Goal: Task Accomplishment & Management: Complete application form

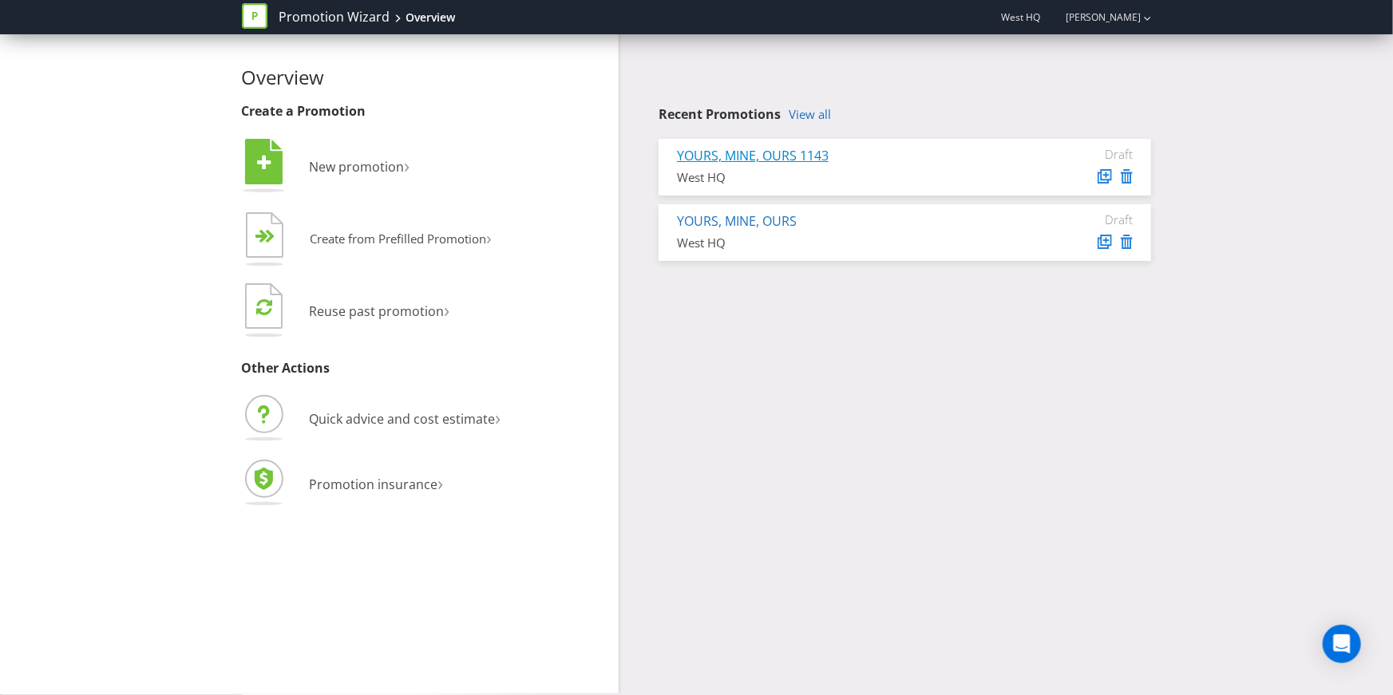
click at [770, 160] on link "YOURS, MINE, OURS 1143" at bounding box center [753, 156] width 152 height 18
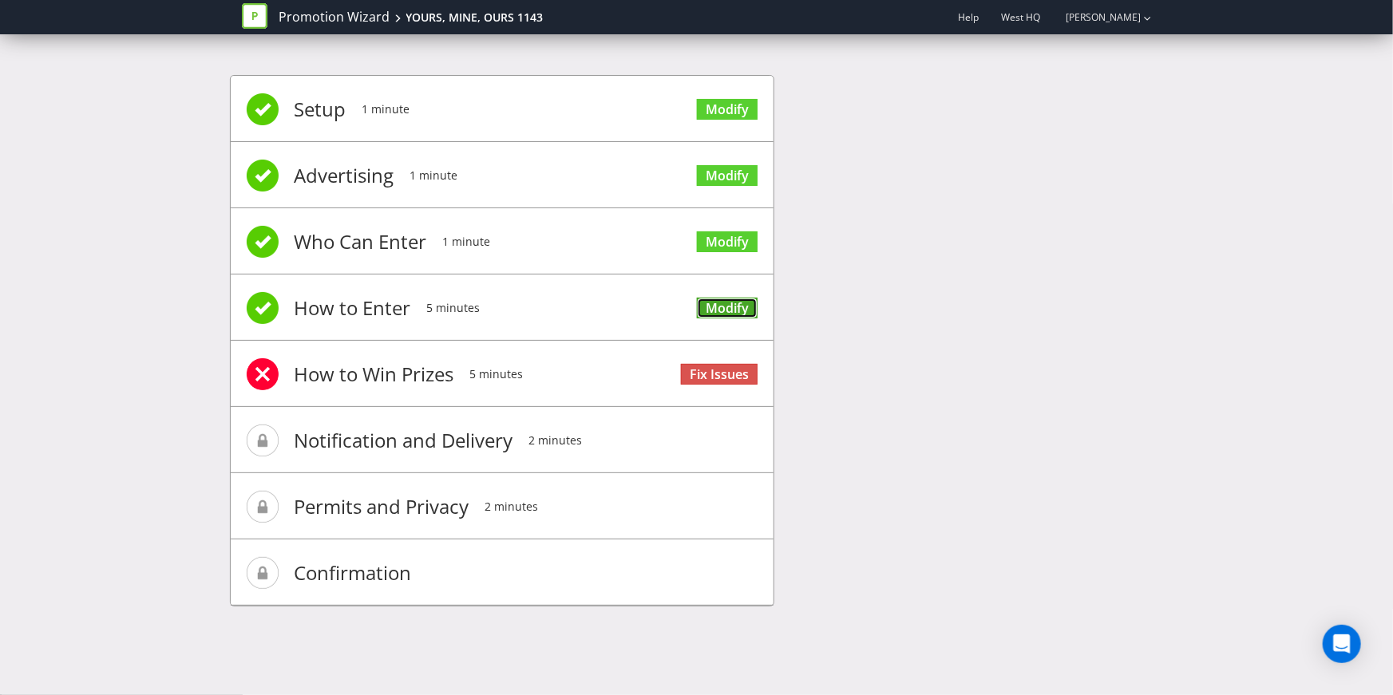
click at [745, 303] on link "Modify" at bounding box center [727, 309] width 61 height 22
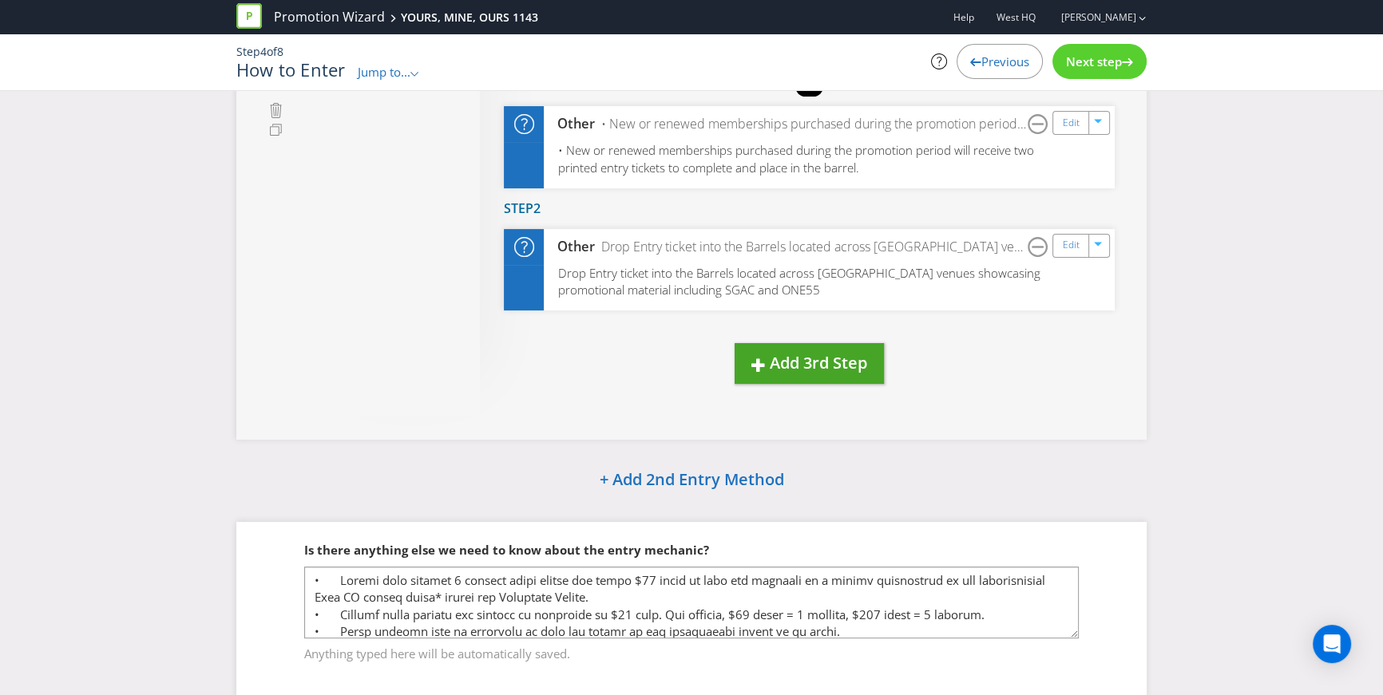
scroll to position [435, 0]
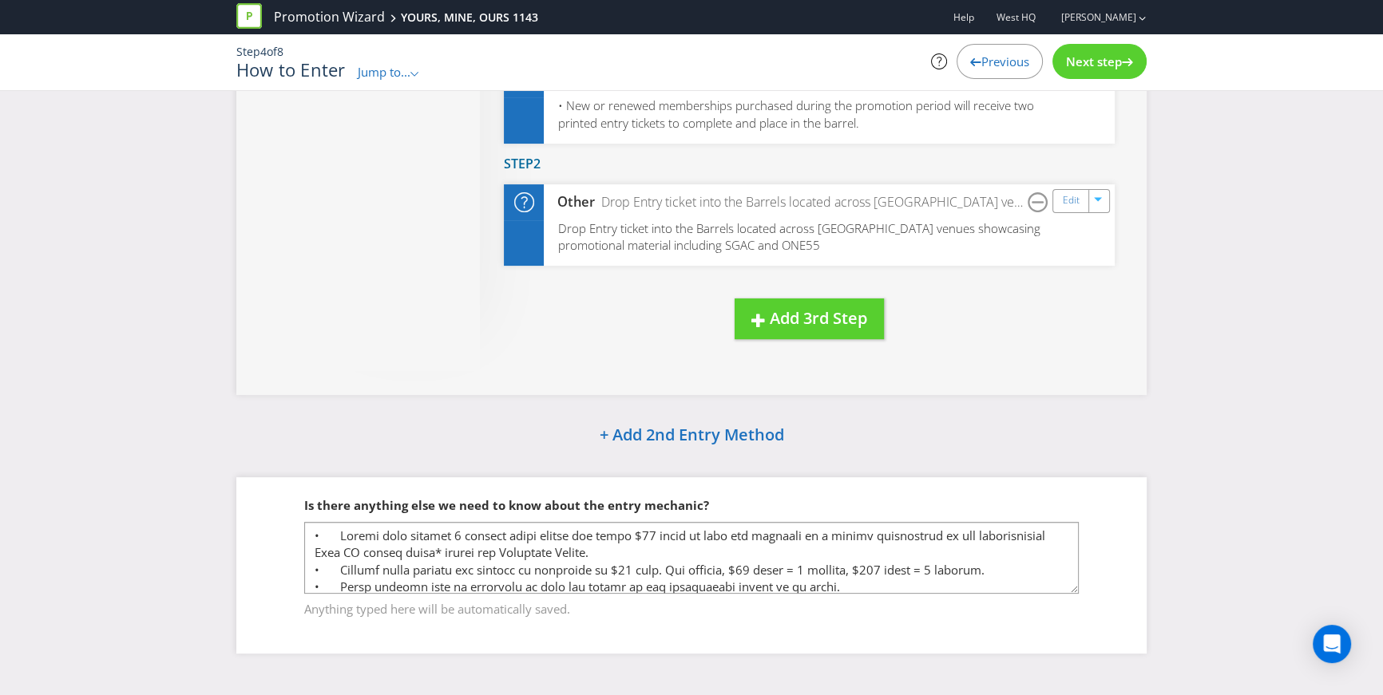
click at [1101, 67] on span "Next step" at bounding box center [1094, 61] width 56 height 16
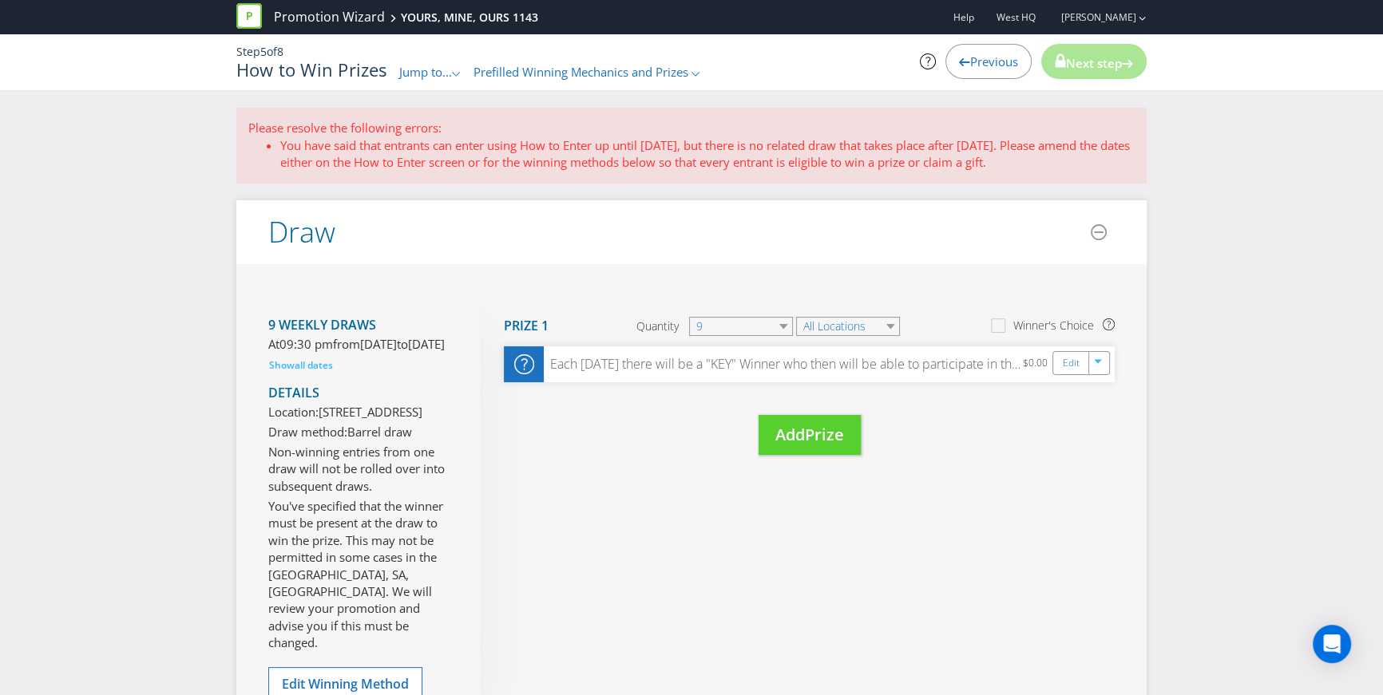
click at [540, 146] on li "You have said that entrants can enter using How to Enter up until [DATE], but t…" at bounding box center [707, 154] width 854 height 34
click at [596, 175] on div "Please resolve the following errors: You have said that entrants can enter usin…" at bounding box center [691, 145] width 910 height 75
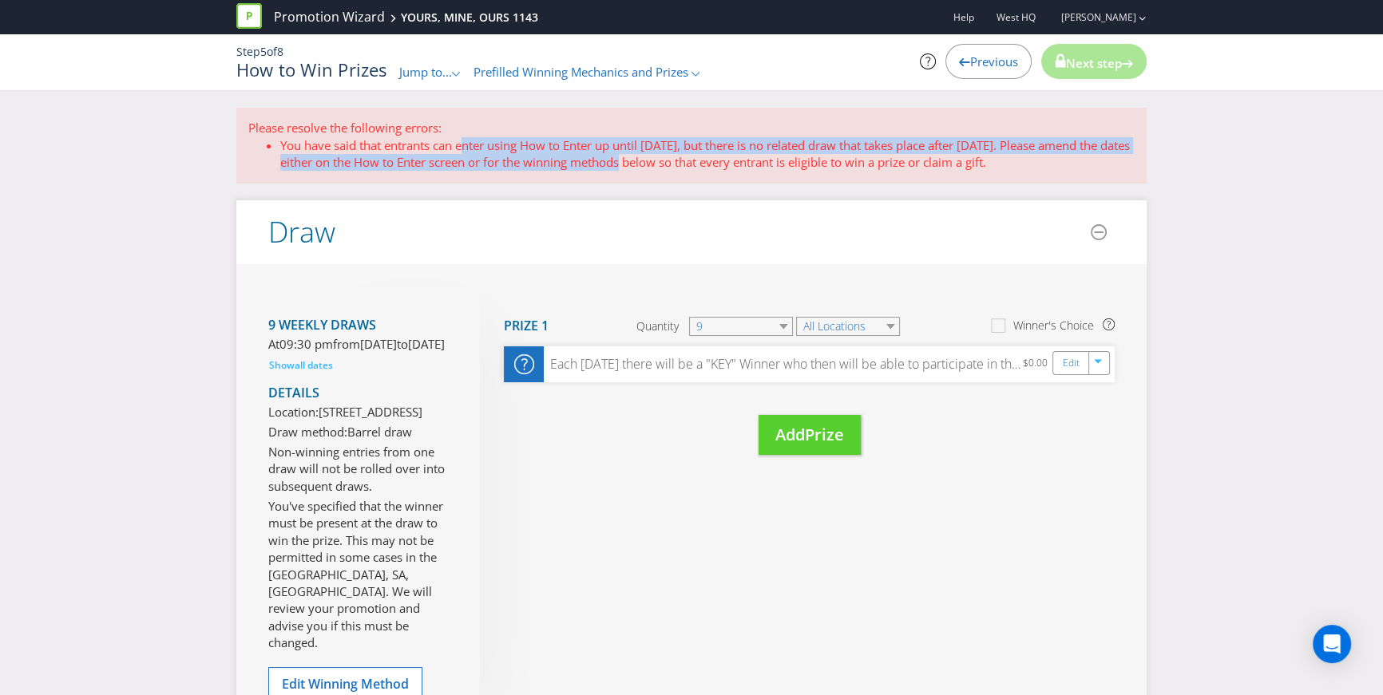
drag, startPoint x: 463, startPoint y: 147, endPoint x: 655, endPoint y: 156, distance: 192.6
click at [655, 156] on li "You have said that entrants can enter using How to Enter up until [DATE], but t…" at bounding box center [707, 154] width 854 height 34
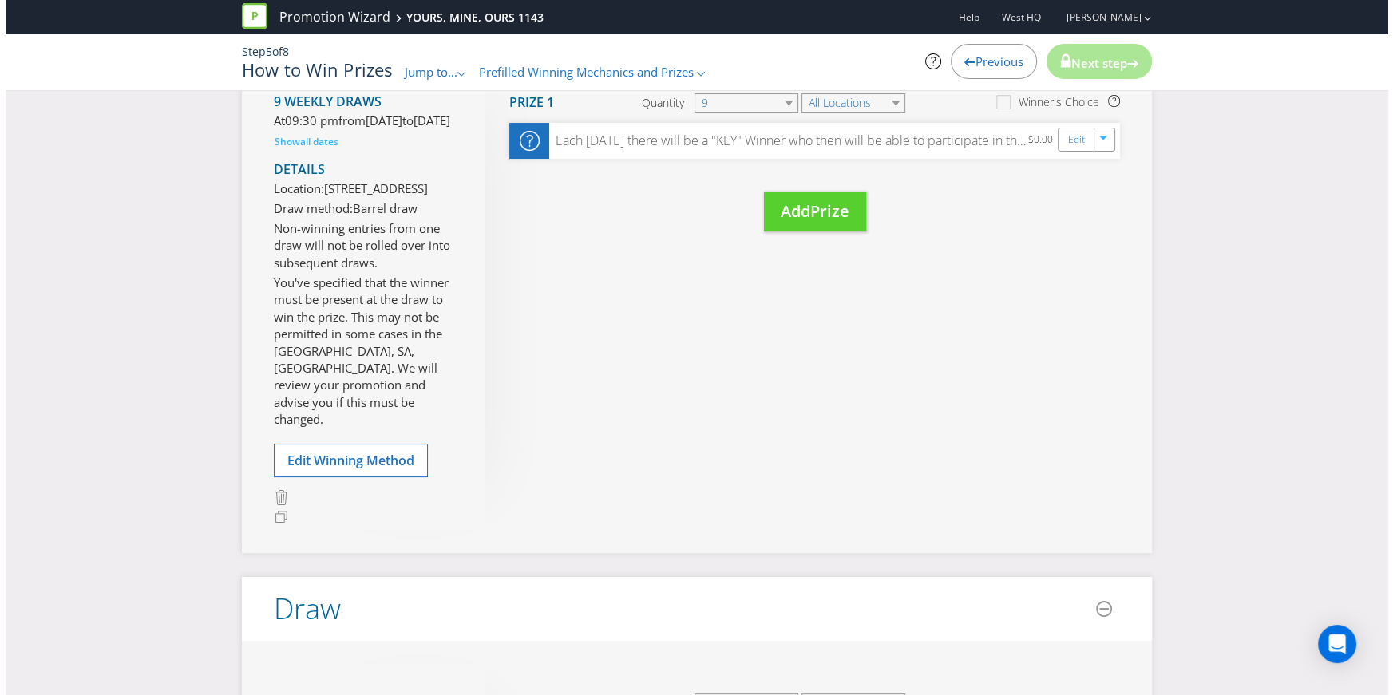
scroll to position [228, 0]
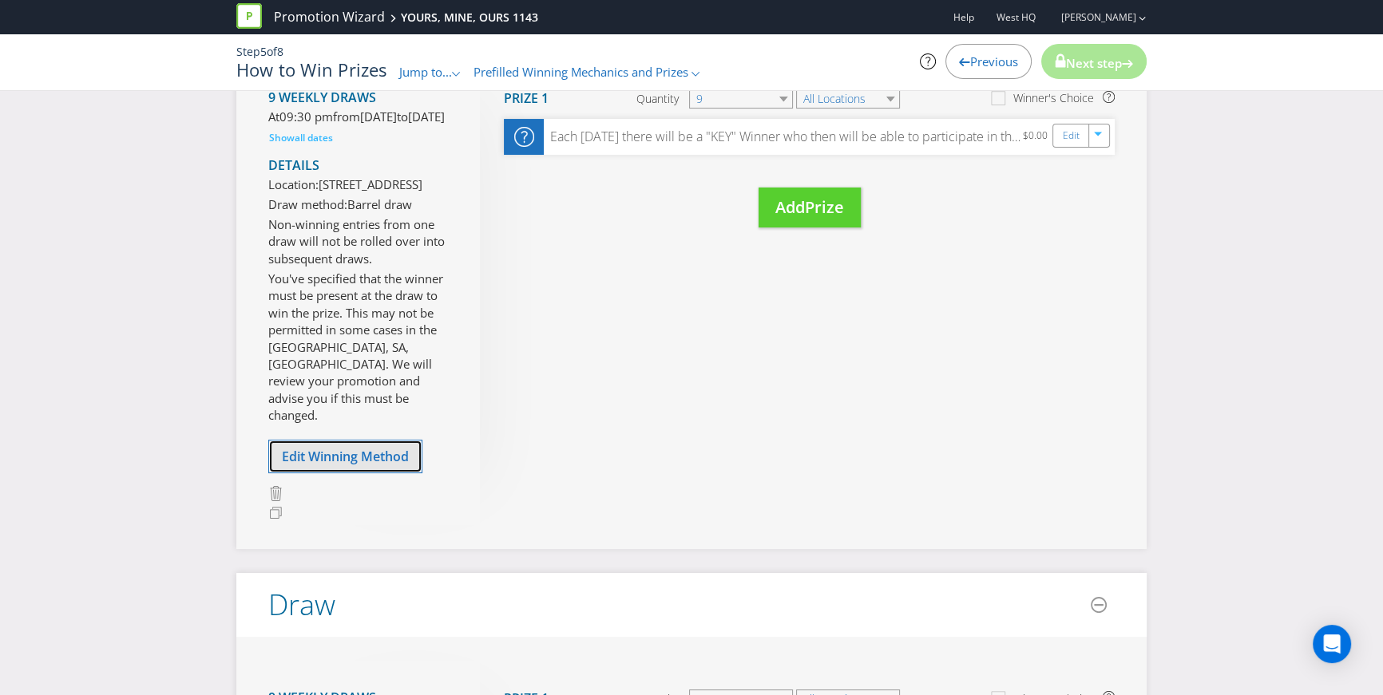
click at [355, 465] on span "Edit Winning Method" at bounding box center [345, 457] width 127 height 18
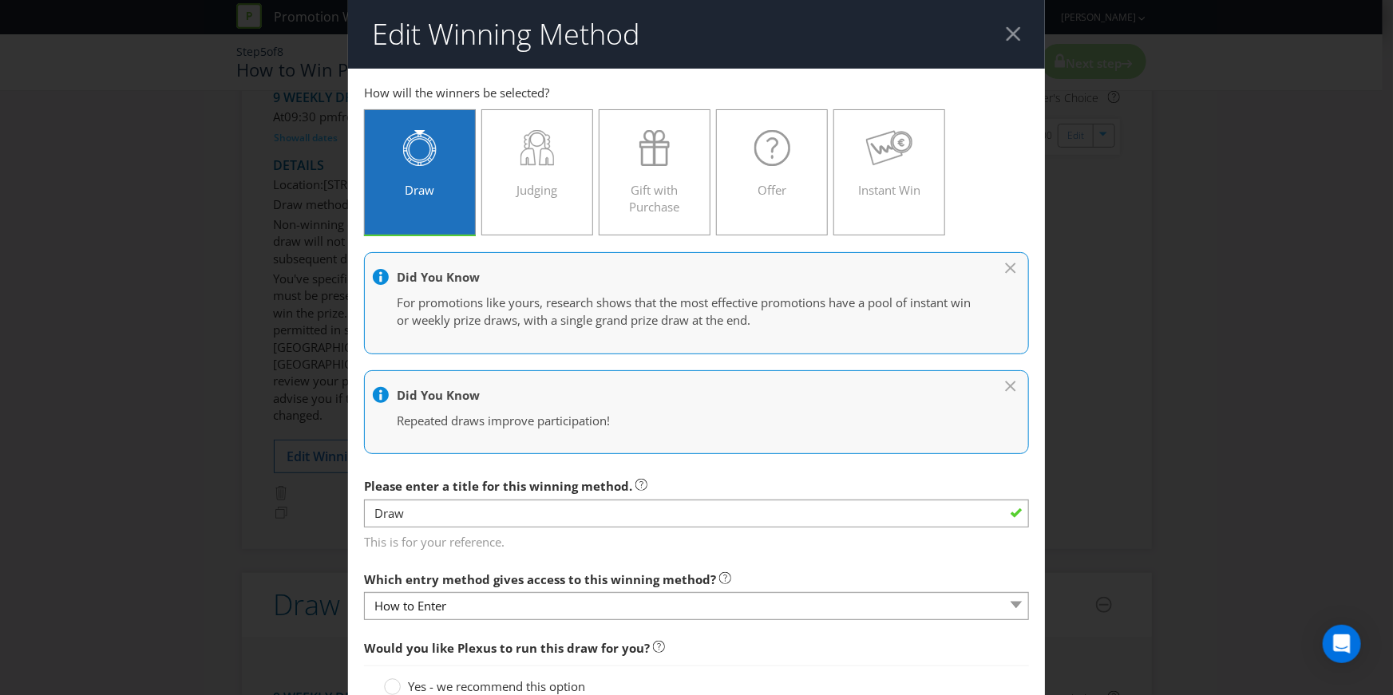
click at [1007, 34] on div at bounding box center [1013, 33] width 15 height 15
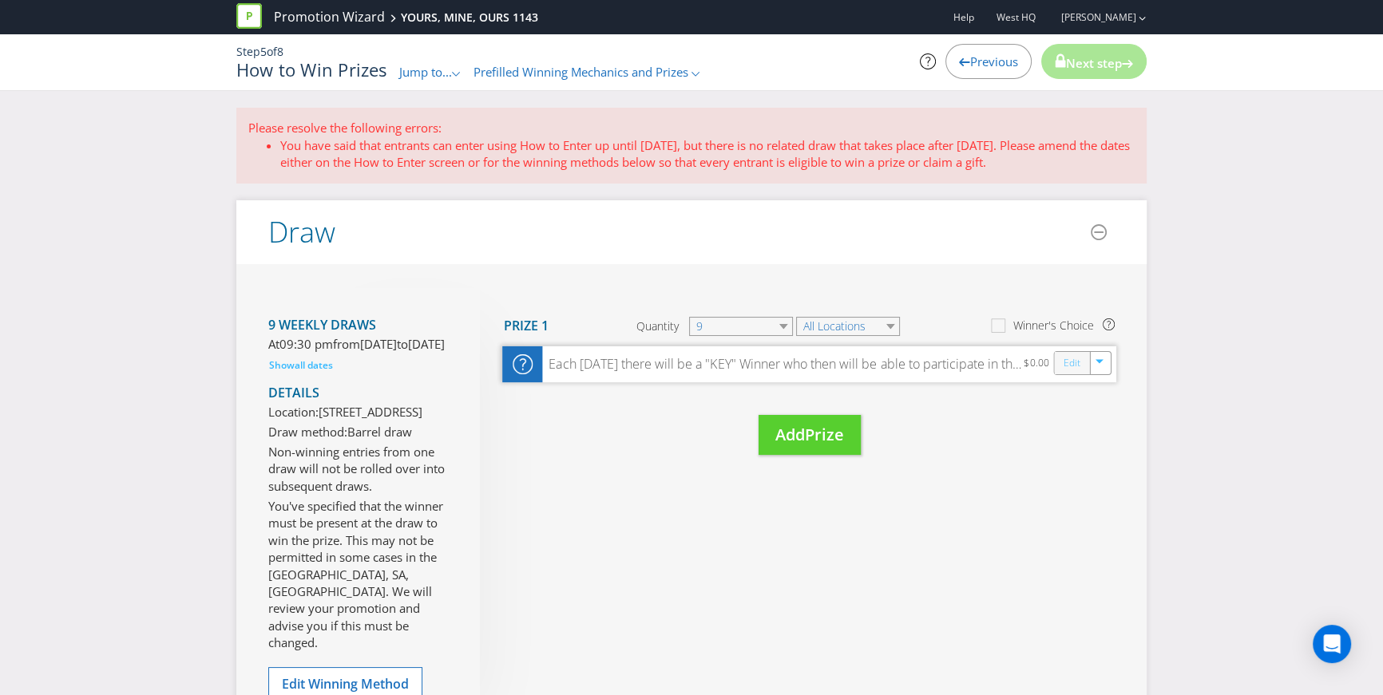
click at [1071, 366] on link "Edit" at bounding box center [1071, 363] width 17 height 18
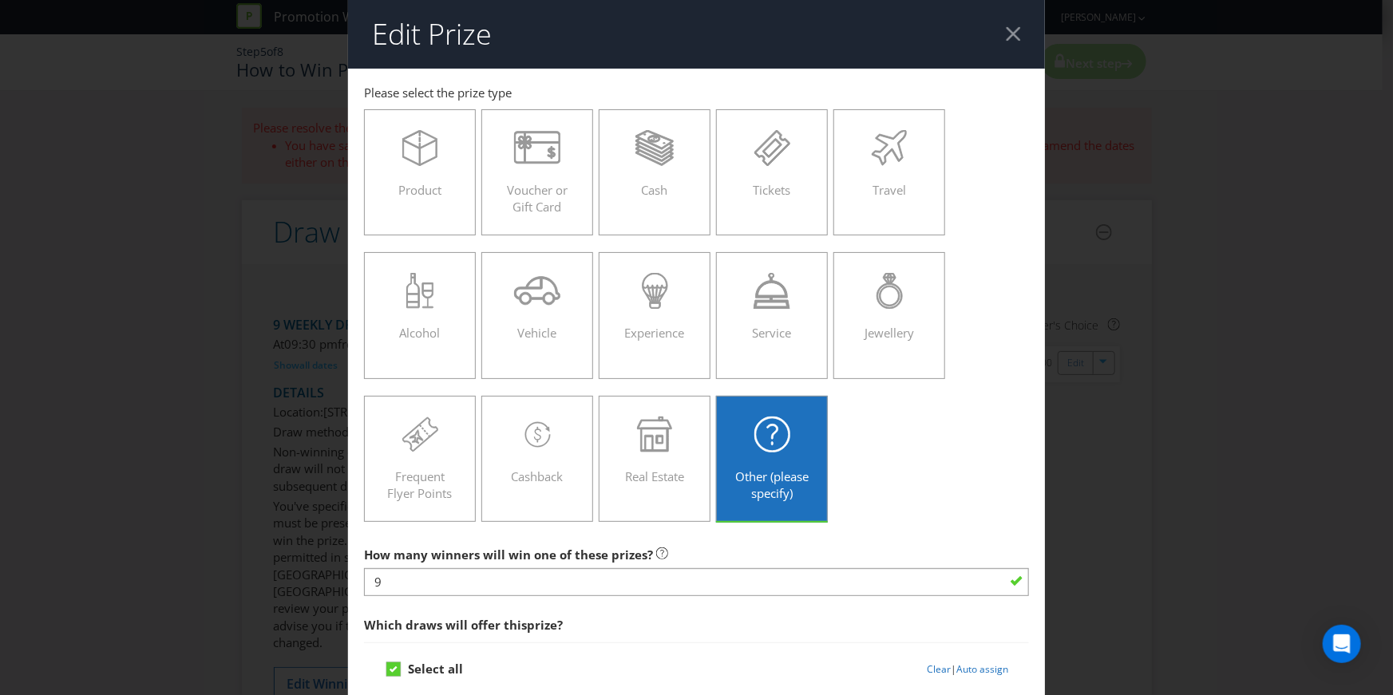
click at [1007, 30] on div at bounding box center [1013, 33] width 15 height 15
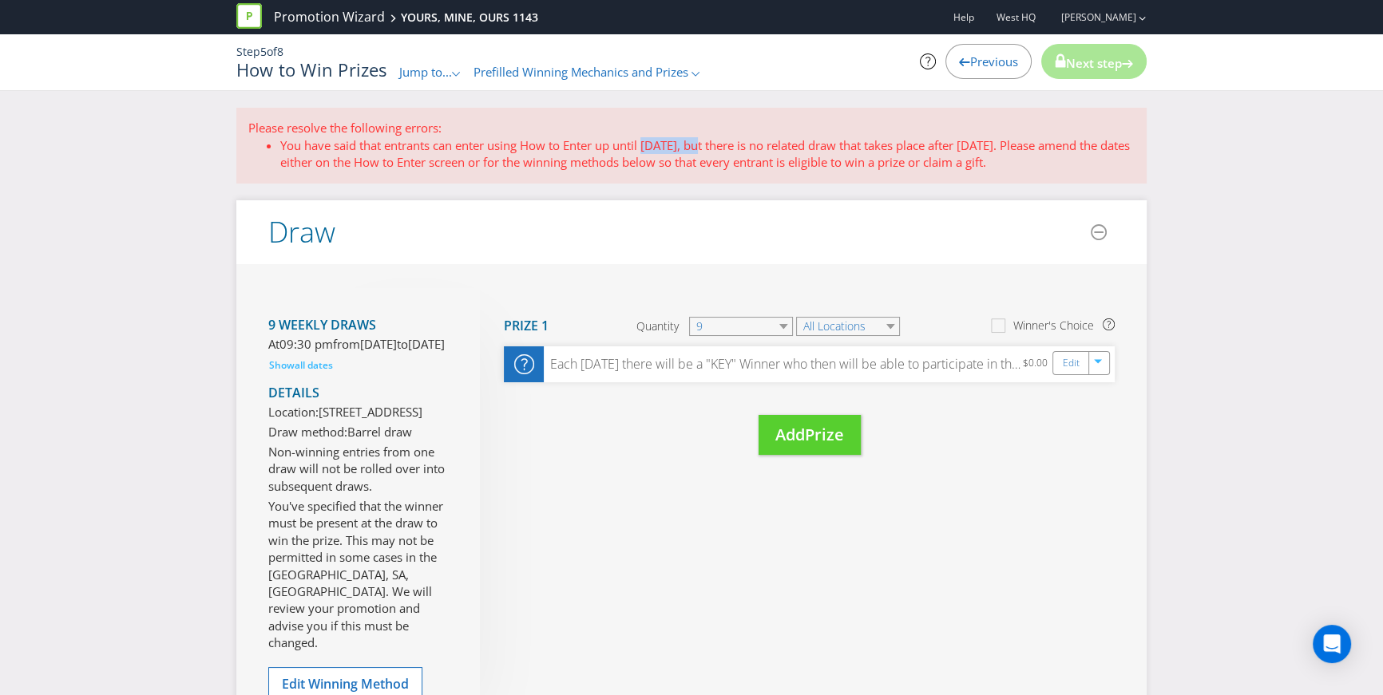
drag, startPoint x: 650, startPoint y: 146, endPoint x: 702, endPoint y: 144, distance: 51.9
click at [702, 144] on li "You have said that entrants can enter using How to Enter up until [DATE], but t…" at bounding box center [707, 154] width 854 height 34
click at [659, 148] on li "You have said that entrants can enter using How to Enter up until [DATE], but t…" at bounding box center [707, 154] width 854 height 34
drag, startPoint x: 649, startPoint y: 144, endPoint x: 696, endPoint y: 142, distance: 47.2
click at [696, 142] on li "You have said that entrants can enter using How to Enter up until [DATE], but t…" at bounding box center [707, 154] width 854 height 34
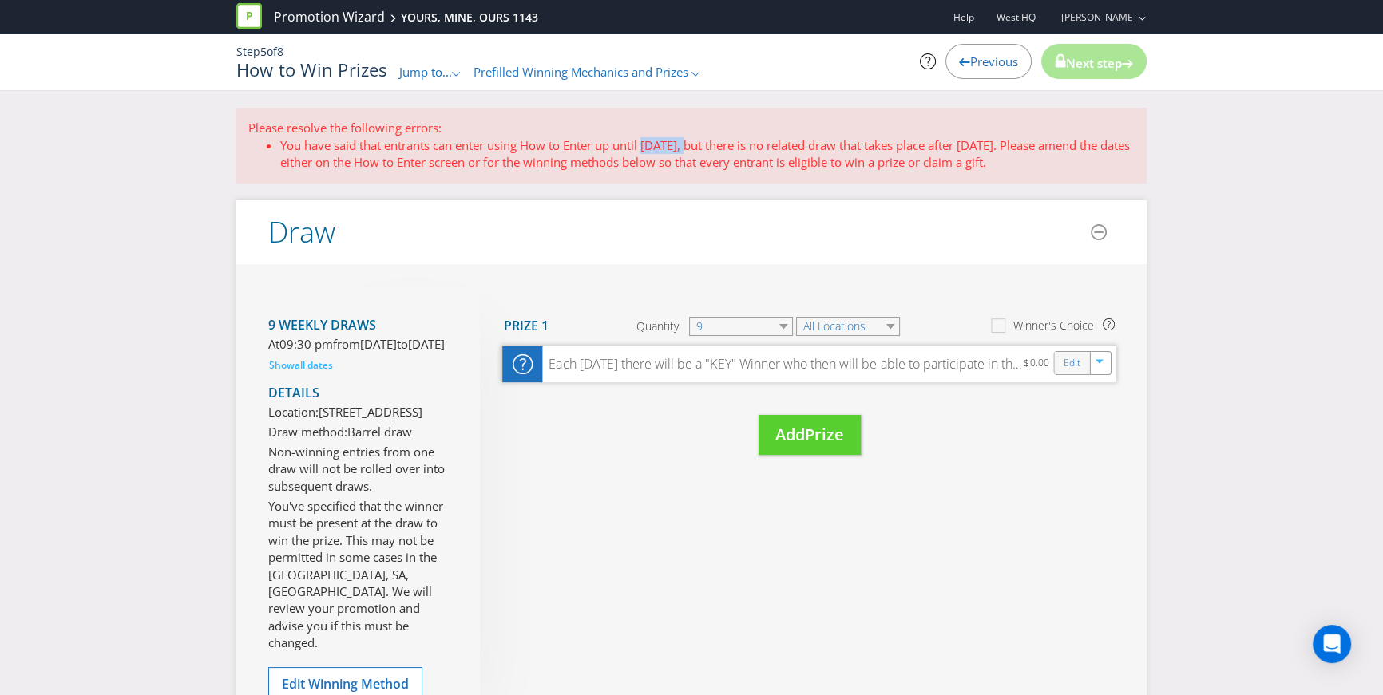
click at [1063, 359] on div "Edit" at bounding box center [1073, 363] width 36 height 22
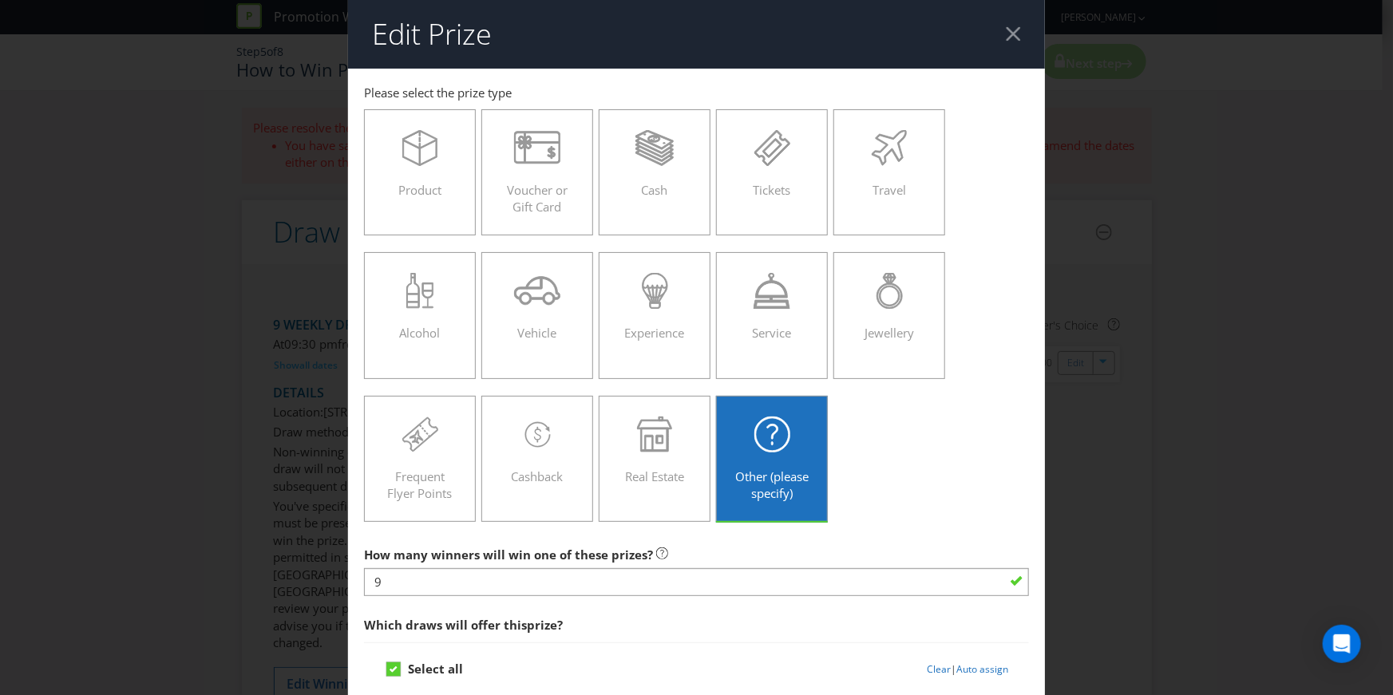
click at [1007, 34] on div at bounding box center [1013, 33] width 15 height 15
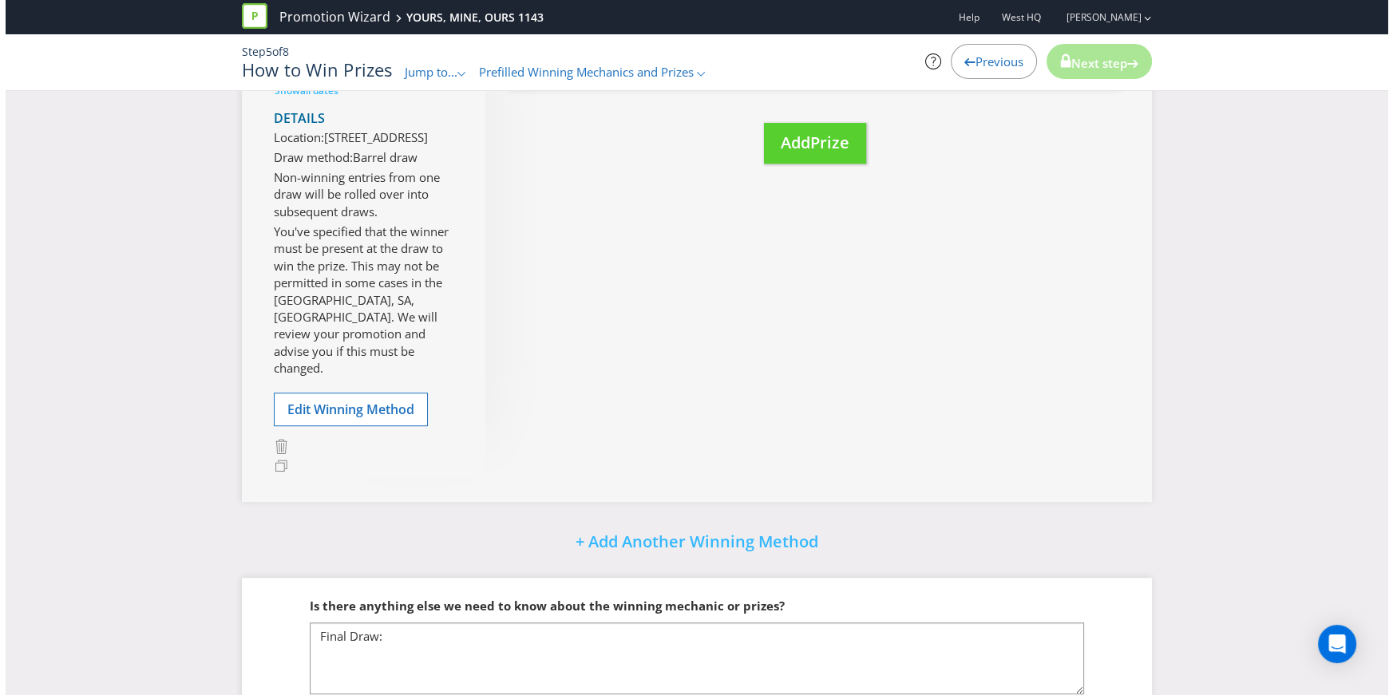
scroll to position [1467, 0]
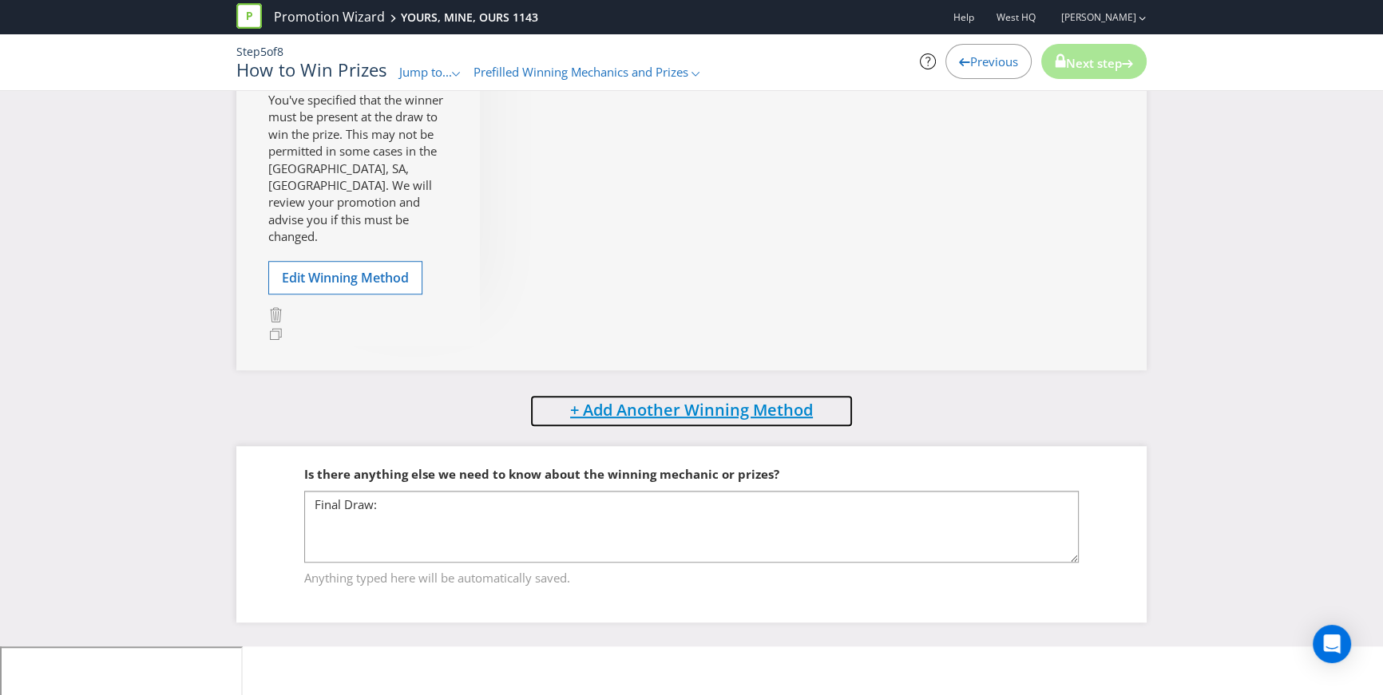
click at [689, 421] on span "+ Add Another Winning Method" at bounding box center [691, 410] width 243 height 22
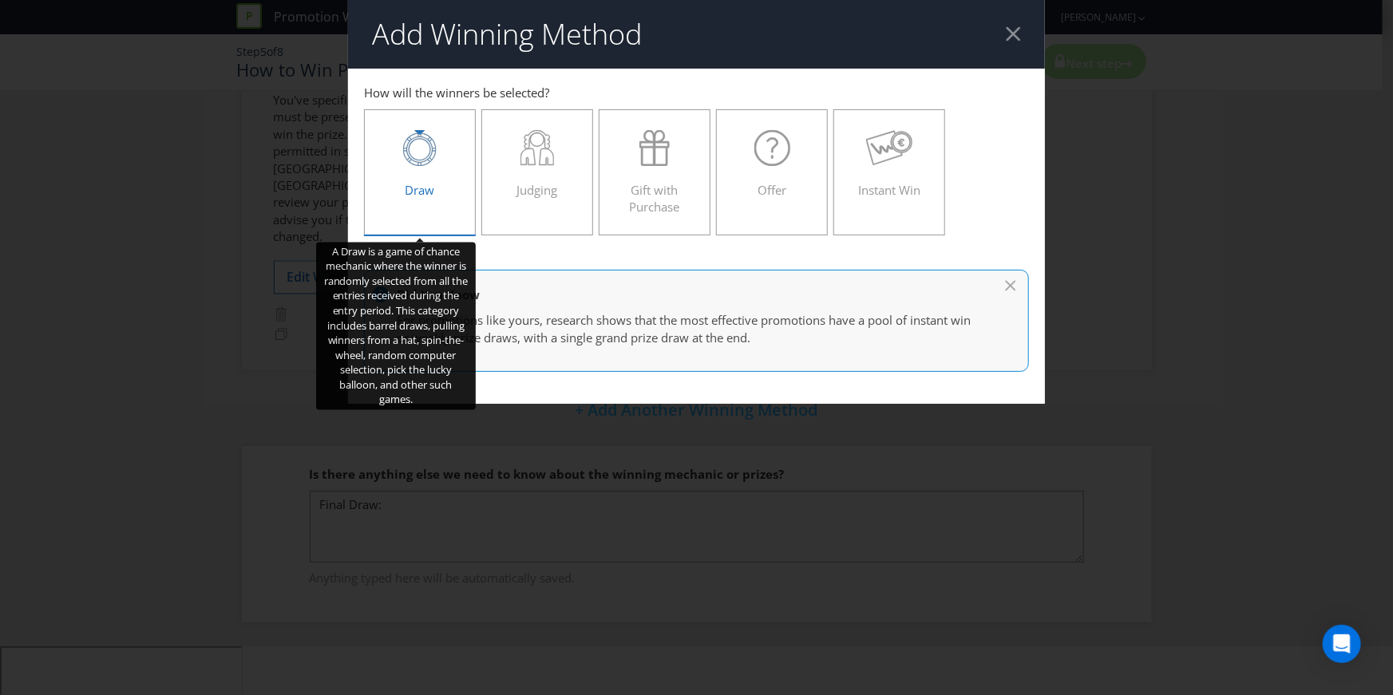
click at [432, 156] on icon at bounding box center [419, 148] width 33 height 36
click at [0, 0] on input "Draw" at bounding box center [0, 0] width 0 height 0
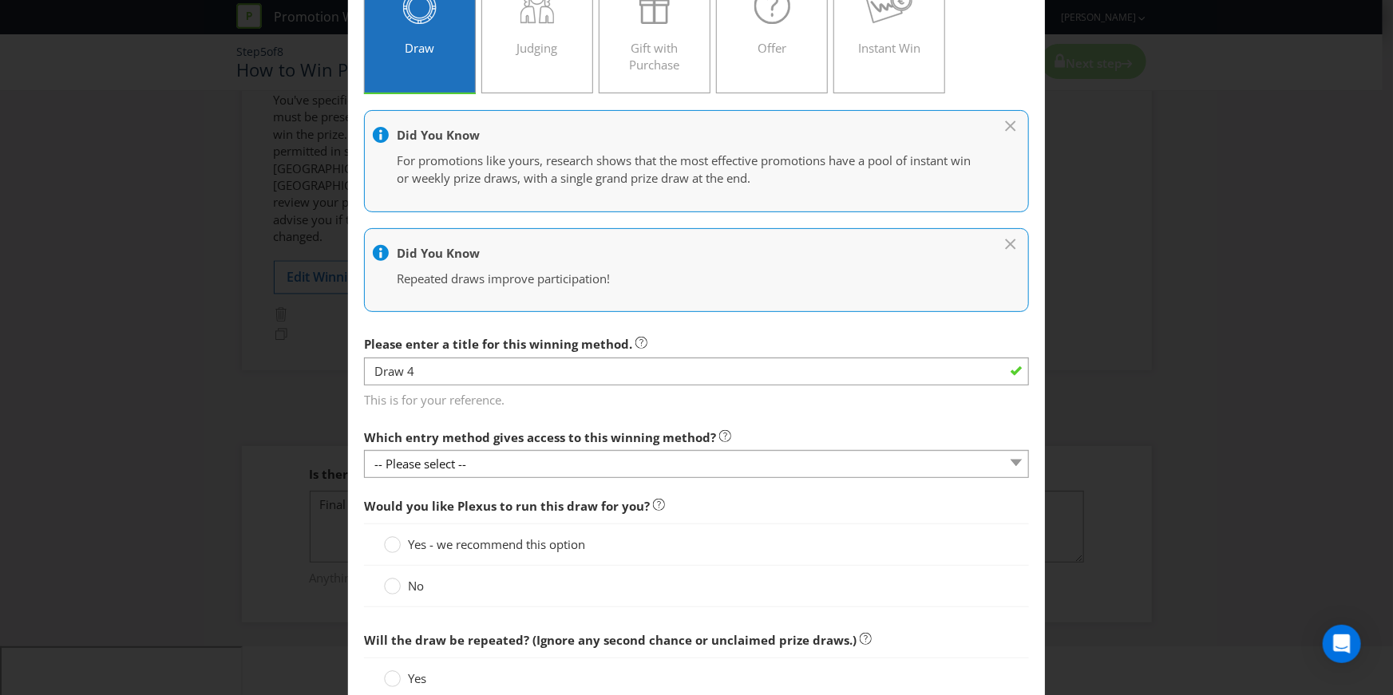
scroll to position [143, 0]
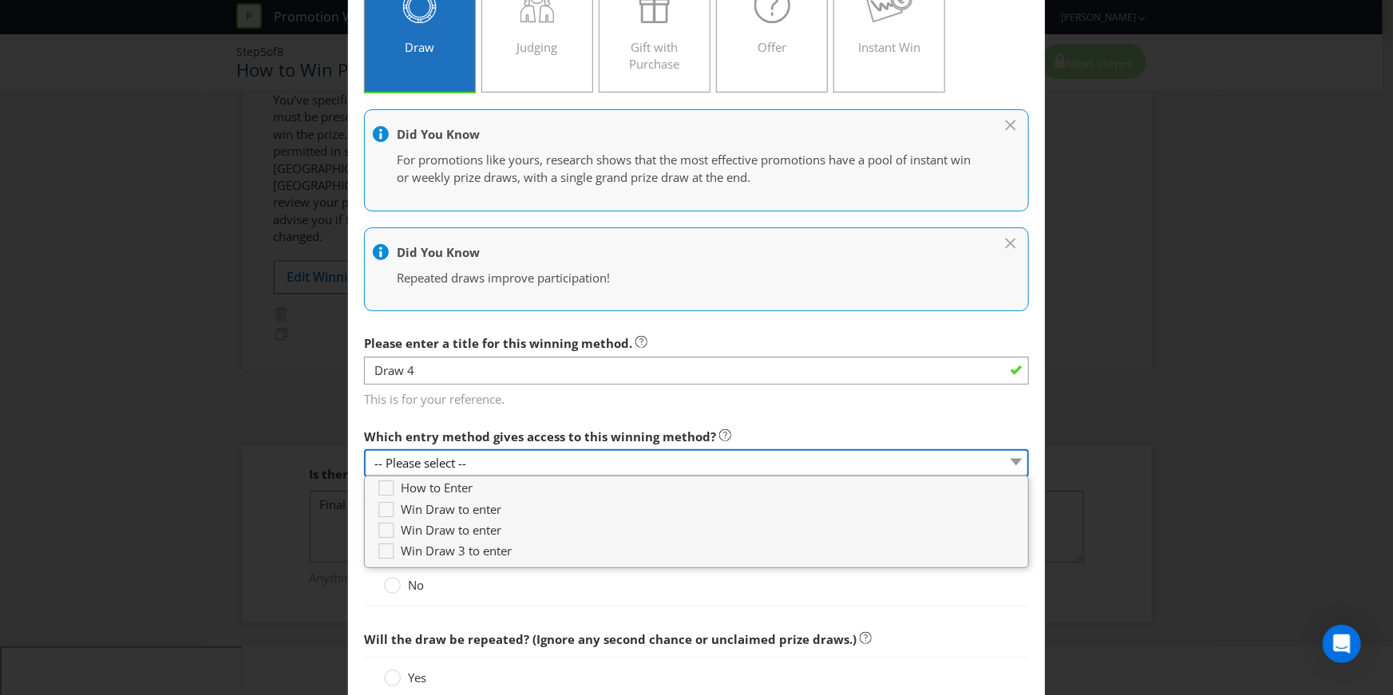
click at [478, 460] on select "-- Please select --" at bounding box center [696, 463] width 665 height 28
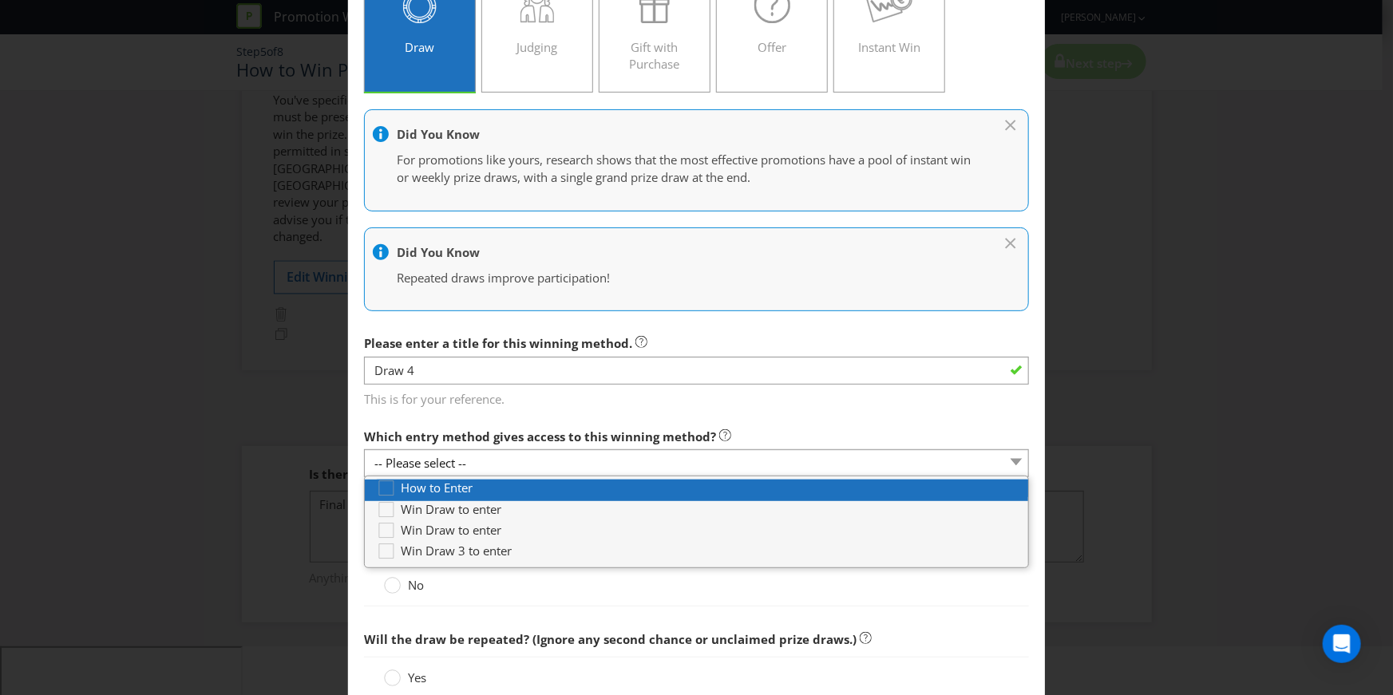
click at [461, 486] on span "How to Enter" at bounding box center [437, 488] width 72 height 16
type input "[DATE]"
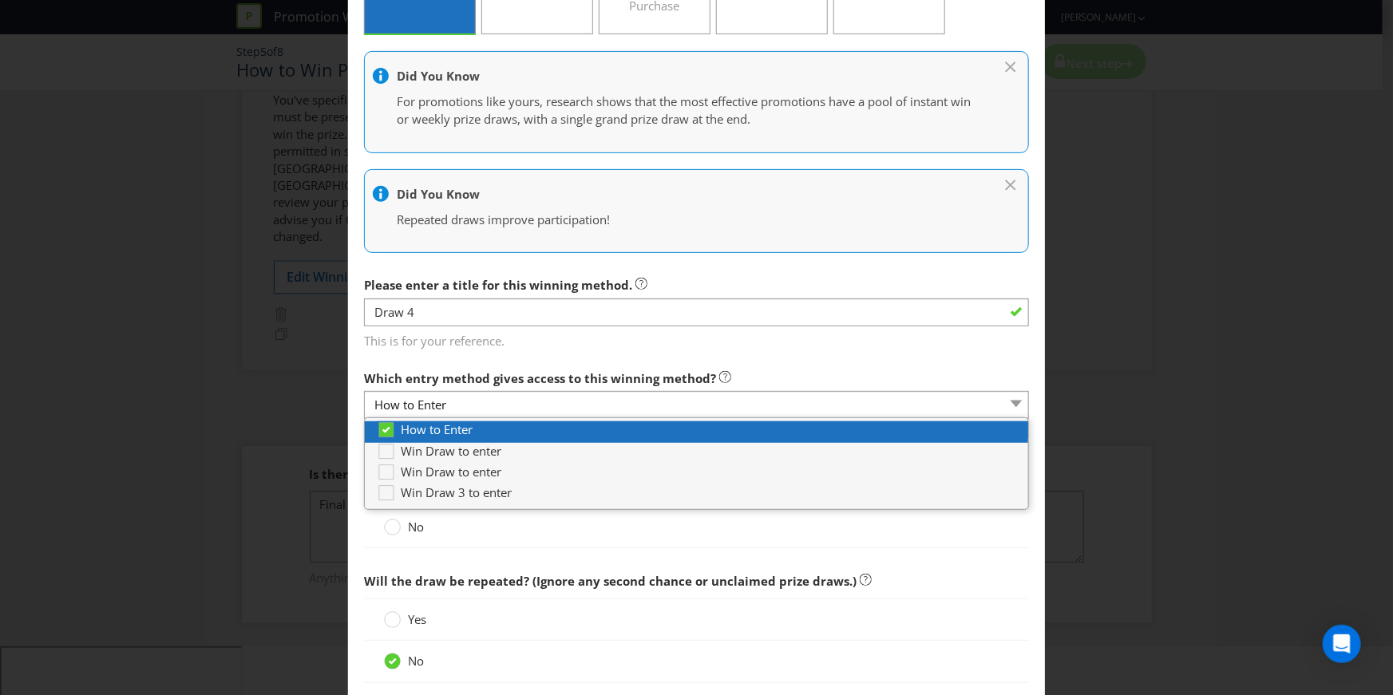
scroll to position [205, 0]
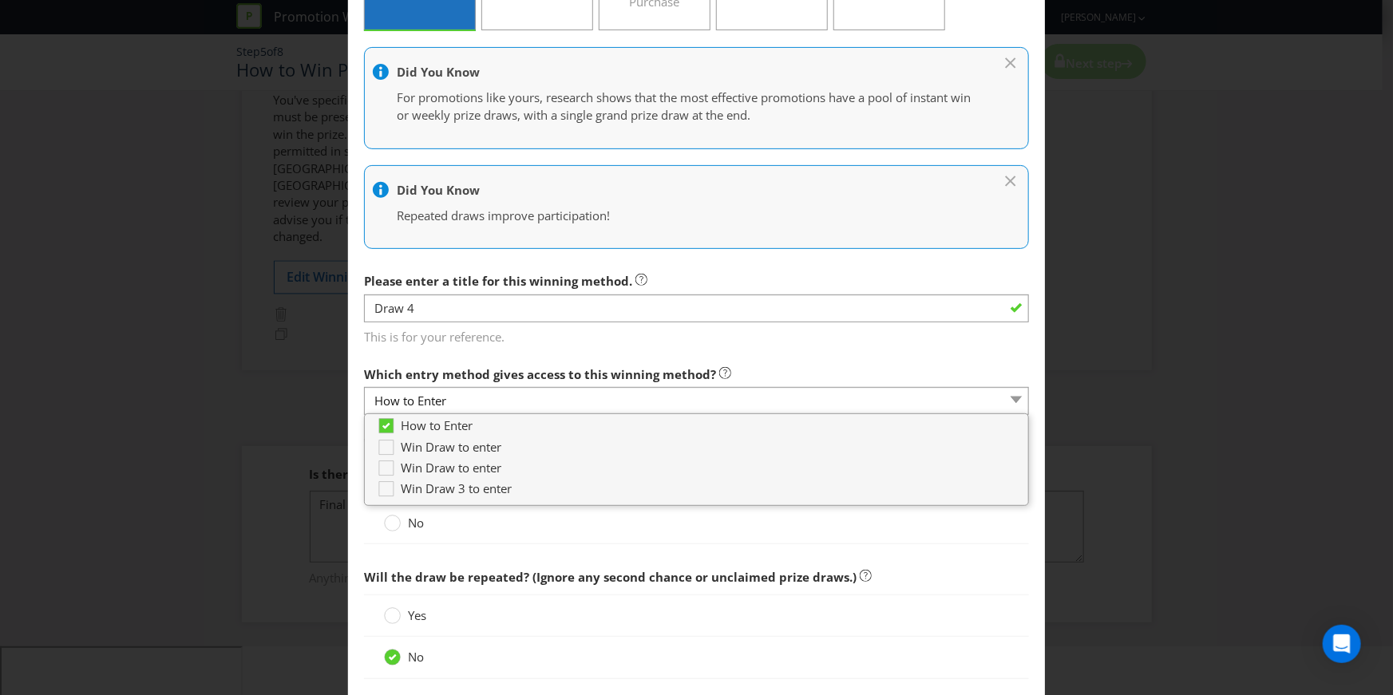
click at [514, 540] on div "No" at bounding box center [696, 524] width 665 height 42
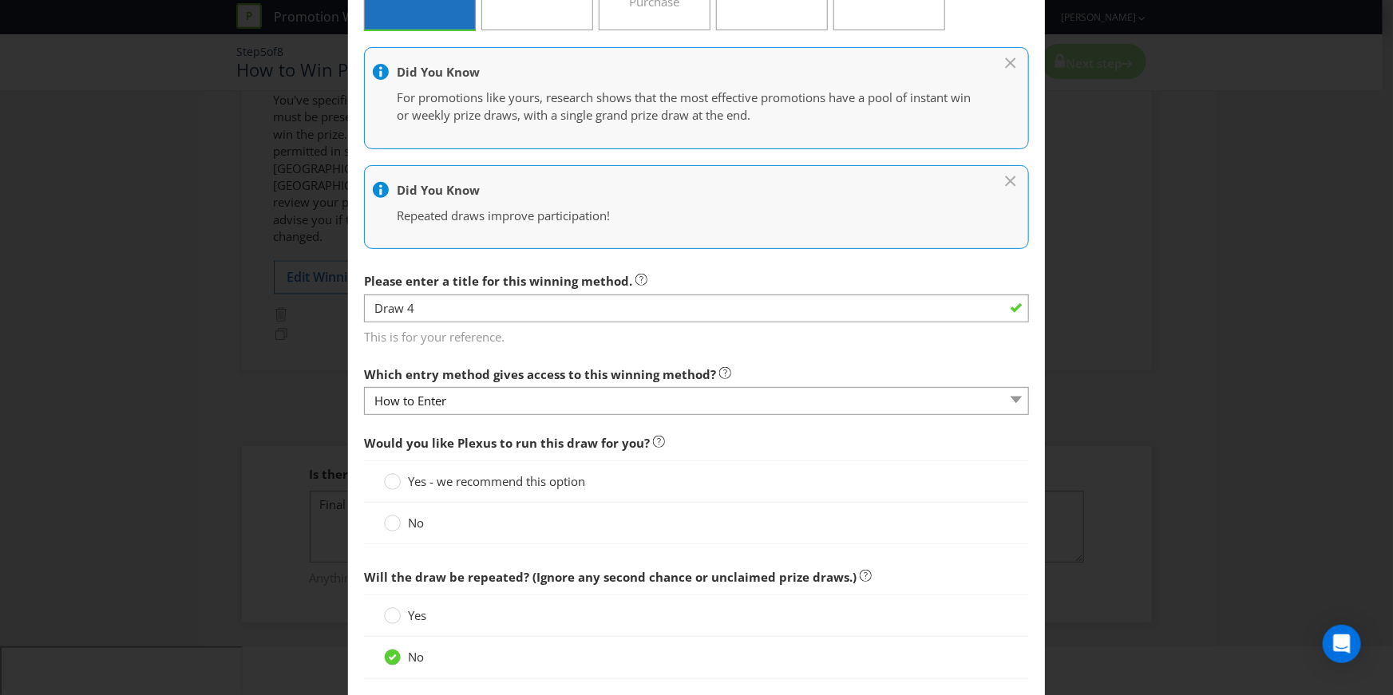
click at [406, 513] on div "No" at bounding box center [696, 524] width 665 height 42
click at [391, 520] on div at bounding box center [393, 518] width 8 height 8
click at [0, 0] on input "No" at bounding box center [0, 0] width 0 height 0
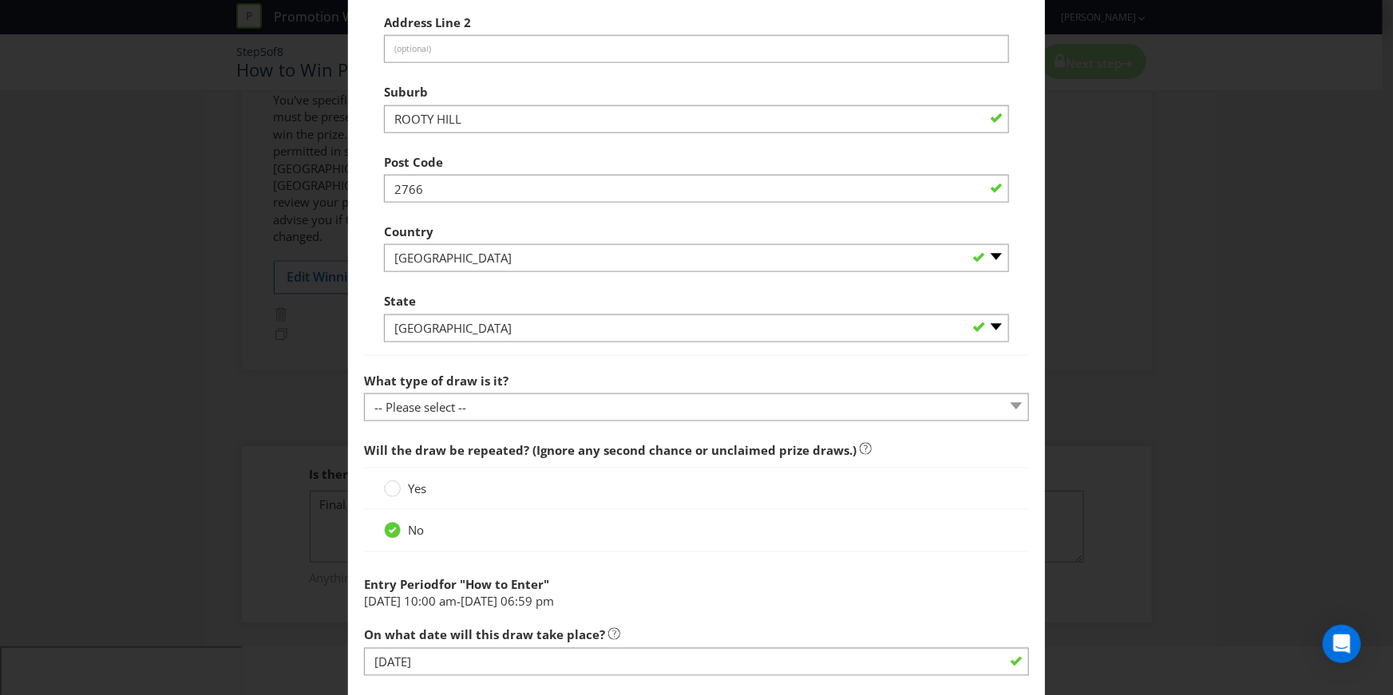
scroll to position [948, 0]
click at [422, 389] on div "What type of draw is it? -- Please select -- Computerised random selection Barr…" at bounding box center [696, 391] width 665 height 57
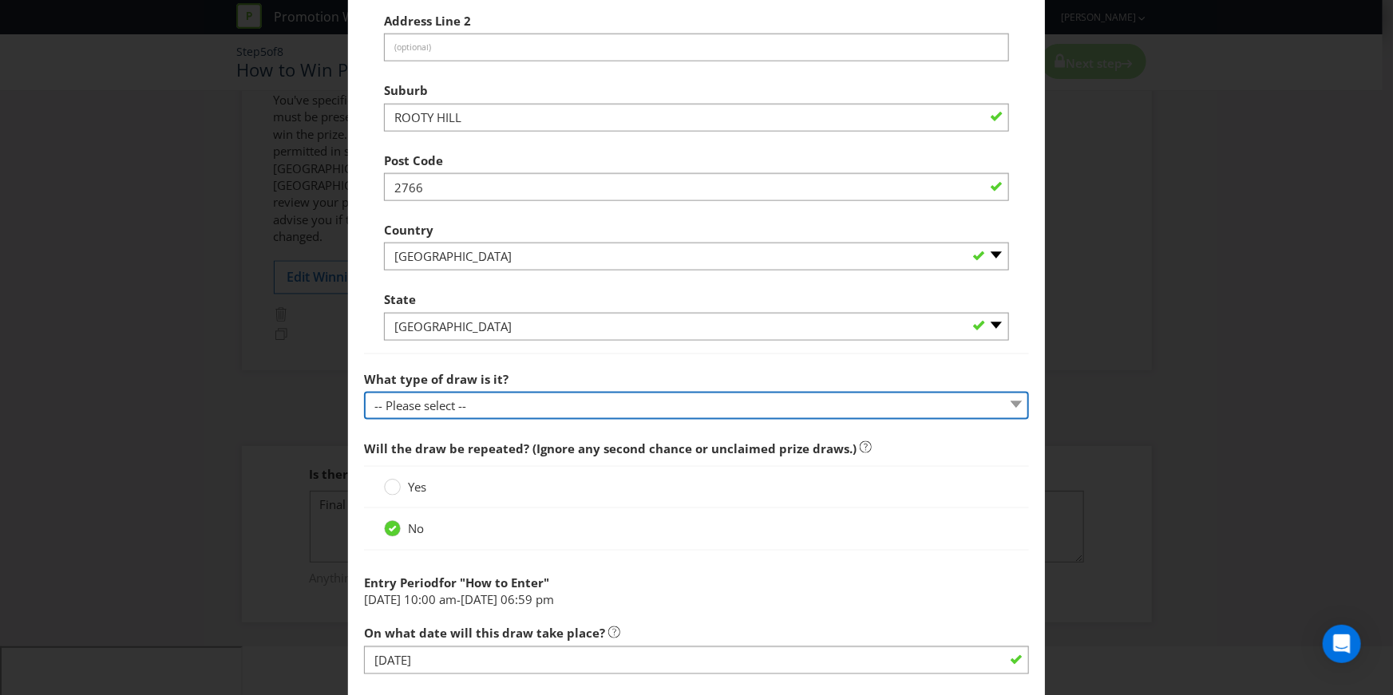
click at [418, 406] on select "-- Please select -- Computerised random selection Barrel draw Don't specify Oth…" at bounding box center [696, 406] width 665 height 28
select select "BARREL_DRAW"
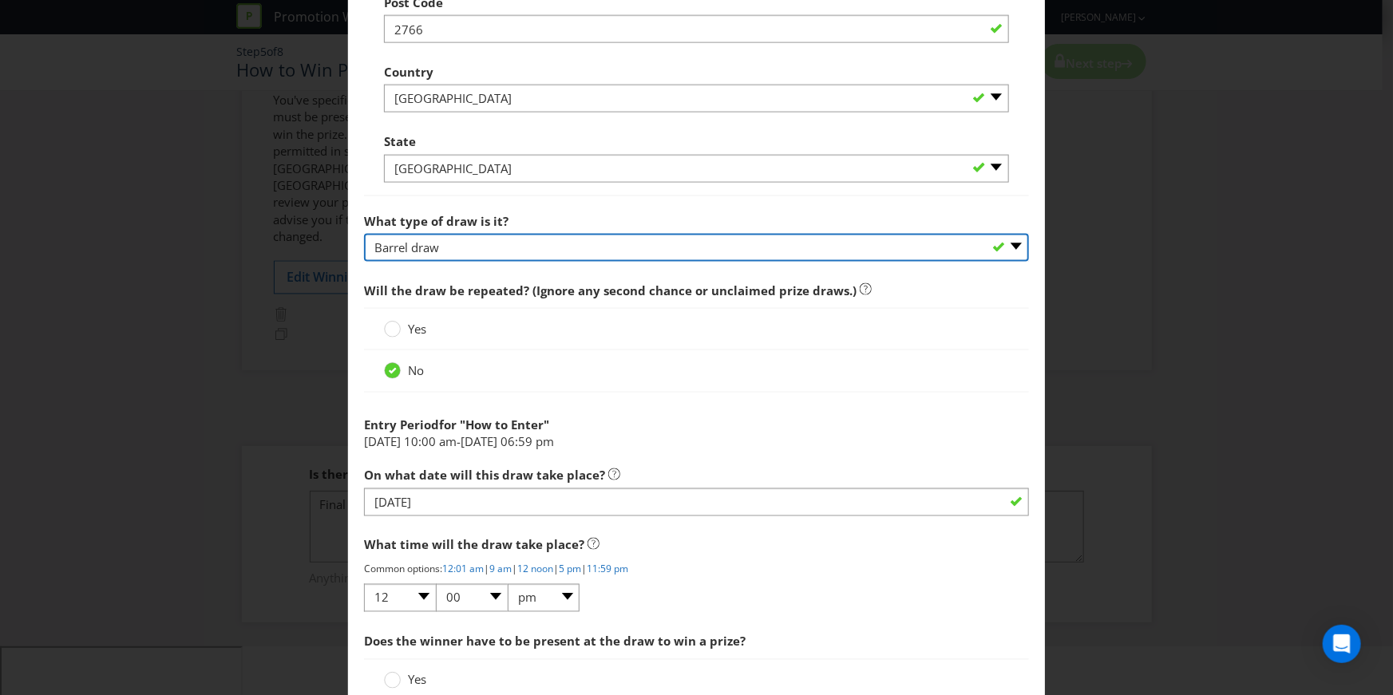
scroll to position [1134, 0]
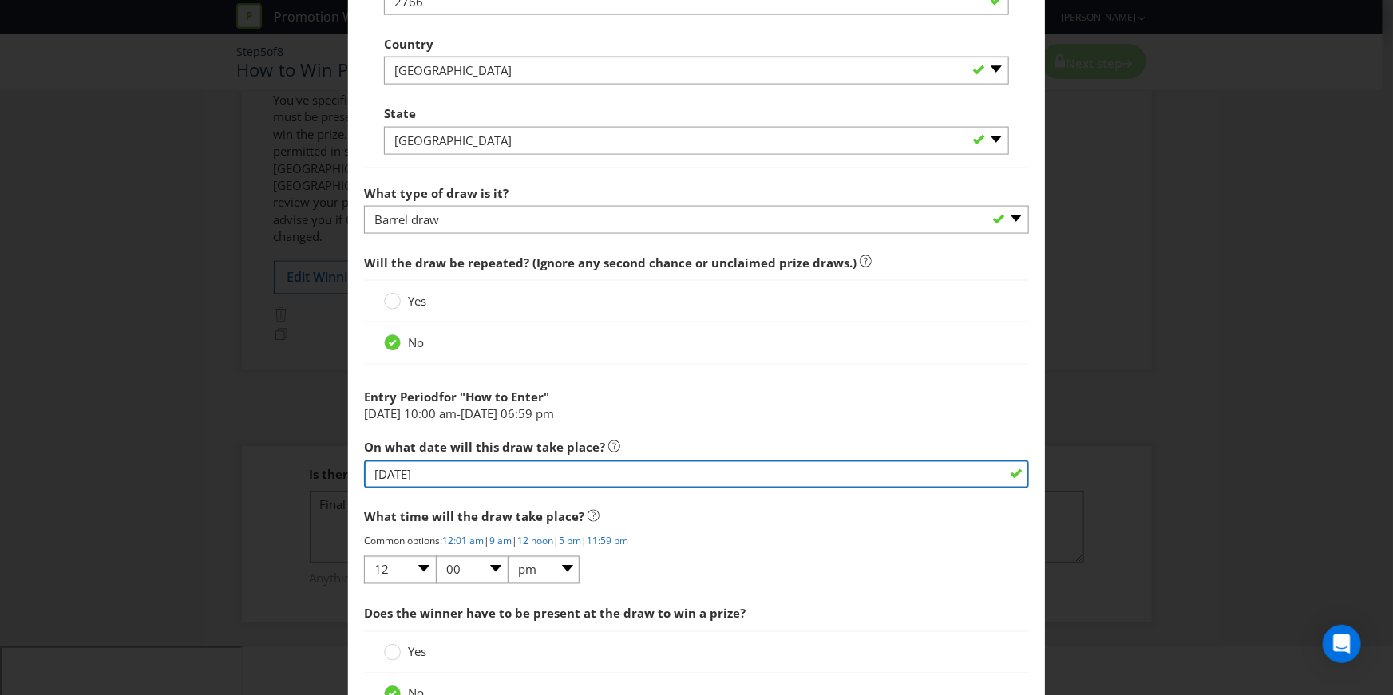
click at [495, 484] on input "[DATE]" at bounding box center [696, 475] width 665 height 28
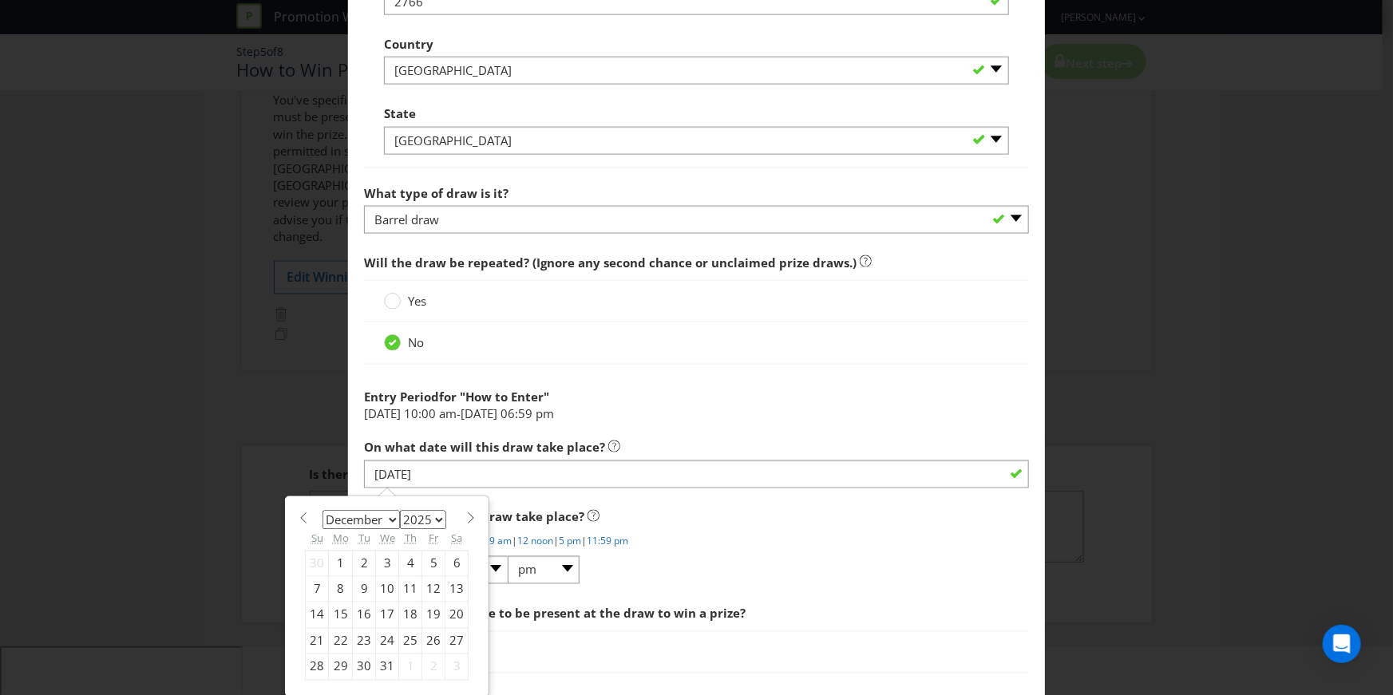
click at [385, 518] on select "January February March April May June July August September October November De…" at bounding box center [361, 520] width 77 height 19
select select "10"
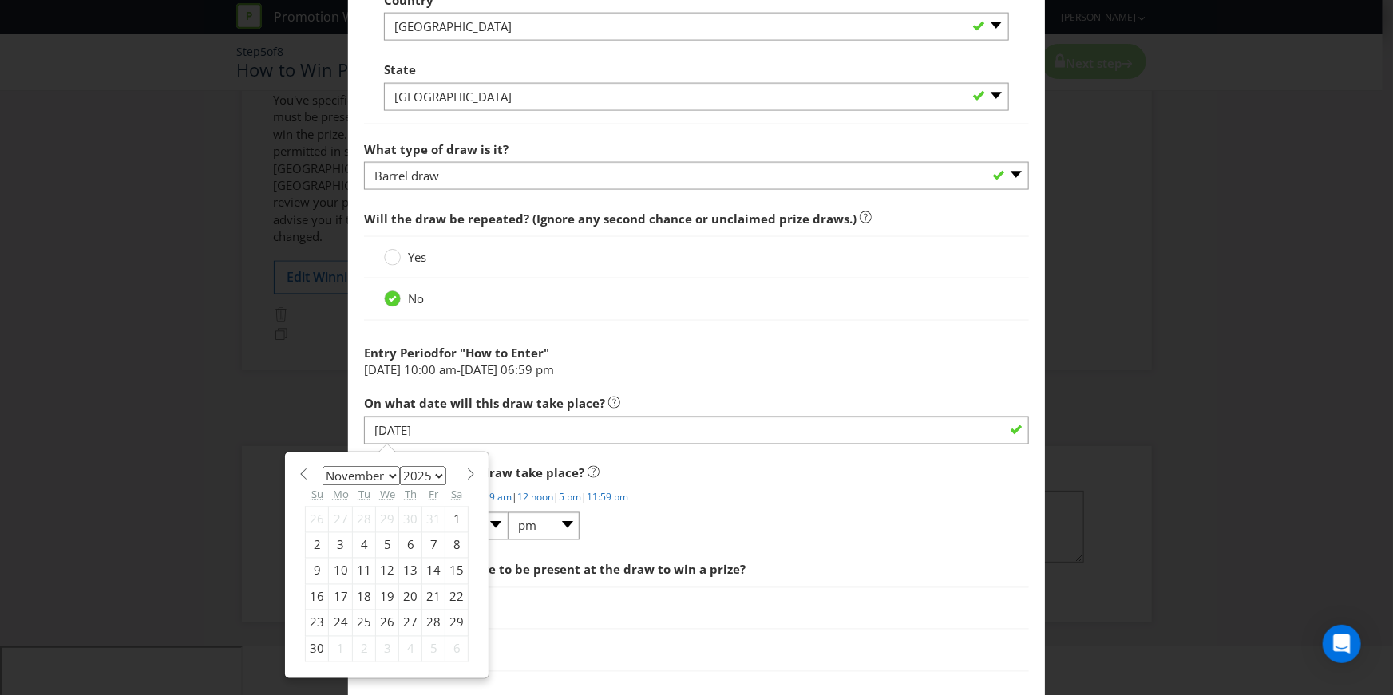
scroll to position [1186, 0]
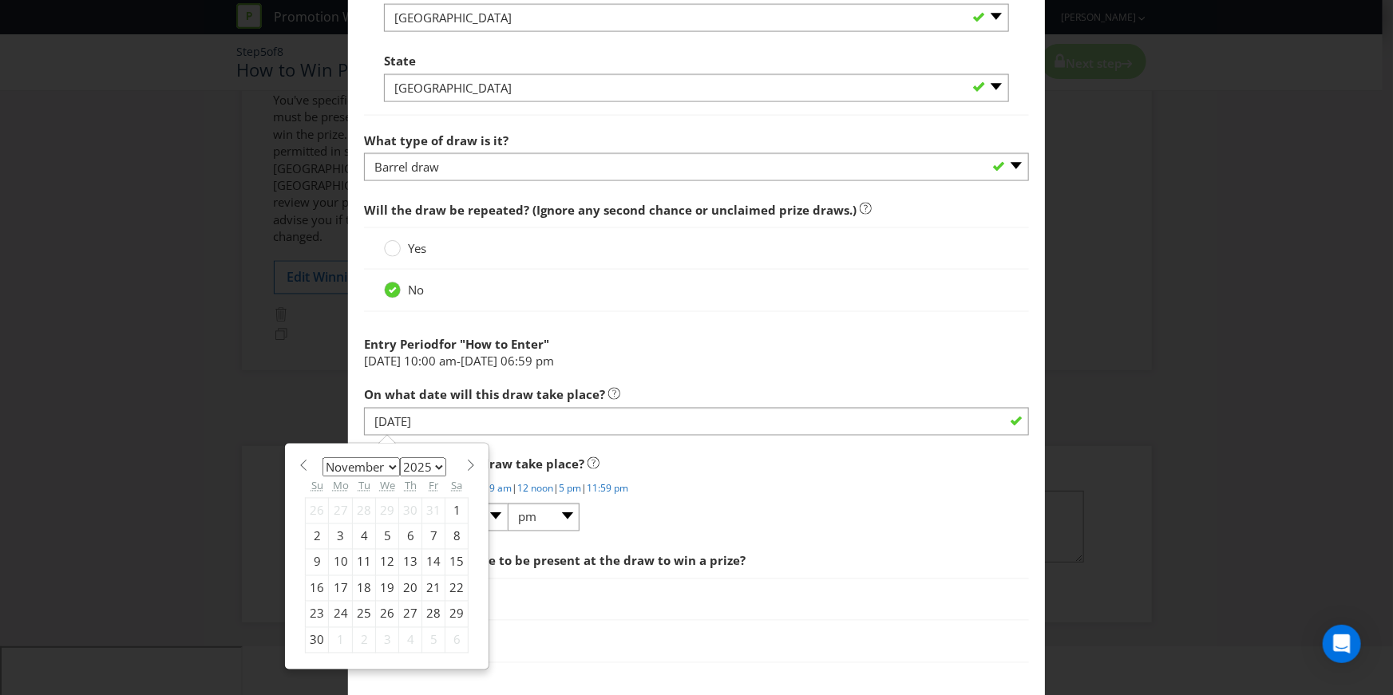
click at [311, 641] on div "30" at bounding box center [317, 640] width 23 height 26
type input "[DATE]"
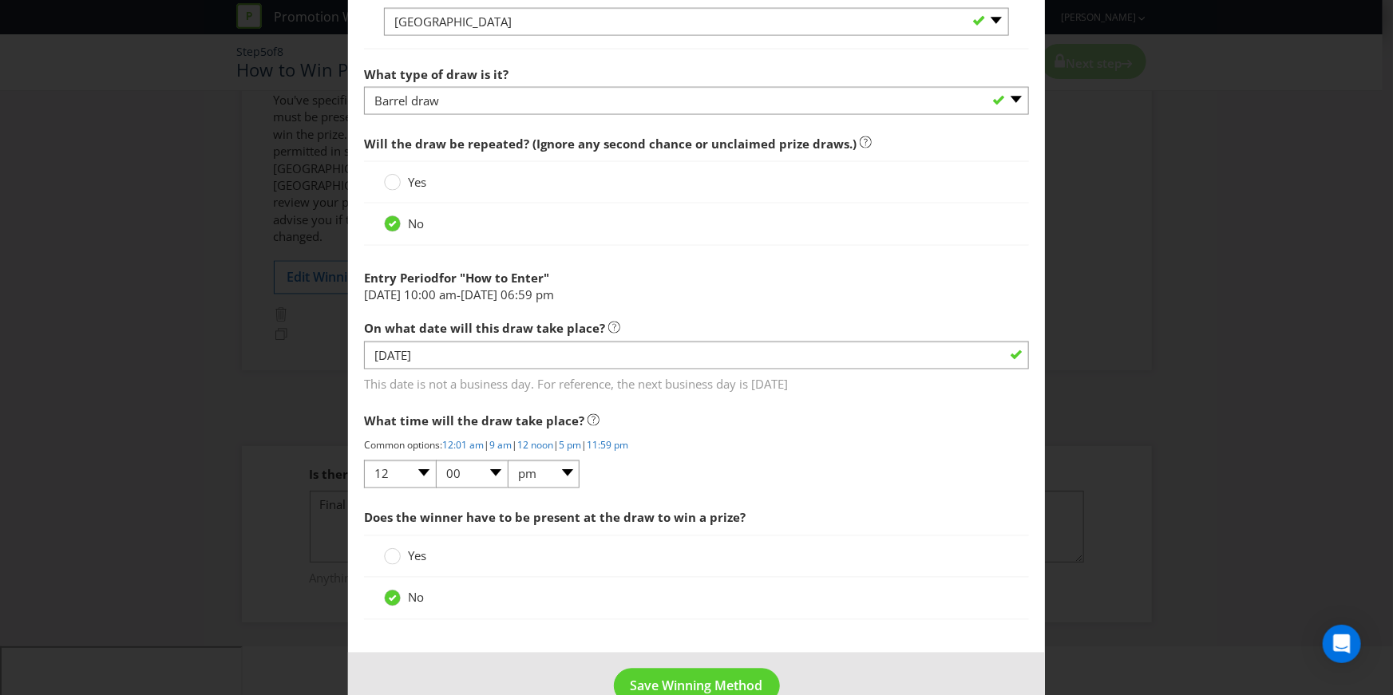
scroll to position [1274, 0]
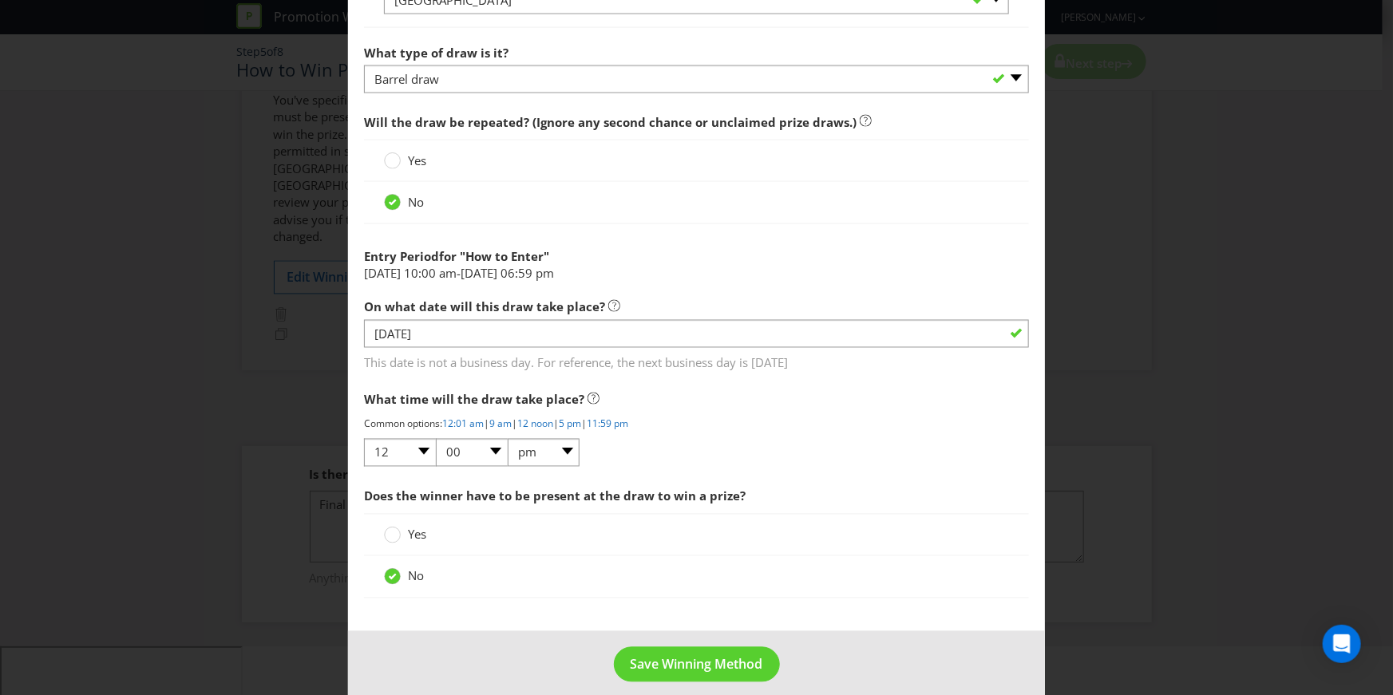
click at [402, 527] on label "Yes" at bounding box center [407, 535] width 46 height 17
click at [0, 0] on input "Yes" at bounding box center [0, 0] width 0 height 0
click at [392, 445] on select "01 02 03 04 05 06 07 08 09 10 11 12" at bounding box center [400, 453] width 72 height 28
select select "08"
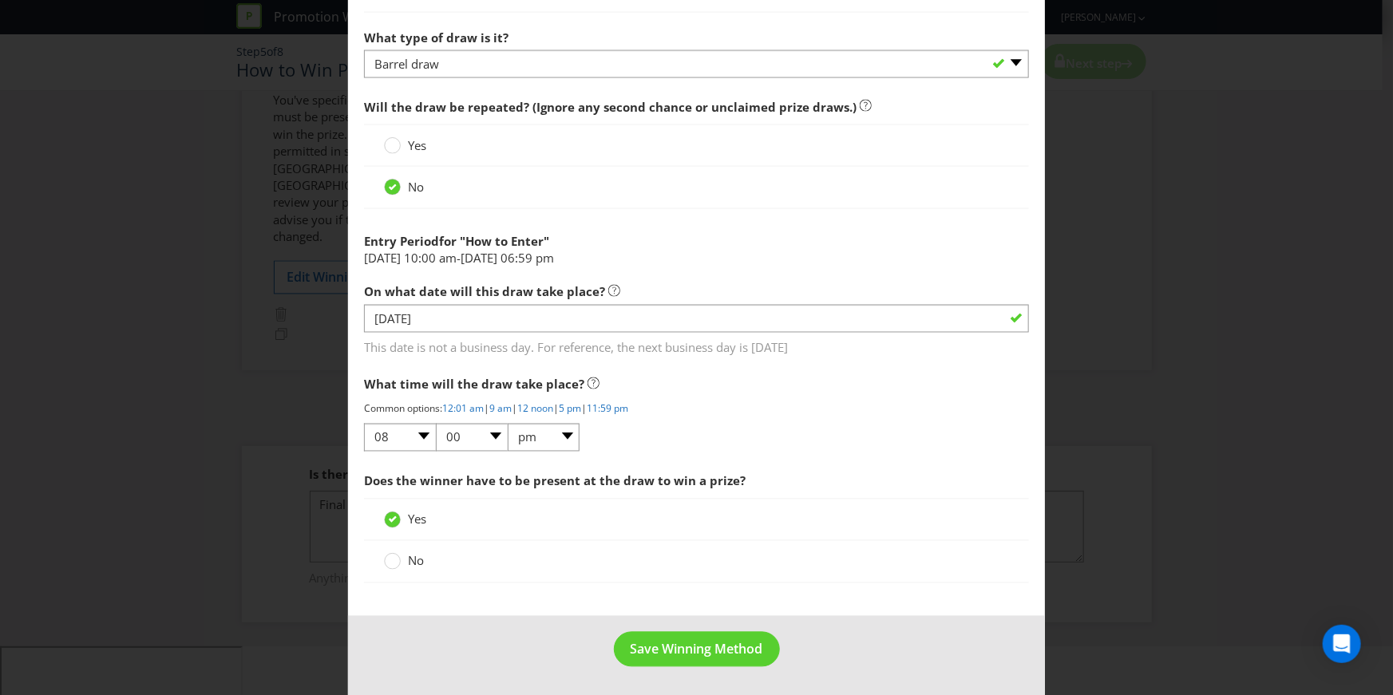
click at [881, 632] on footer "Save Winning Method" at bounding box center [696, 656] width 697 height 81
click at [711, 655] on span "Save Winning Method" at bounding box center [697, 650] width 133 height 18
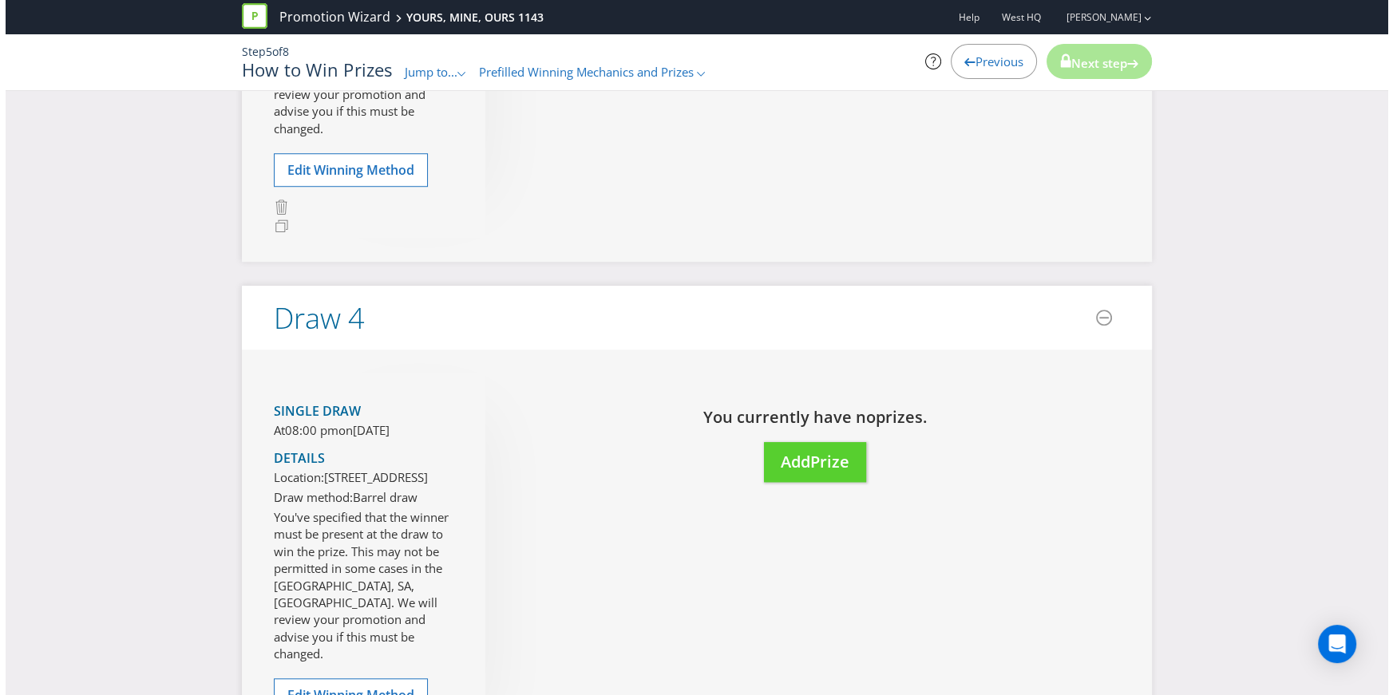
scroll to position [1686, 0]
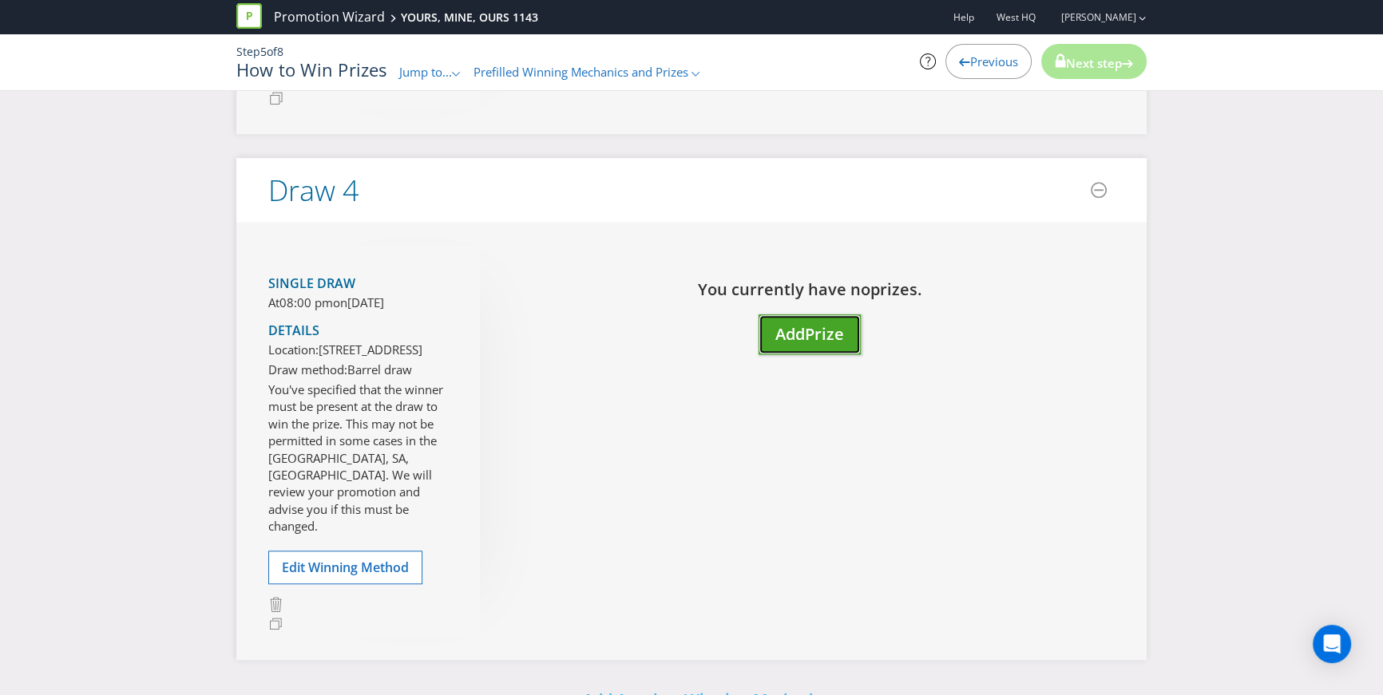
click at [786, 345] on span "Add" at bounding box center [790, 334] width 30 height 22
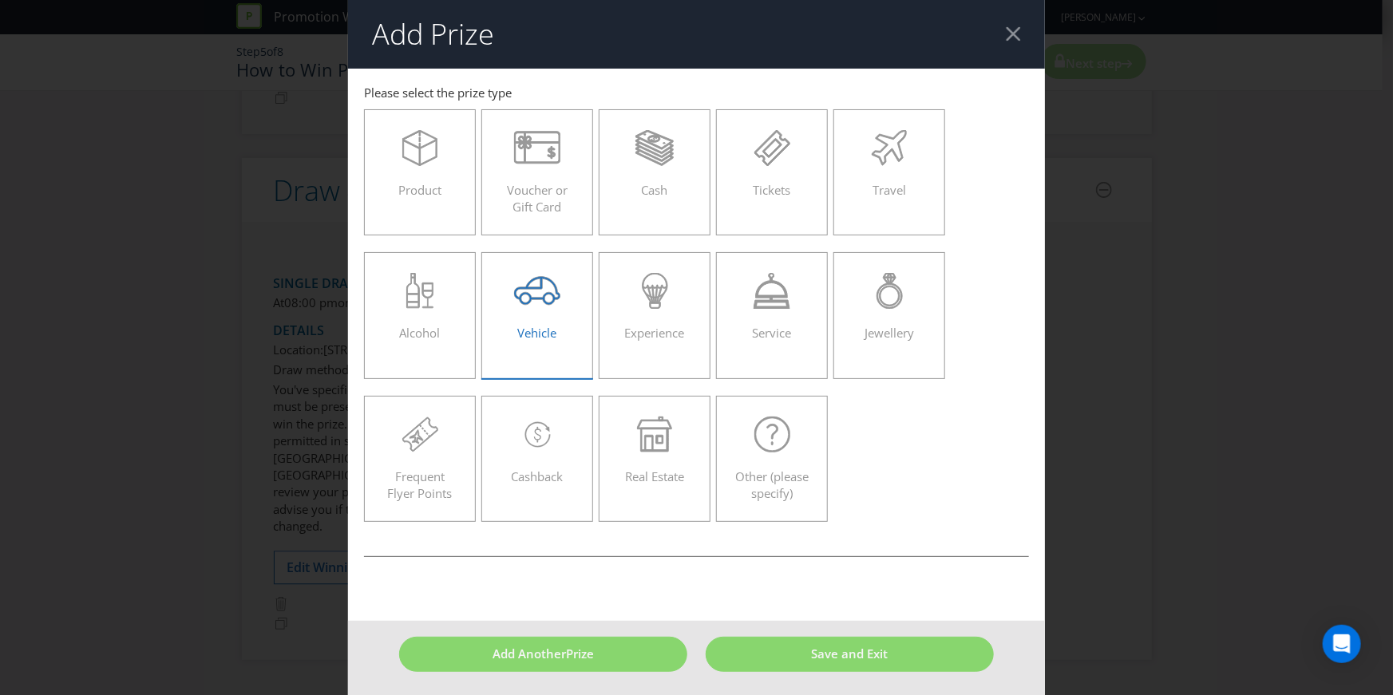
click at [538, 336] on span "Vehicle" at bounding box center [537, 333] width 39 height 16
click at [0, 0] on input "Vehicle" at bounding box center [0, 0] width 0 height 0
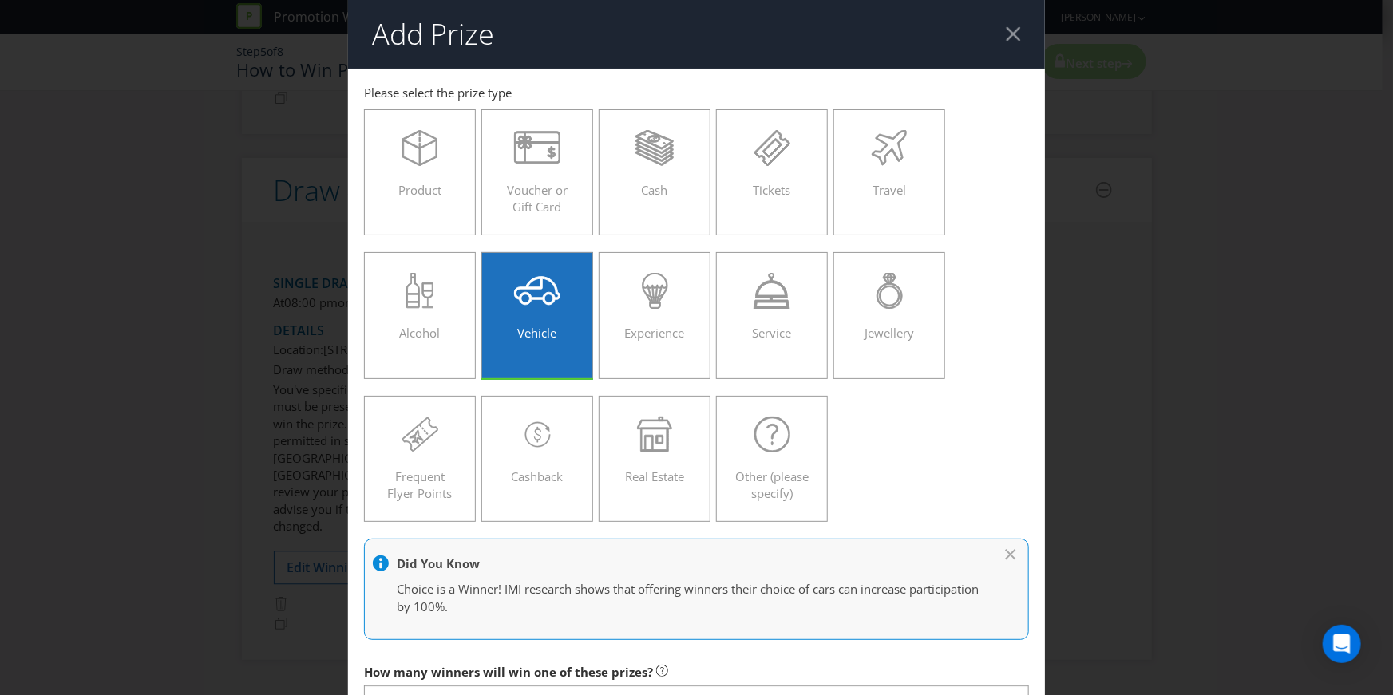
scroll to position [279, 0]
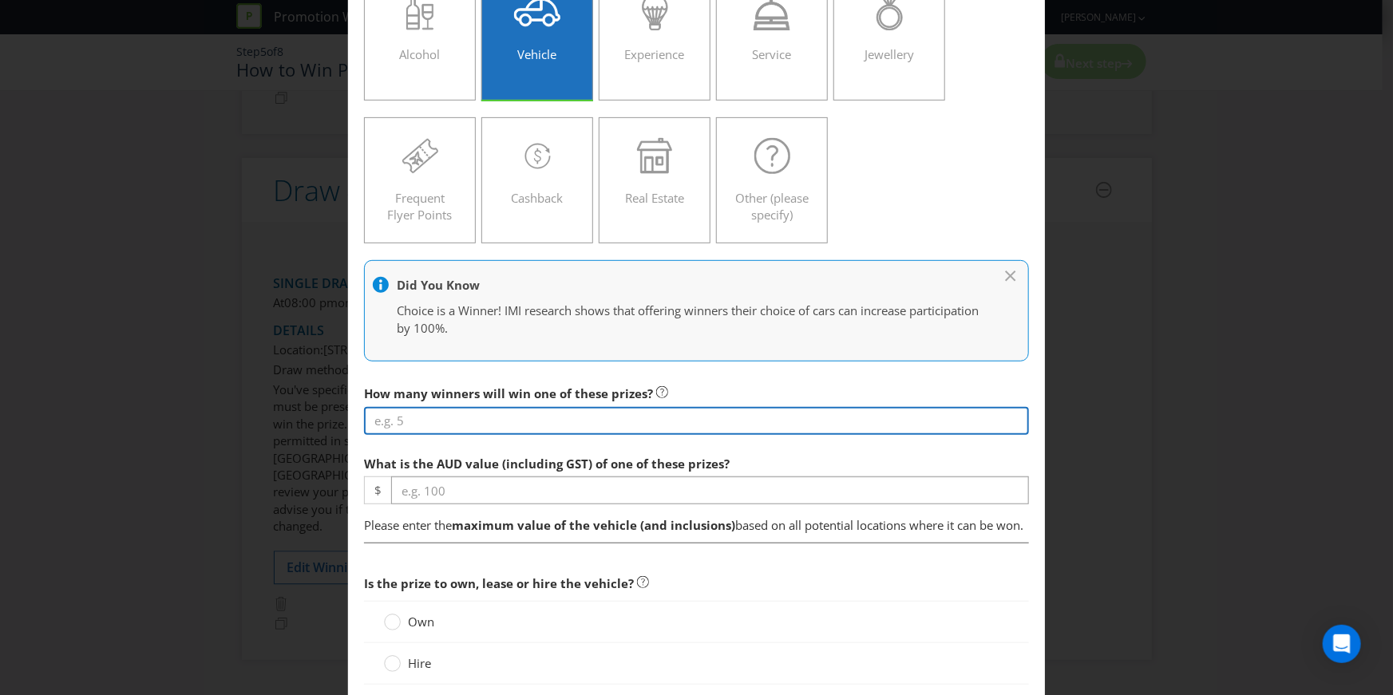
click at [476, 426] on input "number" at bounding box center [696, 421] width 665 height 28
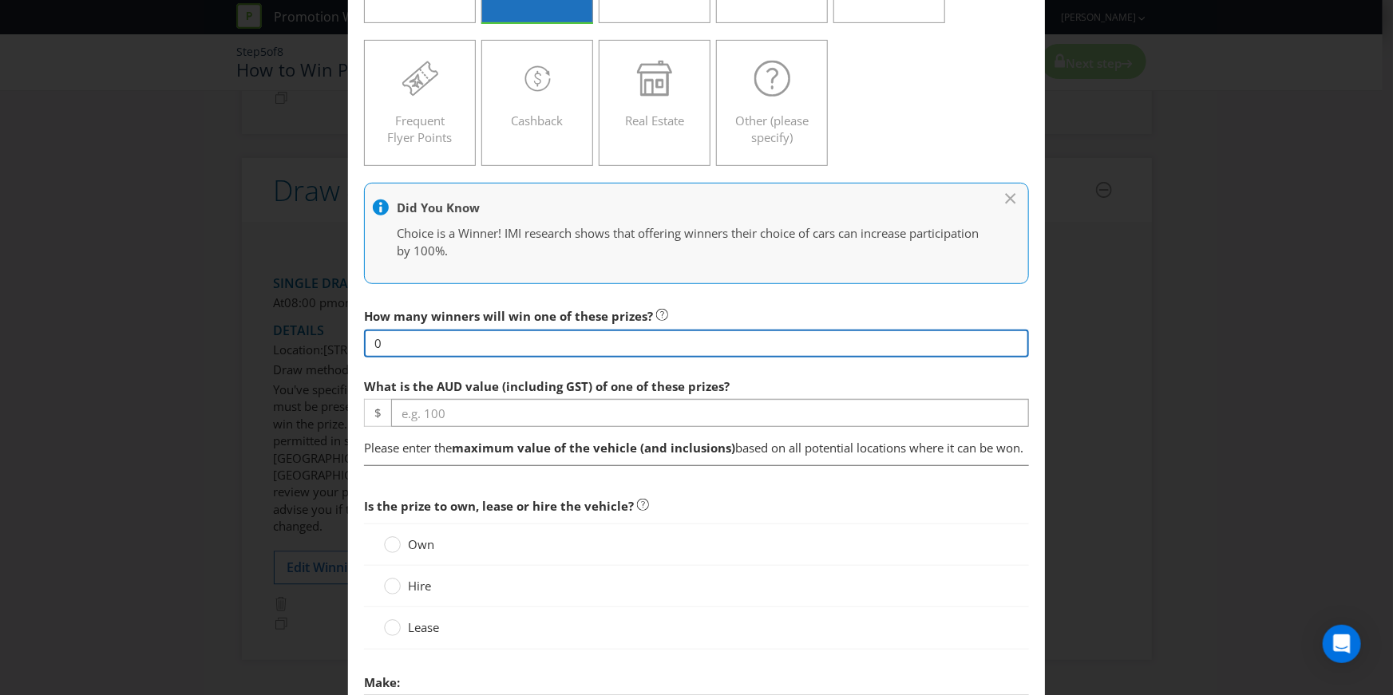
scroll to position [362, 0]
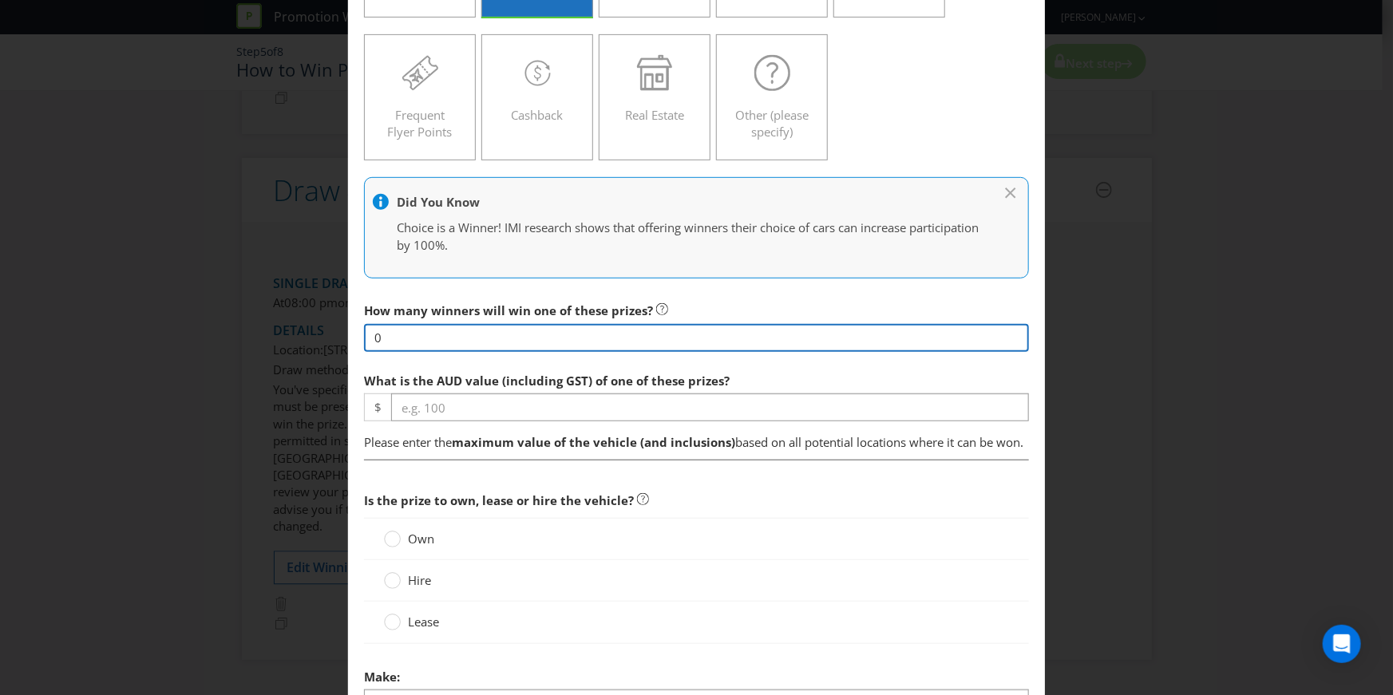
type input "0"
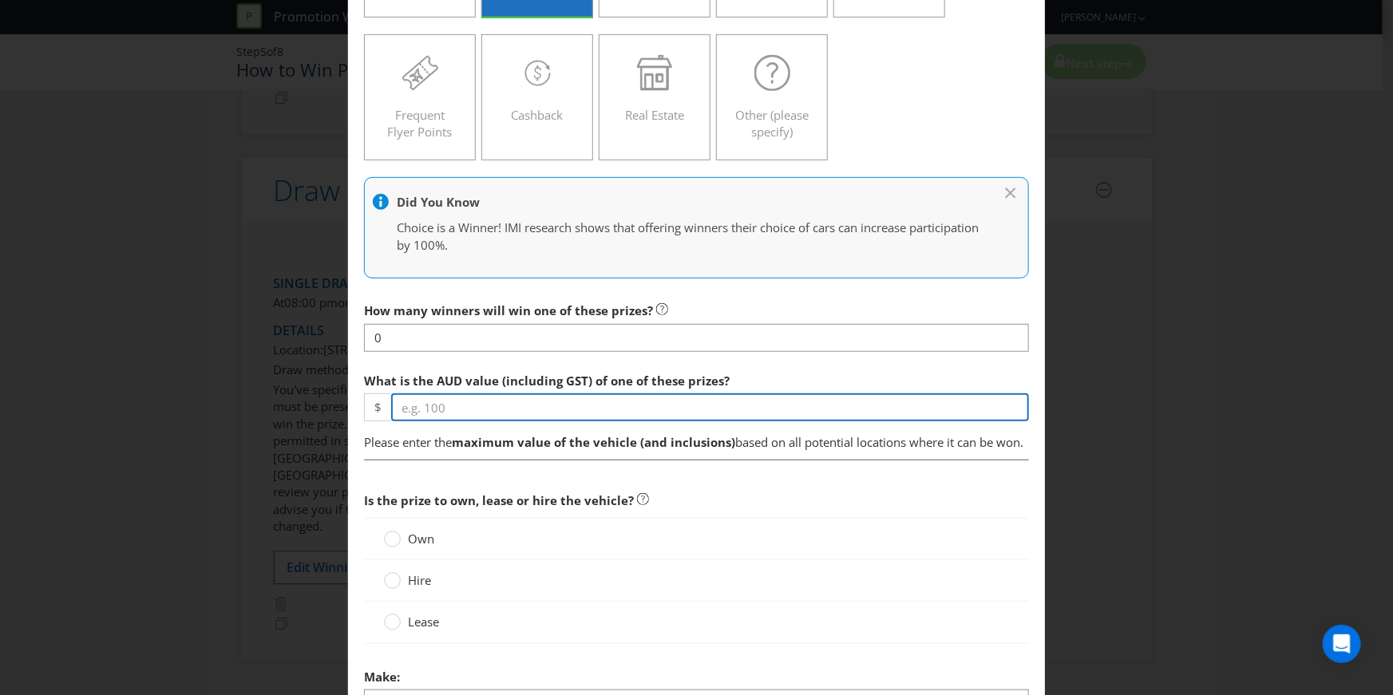
click at [473, 398] on div "What is the AUD value (including GST) of one of these prizes? $" at bounding box center [696, 393] width 665 height 57
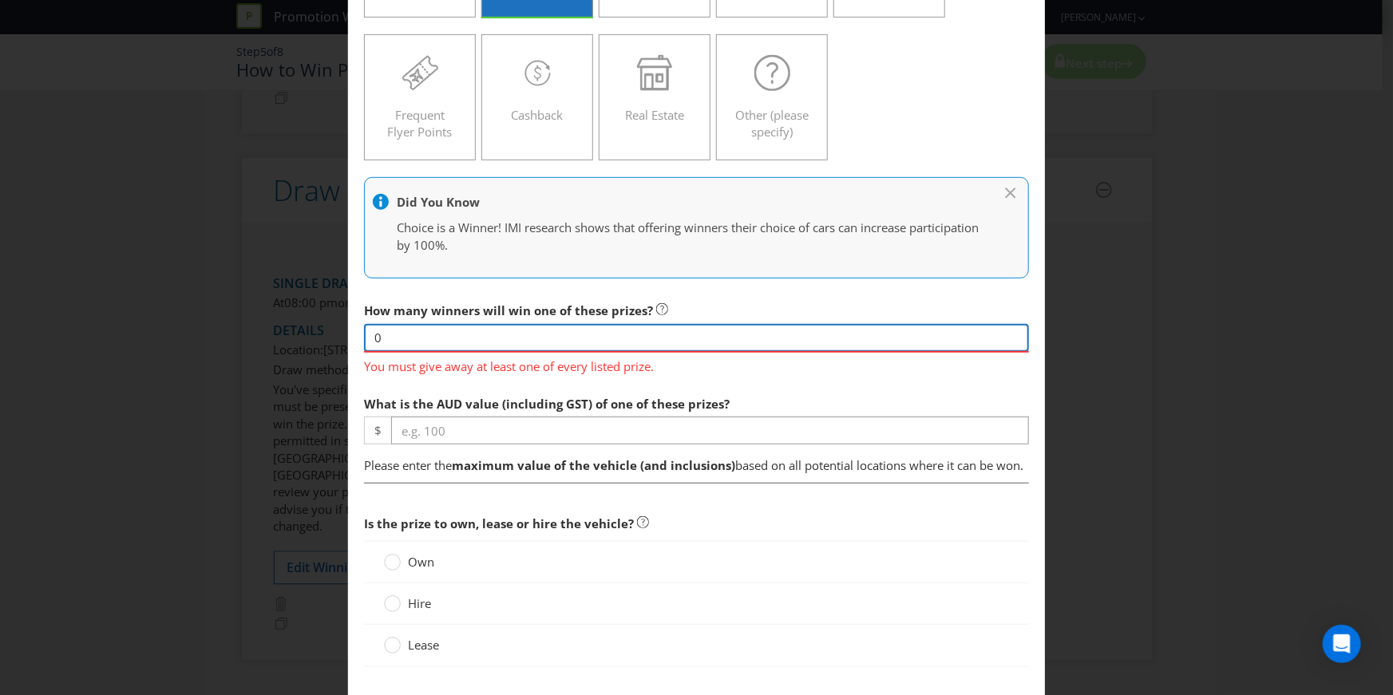
click at [418, 332] on input "0" at bounding box center [696, 338] width 665 height 28
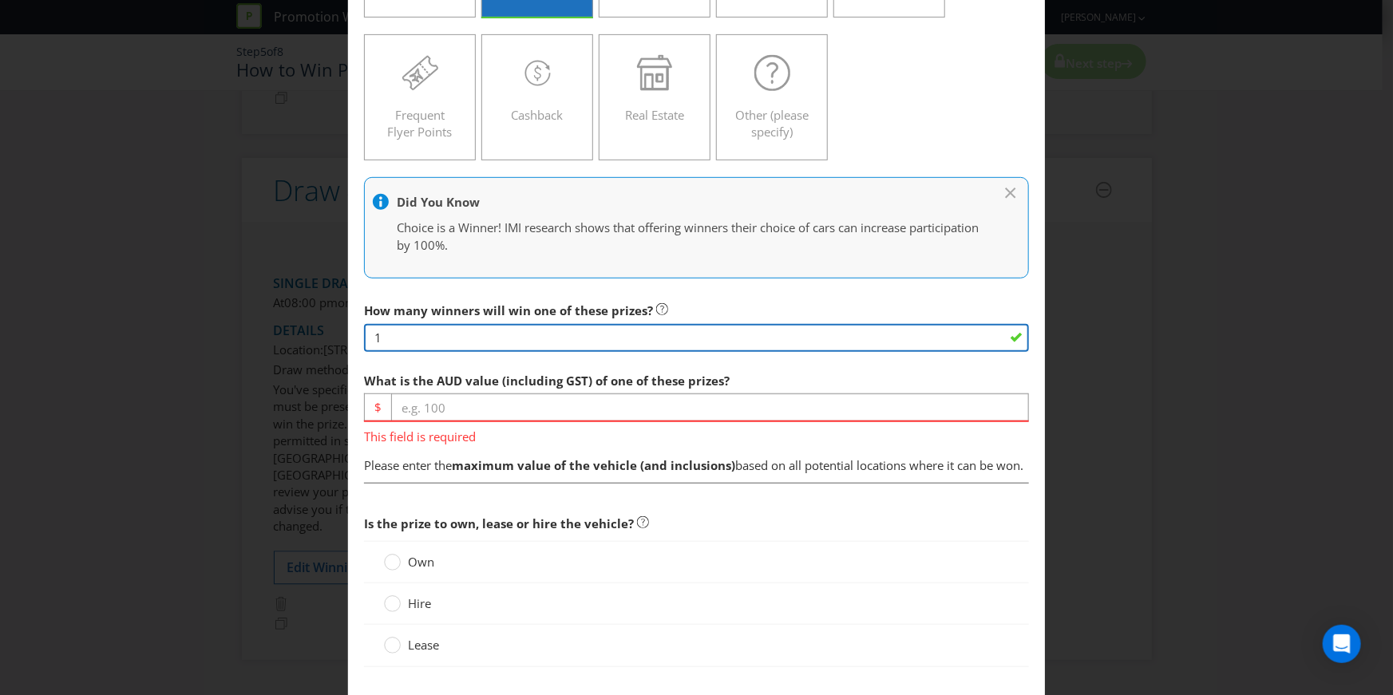
type input "1"
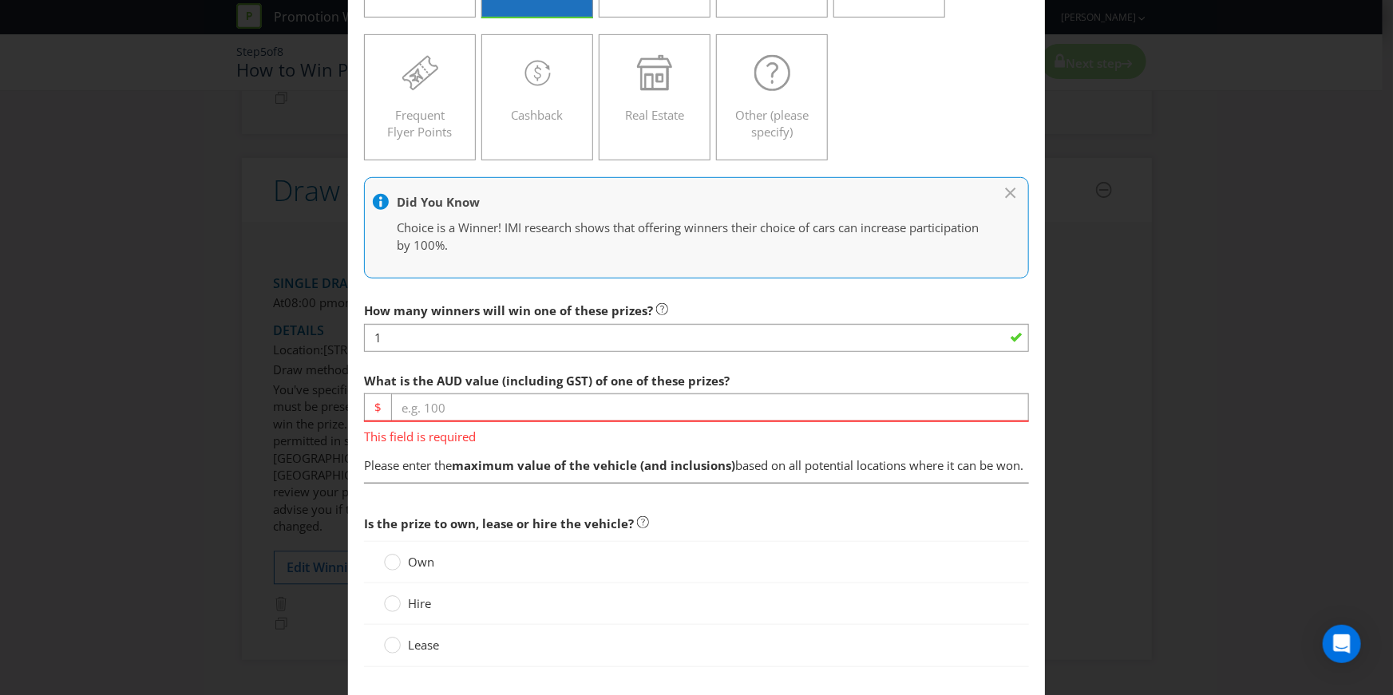
click at [441, 379] on span "What is the AUD value (including GST) of one of these prizes?" at bounding box center [547, 381] width 366 height 16
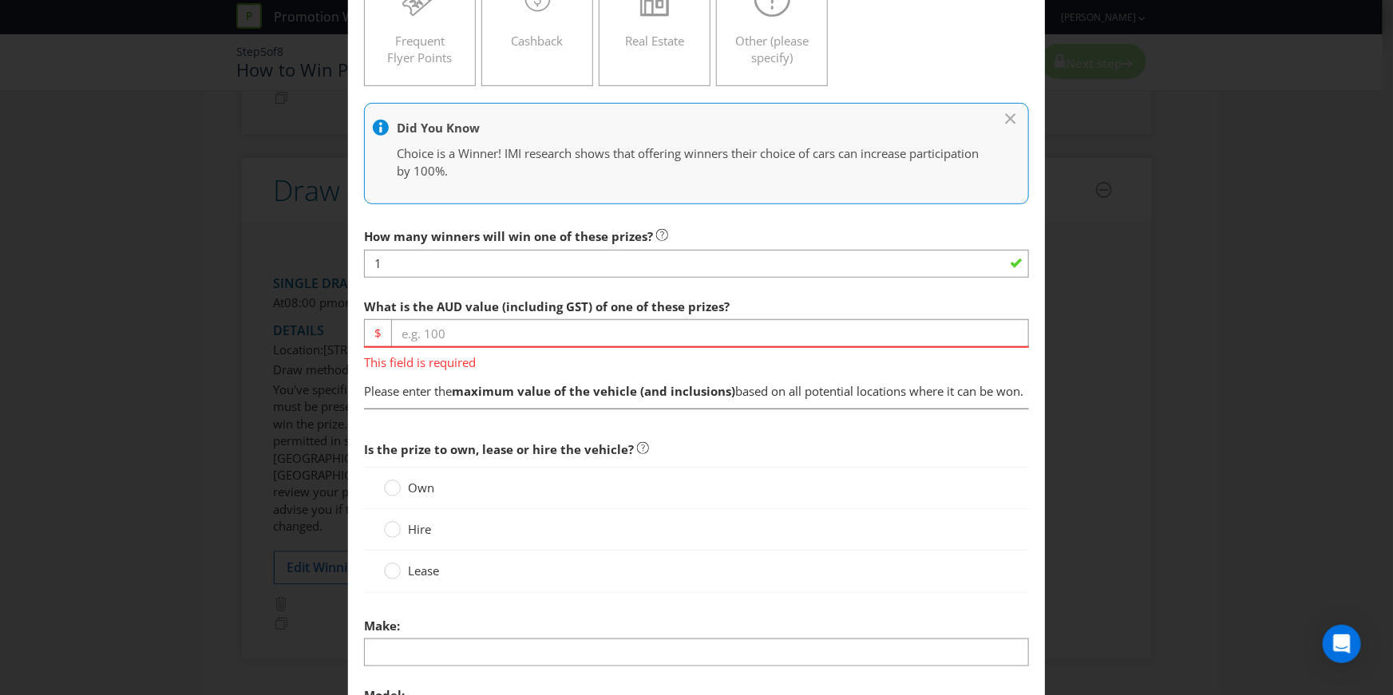
scroll to position [437, 0]
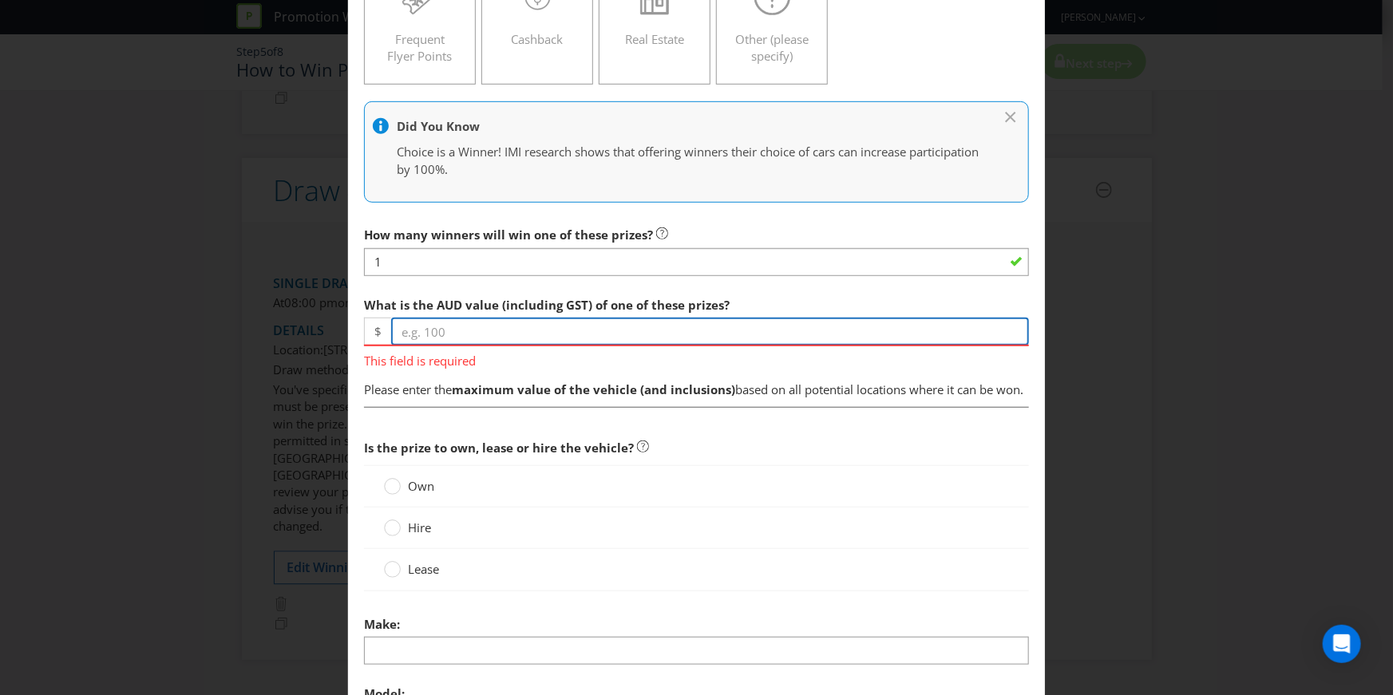
click at [445, 327] on input "number" at bounding box center [710, 332] width 638 height 28
click at [466, 329] on input "number" at bounding box center [710, 332] width 638 height 28
click at [415, 332] on input "number" at bounding box center [710, 332] width 638 height 28
type input "50000"
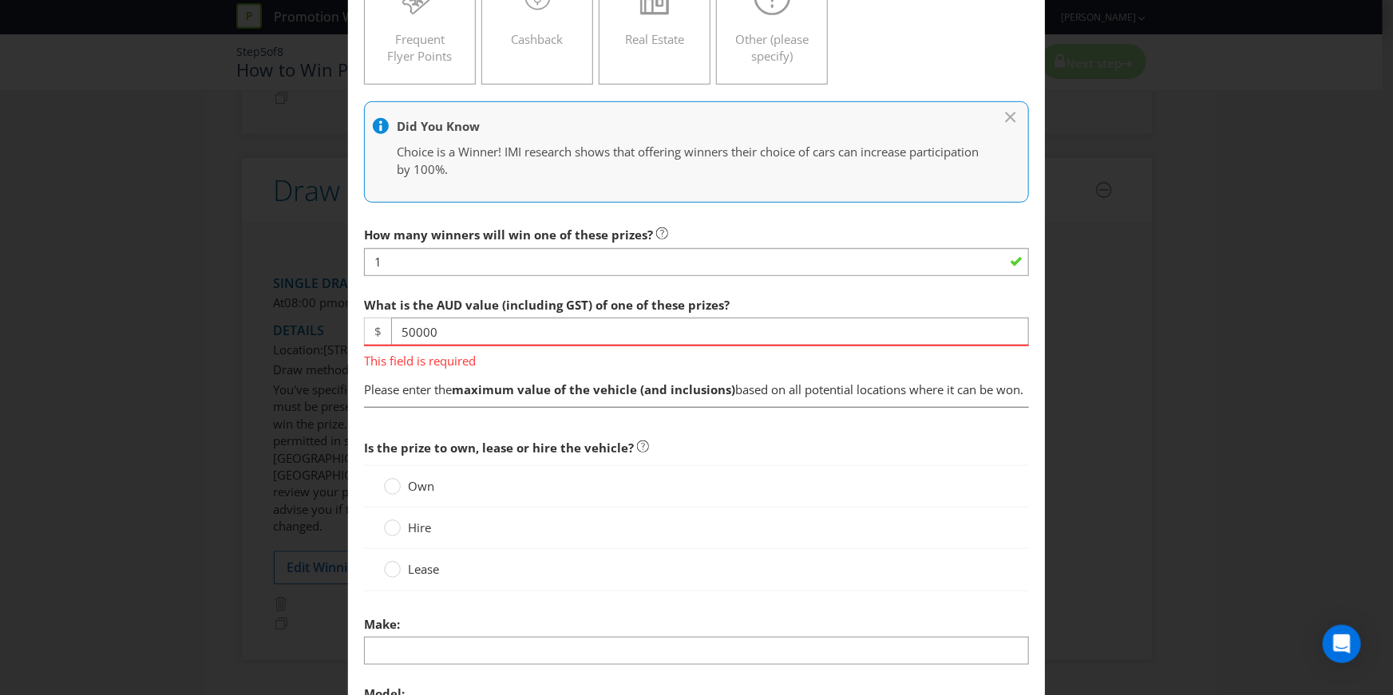
click at [469, 399] on span "What is the AUD value (including GST) of one of these prizes? $ 50000 This fiel…" at bounding box center [696, 344] width 665 height 110
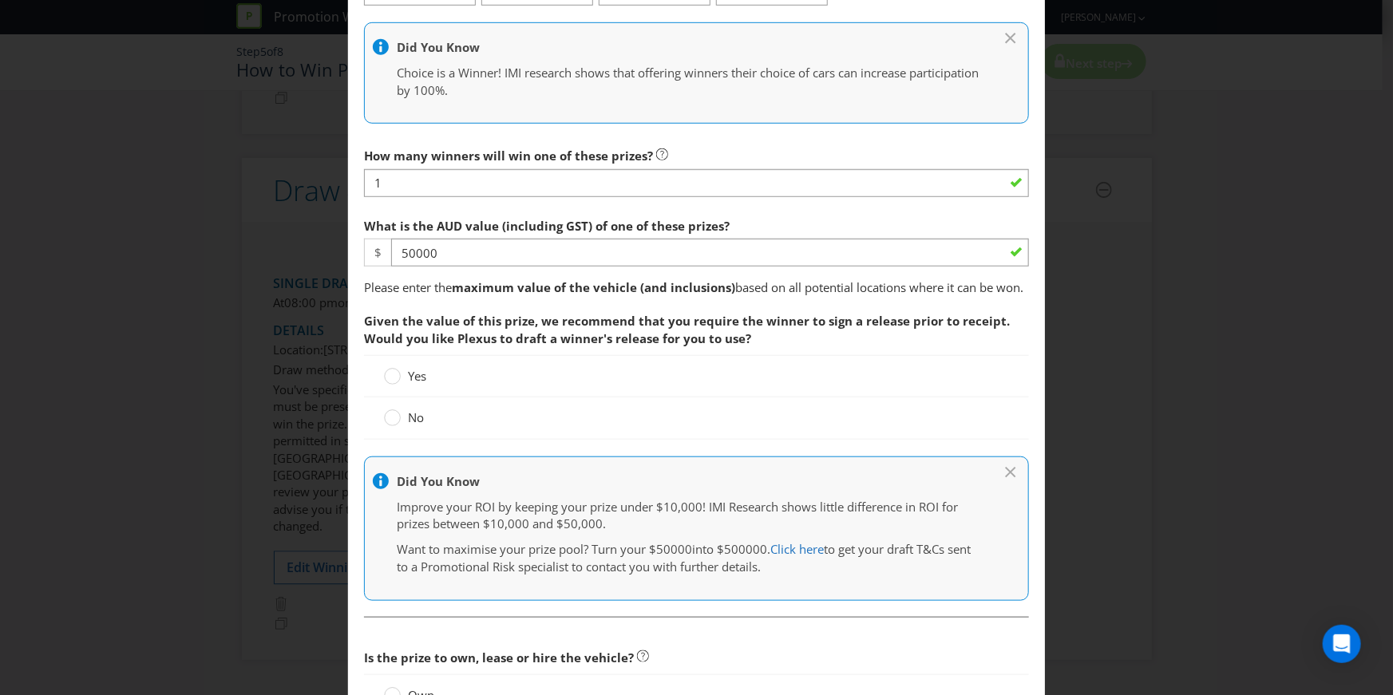
scroll to position [518, 0]
click at [398, 383] on icon at bounding box center [392, 374] width 17 height 17
click at [0, 0] on input "Yes" at bounding box center [0, 0] width 0 height 0
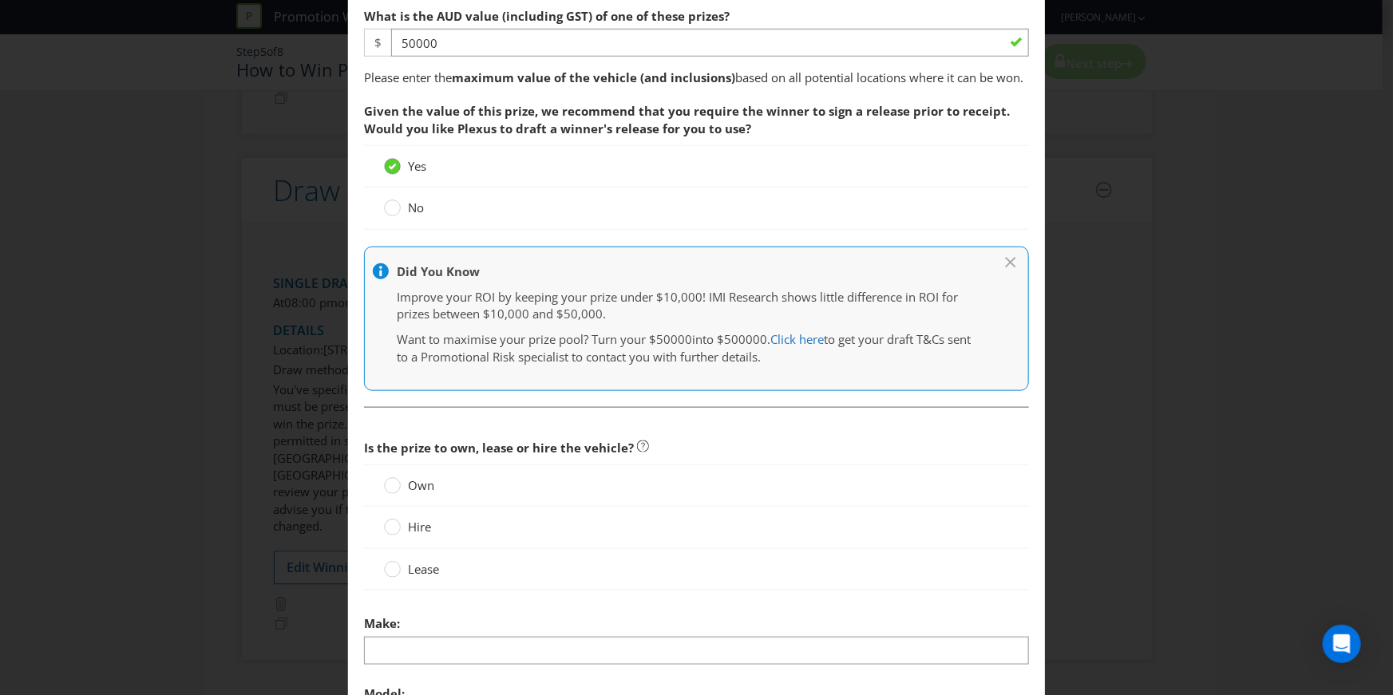
scroll to position [905, 0]
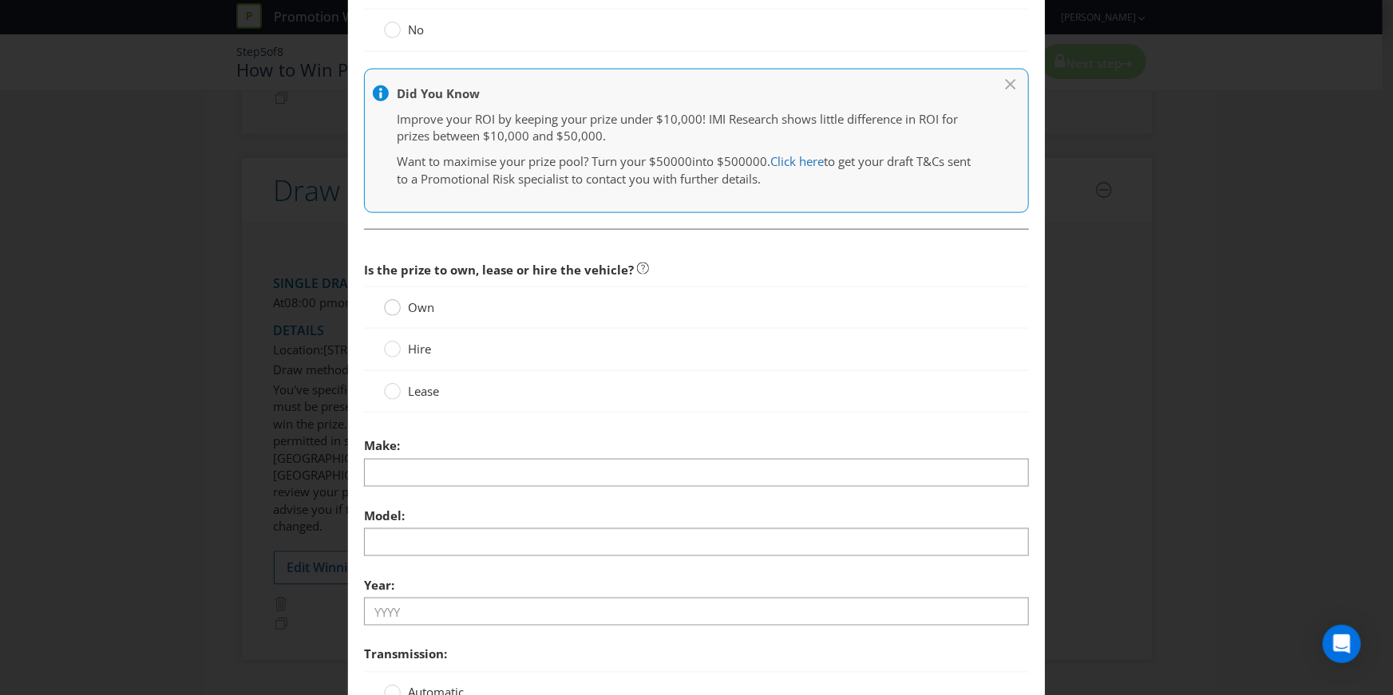
click at [390, 316] on circle at bounding box center [393, 308] width 16 height 16
click at [0, 0] on input "Own" at bounding box center [0, 0] width 0 height 0
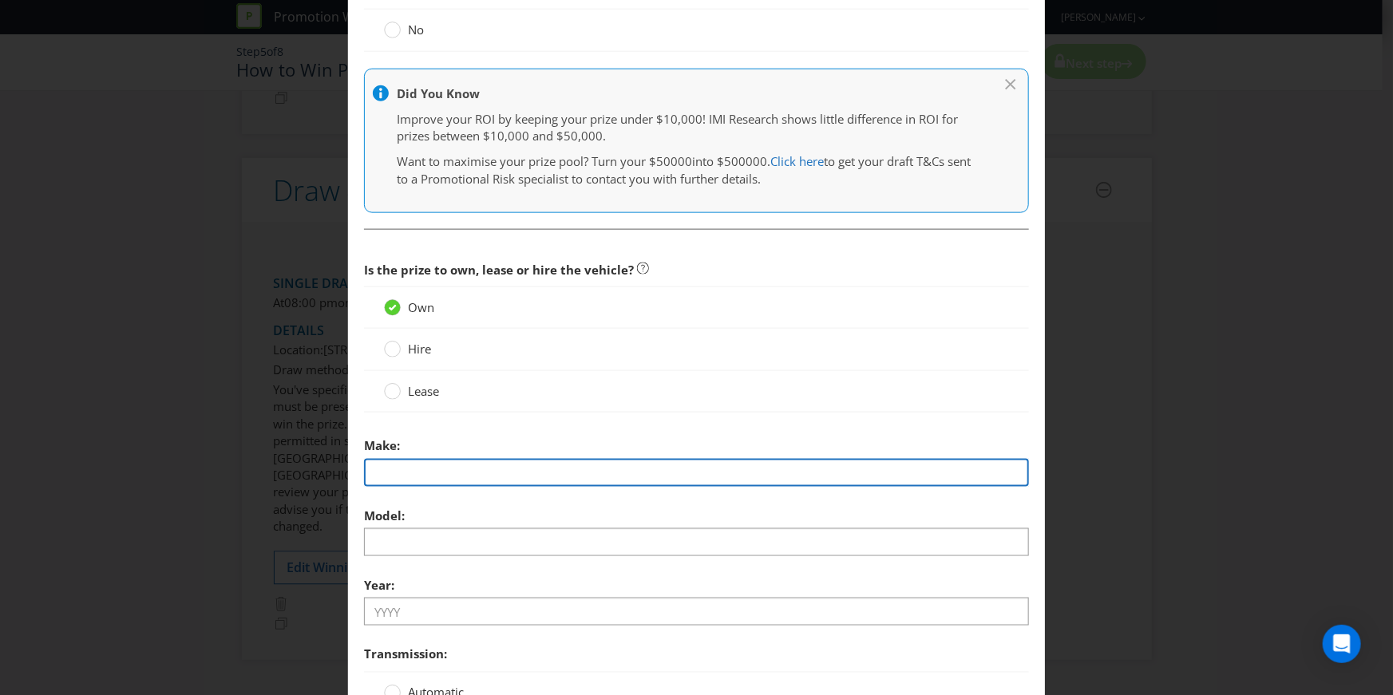
click at [411, 487] on input "text" at bounding box center [696, 473] width 665 height 28
type input "Kia"
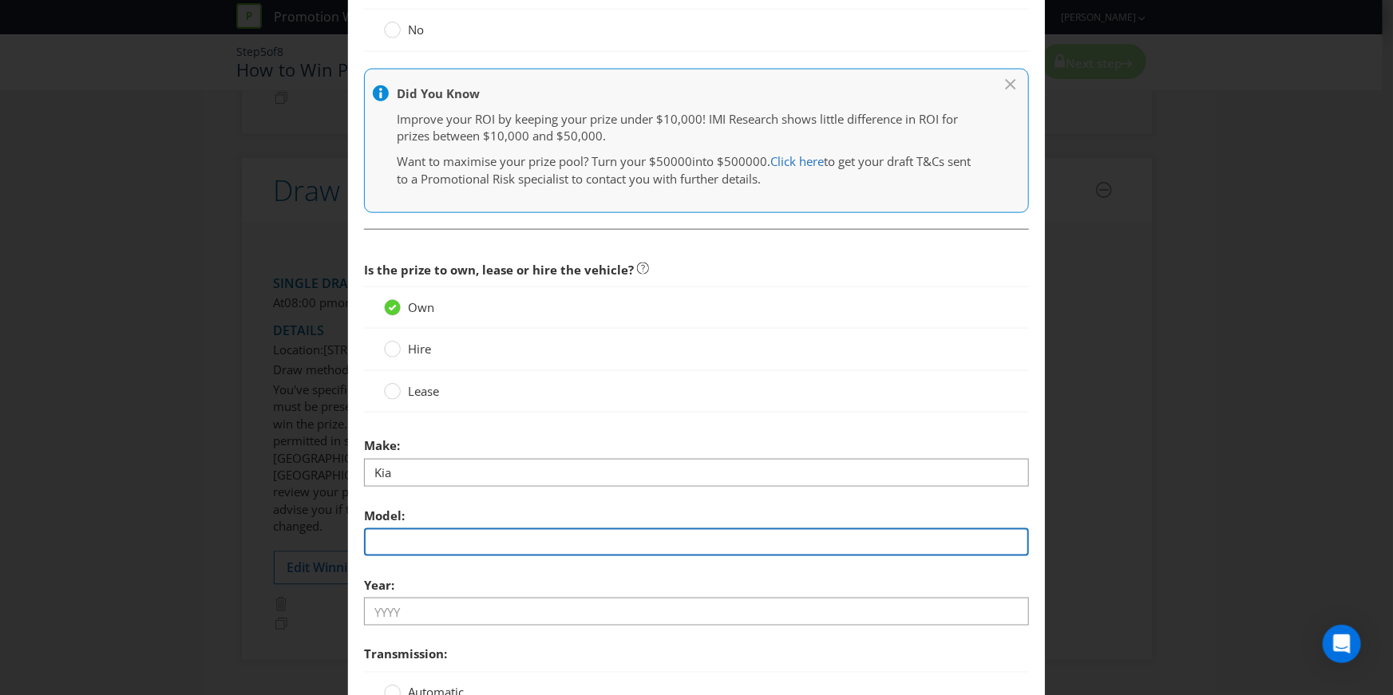
click at [410, 552] on input "text" at bounding box center [696, 542] width 665 height 28
type input "Sportage EV SX HEX"
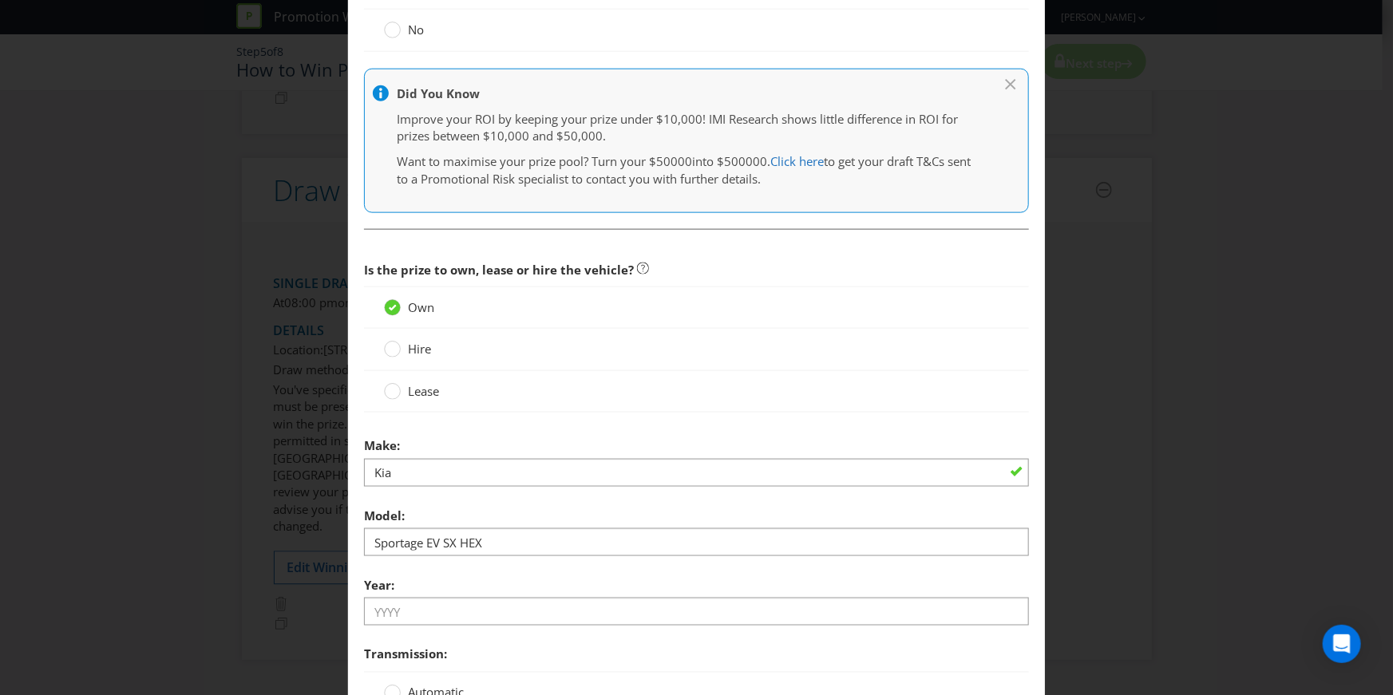
click at [510, 525] on div "Model: Sportage EV SX HEX" at bounding box center [696, 528] width 665 height 57
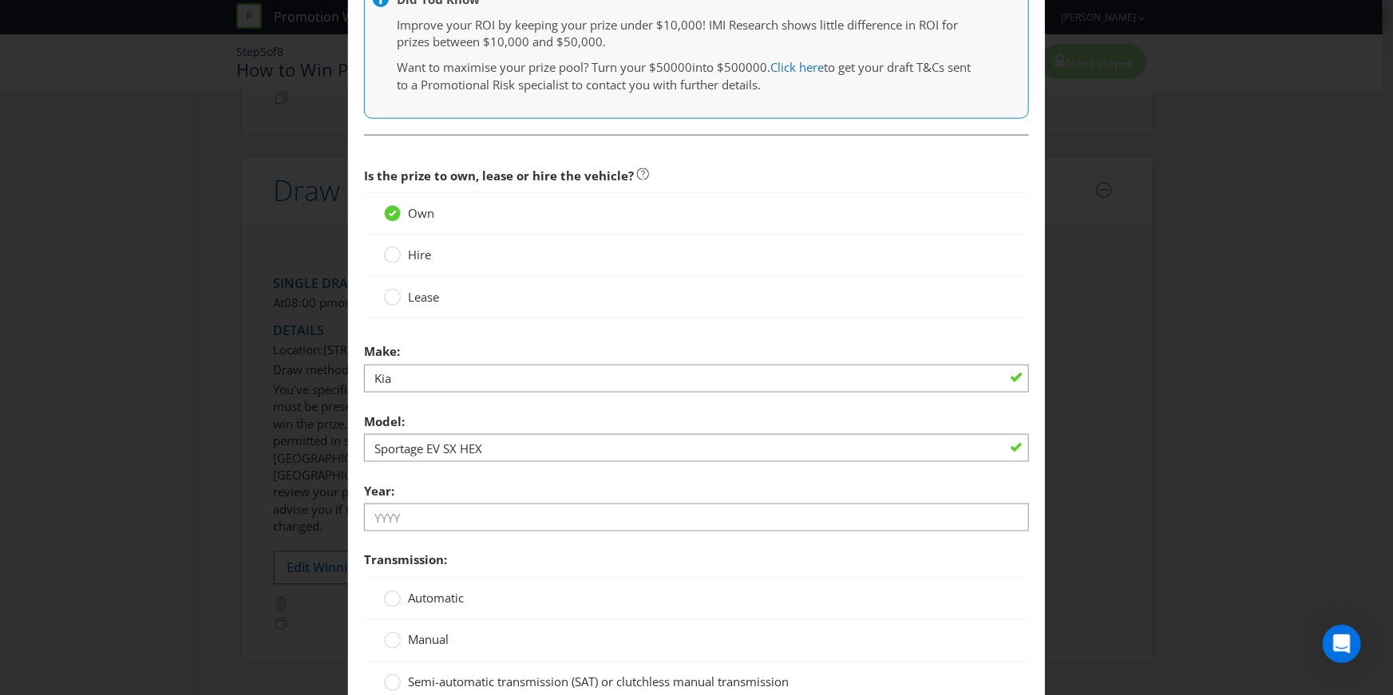
scroll to position [1002, 0]
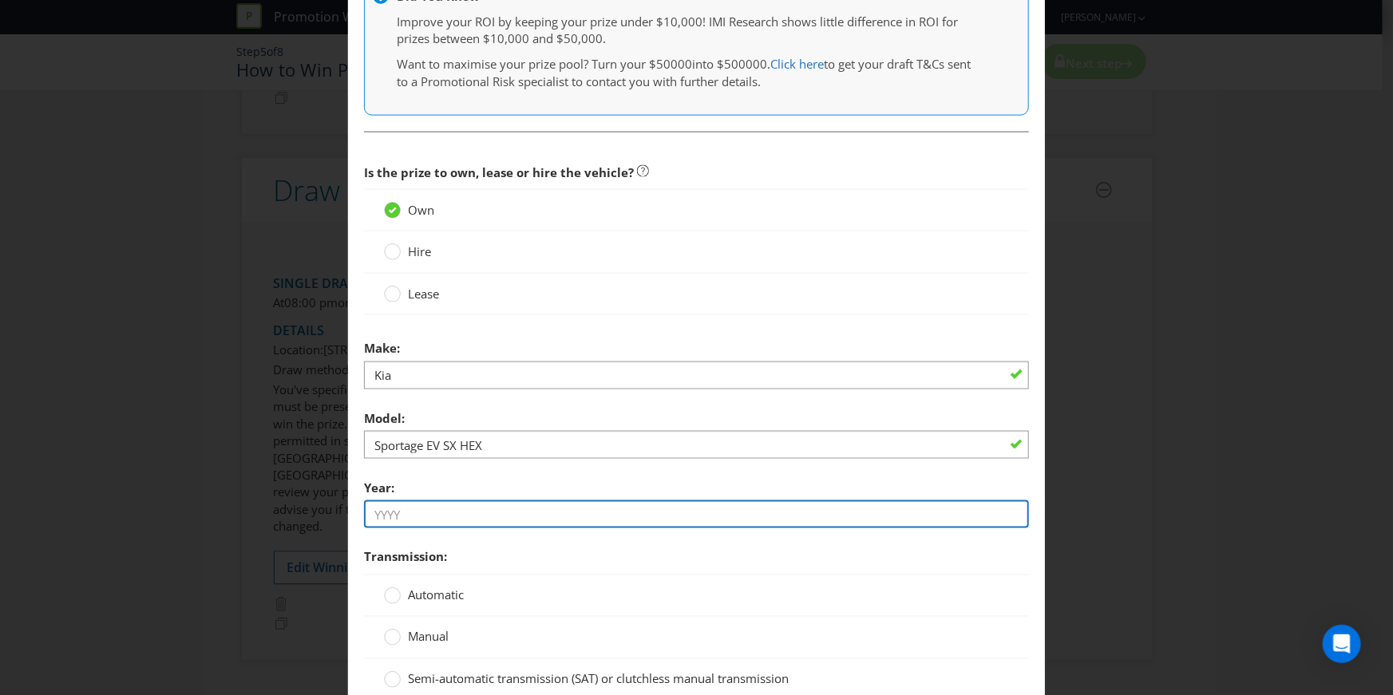
click at [497, 517] on input "text" at bounding box center [696, 515] width 665 height 28
type input "2025"
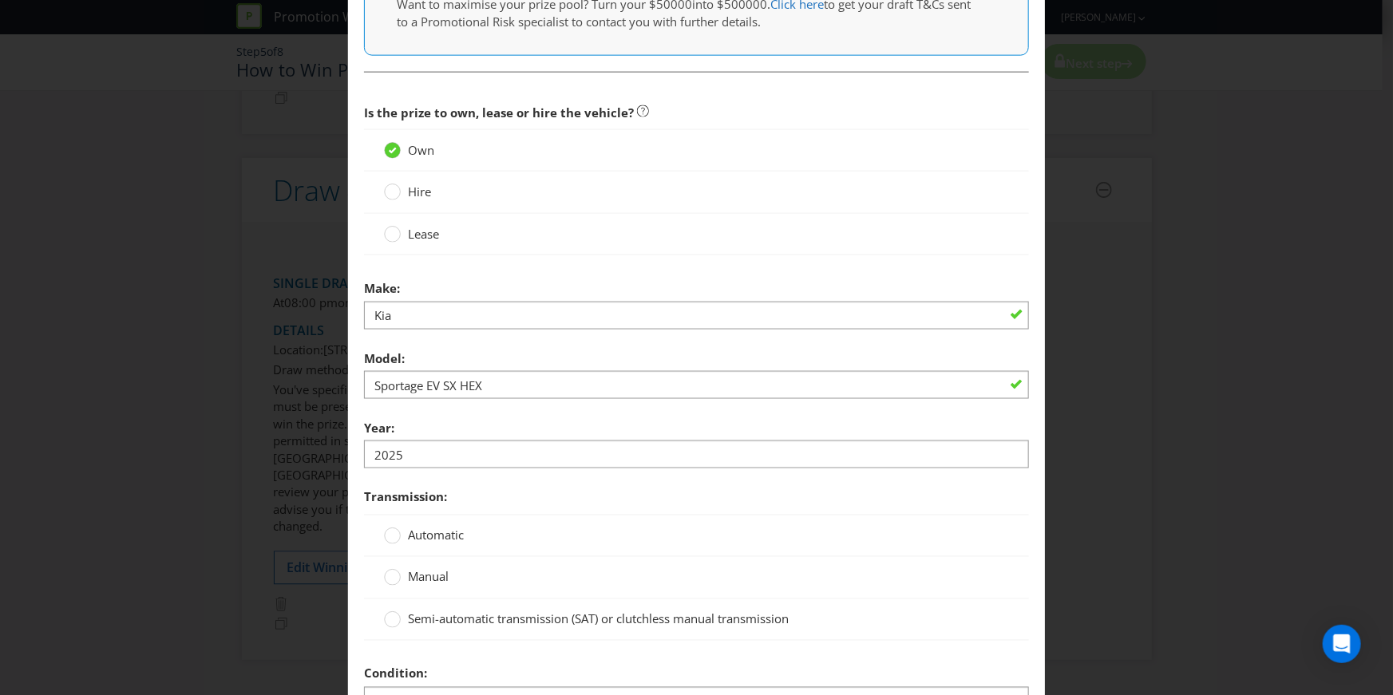
click at [439, 544] on span "Automatic" at bounding box center [436, 536] width 56 height 16
click at [0, 0] on input "Automatic" at bounding box center [0, 0] width 0 height 0
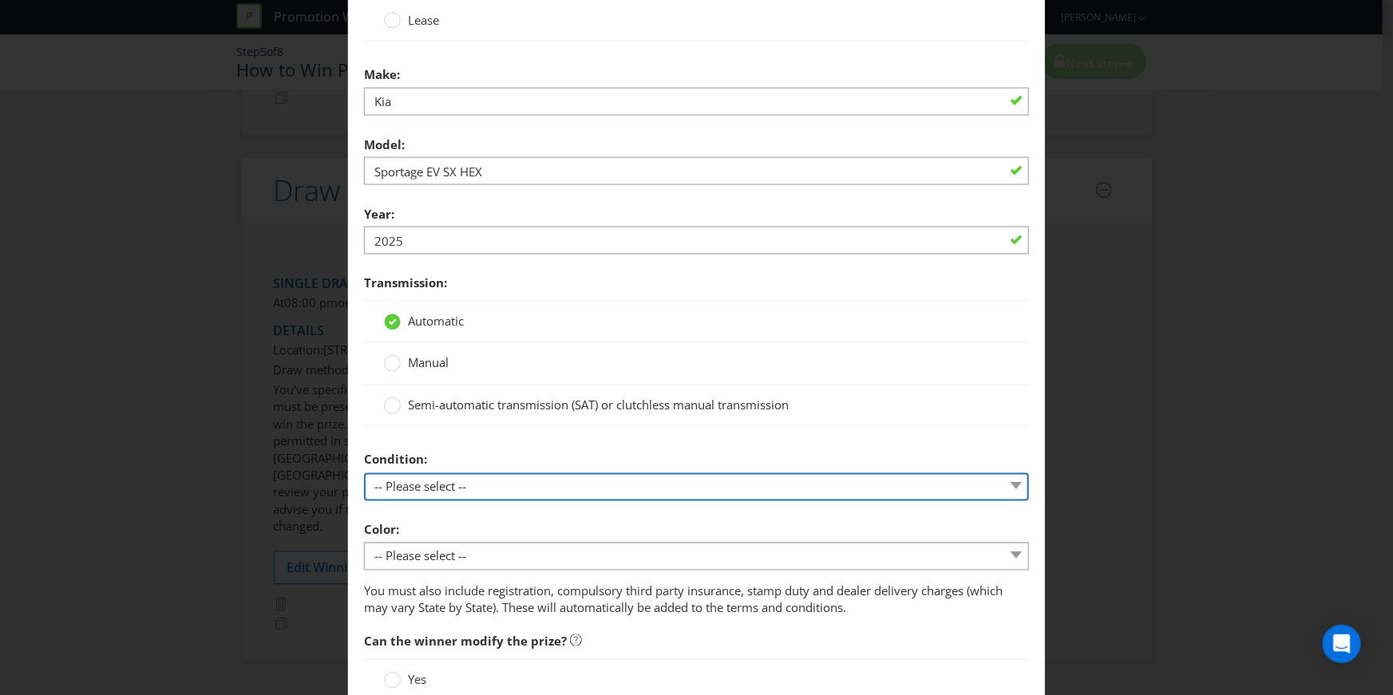
click at [449, 498] on select "-- Please select -- New Demonstrated Second-hand" at bounding box center [696, 487] width 665 height 28
select select "NEW"
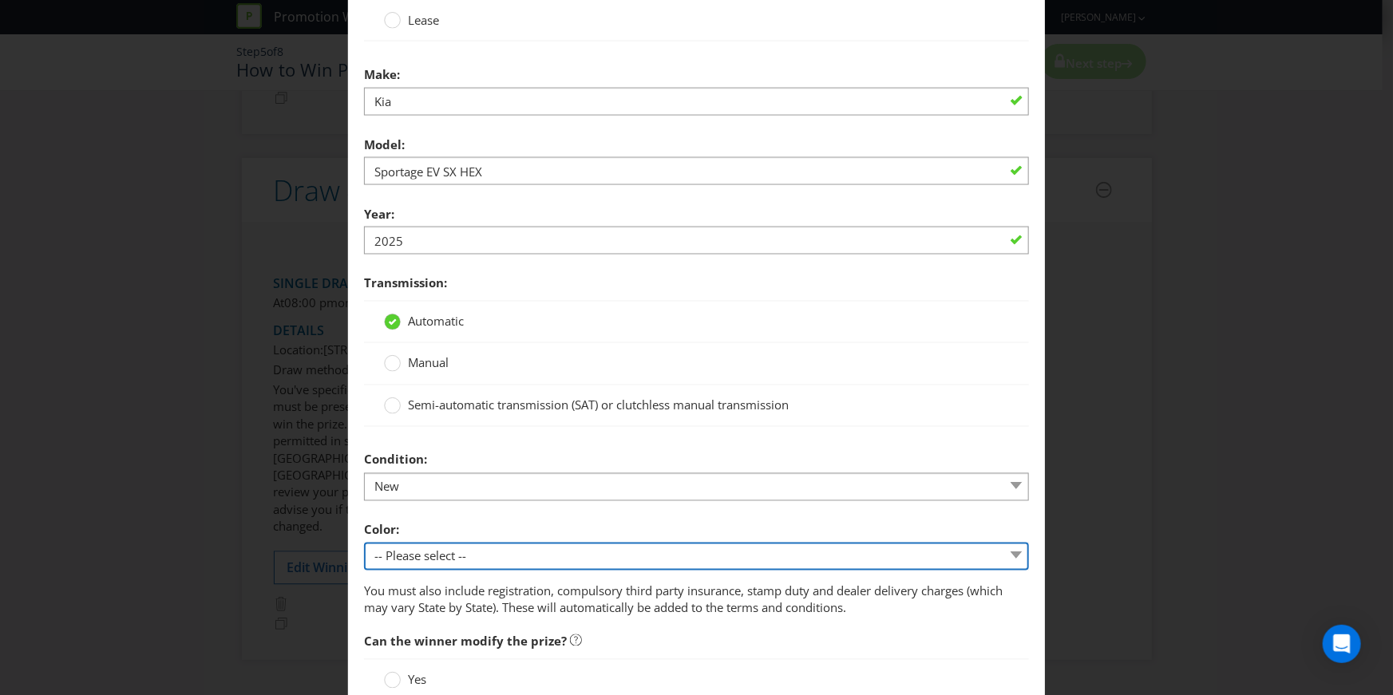
click at [441, 571] on select "-- Please select -- Winner's choice of colour subject to availability and exclu…" at bounding box center [696, 557] width 665 height 28
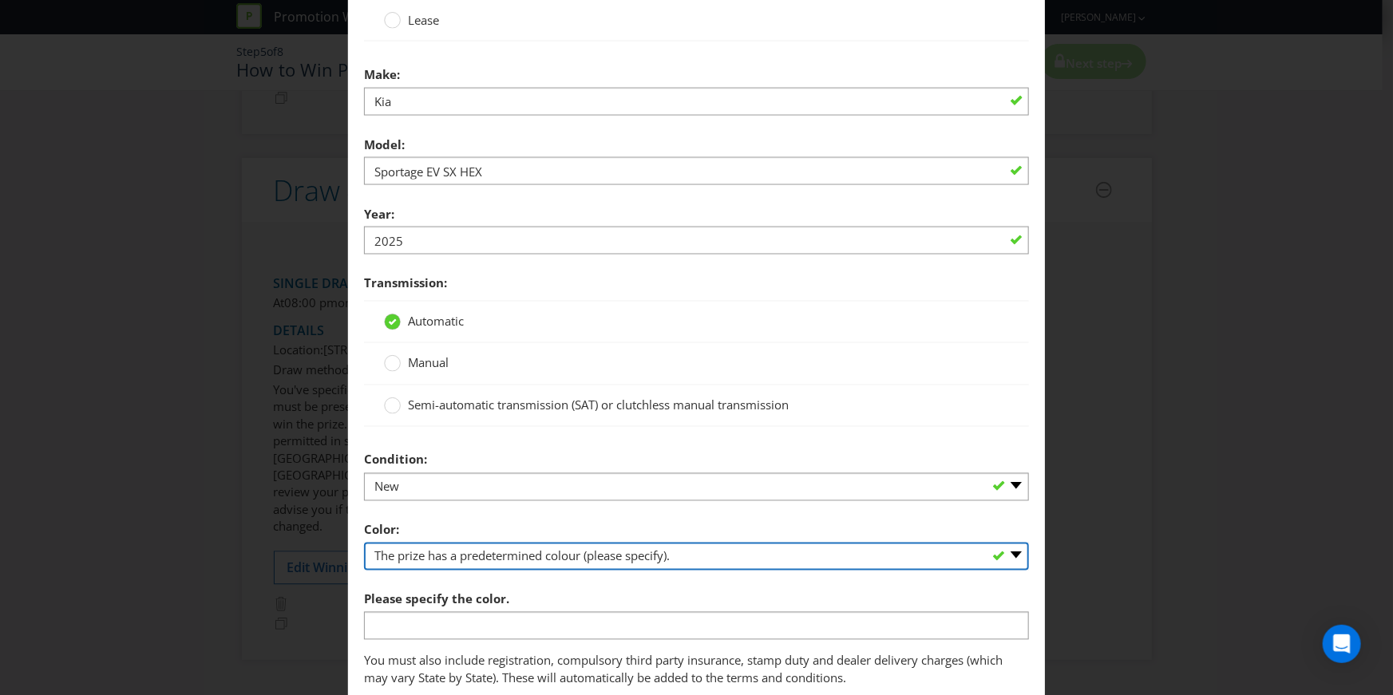
click at [444, 571] on select "-- Please select -- Winner's choice of colour subject to availability and exclu…" at bounding box center [696, 557] width 665 height 28
select select "PROMOTERS_CHOICE"
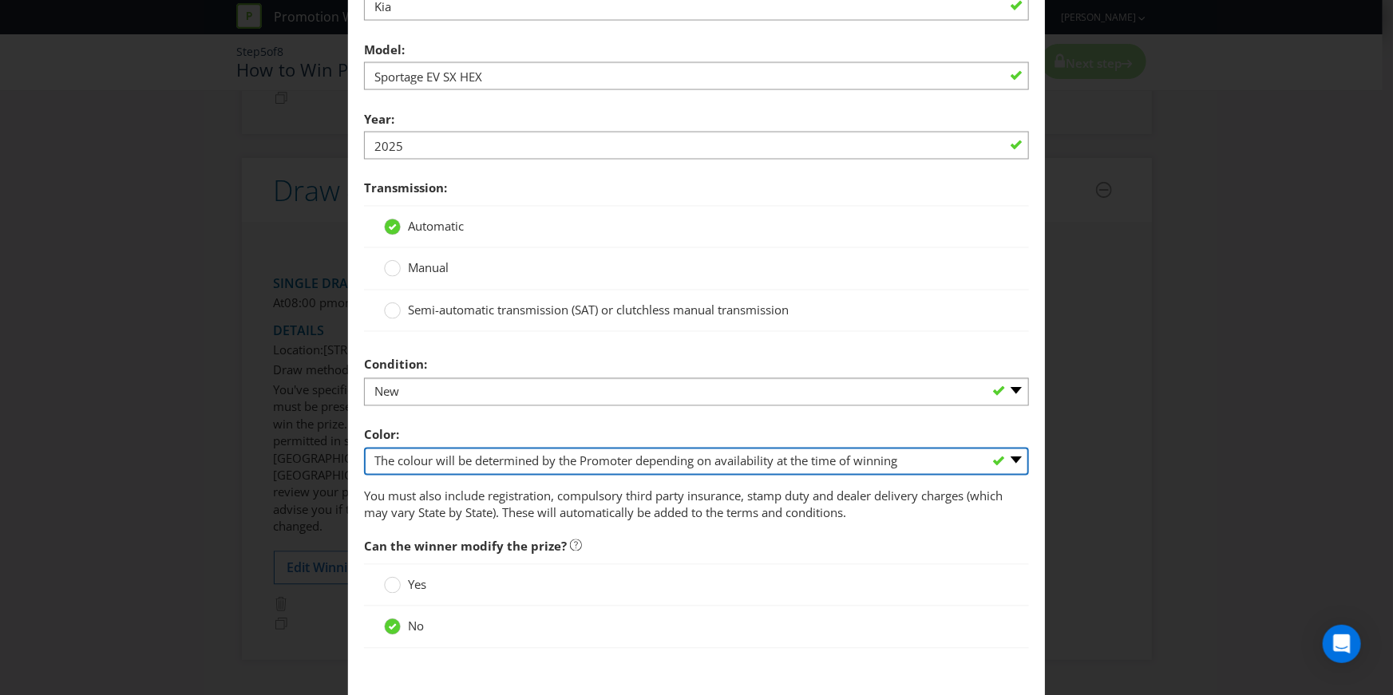
scroll to position [1475, 0]
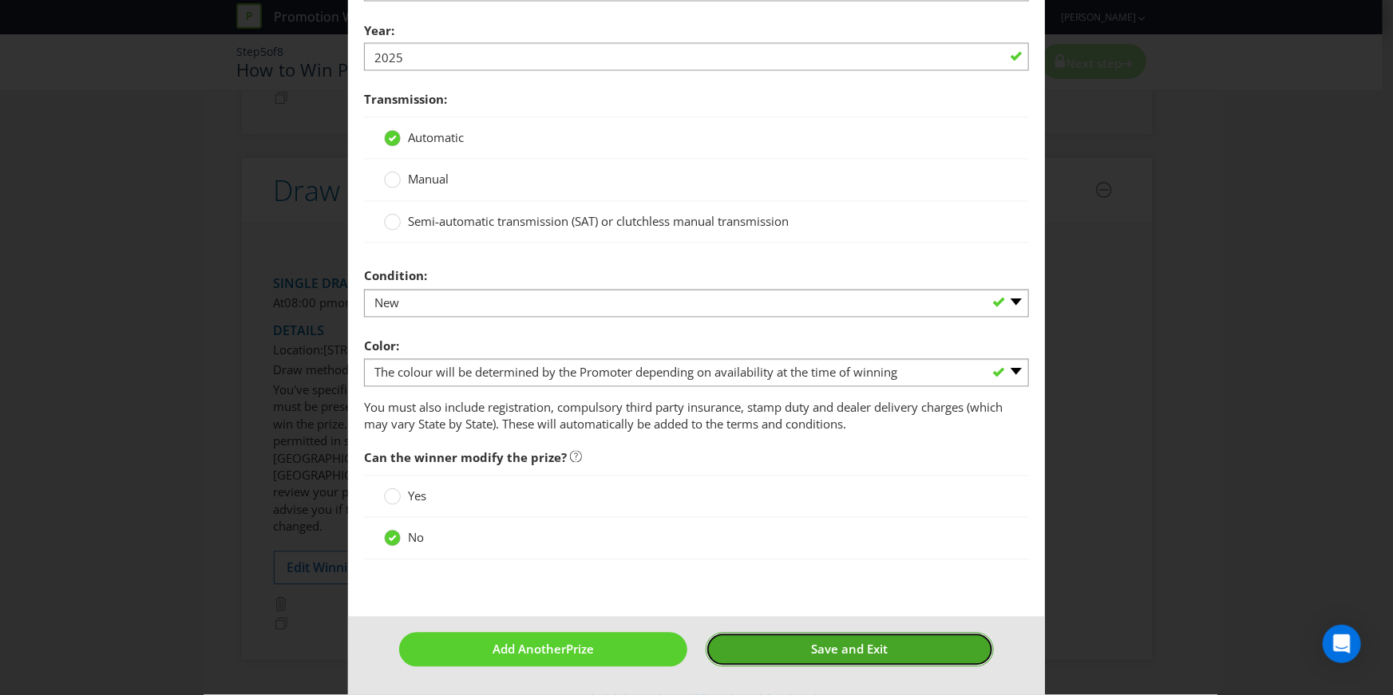
click at [821, 653] on span "Save and Exit" at bounding box center [850, 650] width 77 height 16
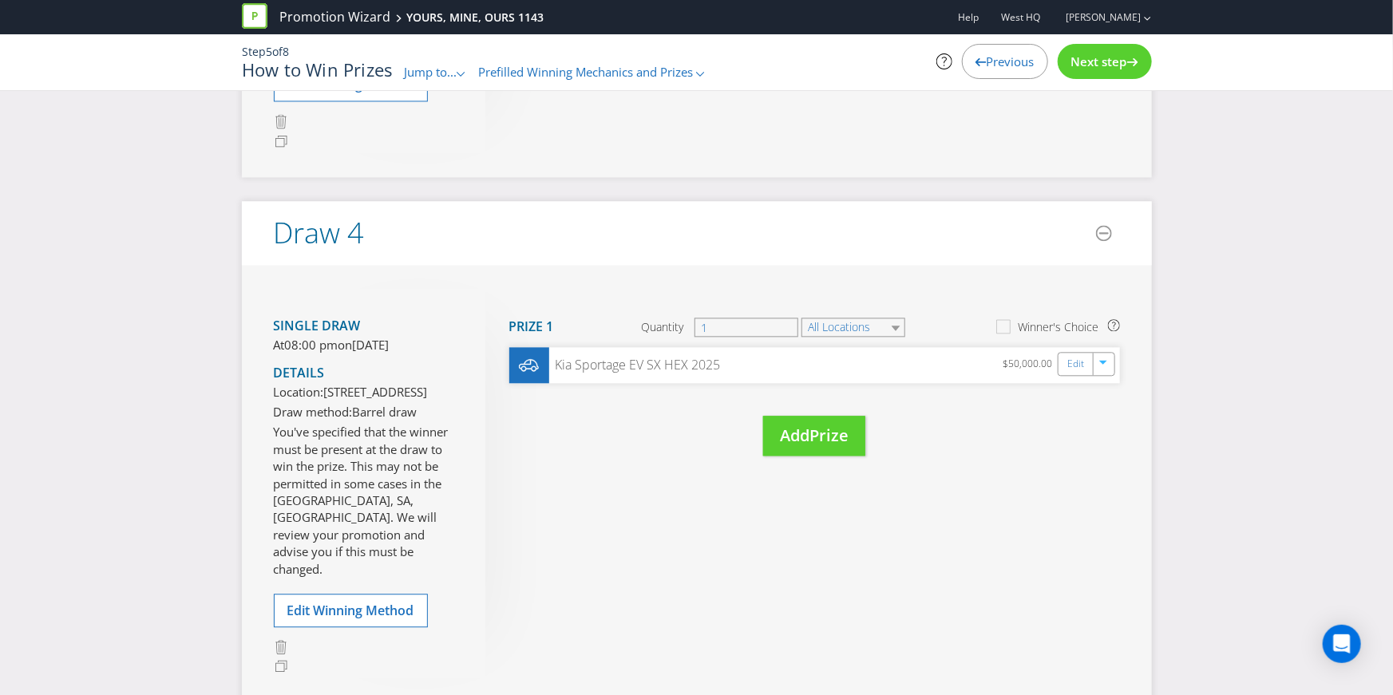
scroll to position [1728, 0]
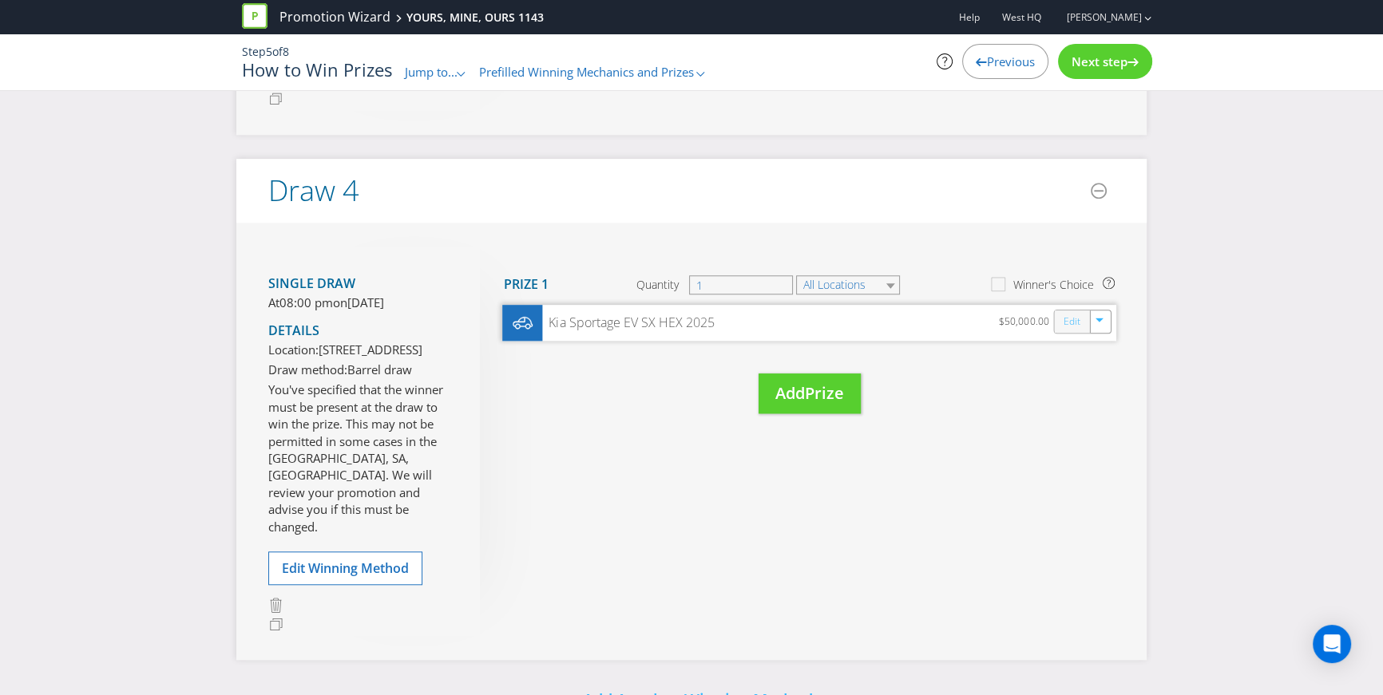
click at [1063, 331] on link "Edit" at bounding box center [1071, 322] width 17 height 18
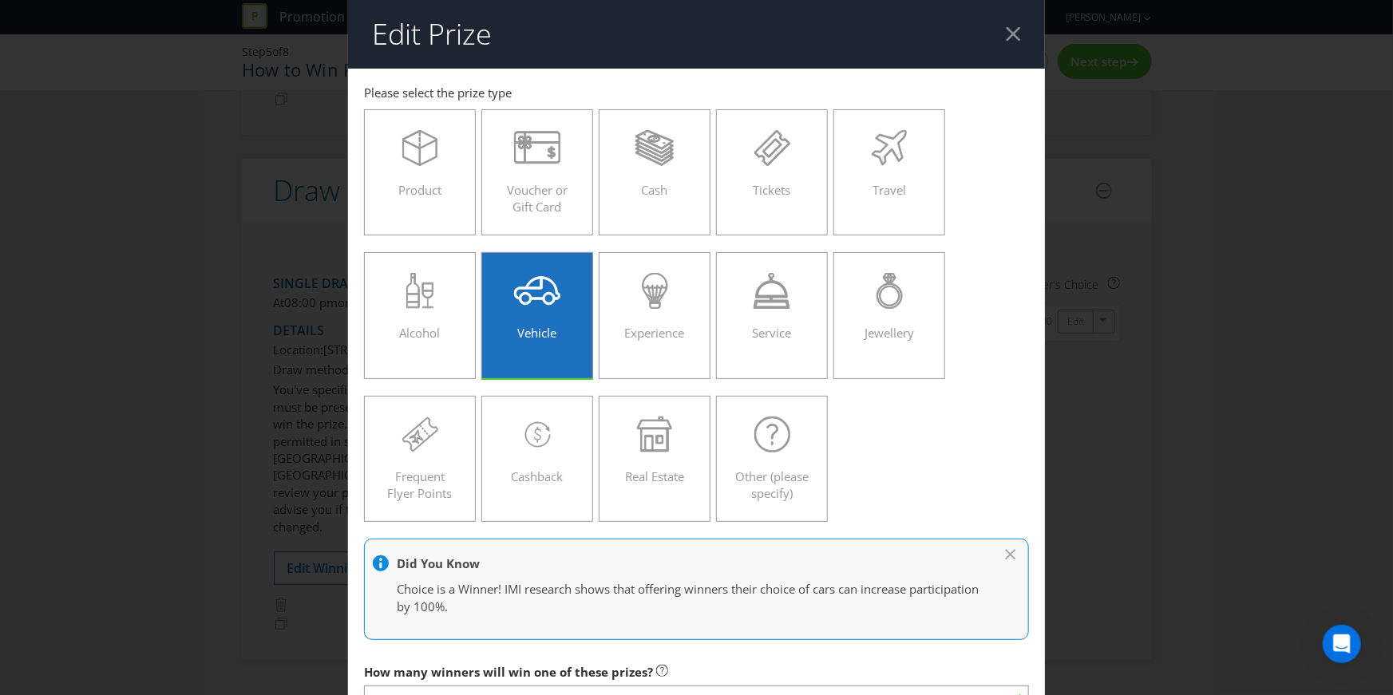
click at [1006, 35] on div at bounding box center [1013, 33] width 15 height 15
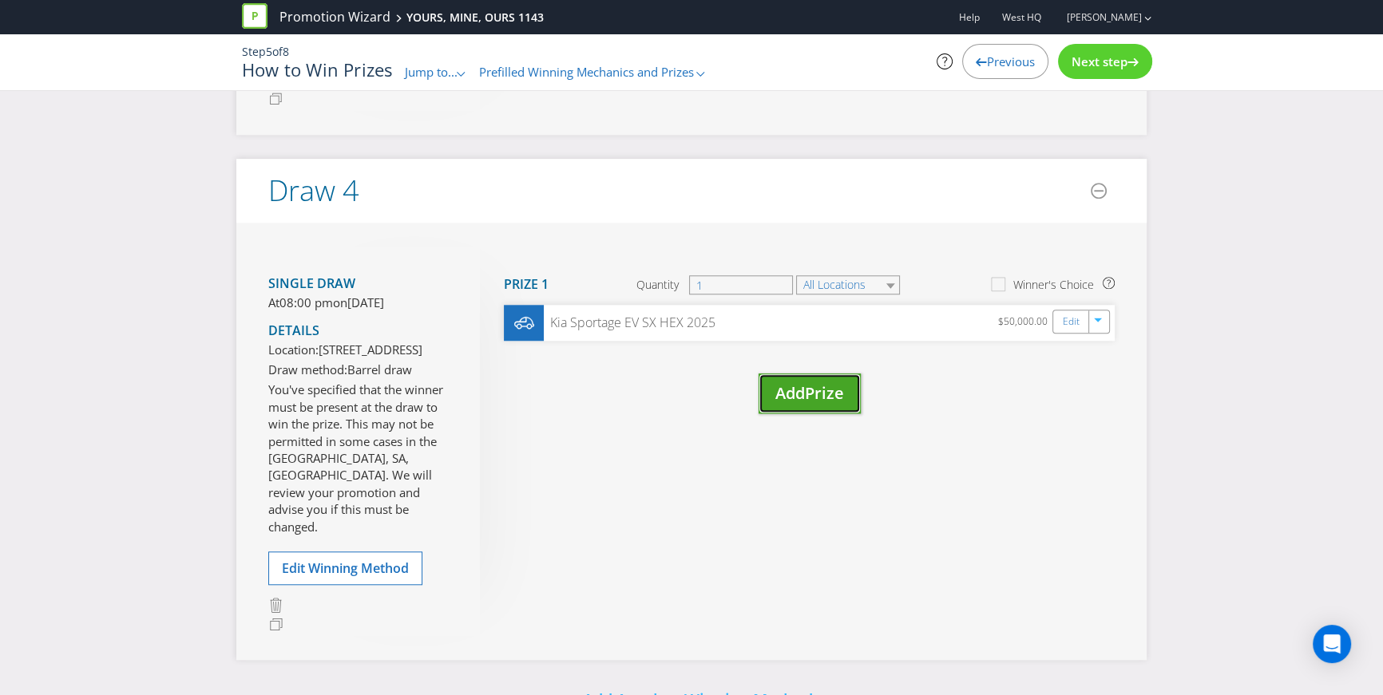
click at [820, 404] on span "Prize" at bounding box center [824, 393] width 39 height 22
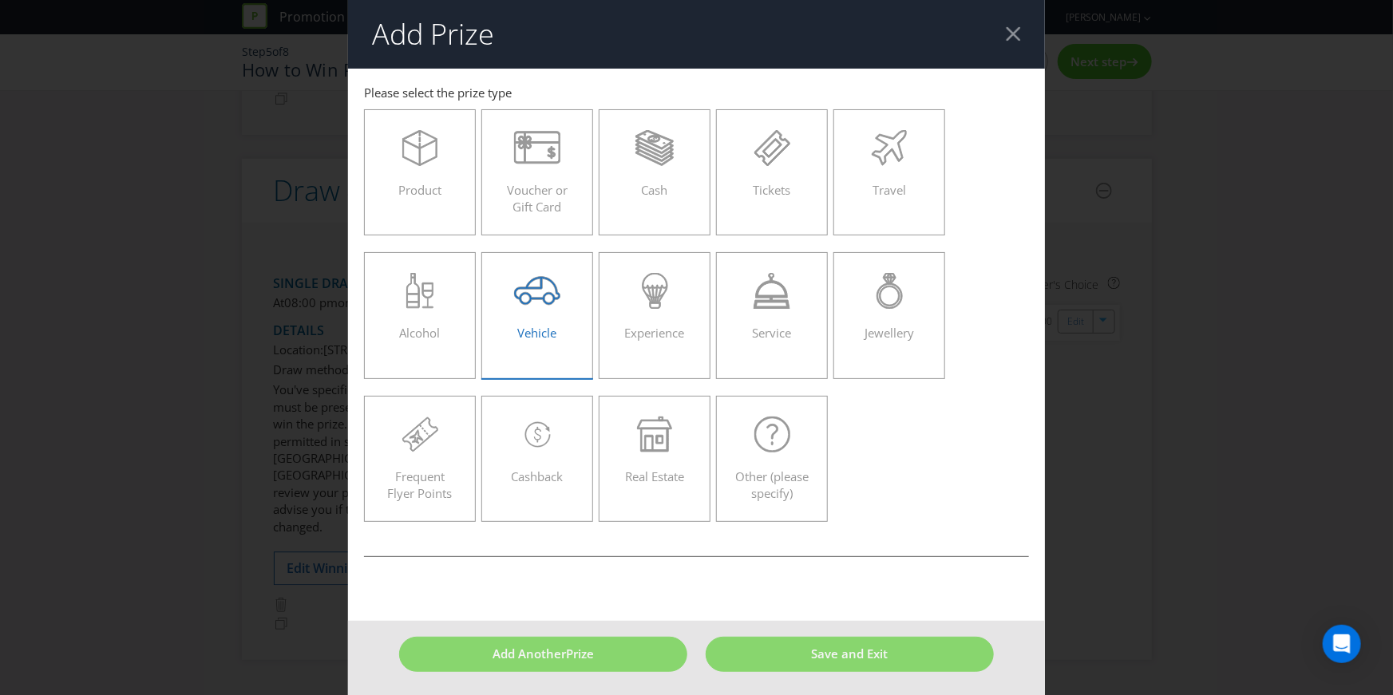
click at [534, 310] on div "Vehicle" at bounding box center [537, 309] width 78 height 72
click at [0, 0] on input "Vehicle" at bounding box center [0, 0] width 0 height 0
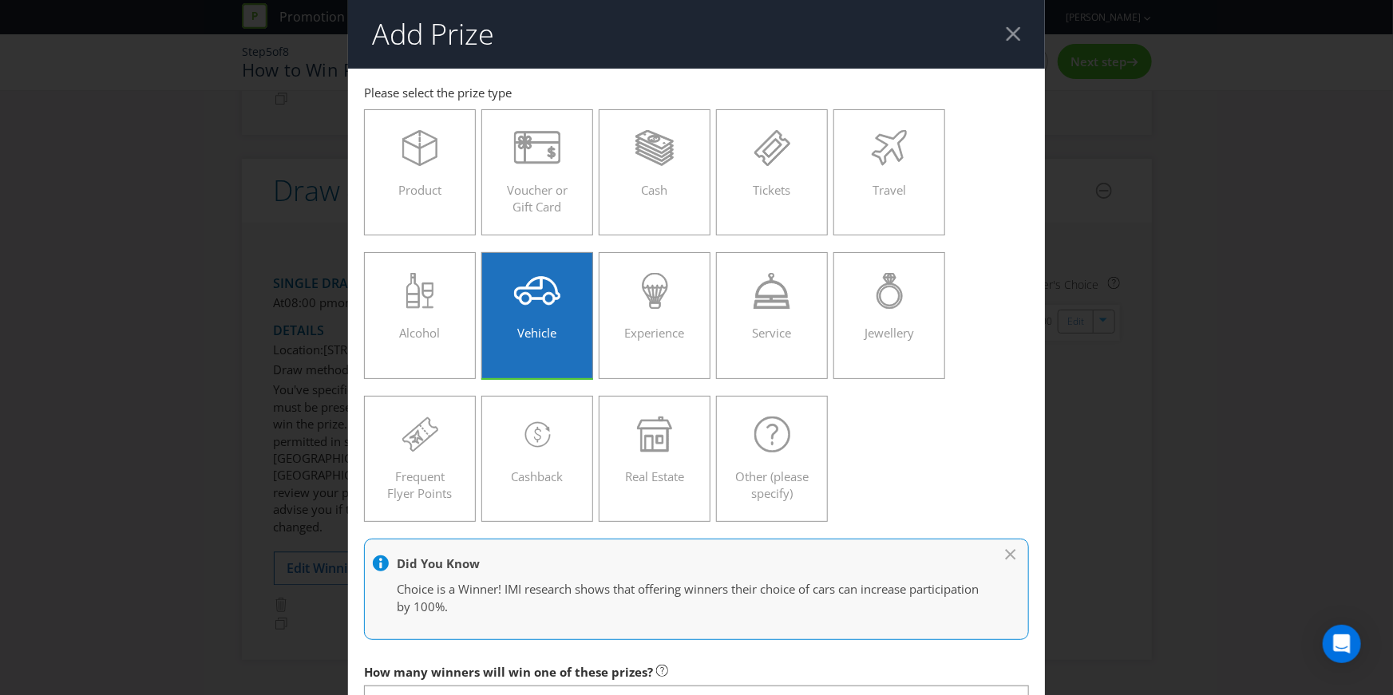
click at [1010, 33] on div at bounding box center [1013, 33] width 15 height 15
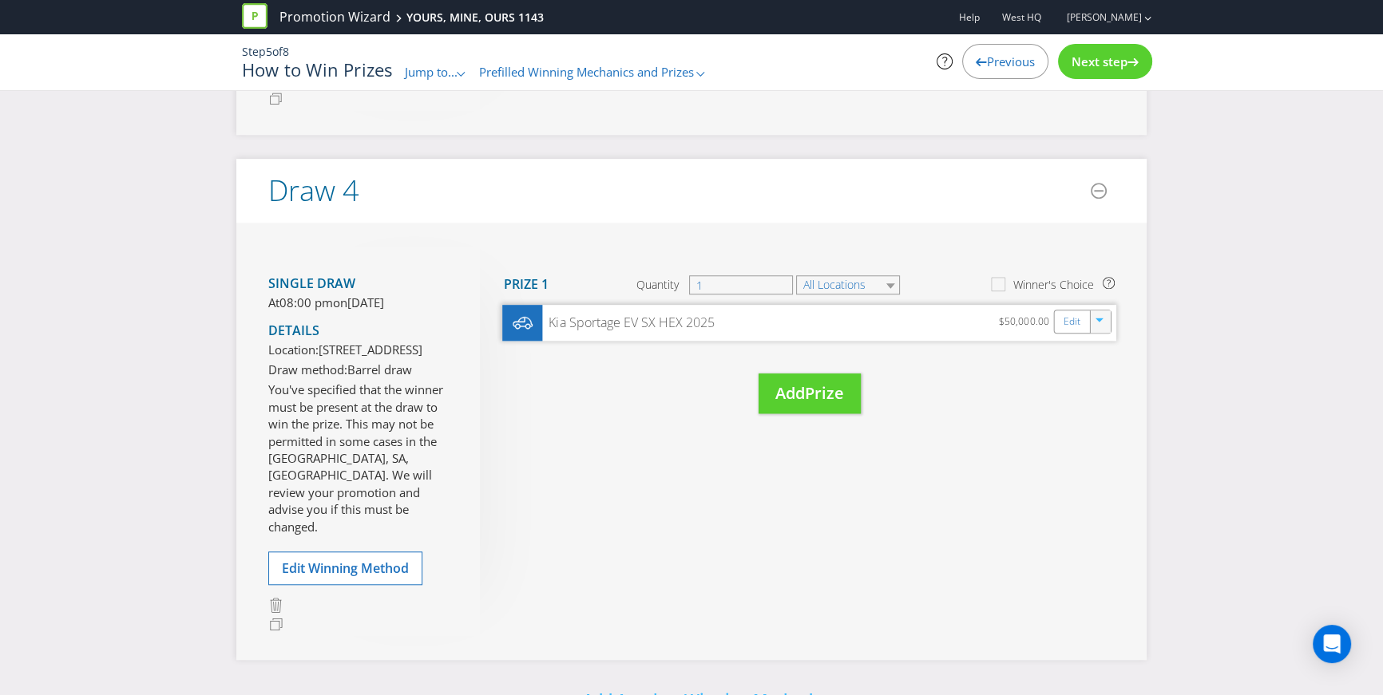
click at [1099, 323] on icon "button" at bounding box center [1099, 321] width 8 height 4
click at [1099, 364] on link "Duplicate" at bounding box center [1097, 356] width 52 height 16
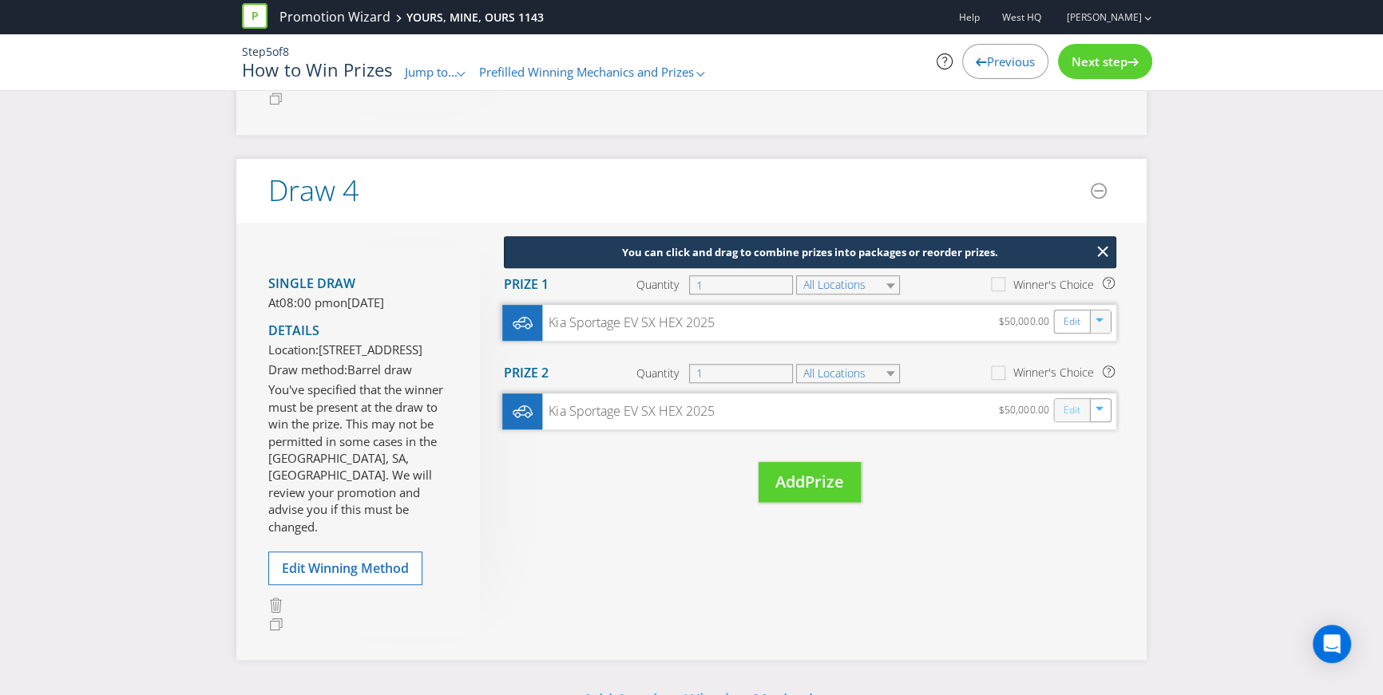
click at [1070, 419] on link "Edit" at bounding box center [1071, 410] width 17 height 18
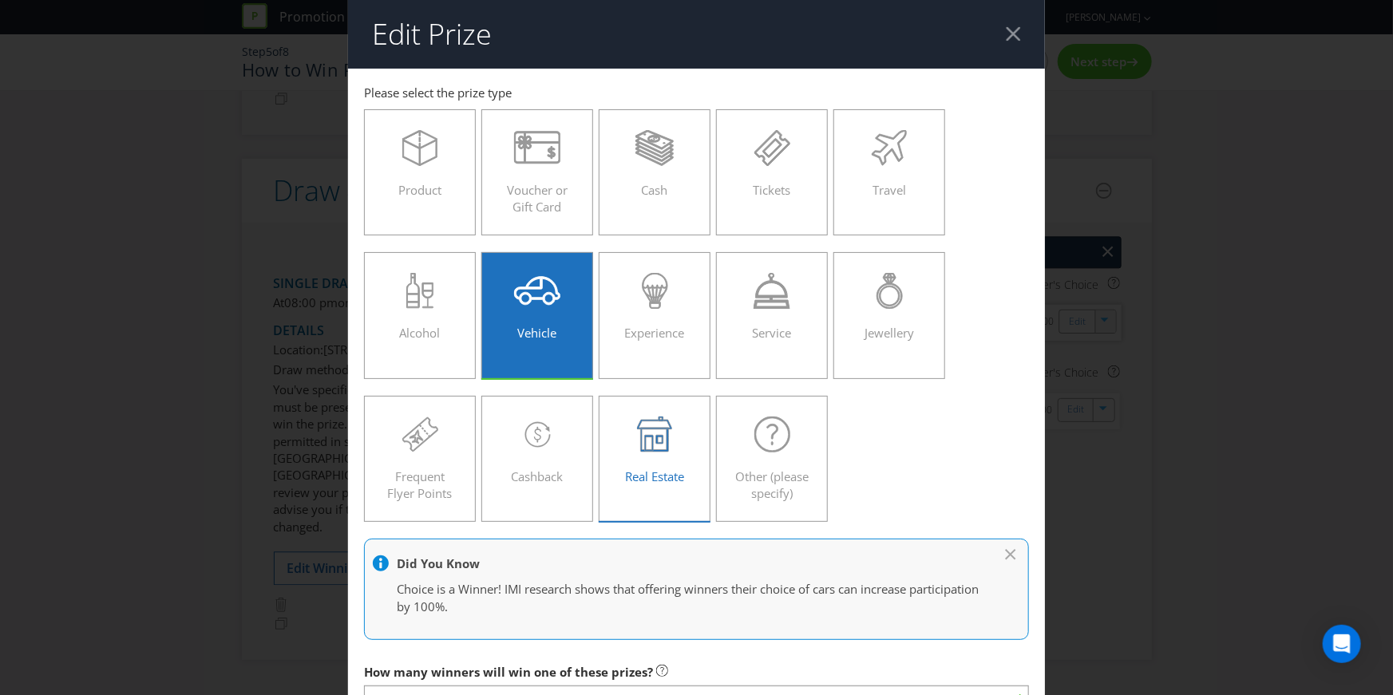
scroll to position [411, 0]
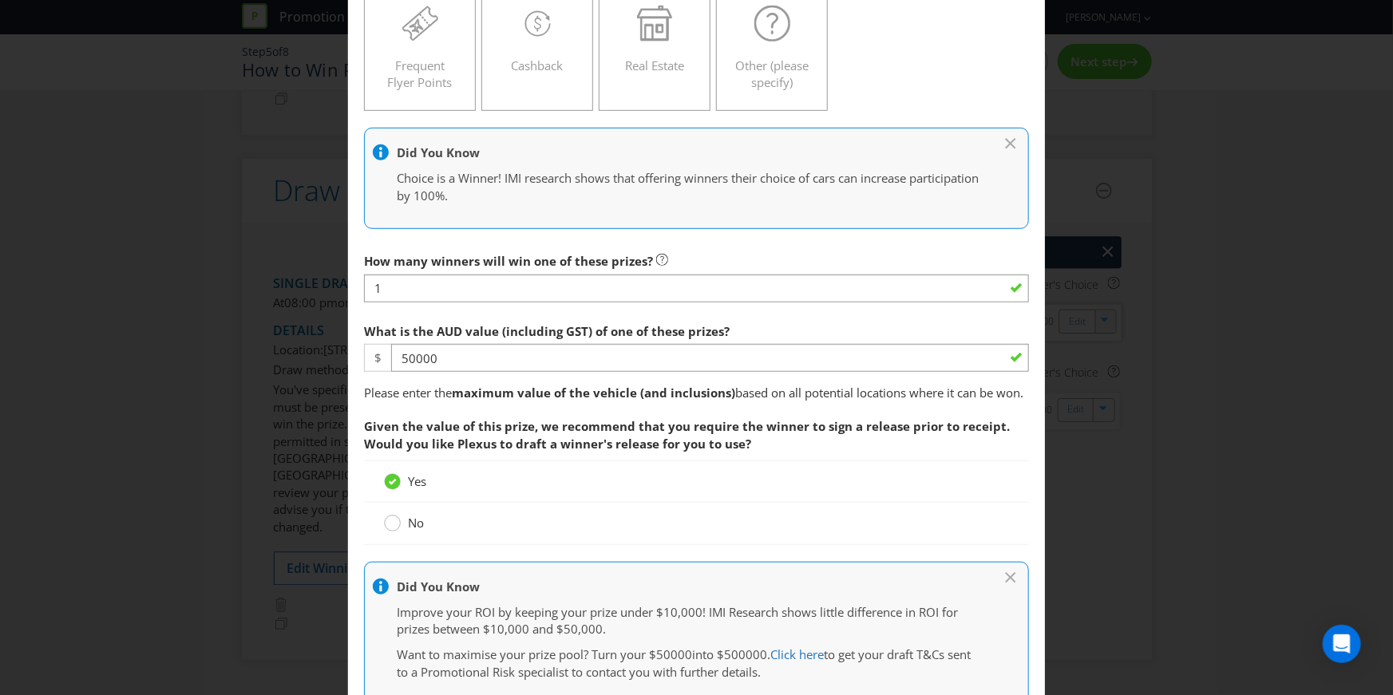
click at [393, 522] on div at bounding box center [393, 518] width 8 height 8
click at [0, 0] on input "No" at bounding box center [0, 0] width 0 height 0
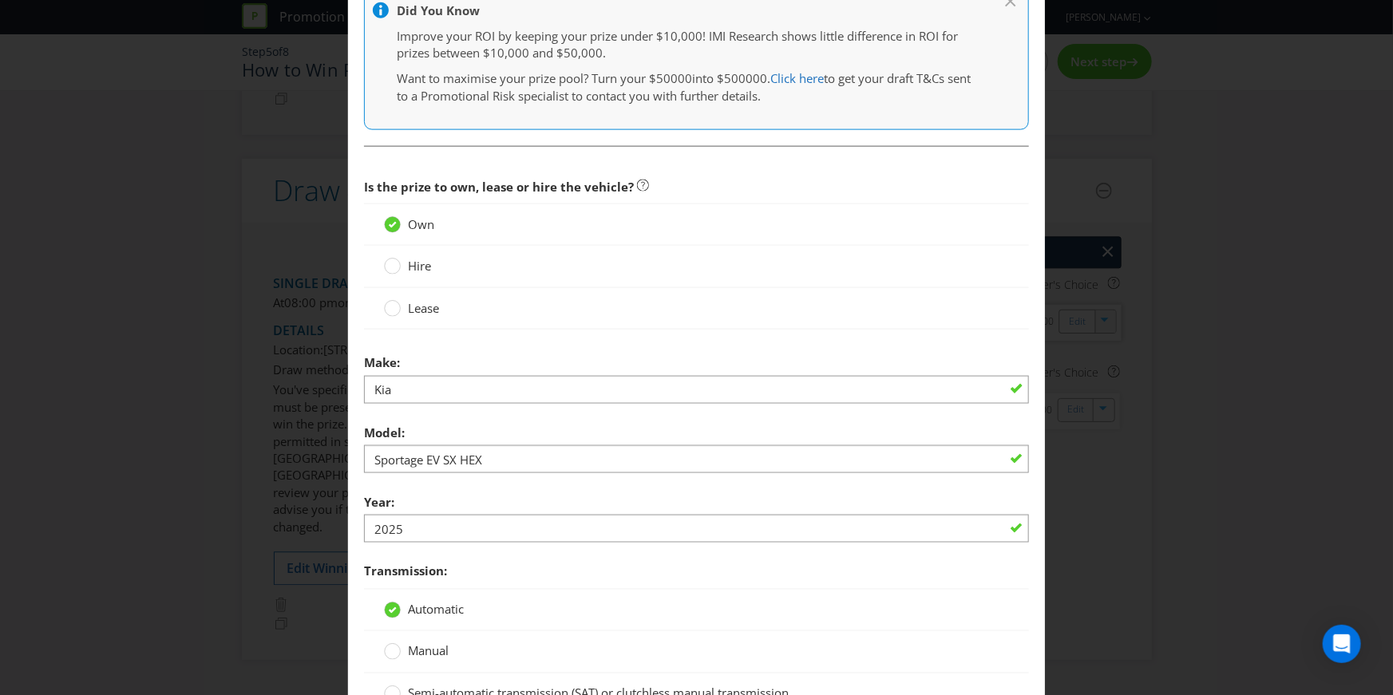
scroll to position [996, 0]
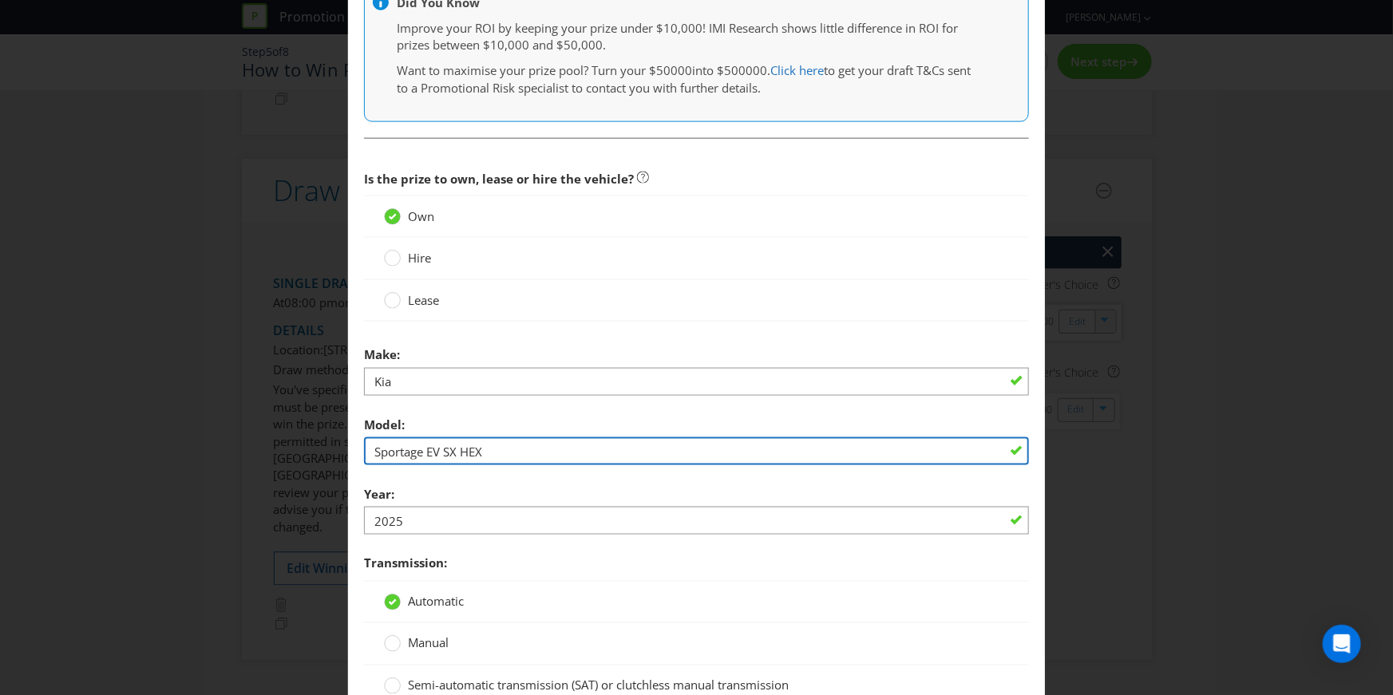
click at [493, 465] on input "Sportage EV SX HEX" at bounding box center [696, 451] width 665 height 28
drag, startPoint x: 493, startPoint y: 467, endPoint x: 439, endPoint y: 471, distance: 54.4
click at [439, 465] on input "Sportage EV SX HEX" at bounding box center [696, 451] width 665 height 28
type input "Sportage EV3"
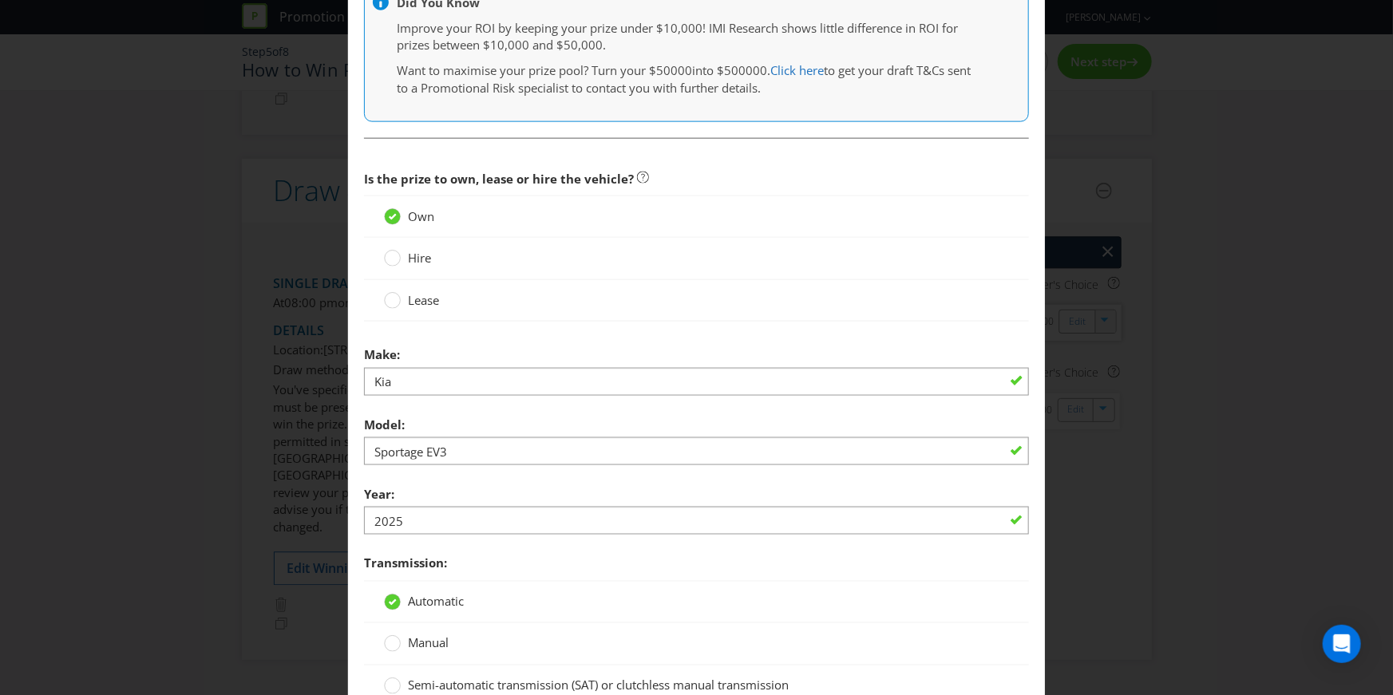
click at [466, 497] on div "Year: 2025" at bounding box center [696, 506] width 665 height 57
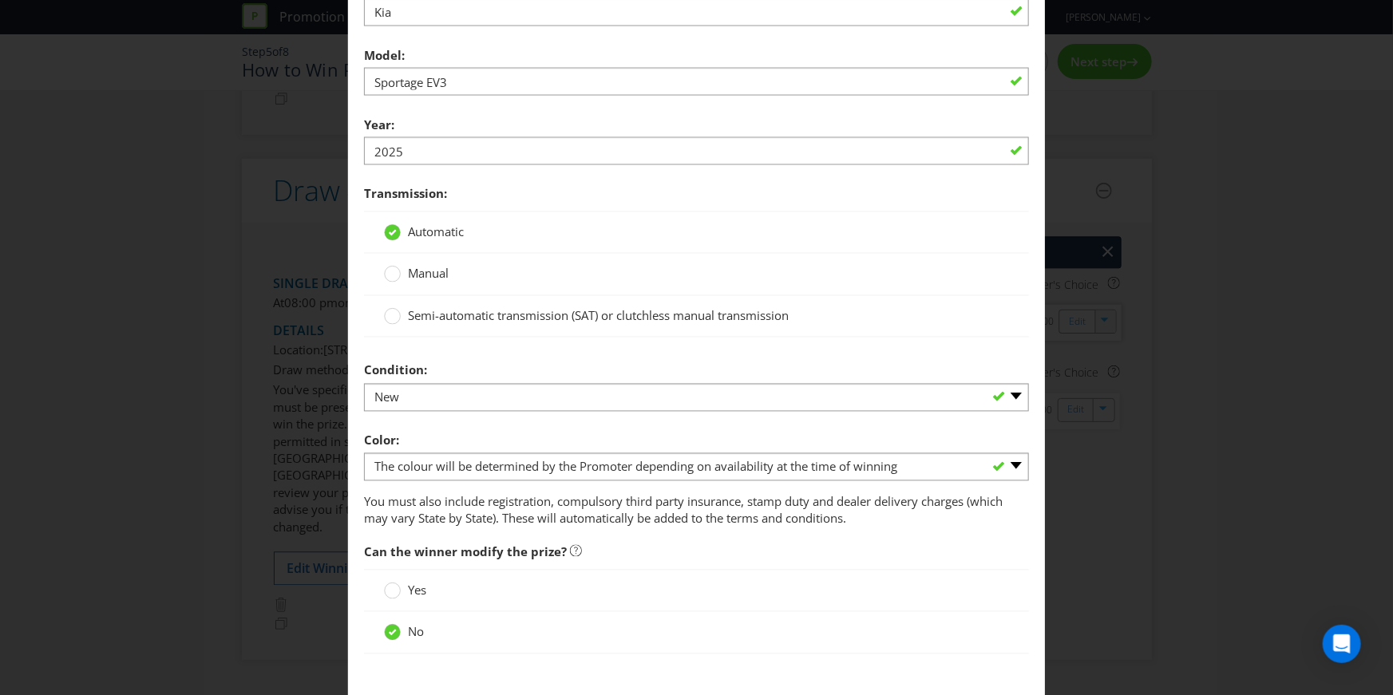
scroll to position [1475, 0]
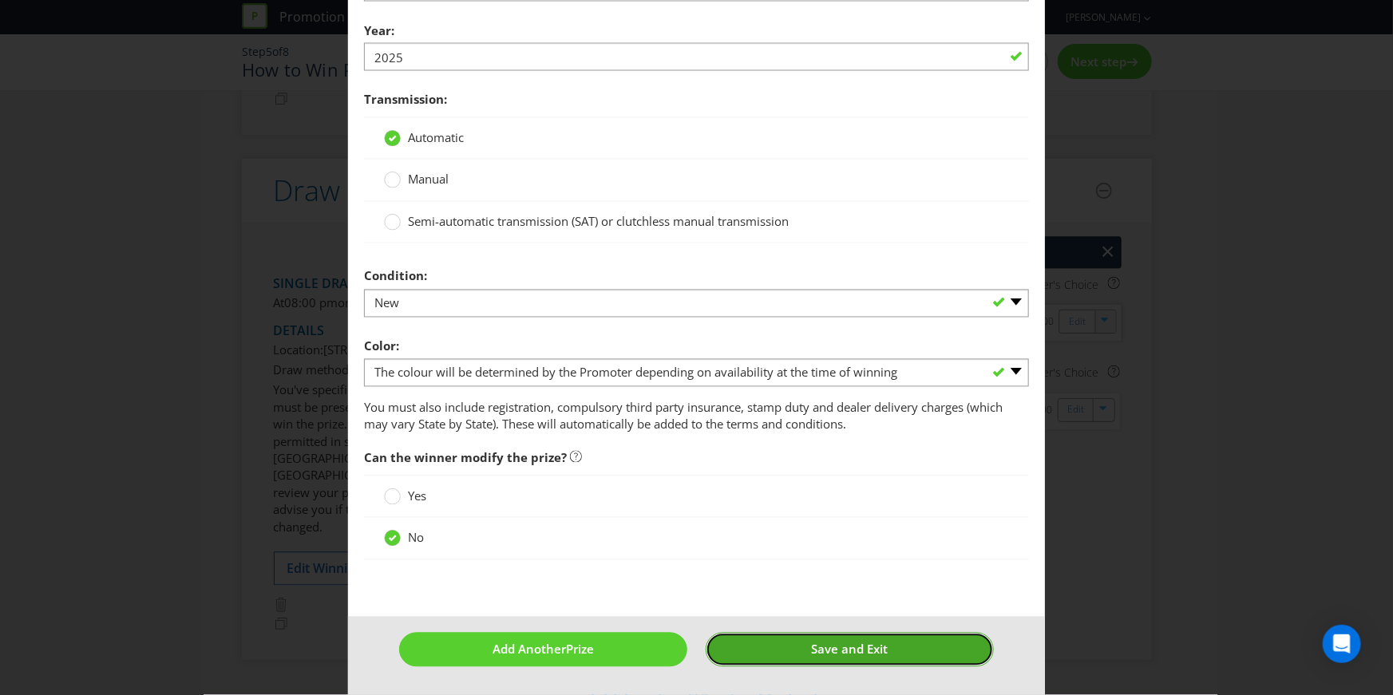
click at [811, 639] on button "Save and Exit" at bounding box center [850, 650] width 288 height 34
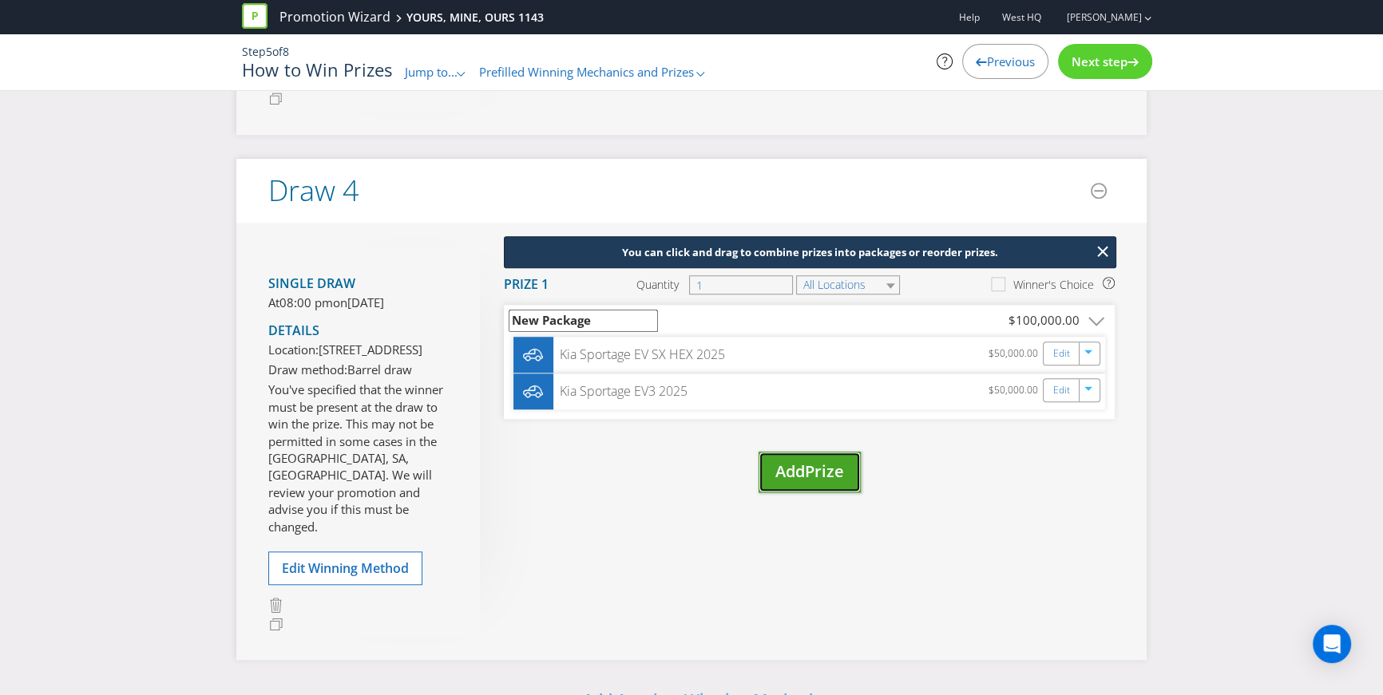
click at [813, 482] on span "Prize" at bounding box center [824, 472] width 39 height 22
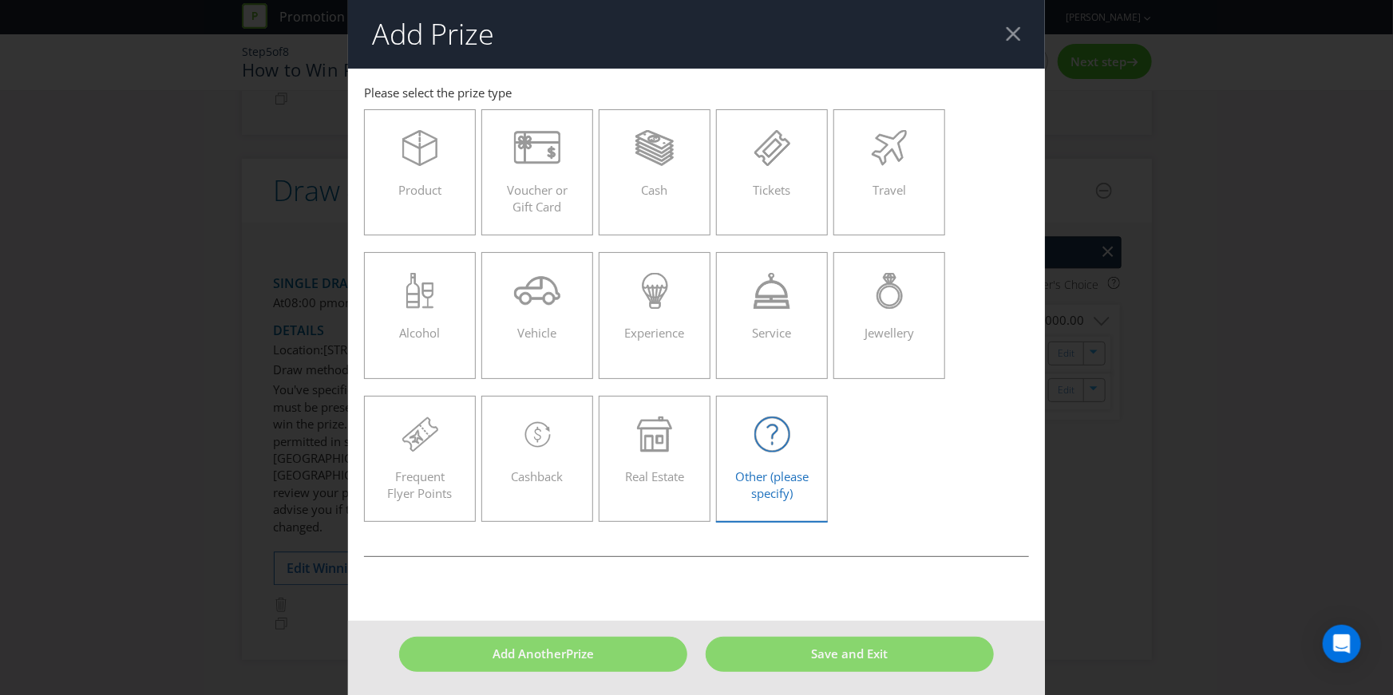
click at [770, 477] on span "Other (please specify)" at bounding box center [771, 485] width 73 height 33
click at [0, 0] on input "Other (please specify)" at bounding box center [0, 0] width 0 height 0
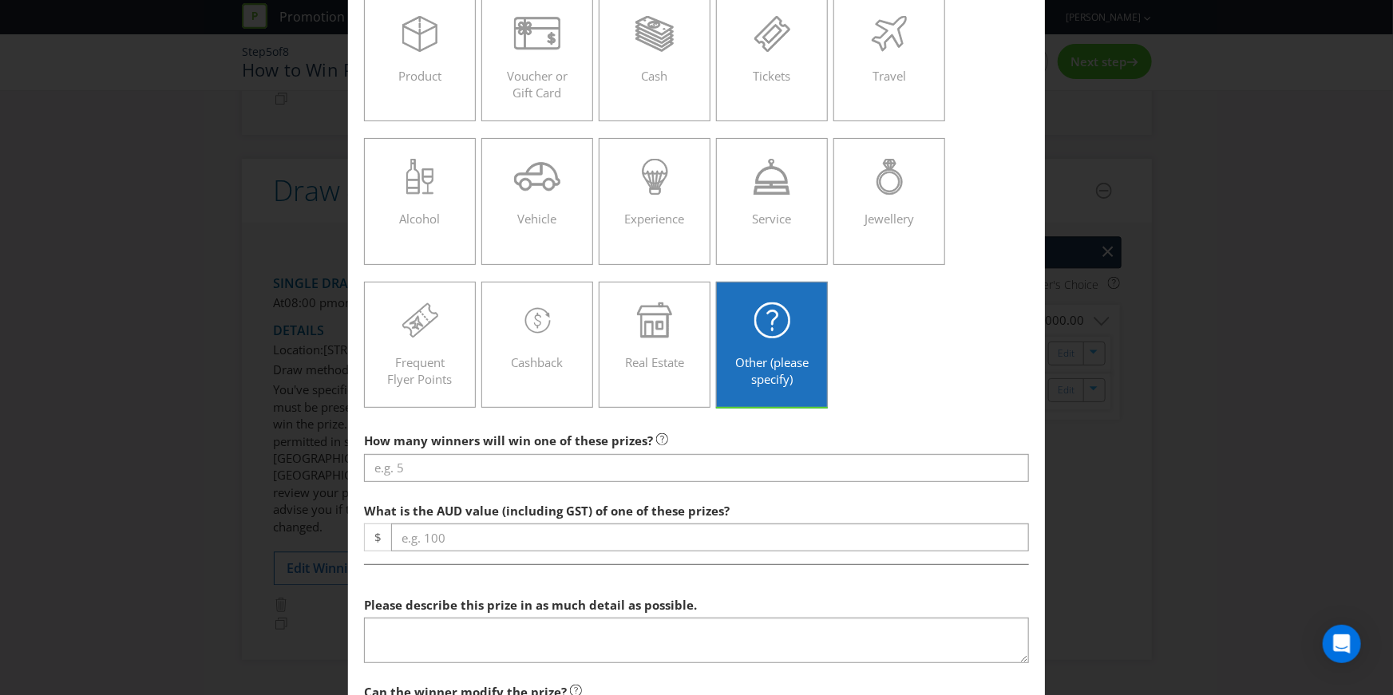
scroll to position [137, 0]
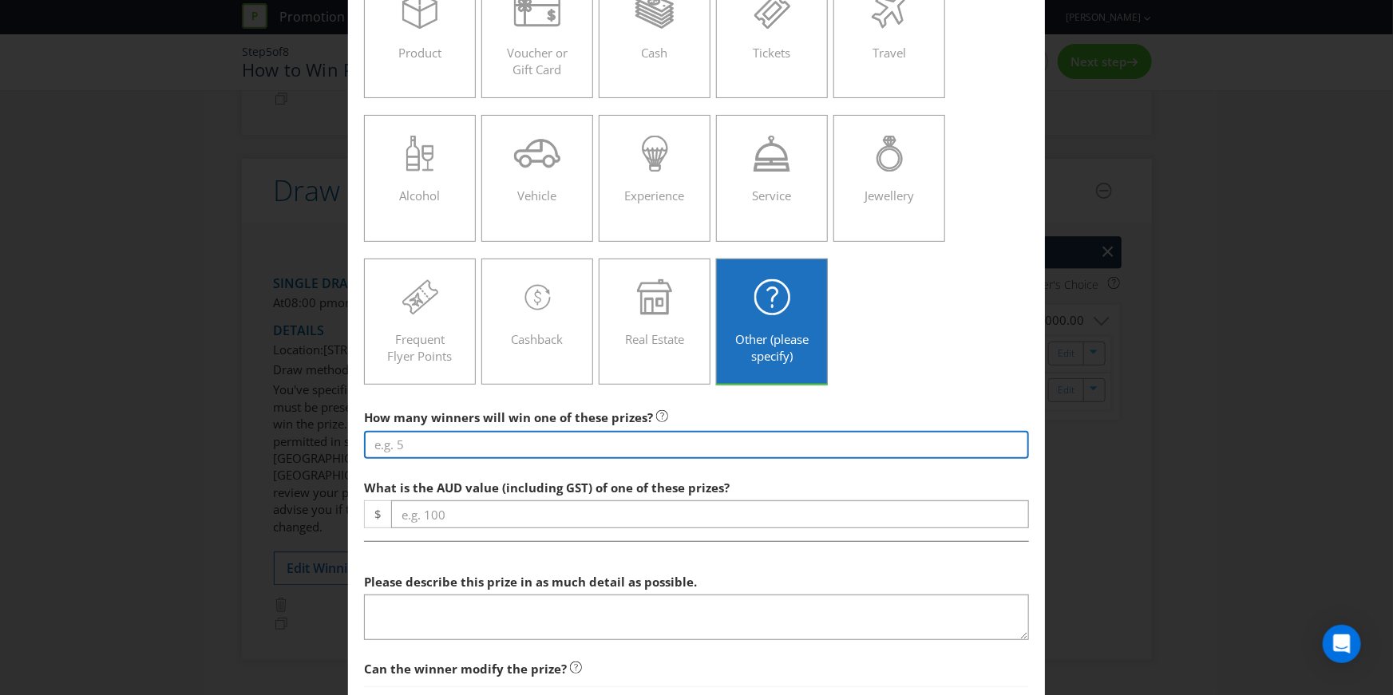
click at [599, 448] on input "number" at bounding box center [696, 445] width 665 height 28
type input "1"
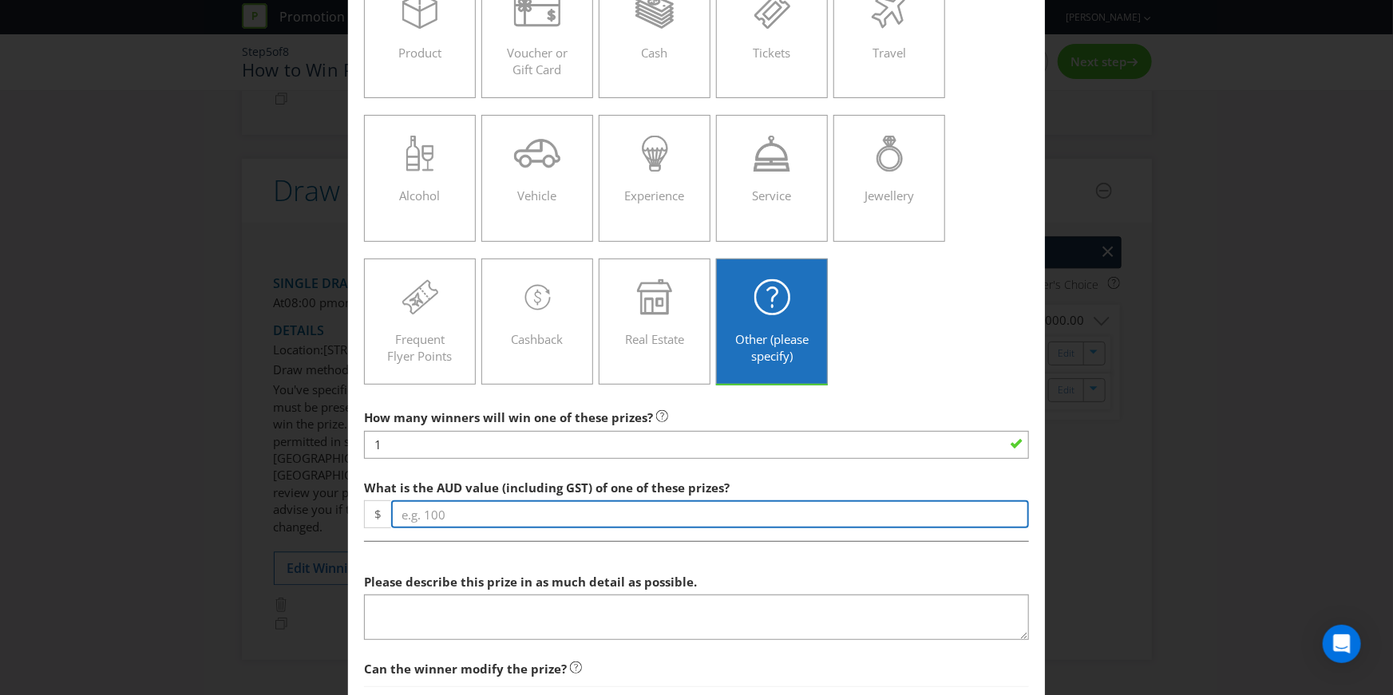
click at [528, 515] on input "number" at bounding box center [710, 515] width 638 height 28
type input "11694.25"
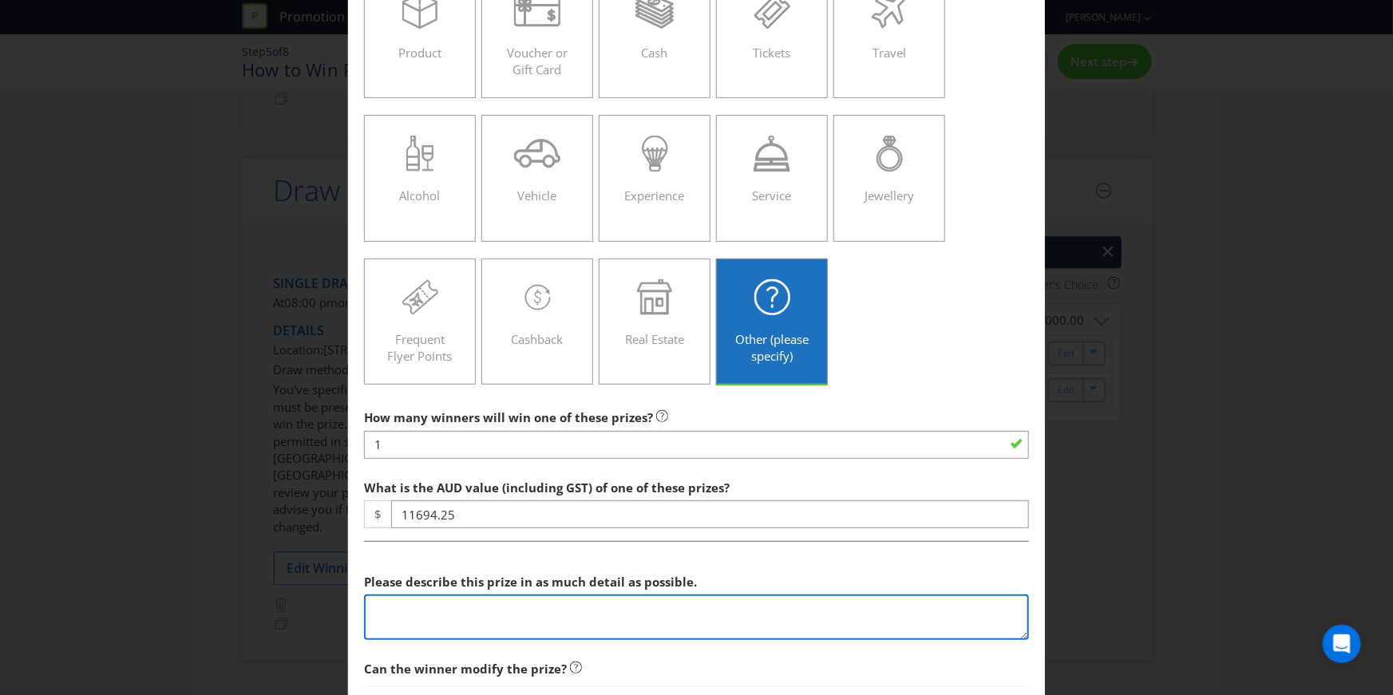
click at [504, 612] on div "How many winners will win one of these prizes? 1 What is the AUD value (includi…" at bounding box center [696, 595] width 665 height 386
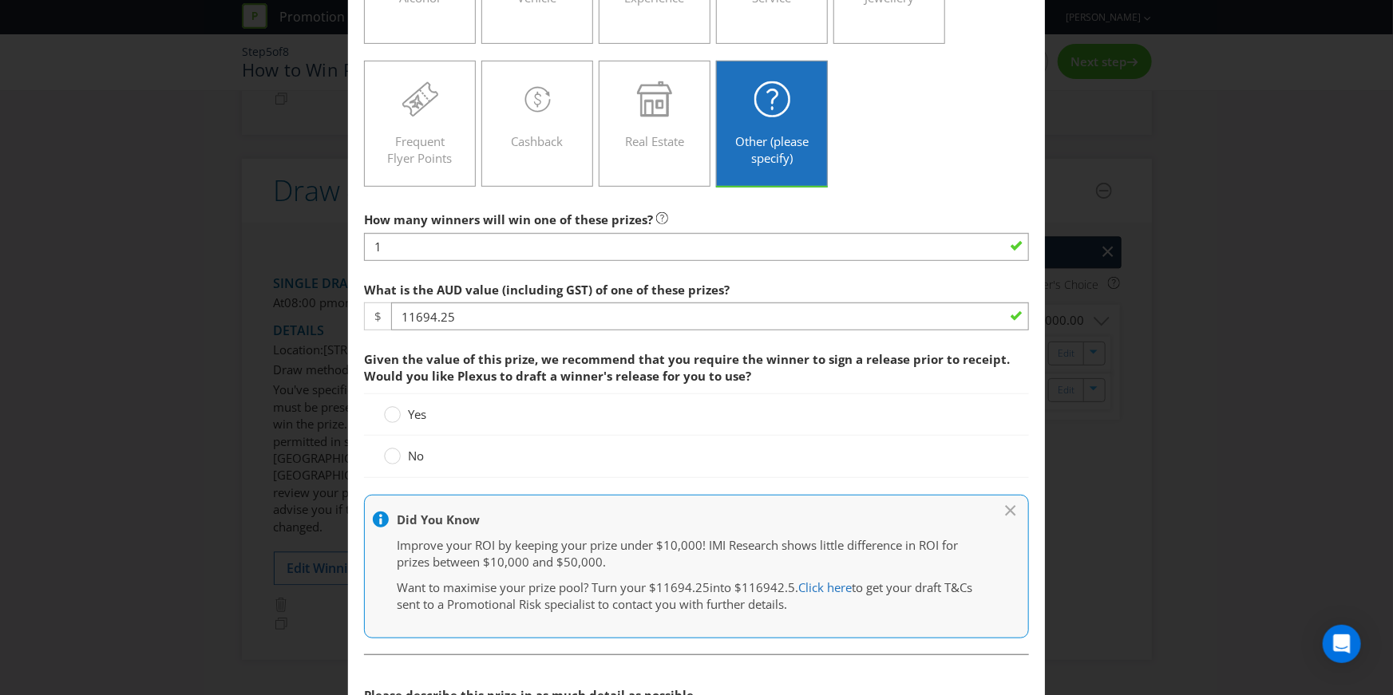
scroll to position [337, 0]
click at [413, 449] on span "No" at bounding box center [416, 454] width 16 height 16
click at [0, 0] on input "No" at bounding box center [0, 0] width 0 height 0
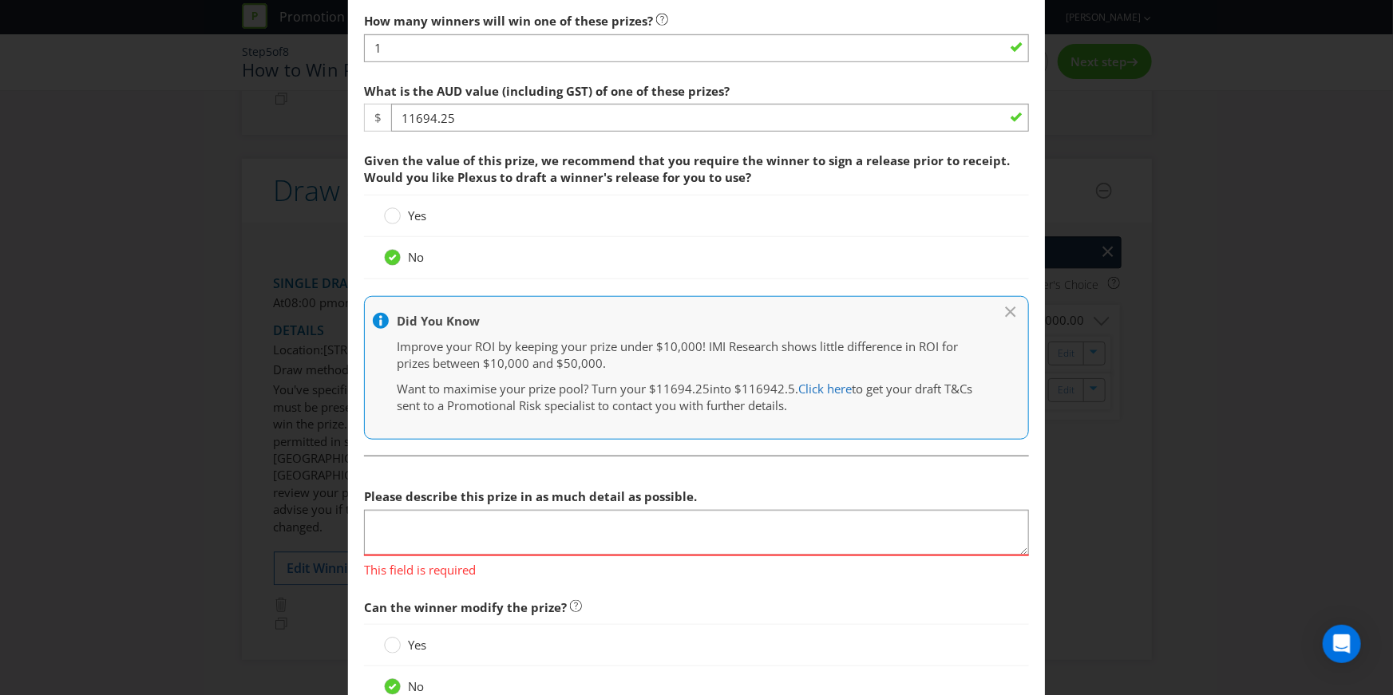
scroll to position [532, 0]
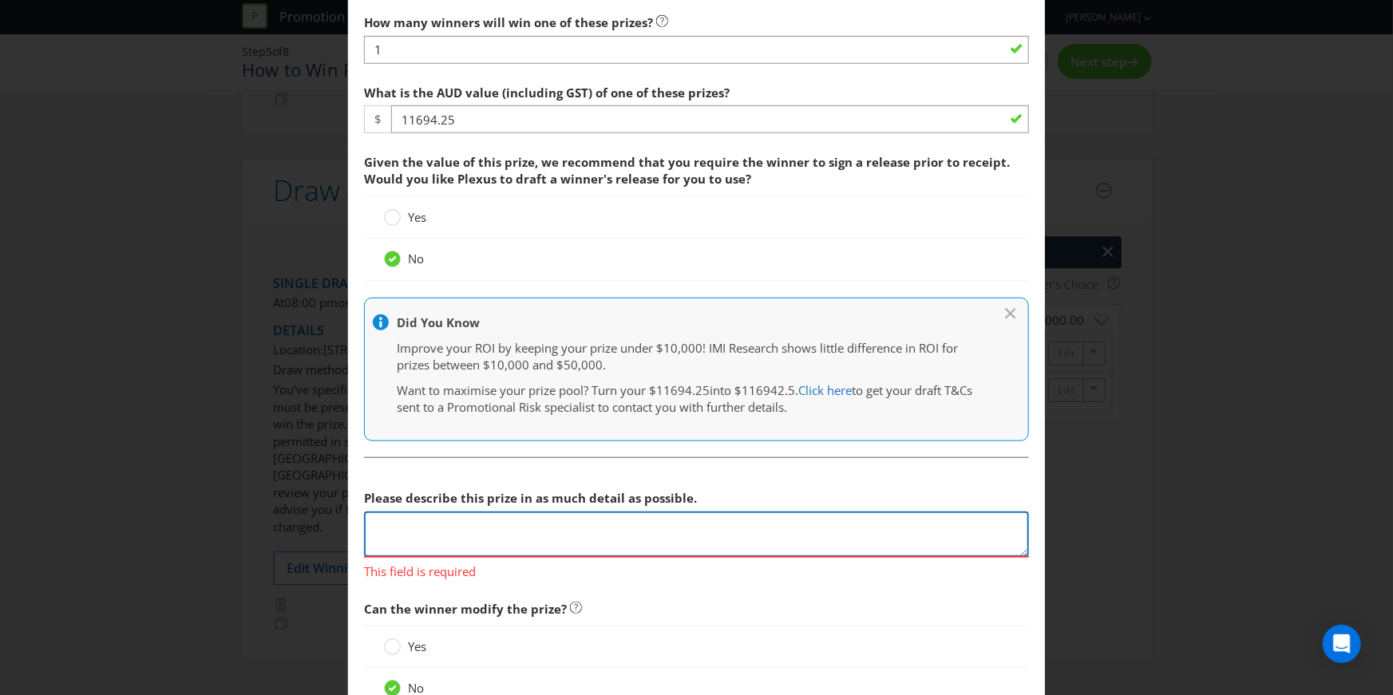
click at [399, 522] on textarea at bounding box center [696, 535] width 665 height 46
paste textarea "One year of the Ultimate Family Lifestyle package including: o Family fitness p…"
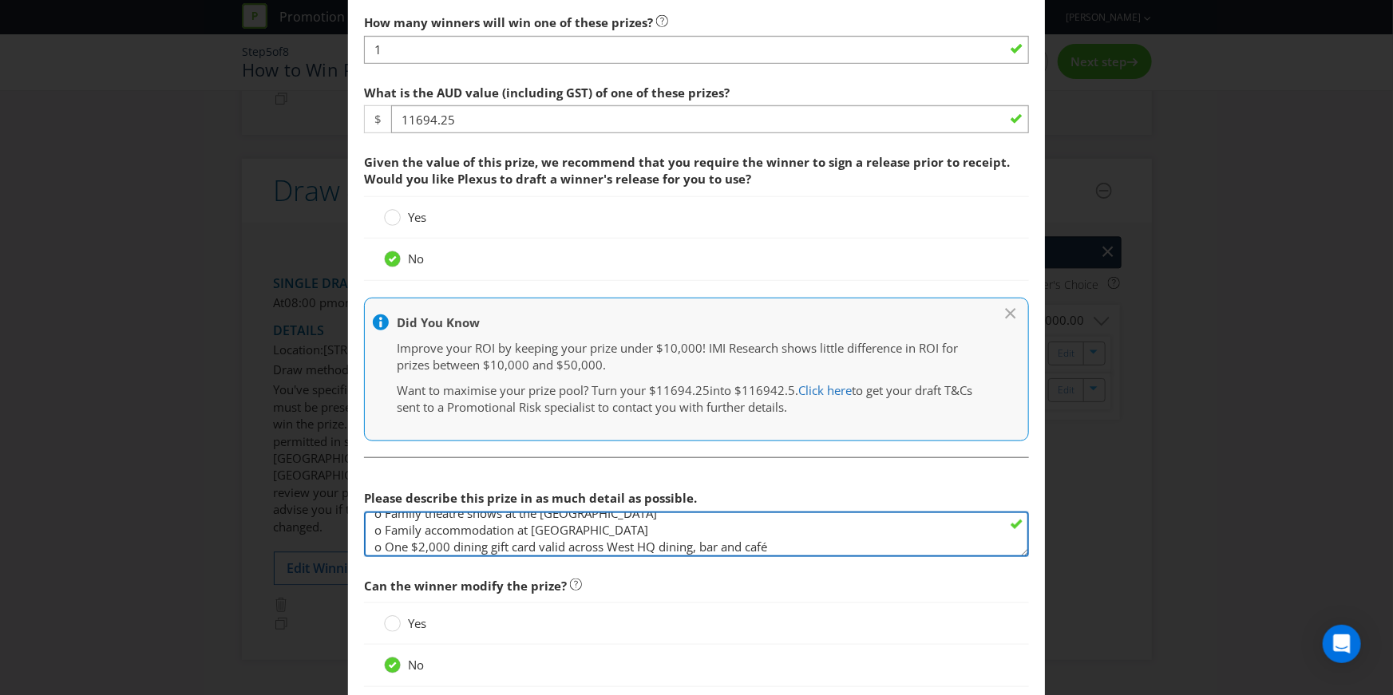
scroll to position [51, 0]
type textarea "One year of the Ultimate Family Lifestyle package including: o Family fitness p…"
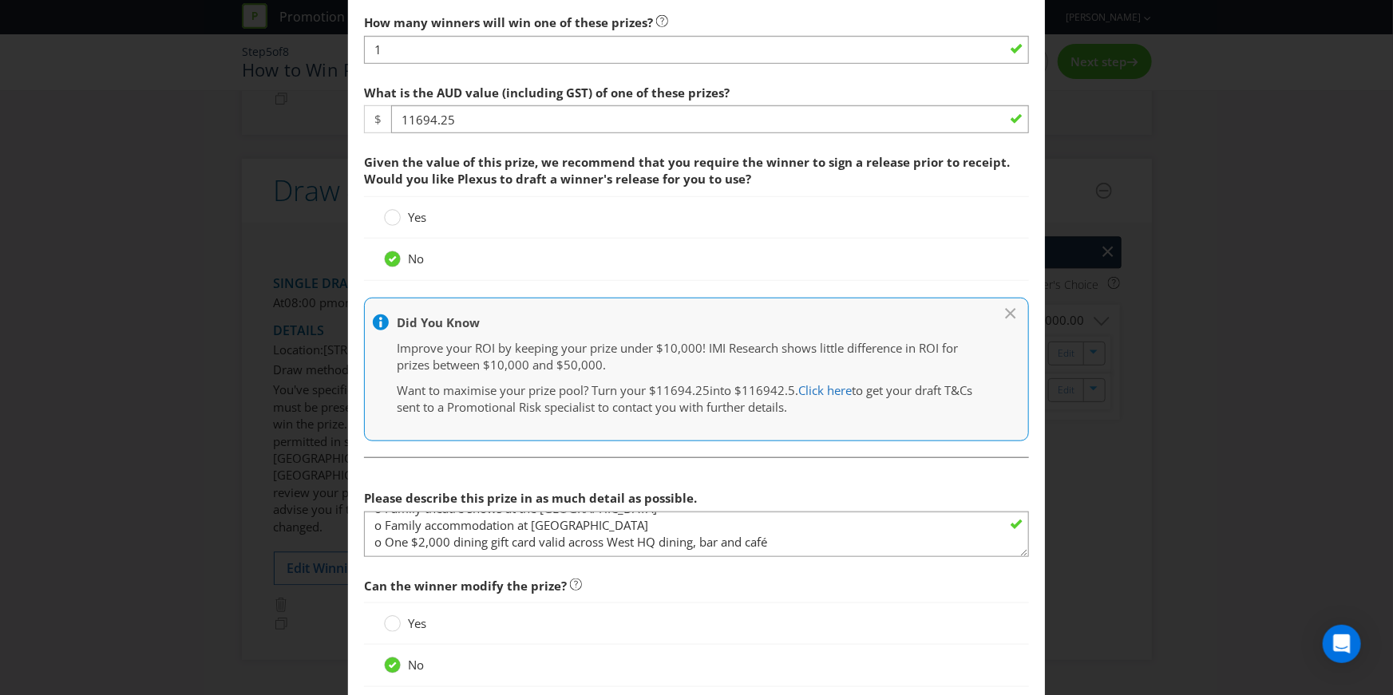
click at [478, 560] on fieldset "Please describe this prize in as much detail as possible. One year of the Ultim…" at bounding box center [696, 580] width 665 height 247
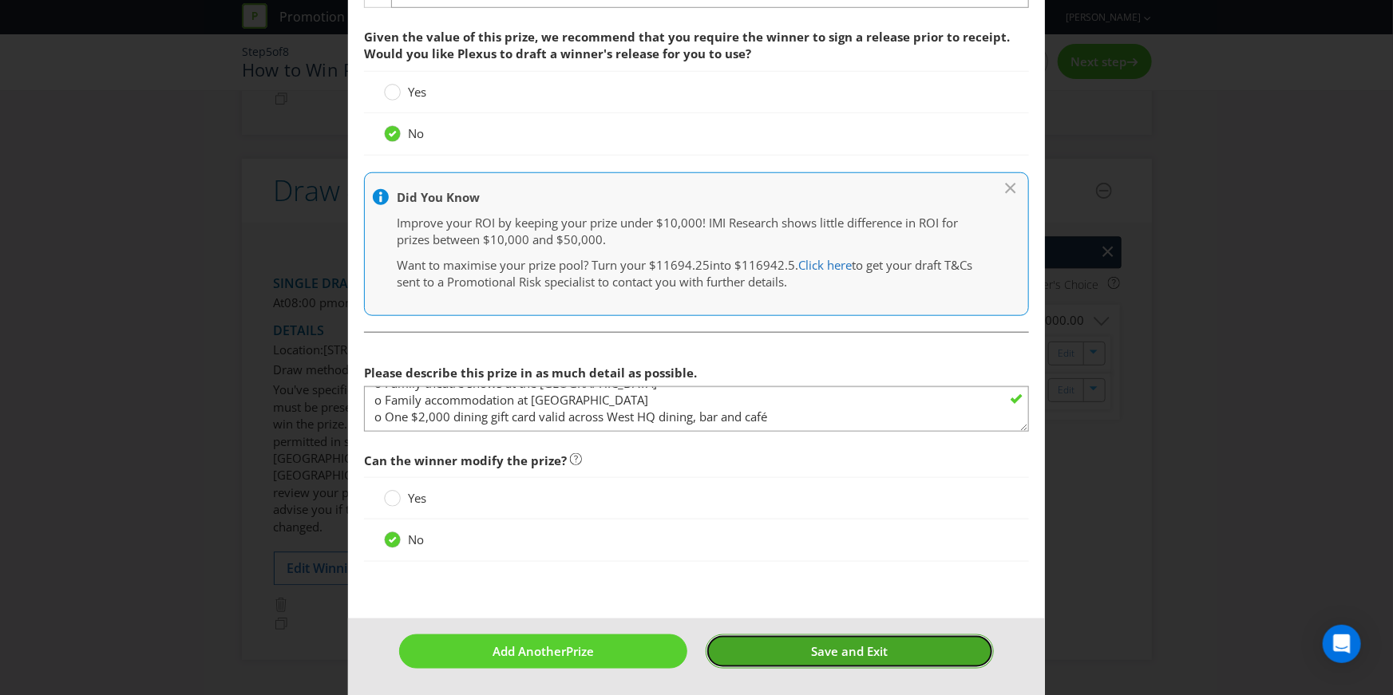
click at [798, 652] on button "Save and Exit" at bounding box center [850, 652] width 288 height 34
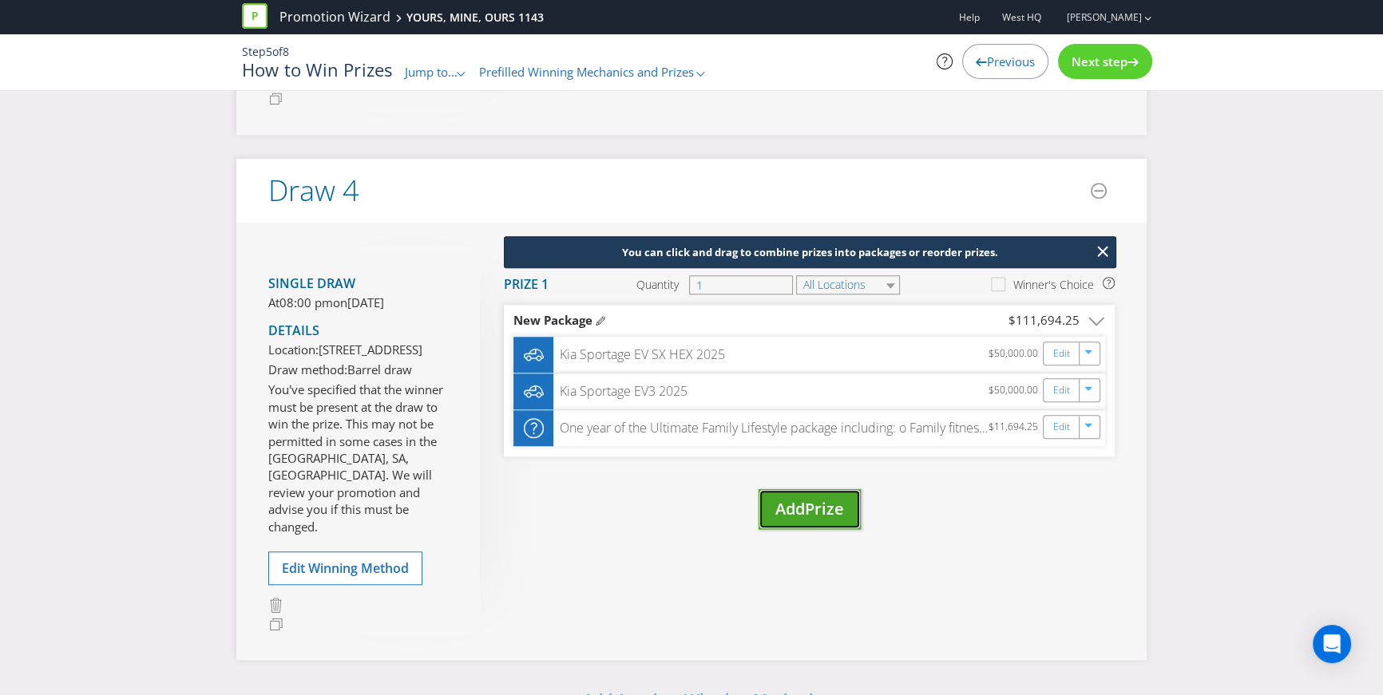
click at [826, 520] on span "Prize" at bounding box center [824, 509] width 39 height 22
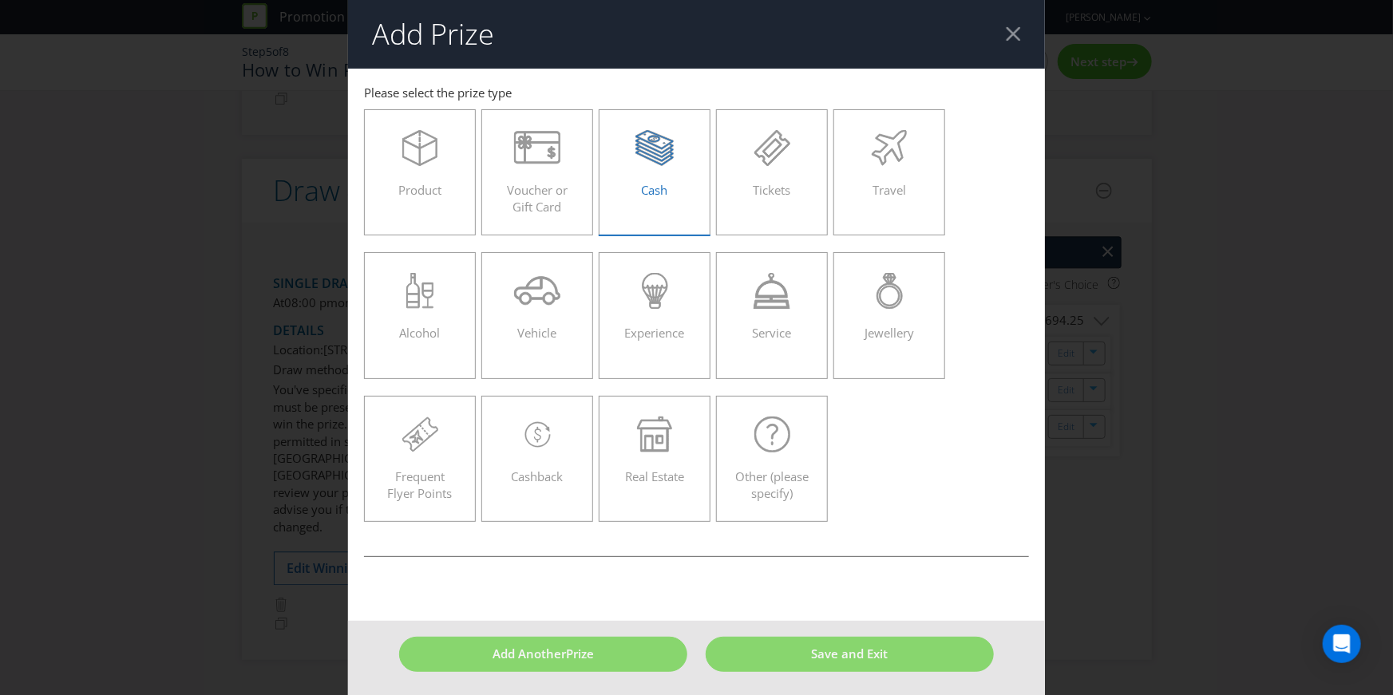
click at [642, 164] on icon at bounding box center [654, 148] width 38 height 36
click at [0, 0] on input "Cash" at bounding box center [0, 0] width 0 height 0
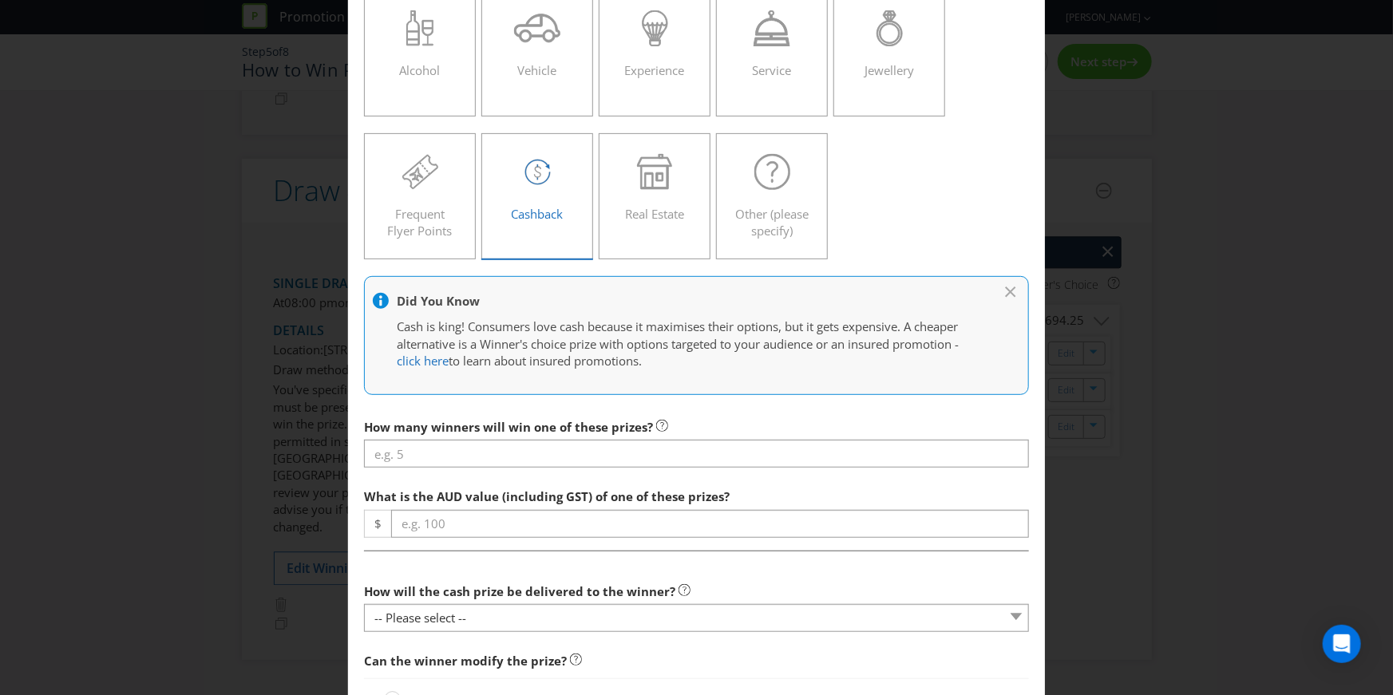
scroll to position [464, 0]
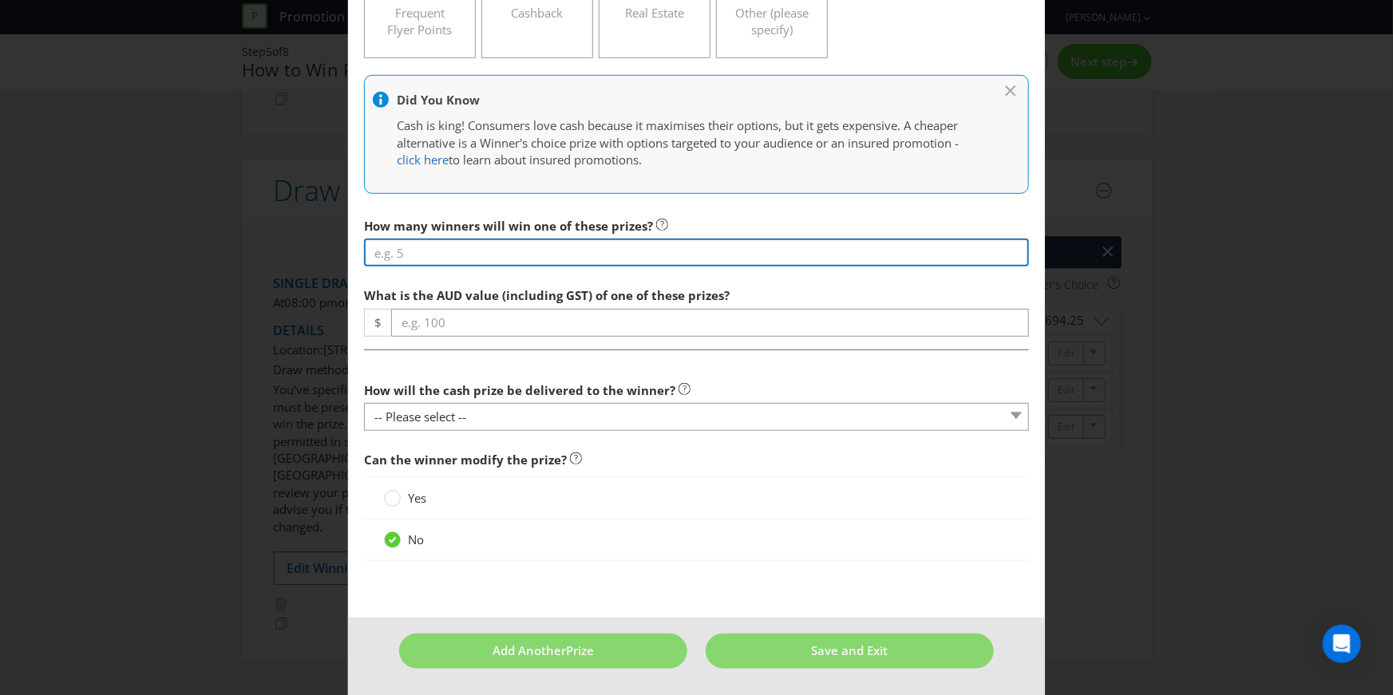
click at [437, 251] on input "number" at bounding box center [696, 253] width 665 height 28
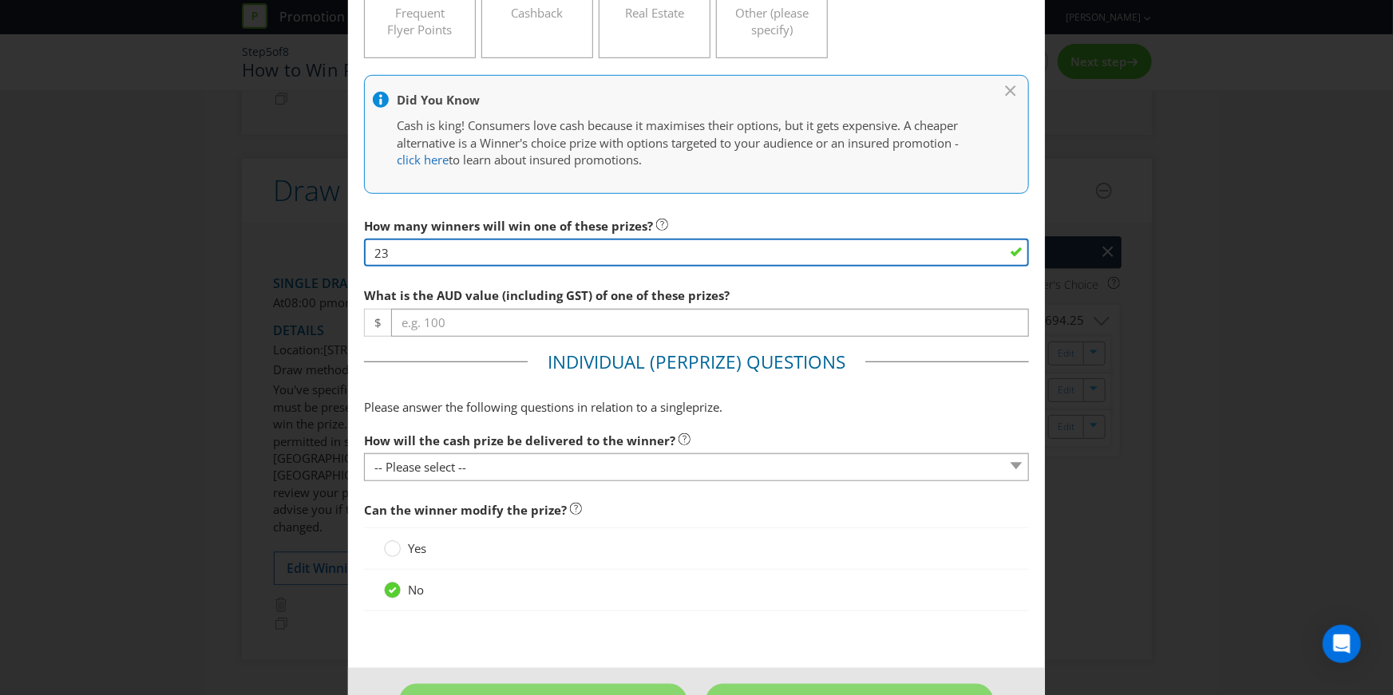
type input "23"
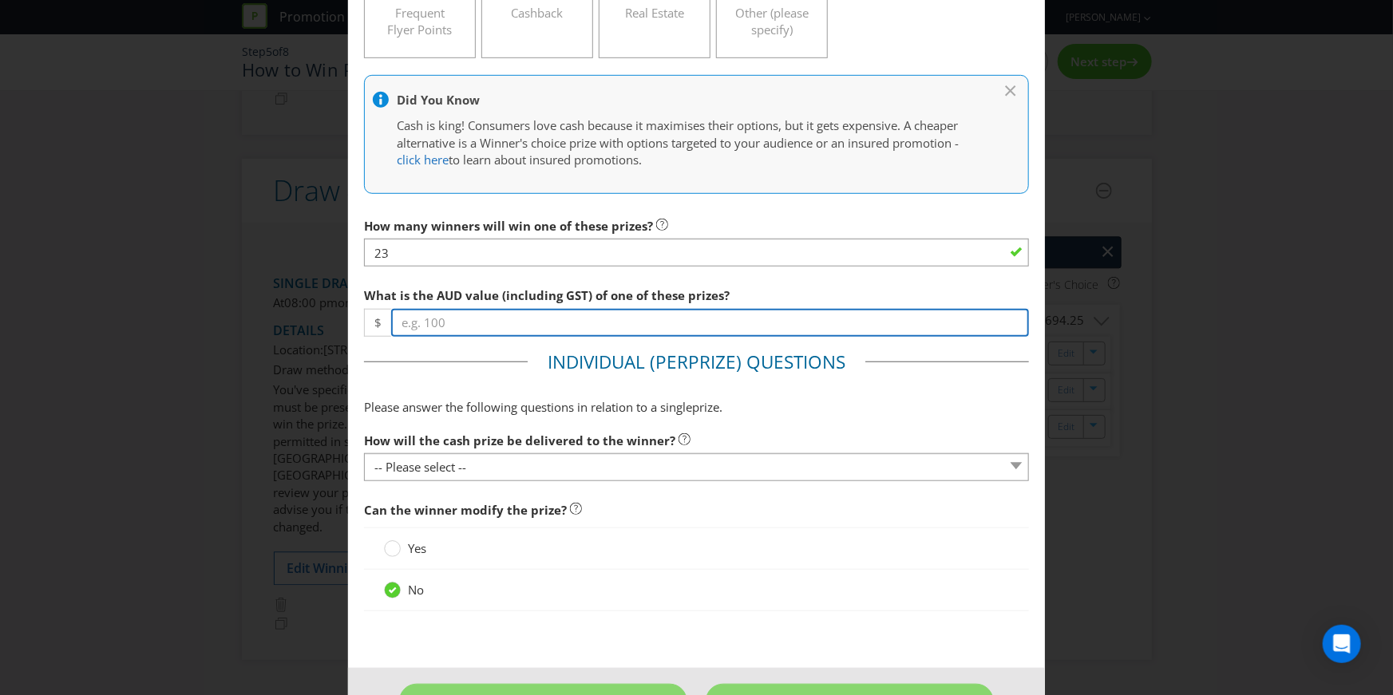
click at [461, 323] on input "number" at bounding box center [710, 323] width 638 height 28
type input "500"
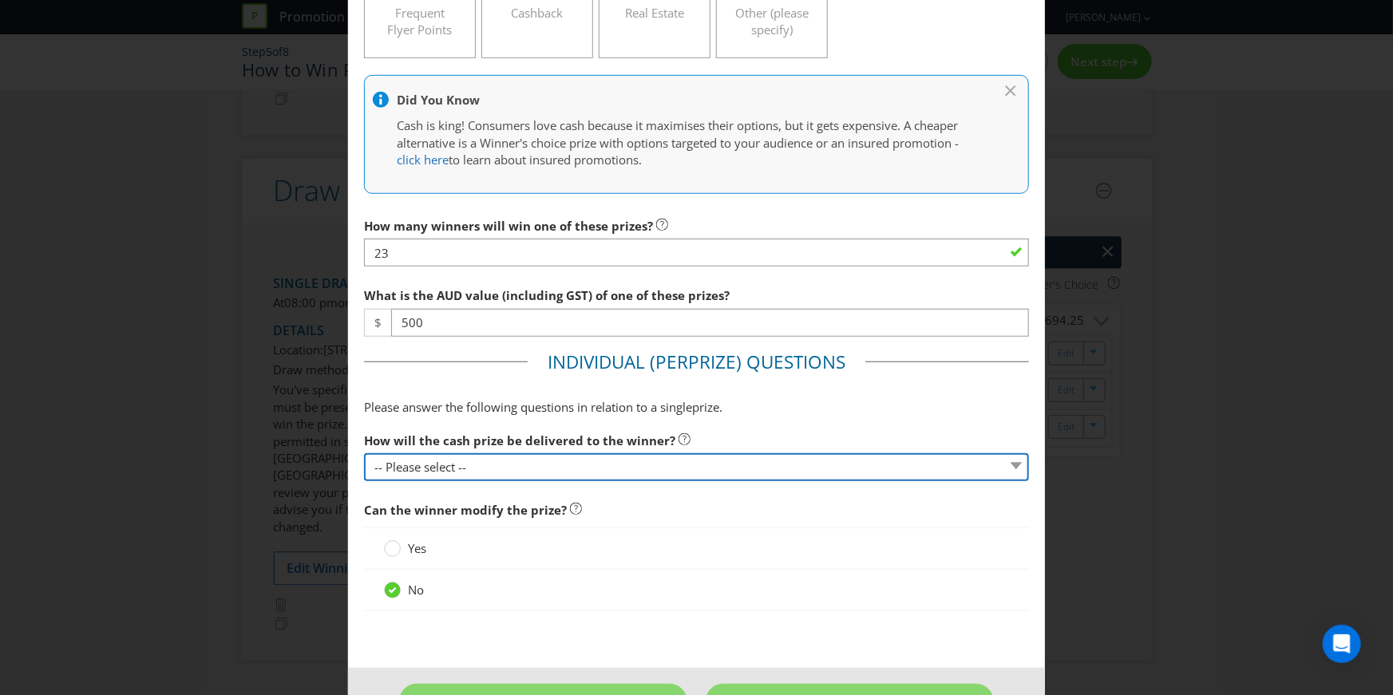
click at [449, 466] on select "-- Please select -- Cash Direct deposit to winner's bank account Cheque Credit …" at bounding box center [696, 467] width 665 height 28
select select "CASH"
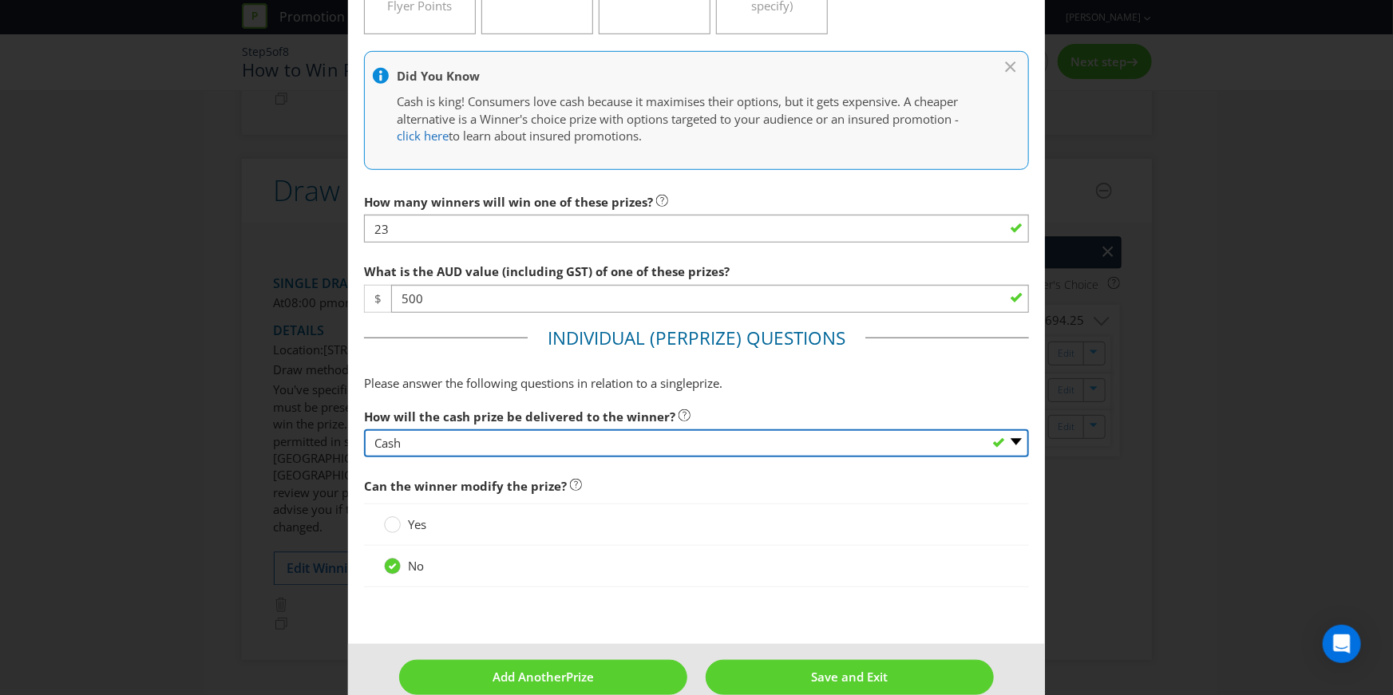
scroll to position [515, 0]
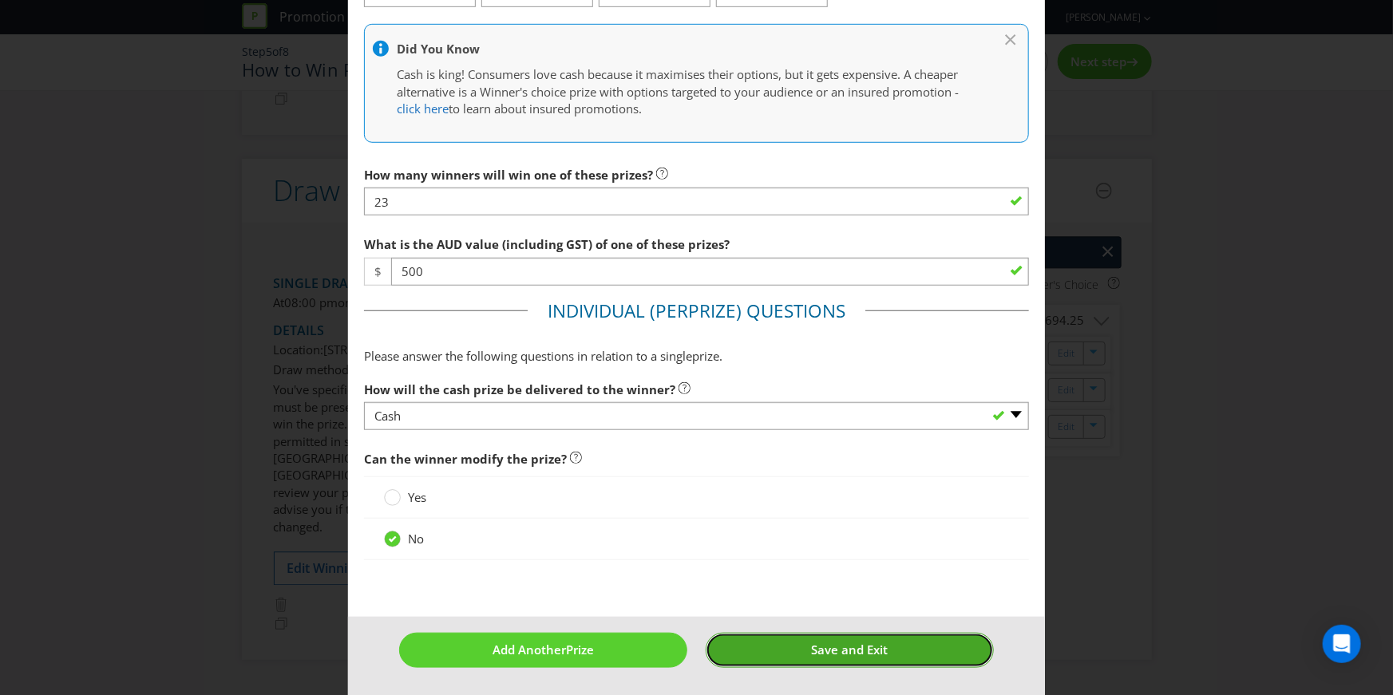
click at [805, 635] on button "Save and Exit" at bounding box center [850, 650] width 288 height 34
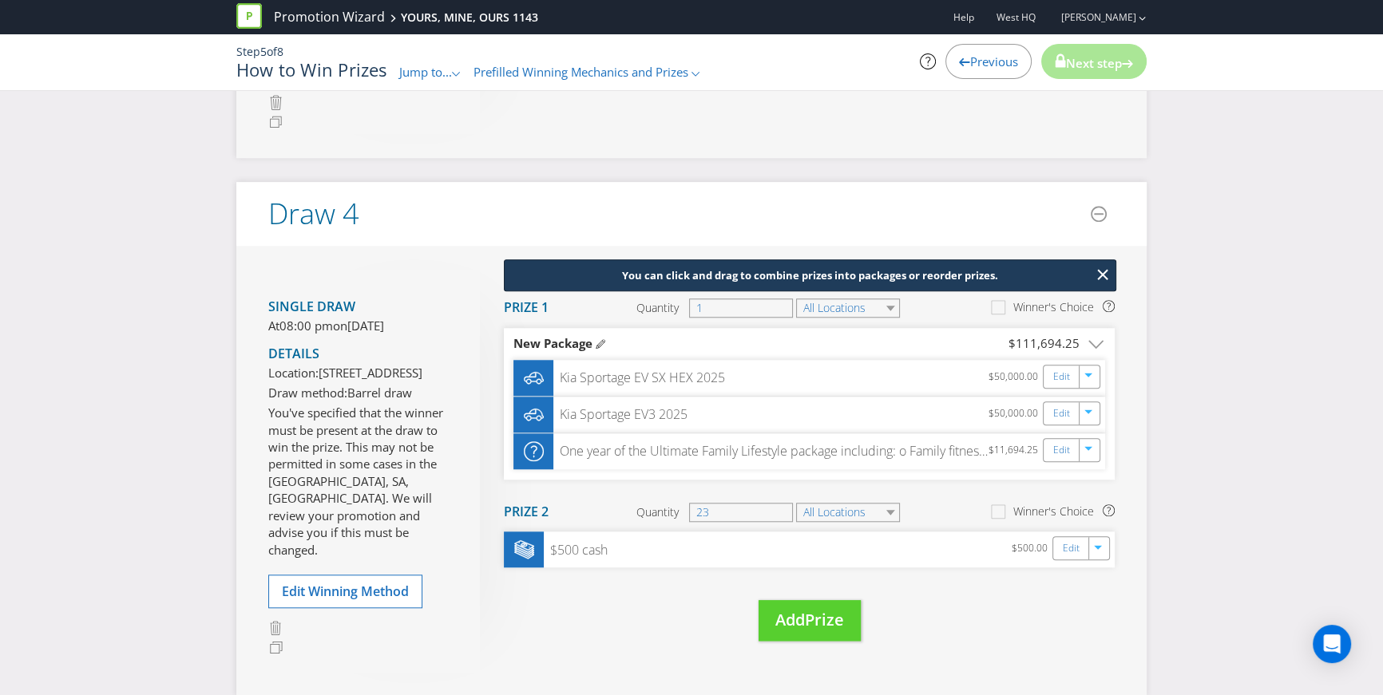
scroll to position [1888, 0]
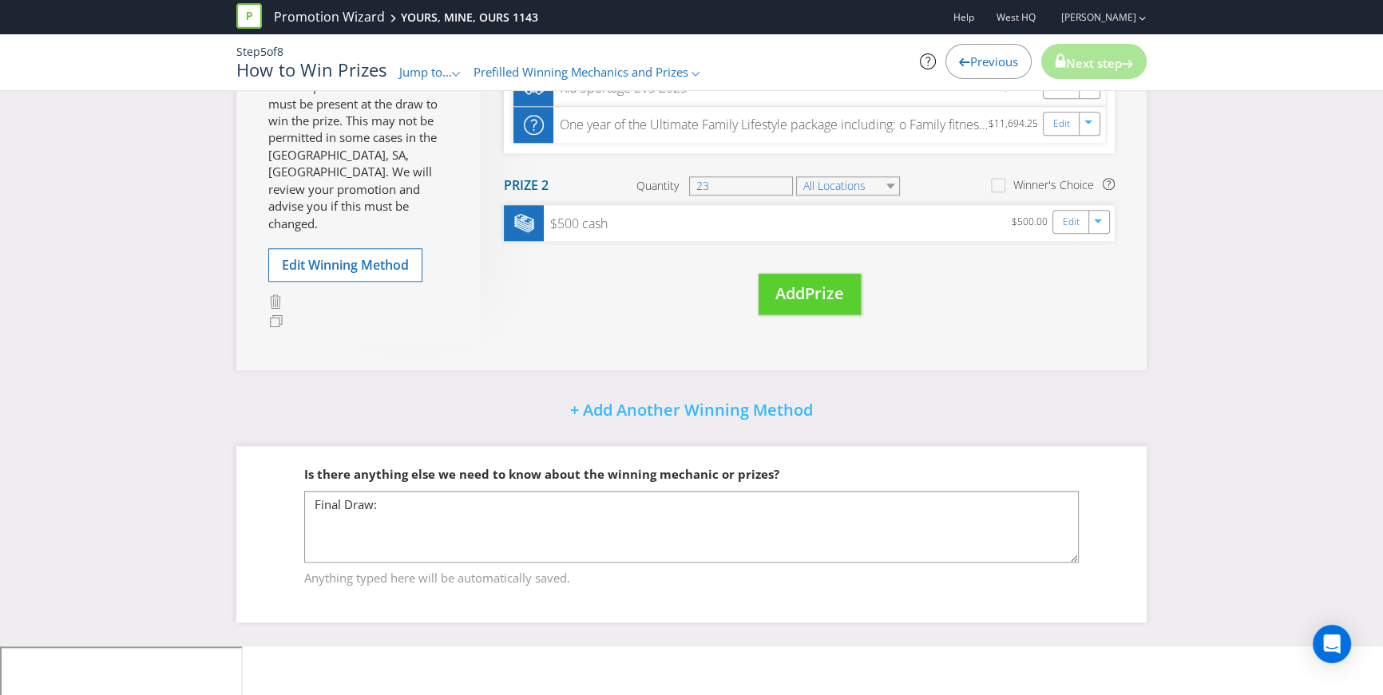
click at [998, 498] on fieldset "Is there anything else we need to know about the winning mechanic or prizes? Fi…" at bounding box center [691, 516] width 846 height 164
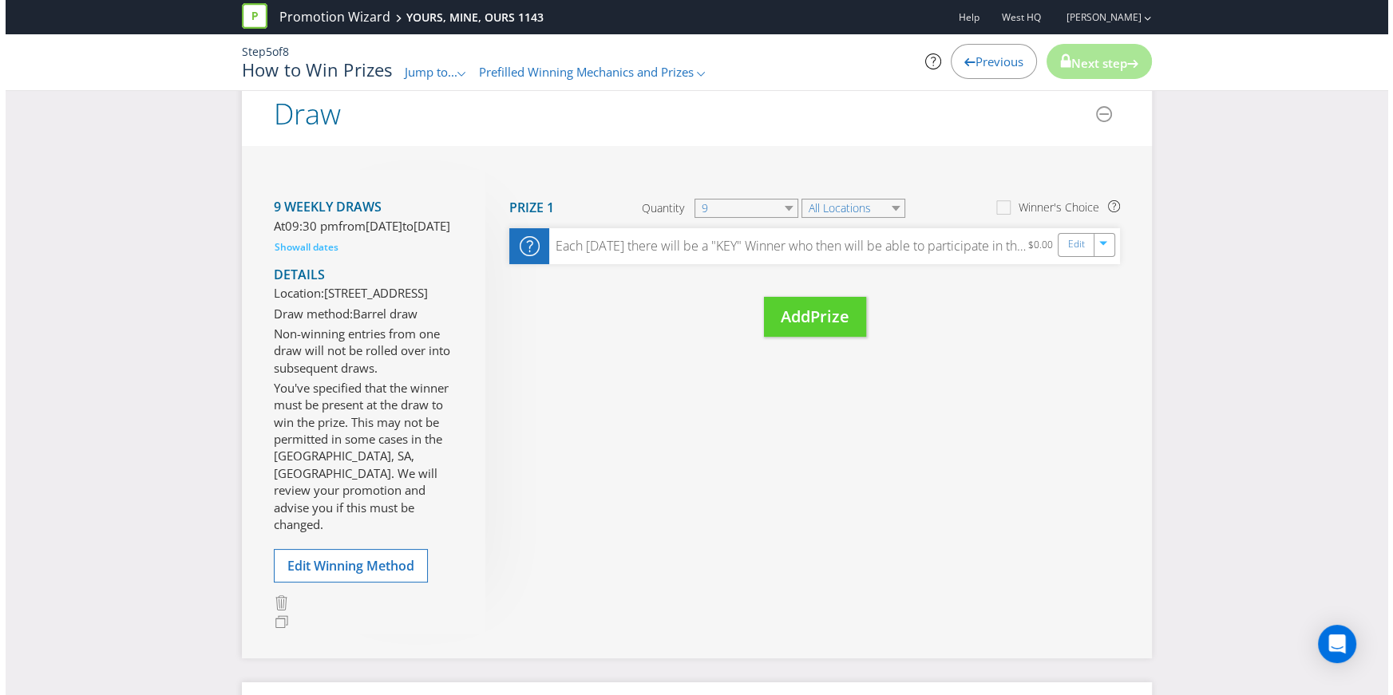
scroll to position [0, 0]
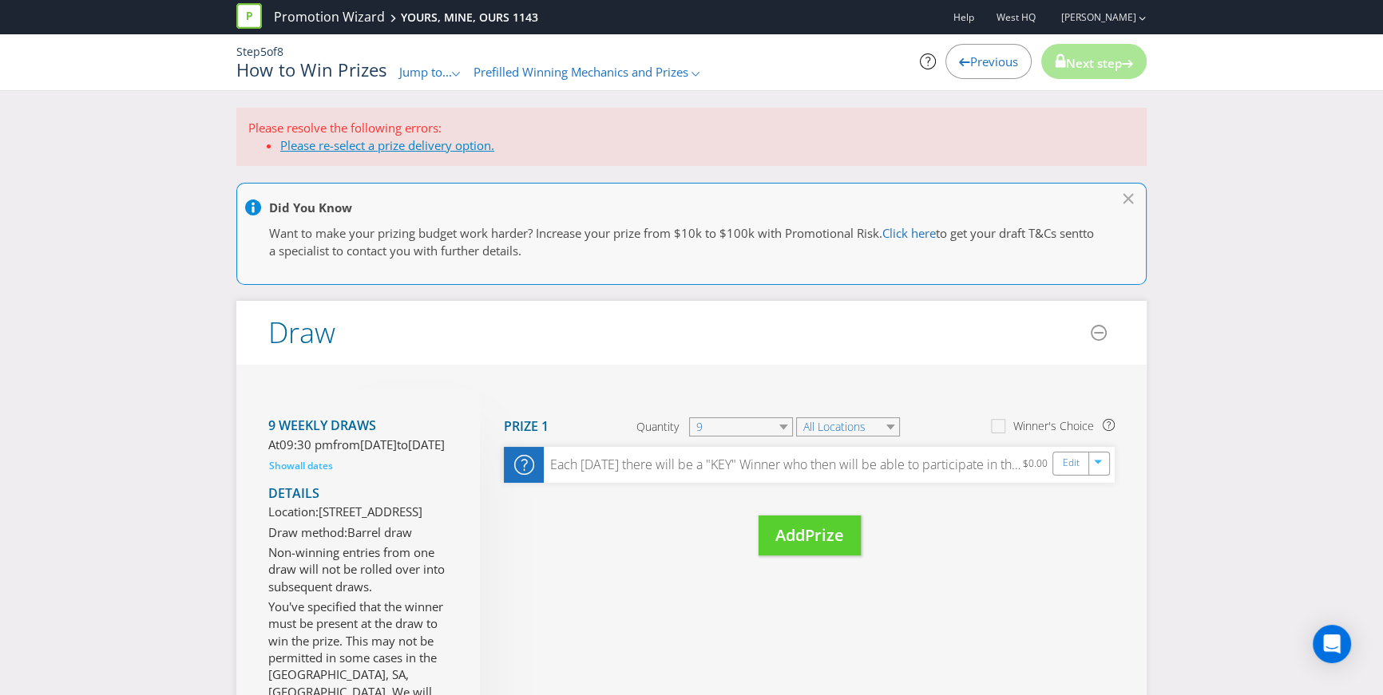
click at [421, 145] on link "Please re-select a prize delivery option." at bounding box center [387, 145] width 214 height 16
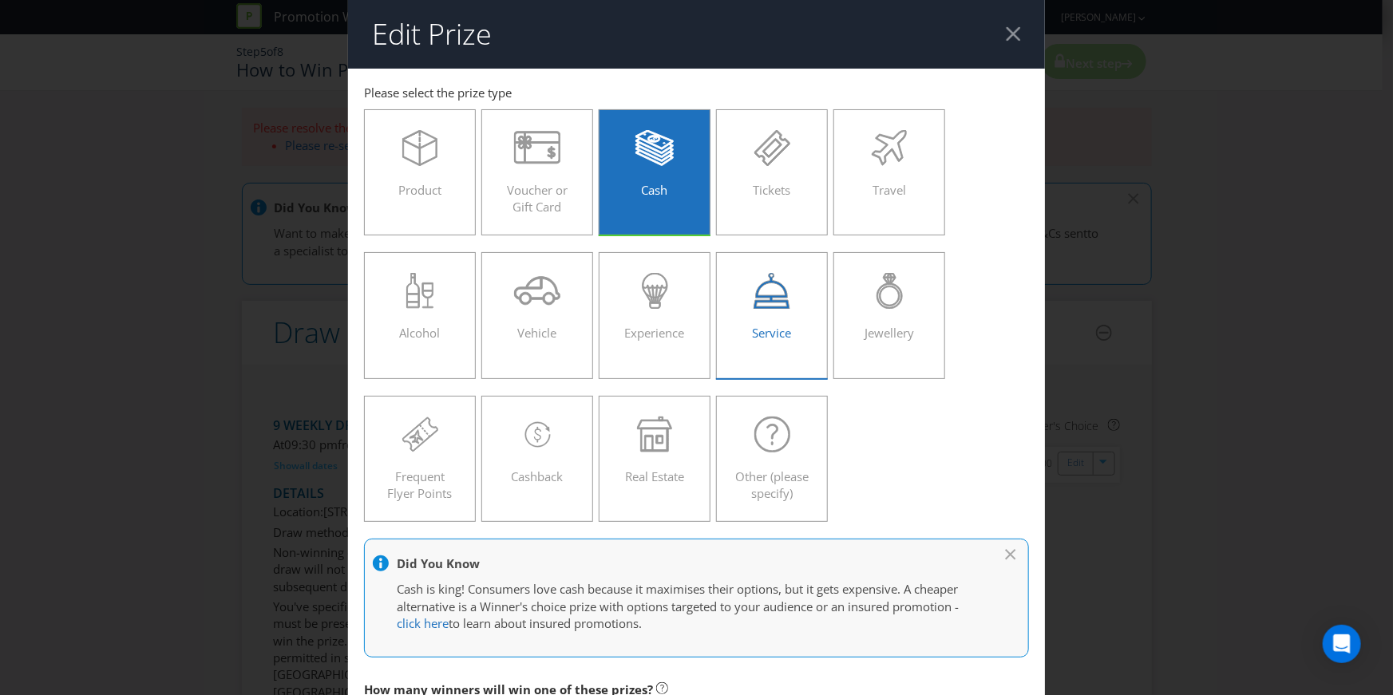
scroll to position [515, 0]
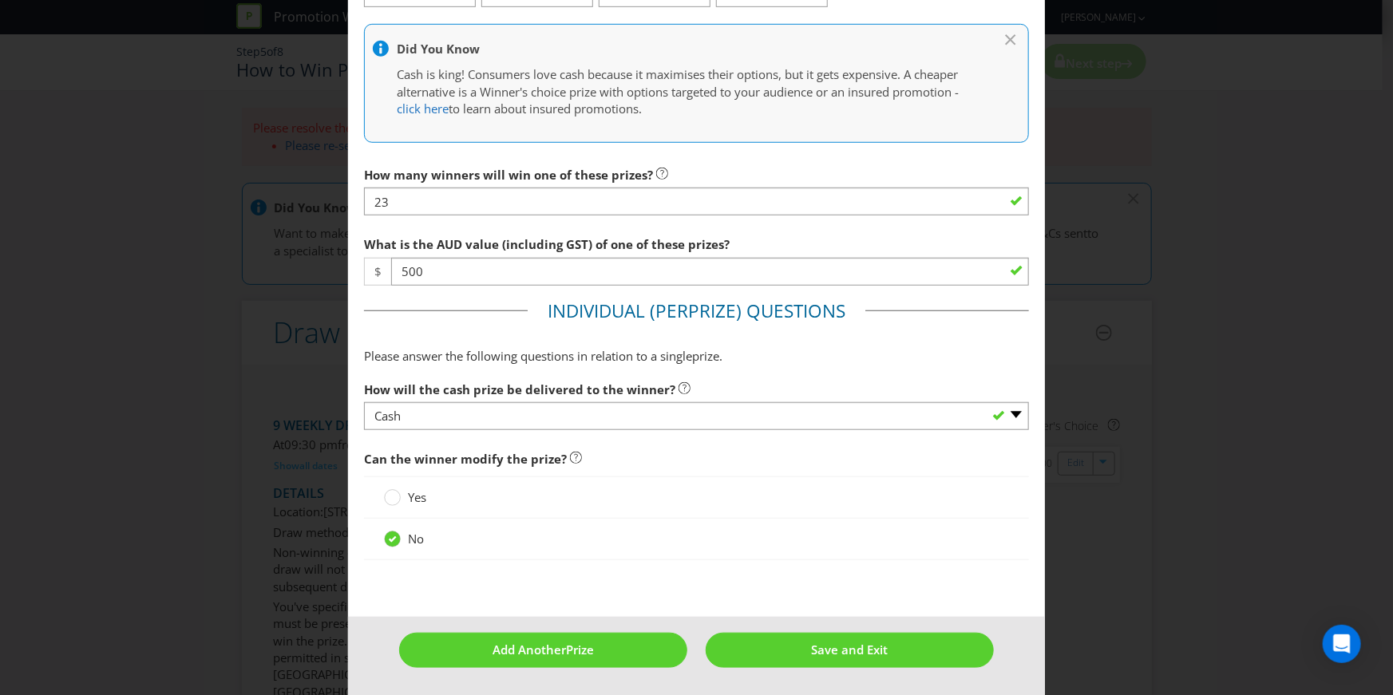
click at [475, 481] on div "Yes" at bounding box center [696, 498] width 665 height 42
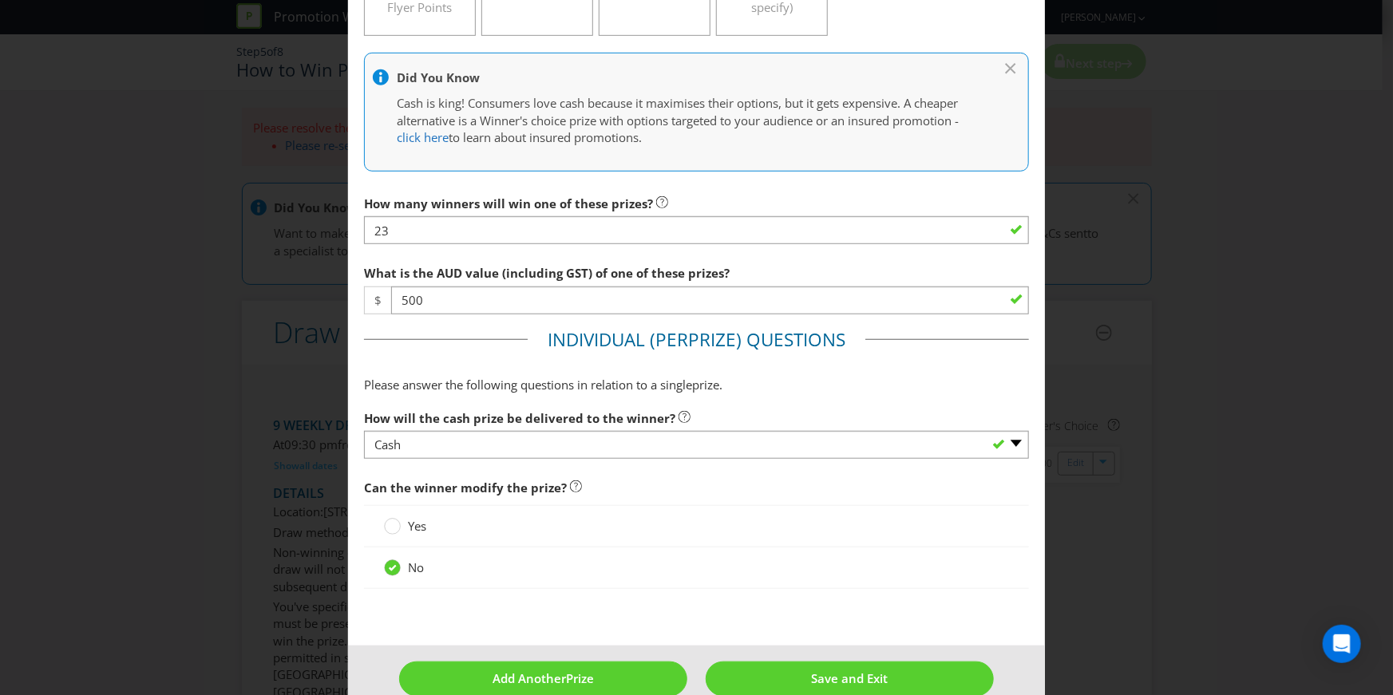
click at [416, 380] on span "Please answer the following questions in relation to a single" at bounding box center [528, 385] width 328 height 16
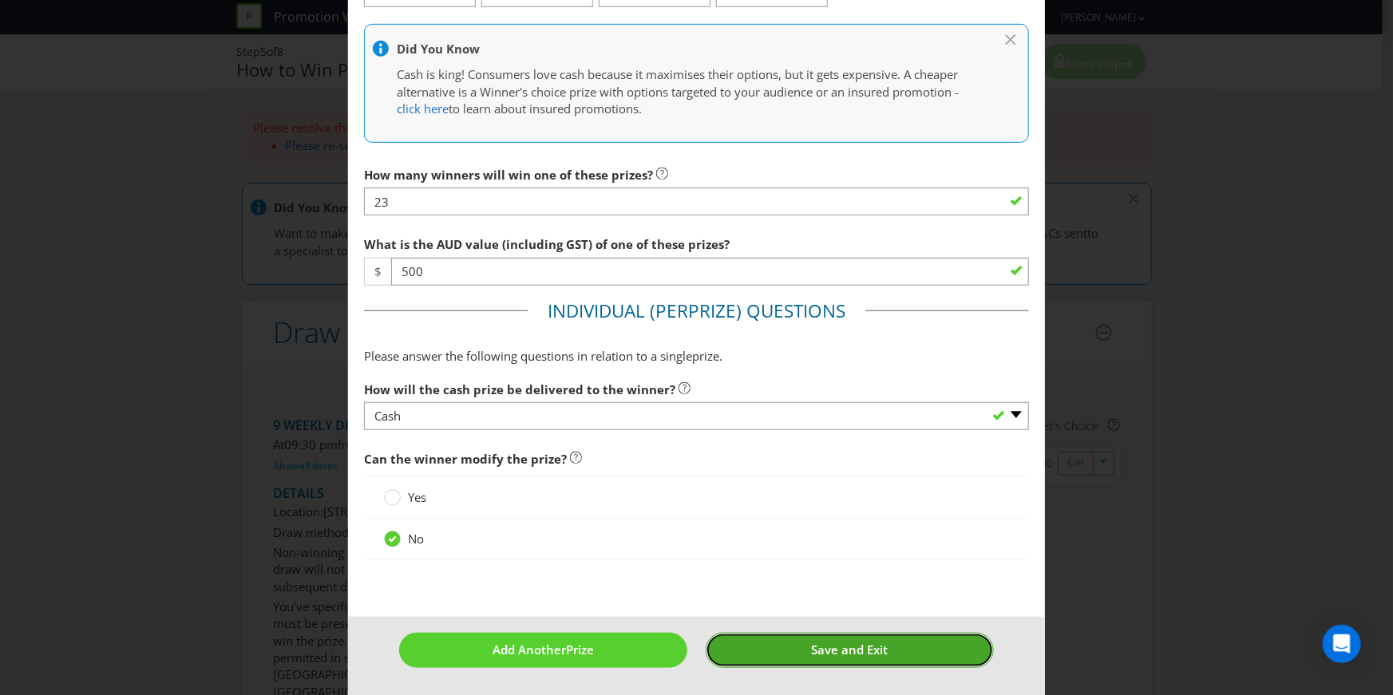
click at [834, 641] on button "Save and Exit" at bounding box center [850, 650] width 288 height 34
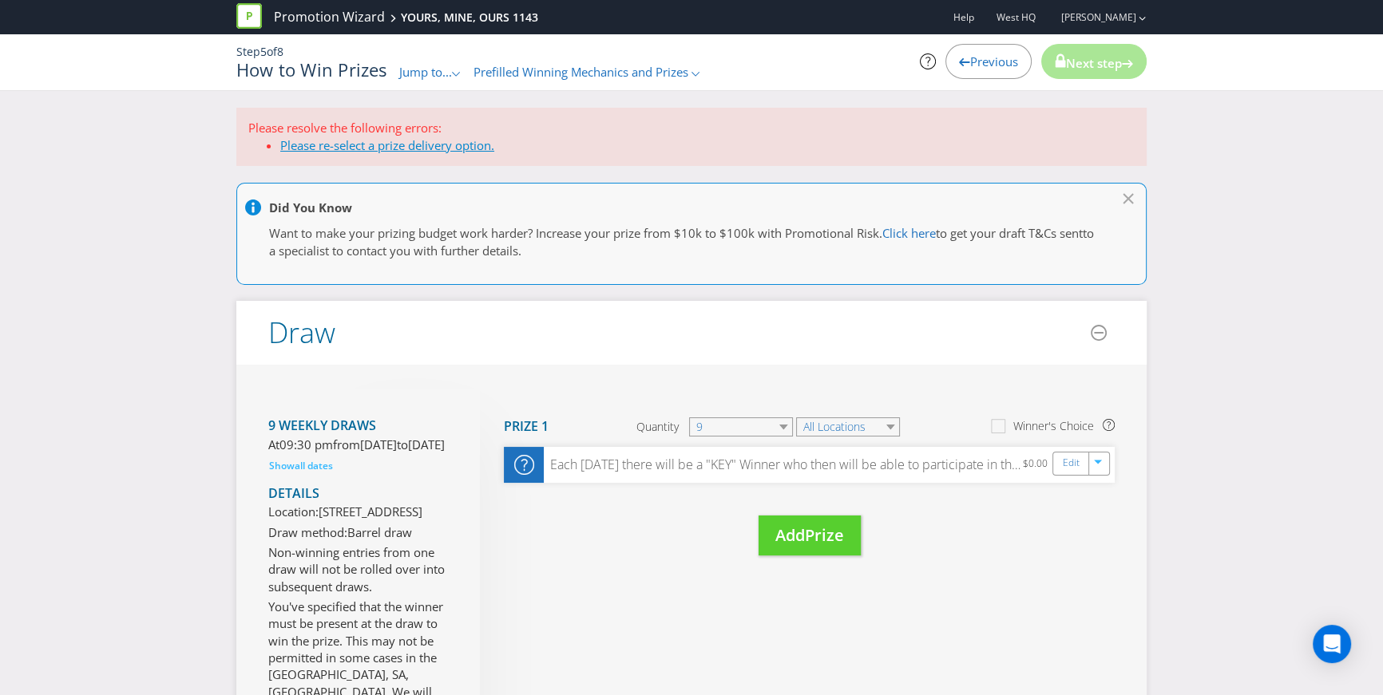
click at [416, 149] on link "Please re-select a prize delivery option." at bounding box center [387, 145] width 214 height 16
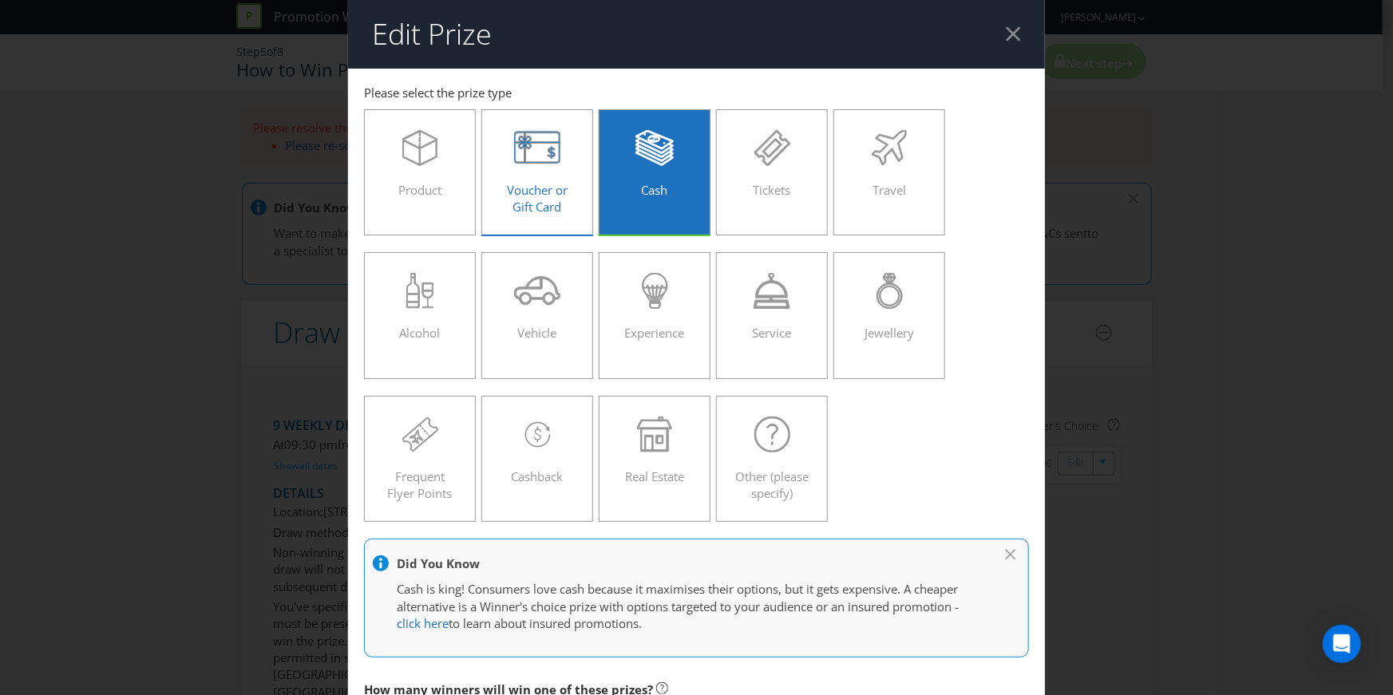
click at [532, 188] on span "Voucher or Gift Card" at bounding box center [537, 198] width 61 height 33
click at [0, 0] on input "Voucher or Gift Card" at bounding box center [0, 0] width 0 height 0
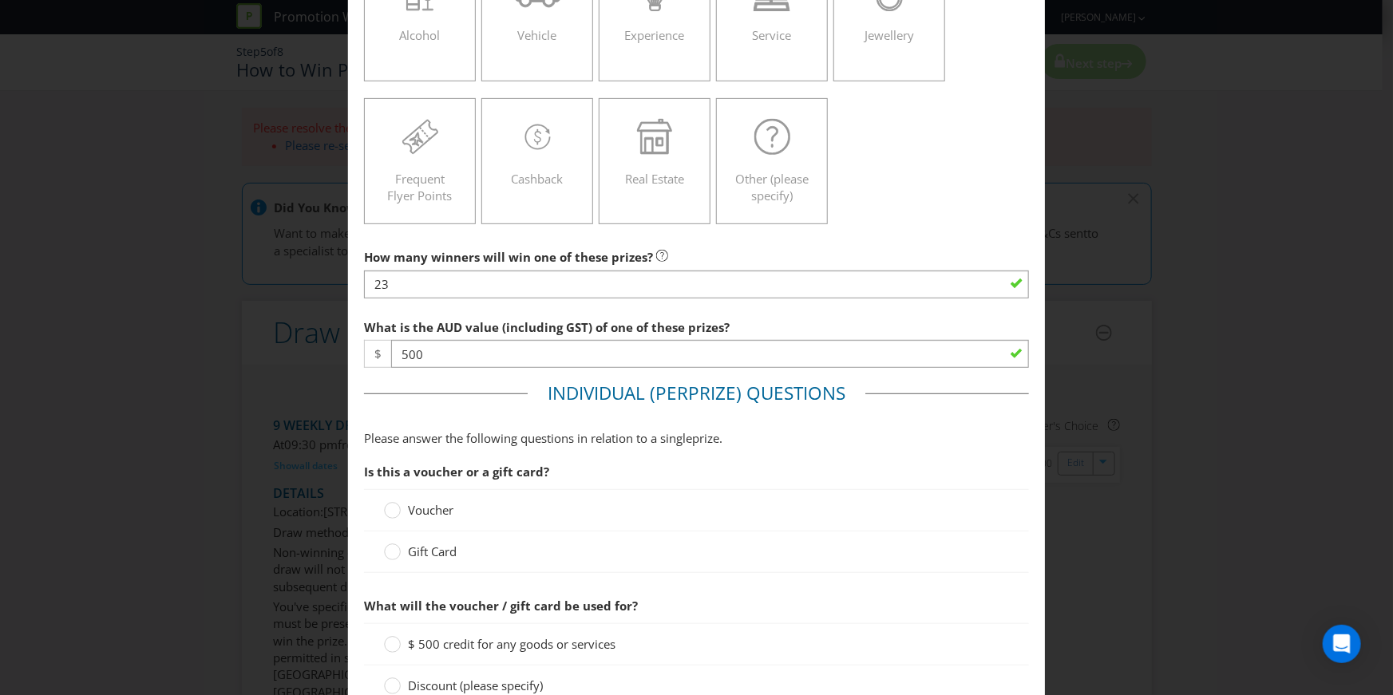
scroll to position [610, 0]
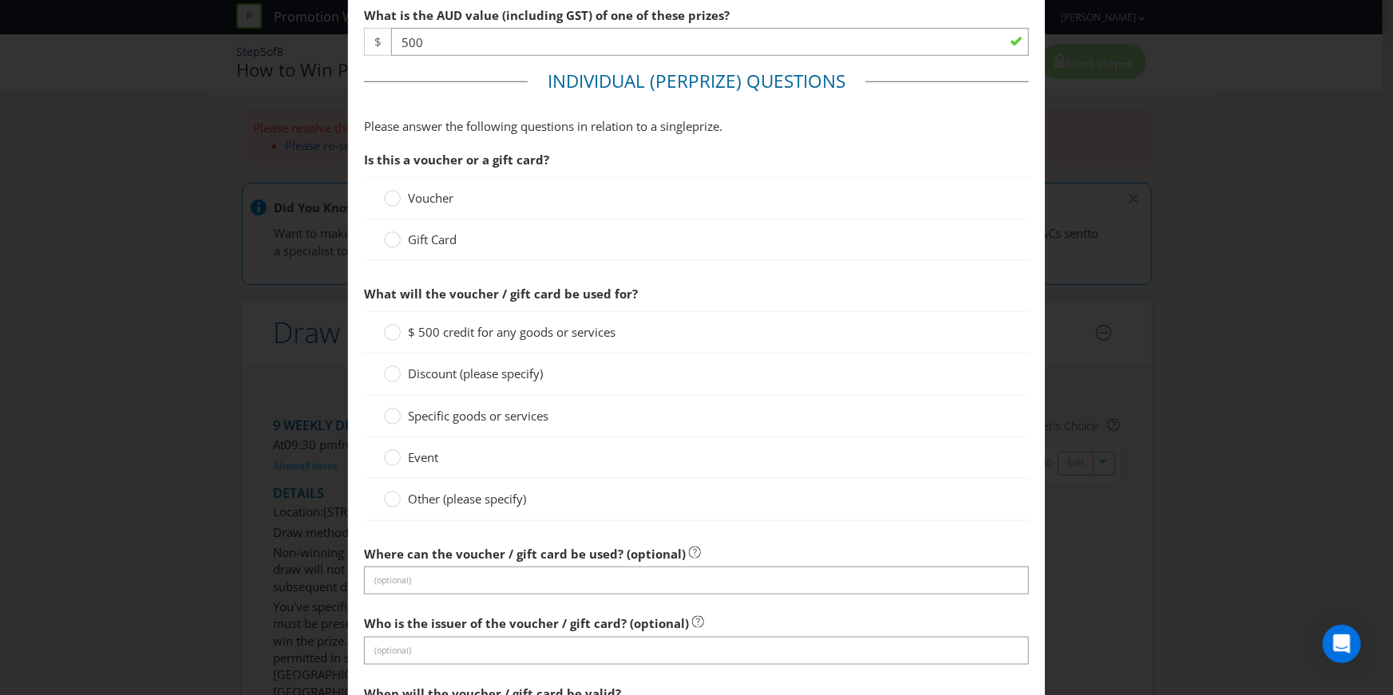
click at [383, 185] on div "Voucher" at bounding box center [696, 198] width 665 height 42
click at [389, 192] on div at bounding box center [393, 193] width 8 height 8
click at [0, 0] on input "Voucher" at bounding box center [0, 0] width 0 height 0
click at [474, 338] on span "$ 500 credit for any goods or services" at bounding box center [512, 332] width 208 height 16
click at [0, 0] on input "$ 500 credit for any goods or services" at bounding box center [0, 0] width 0 height 0
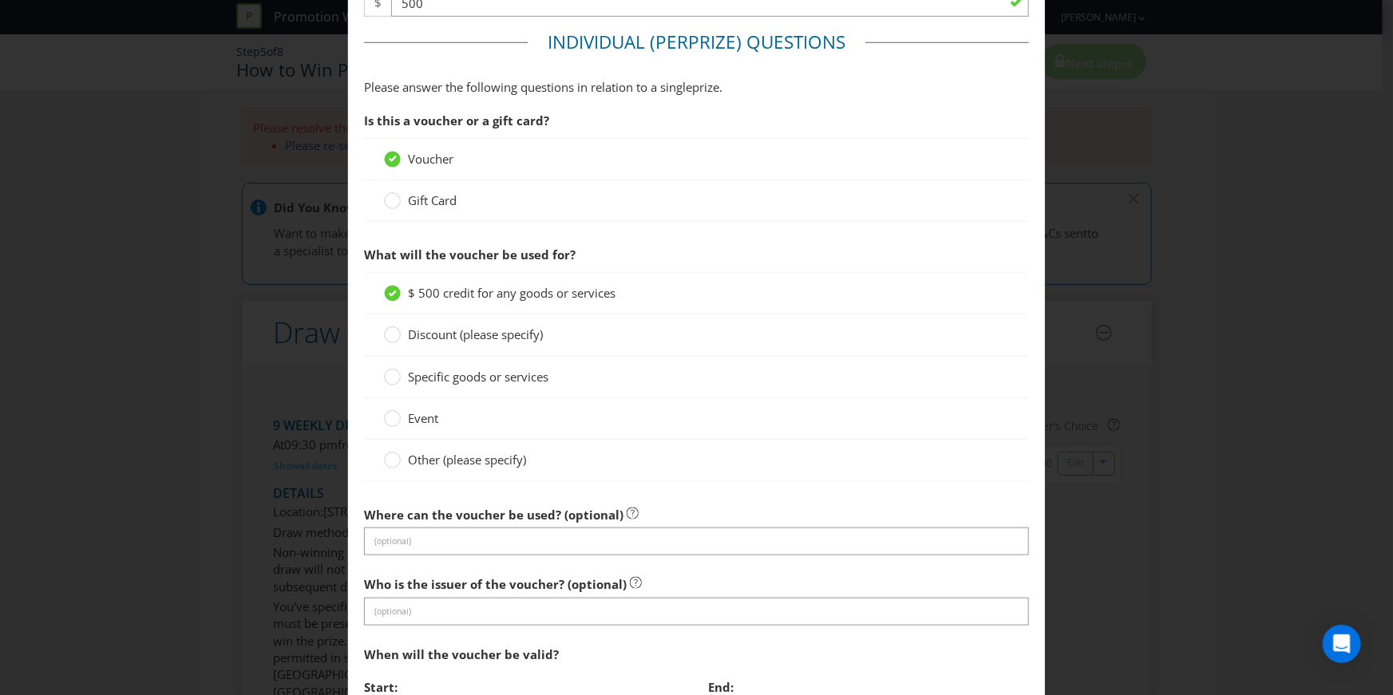
scroll to position [727, 0]
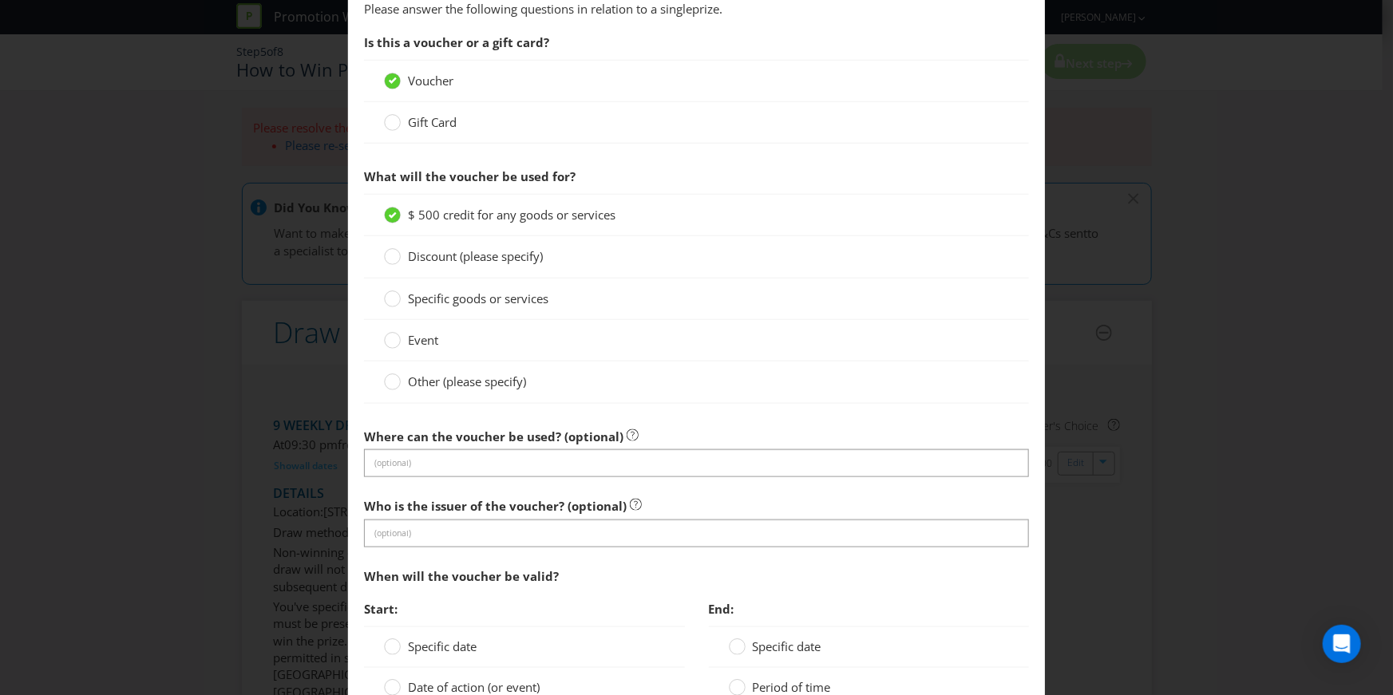
click at [477, 387] on span "Other (please specify)" at bounding box center [467, 382] width 118 height 16
click at [0, 0] on input "Other (please specify)" at bounding box center [0, 0] width 0 height 0
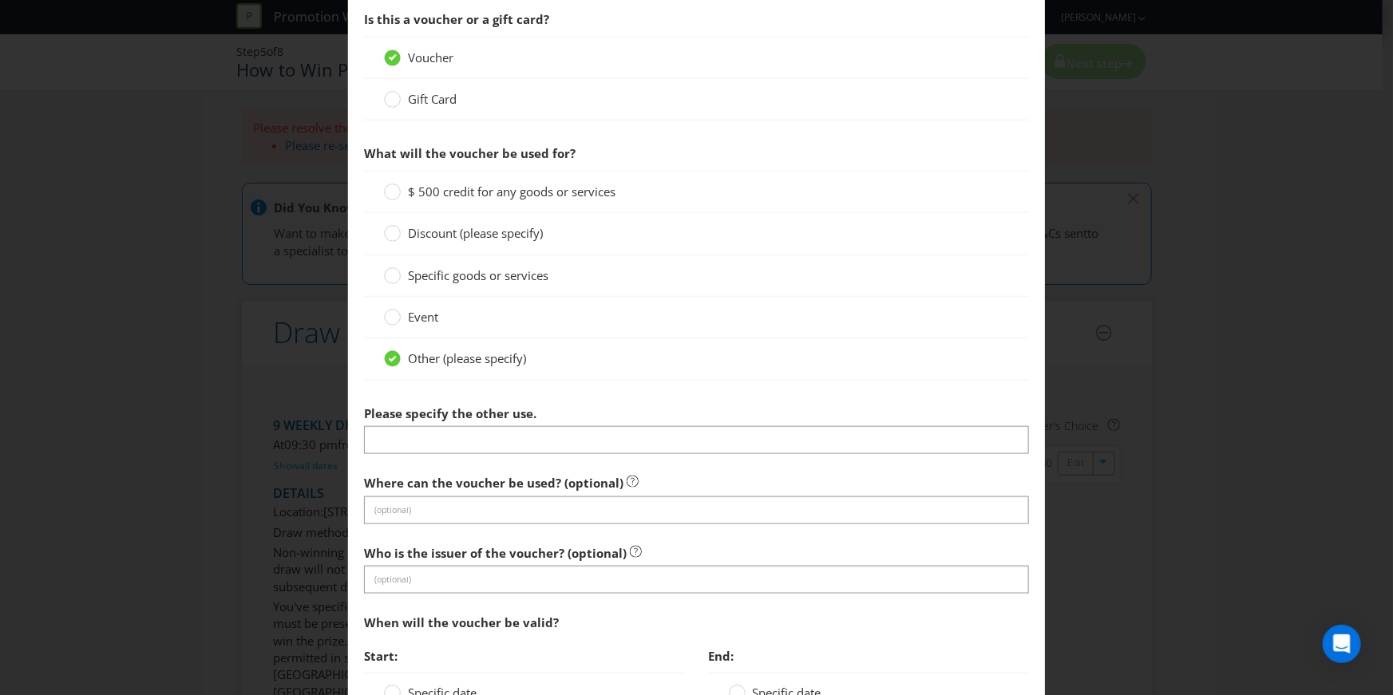
scroll to position [751, 0]
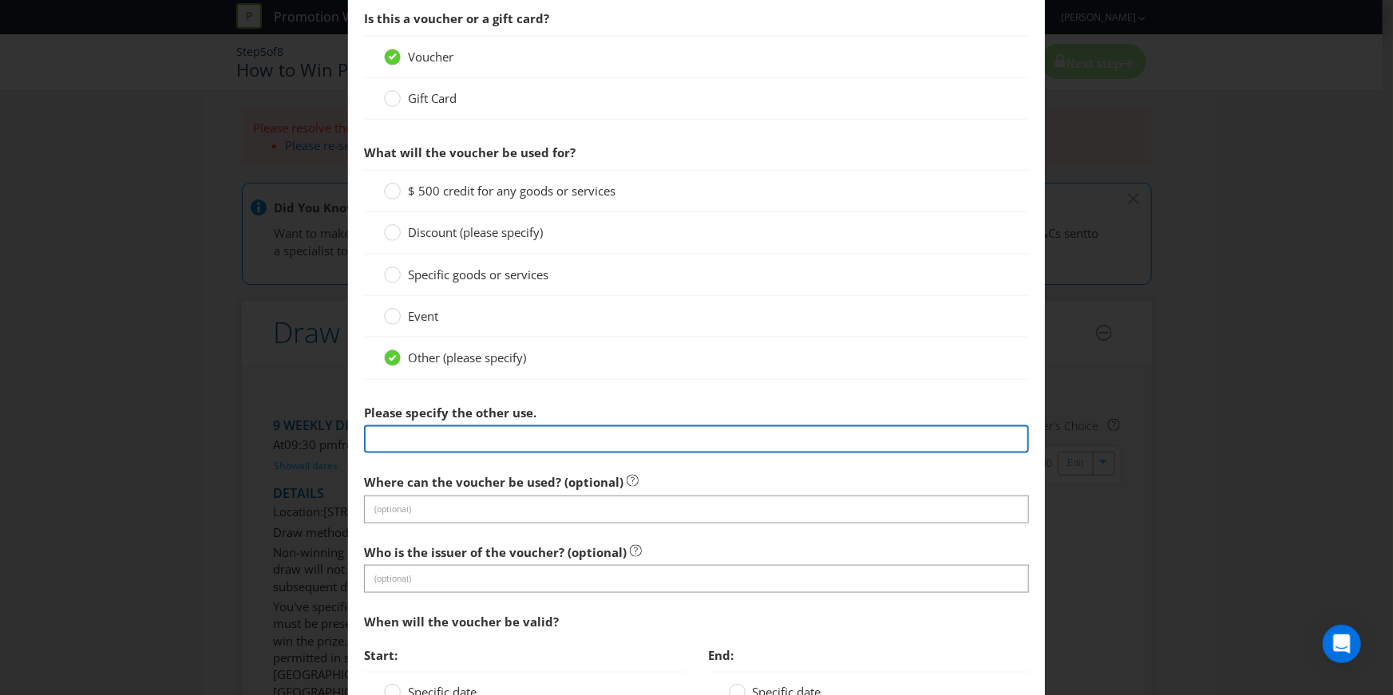
click at [509, 426] on input "text" at bounding box center [696, 440] width 665 height 28
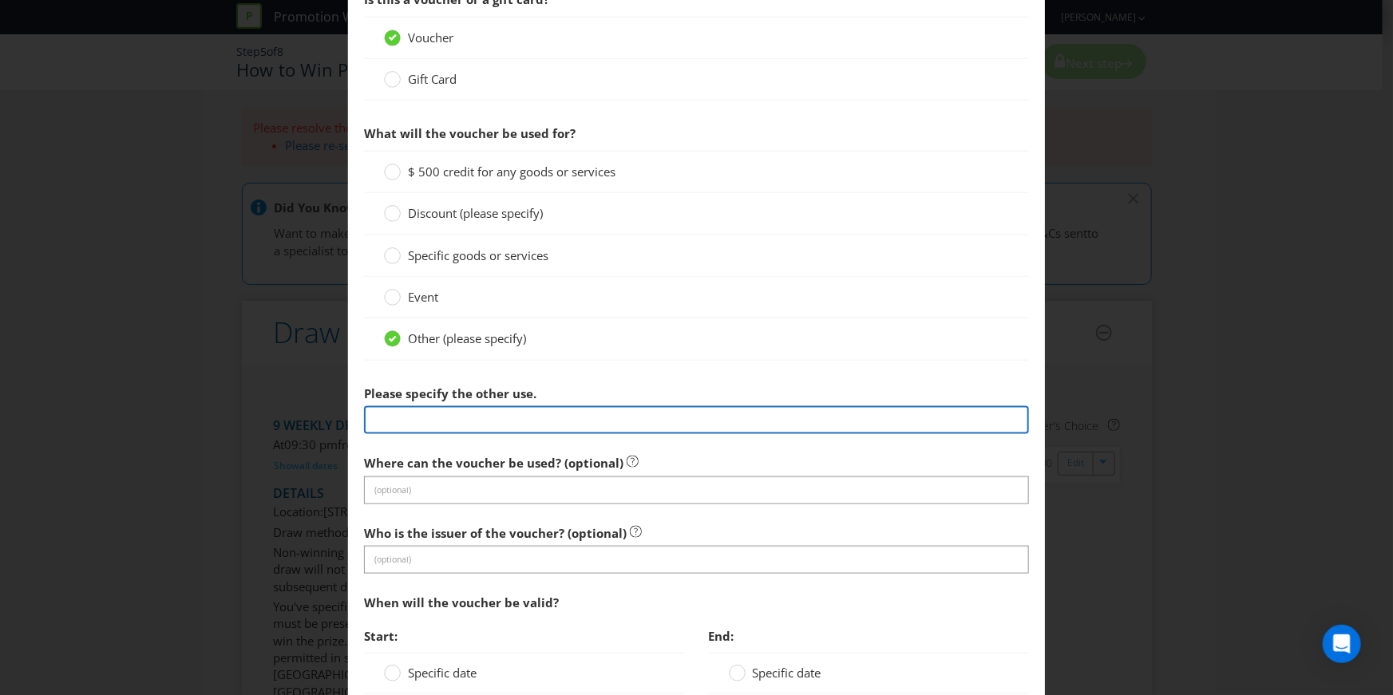
scroll to position [772, 0]
type input "W"
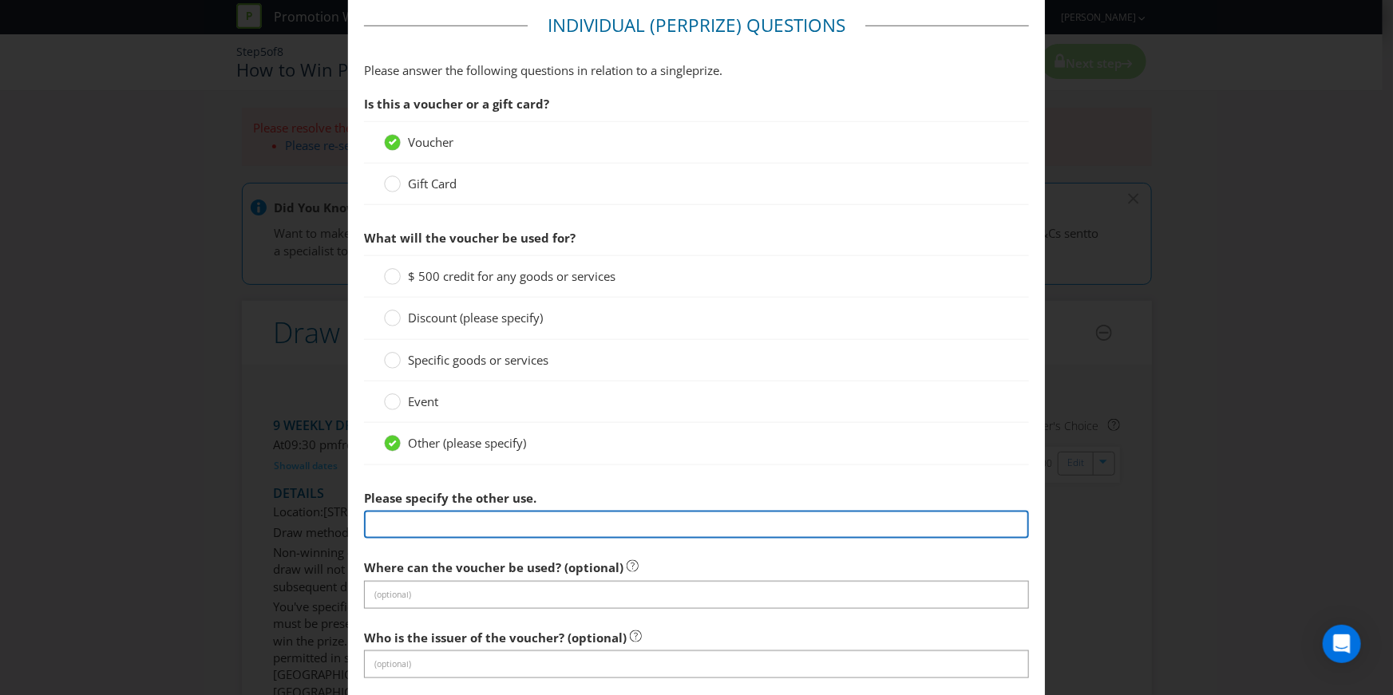
scroll to position [944, 0]
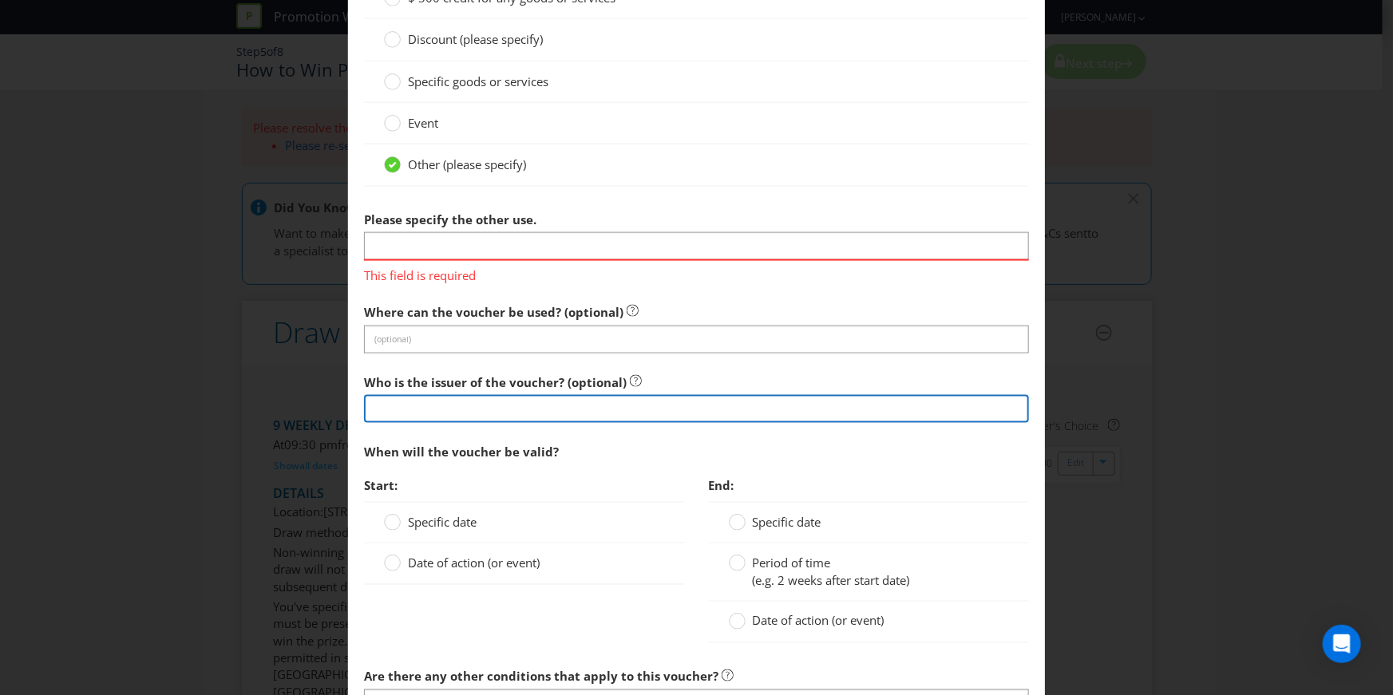
click at [467, 414] on section "Is this a voucher or a gift card? Voucher Gift Card What will the voucher be us…" at bounding box center [696, 272] width 665 height 927
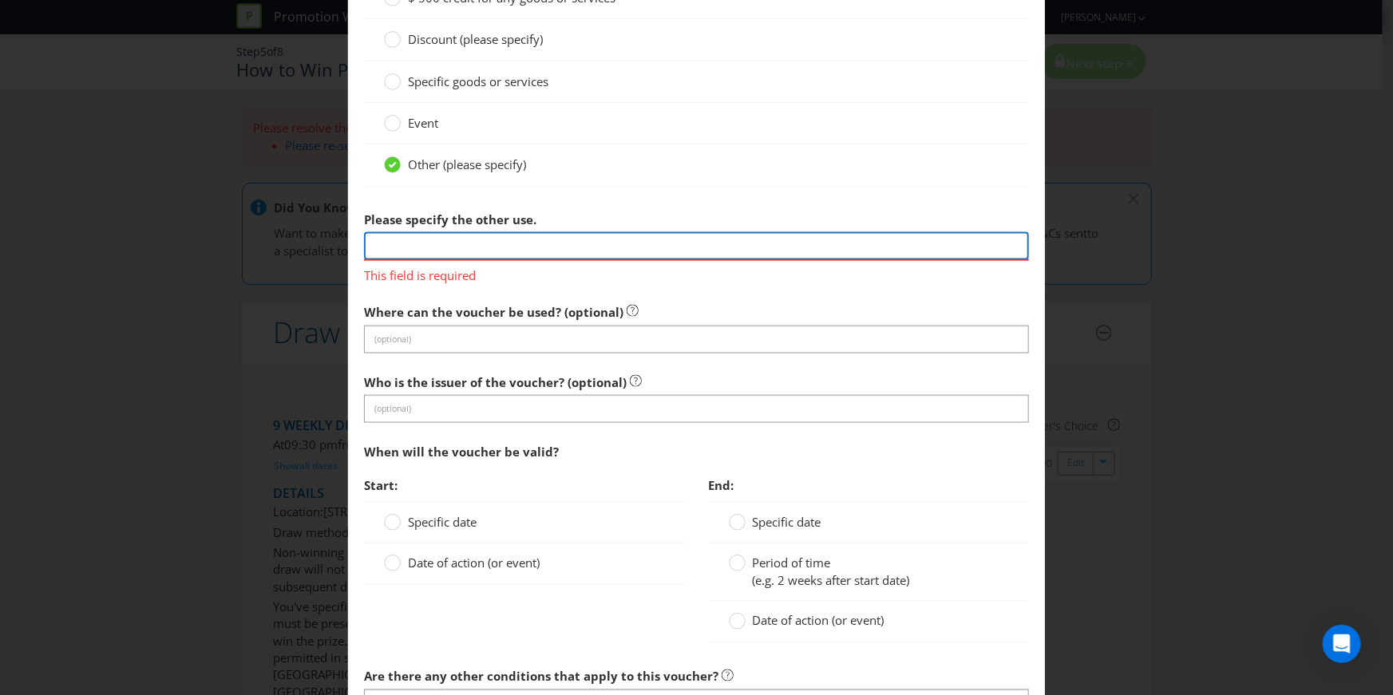
click at [473, 242] on input "text" at bounding box center [696, 246] width 665 height 28
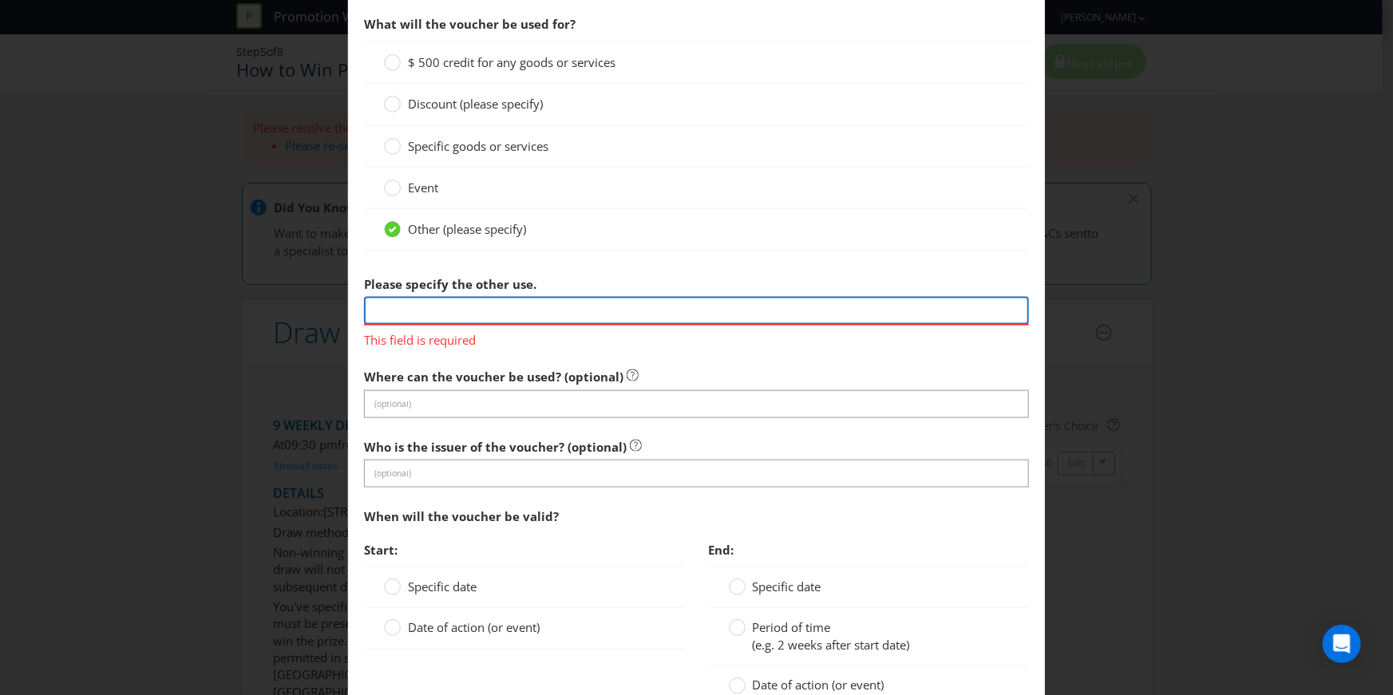
scroll to position [870, 0]
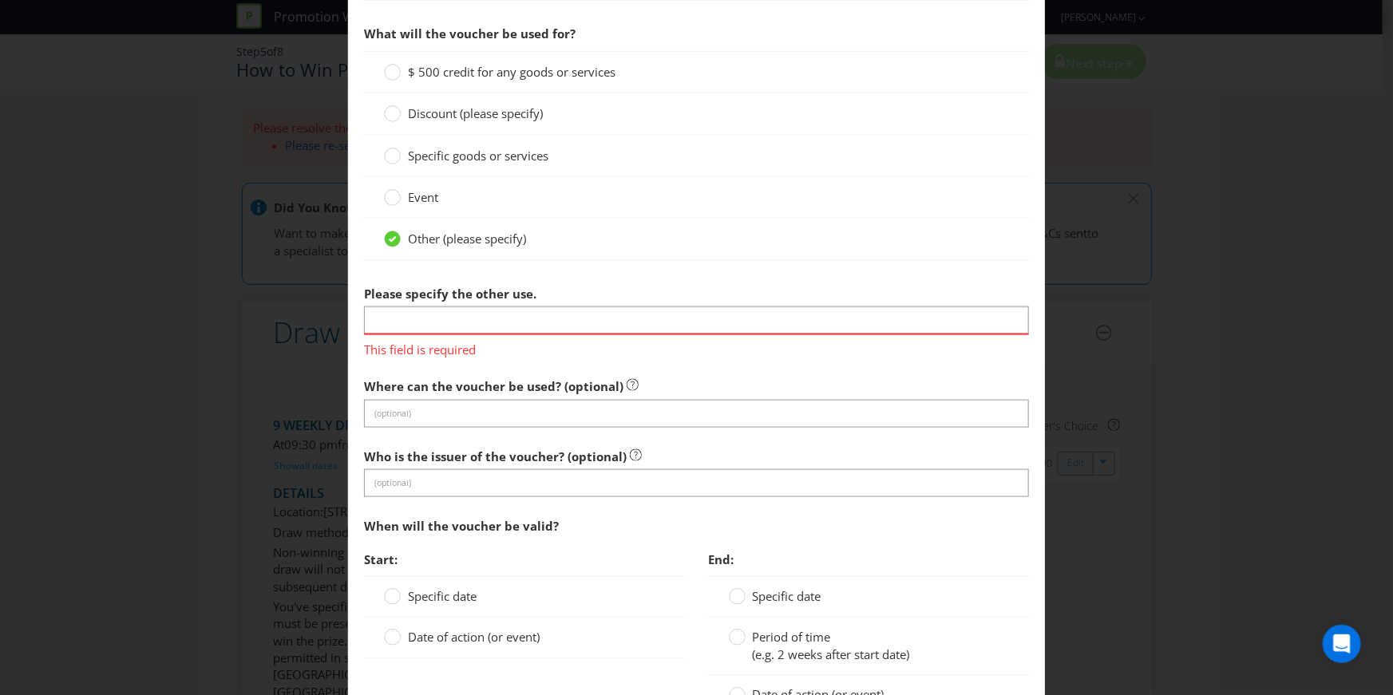
click at [437, 51] on div "$ 500 credit for any goods or services" at bounding box center [696, 72] width 665 height 42
click at [437, 74] on span "$ 500 credit for any goods or services" at bounding box center [512, 72] width 208 height 16
click at [0, 0] on input "$ 500 credit for any goods or services" at bounding box center [0, 0] width 0 height 0
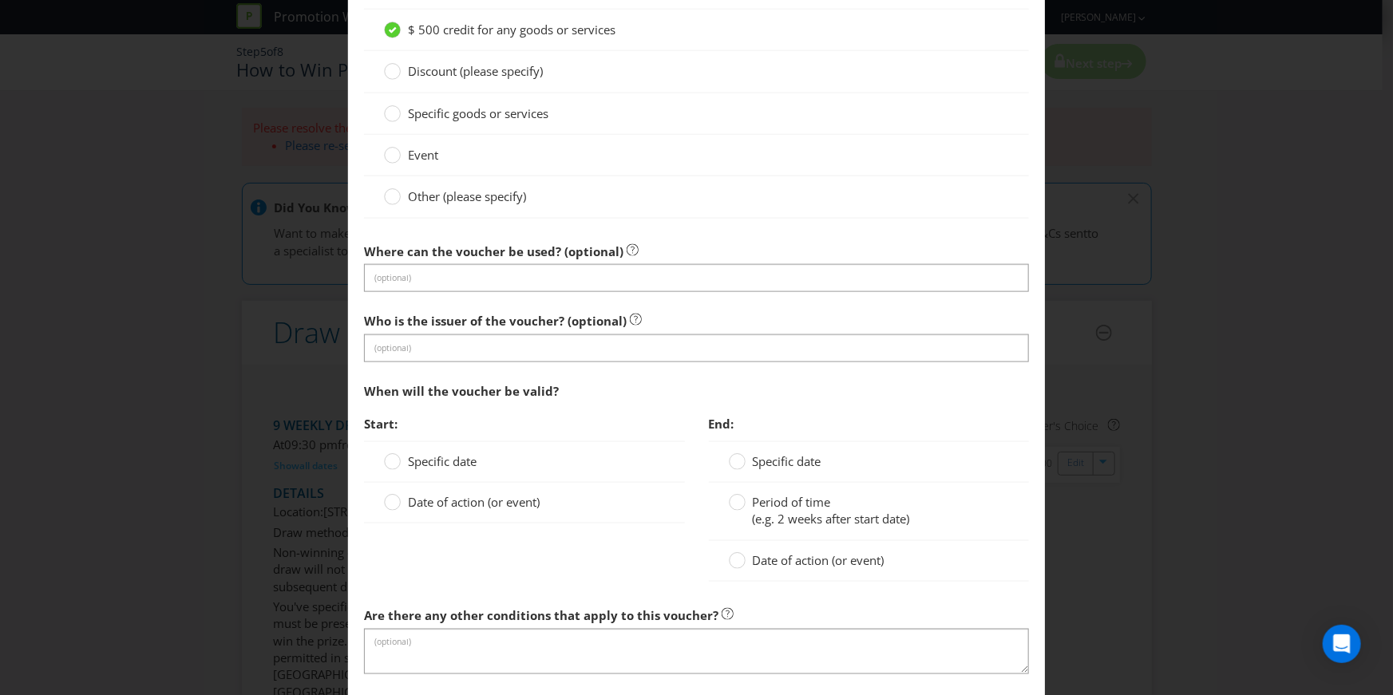
scroll to position [920, 0]
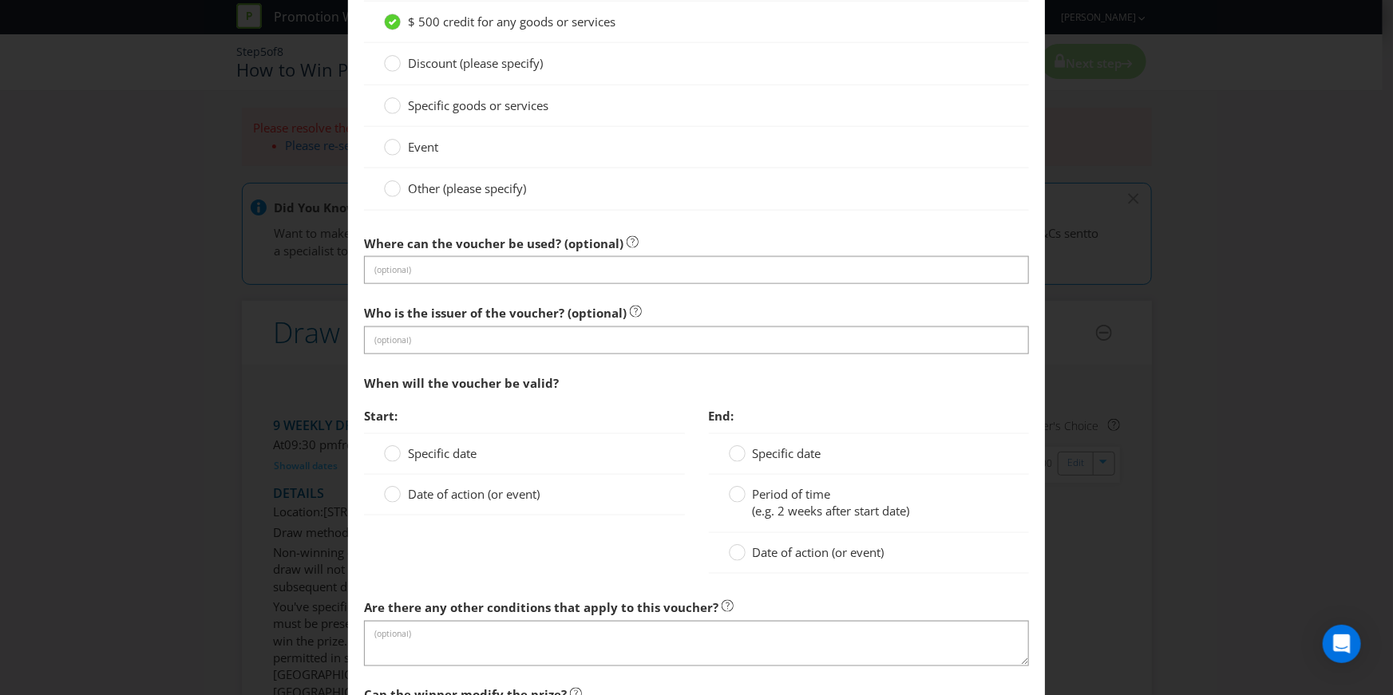
click at [398, 494] on label "Date of action (or event)" at bounding box center [463, 494] width 159 height 17
click at [0, 0] on input "Date of action (or event)" at bounding box center [0, 0] width 0 height 0
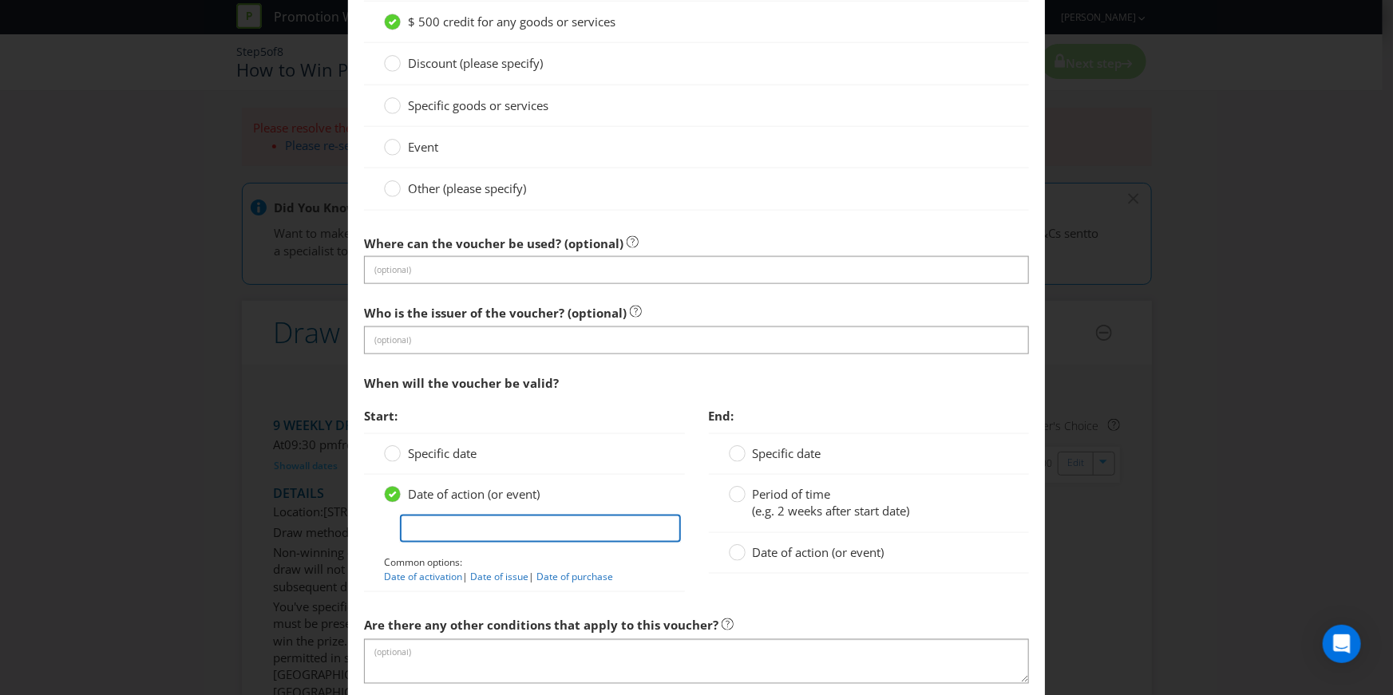
click at [484, 526] on input "text" at bounding box center [540, 529] width 280 height 28
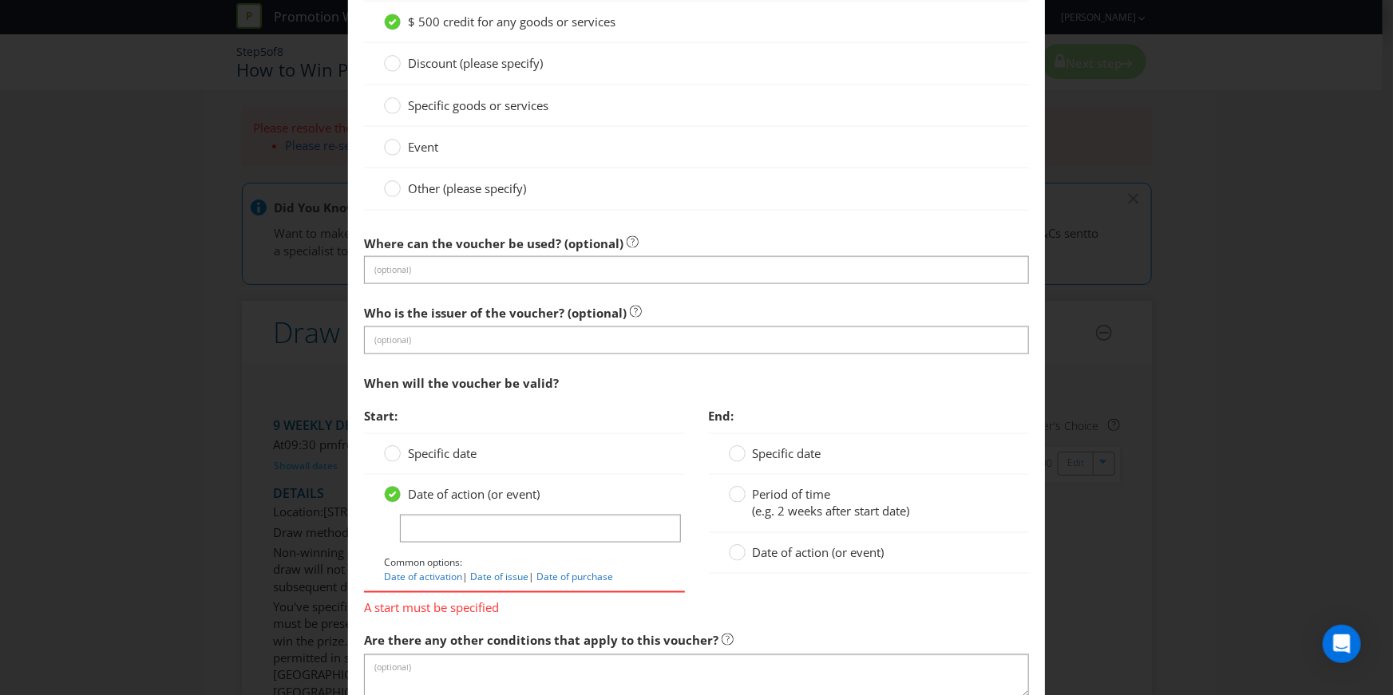
click at [390, 585] on div "Date of action (or event) Common options: Date of activation | Date of issue | …" at bounding box center [524, 533] width 320 height 117
click at [407, 579] on link "Date of activation" at bounding box center [423, 577] width 78 height 14
type input "Date of activation"
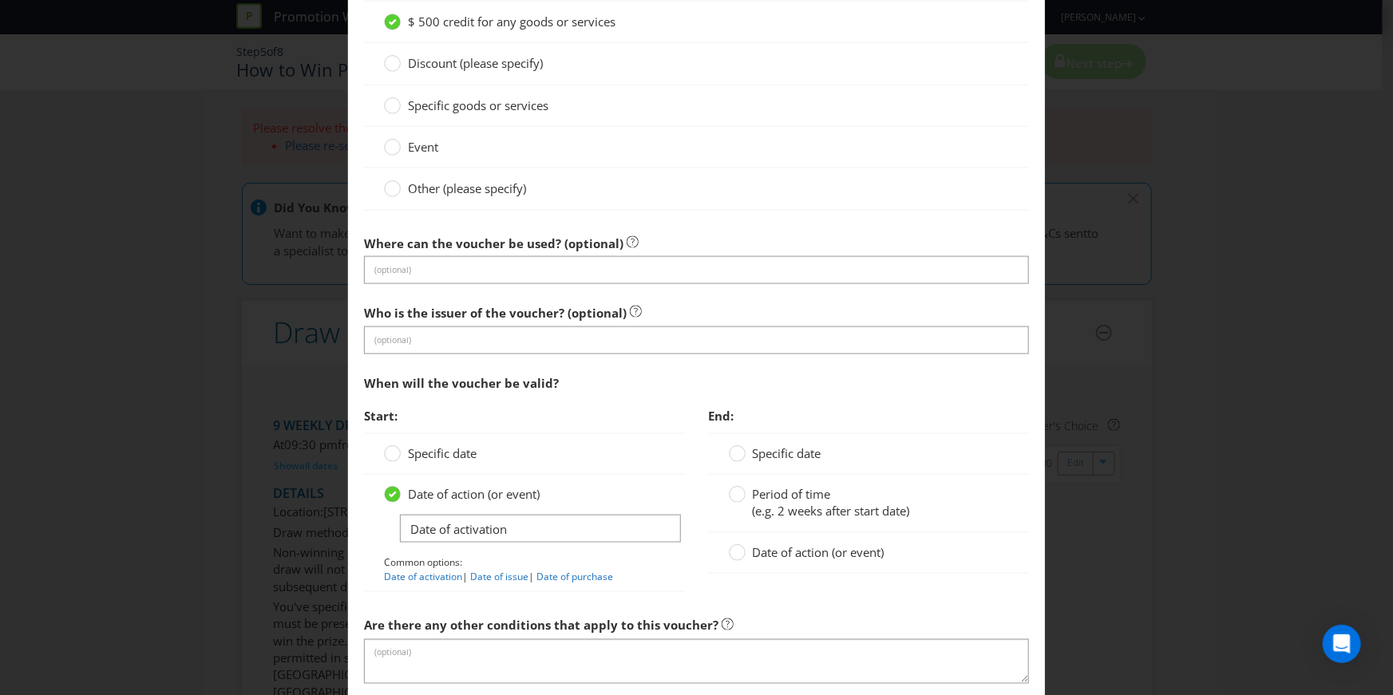
click at [815, 499] on span "Period of time" at bounding box center [792, 494] width 78 height 16
click at [0, 0] on input "Period of time (e.g. 2 weeks after start date)" at bounding box center [0, 0] width 0 height 0
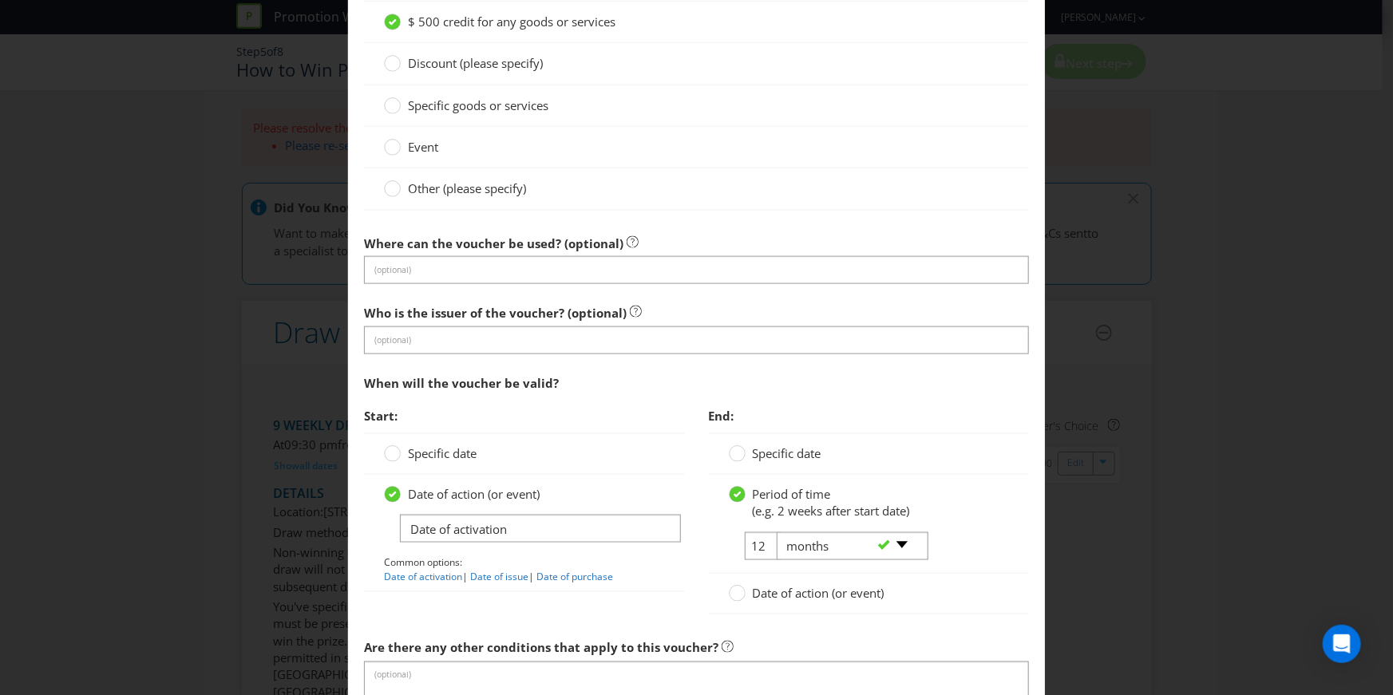
click at [767, 541] on div "-- Please select -- days weeks months years" at bounding box center [846, 546] width 162 height 29
drag, startPoint x: 762, startPoint y: 542, endPoint x: 738, endPoint y: 546, distance: 23.5
click at [738, 546] on tr "12 -- Please select -- days weeks months years" at bounding box center [828, 552] width 198 height 41
click at [755, 546] on input "12" at bounding box center [763, 546] width 36 height 28
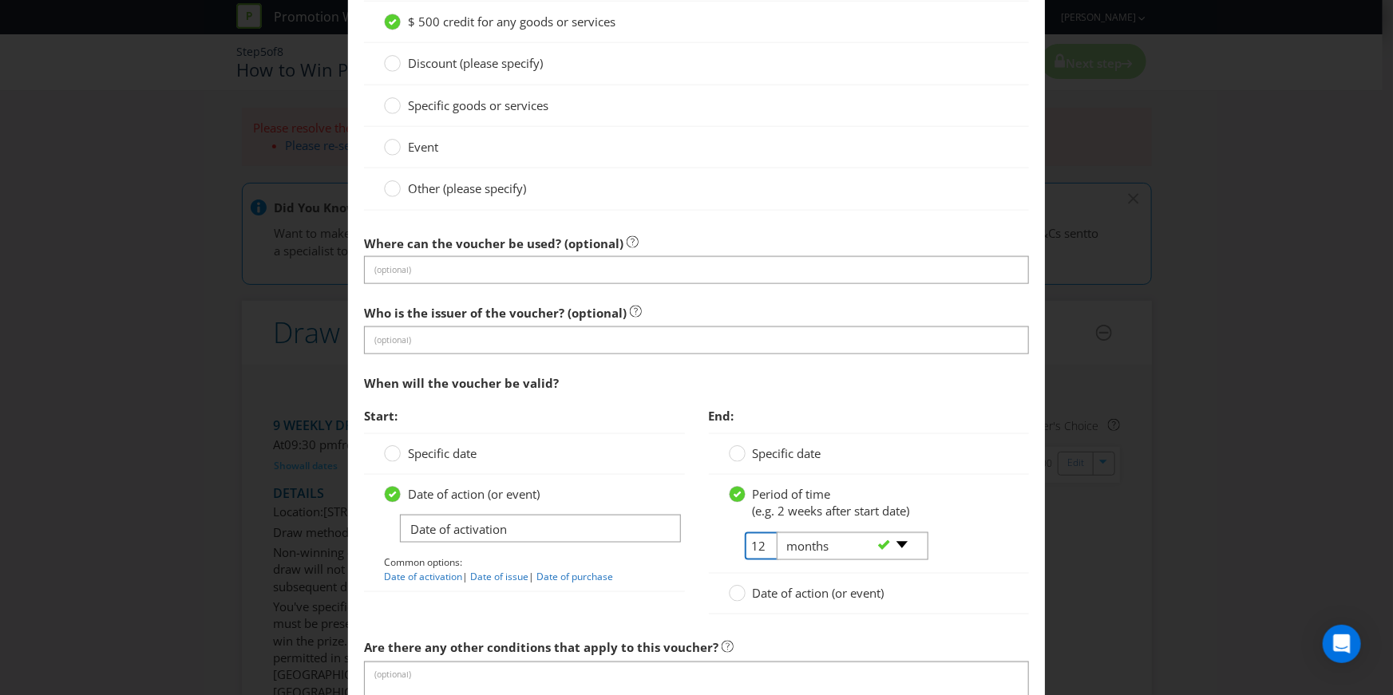
click at [755, 546] on input "12" at bounding box center [763, 546] width 36 height 28
type input "36"
click at [709, 592] on div "Date of action (or event)" at bounding box center [869, 594] width 320 height 41
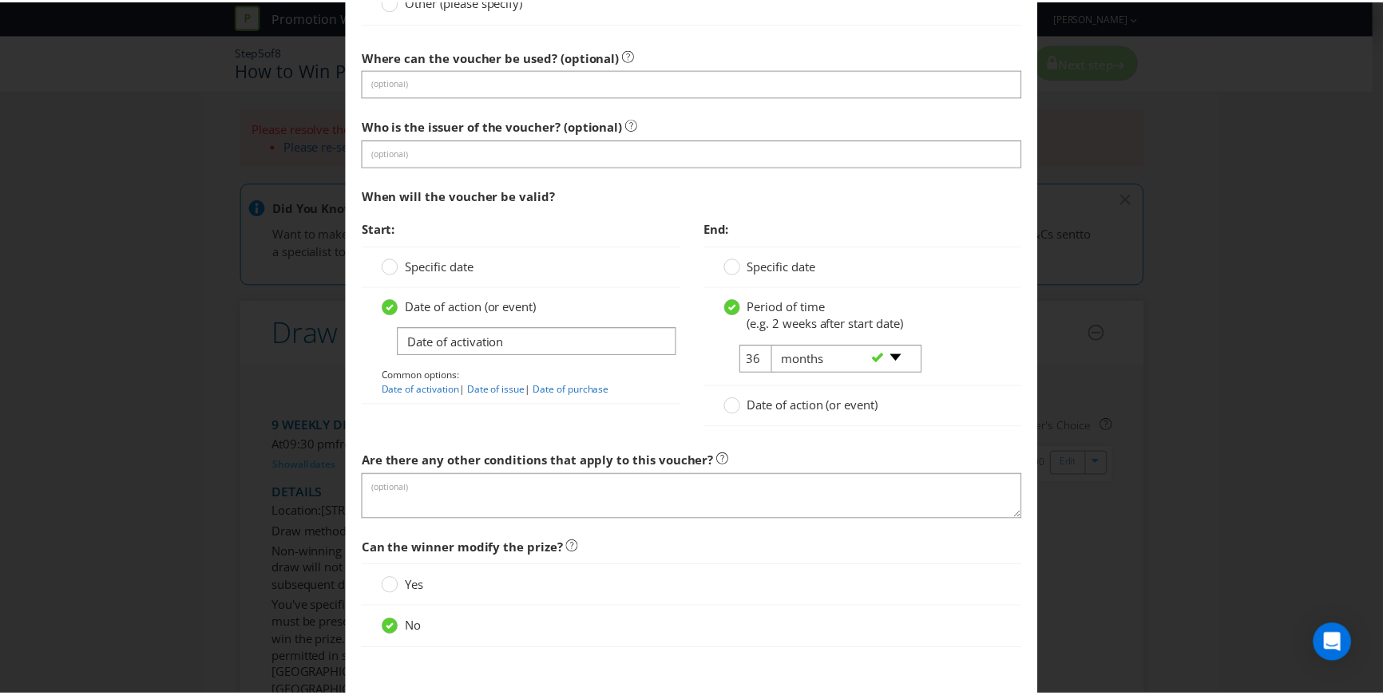
scroll to position [1187, 0]
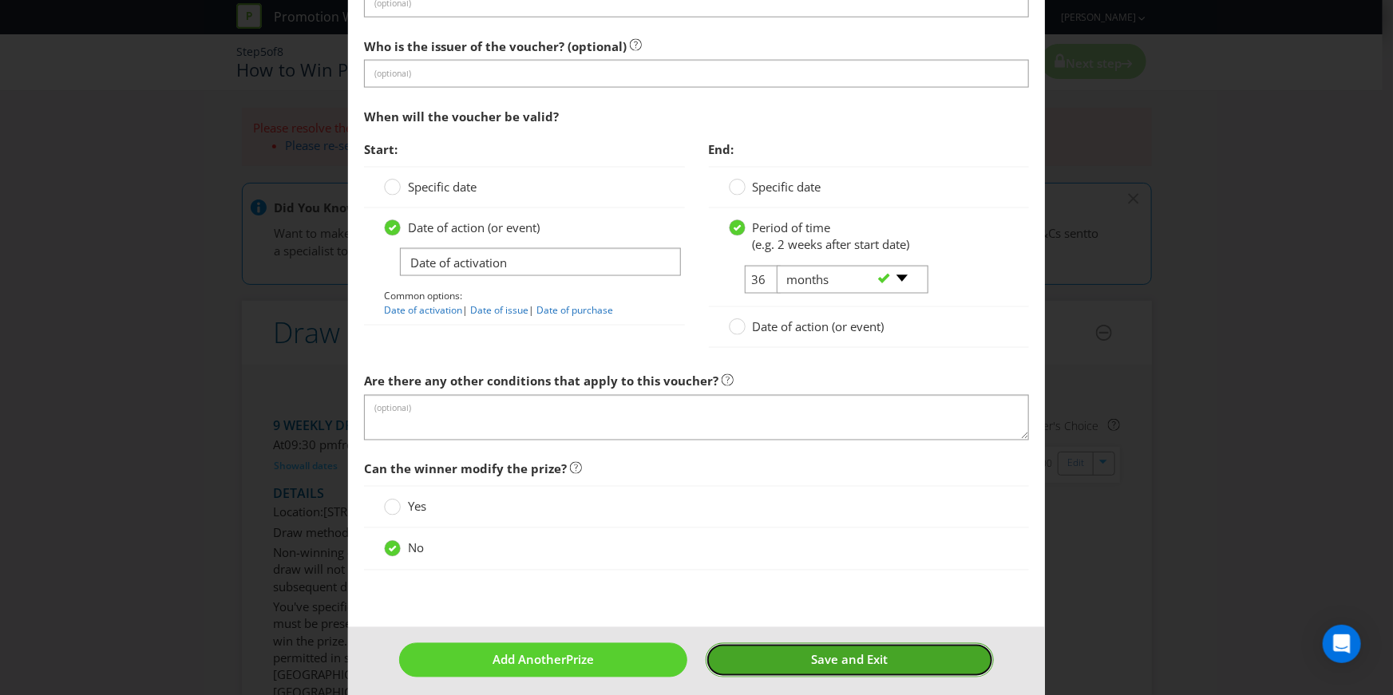
click at [769, 647] on button "Save and Exit" at bounding box center [850, 660] width 288 height 34
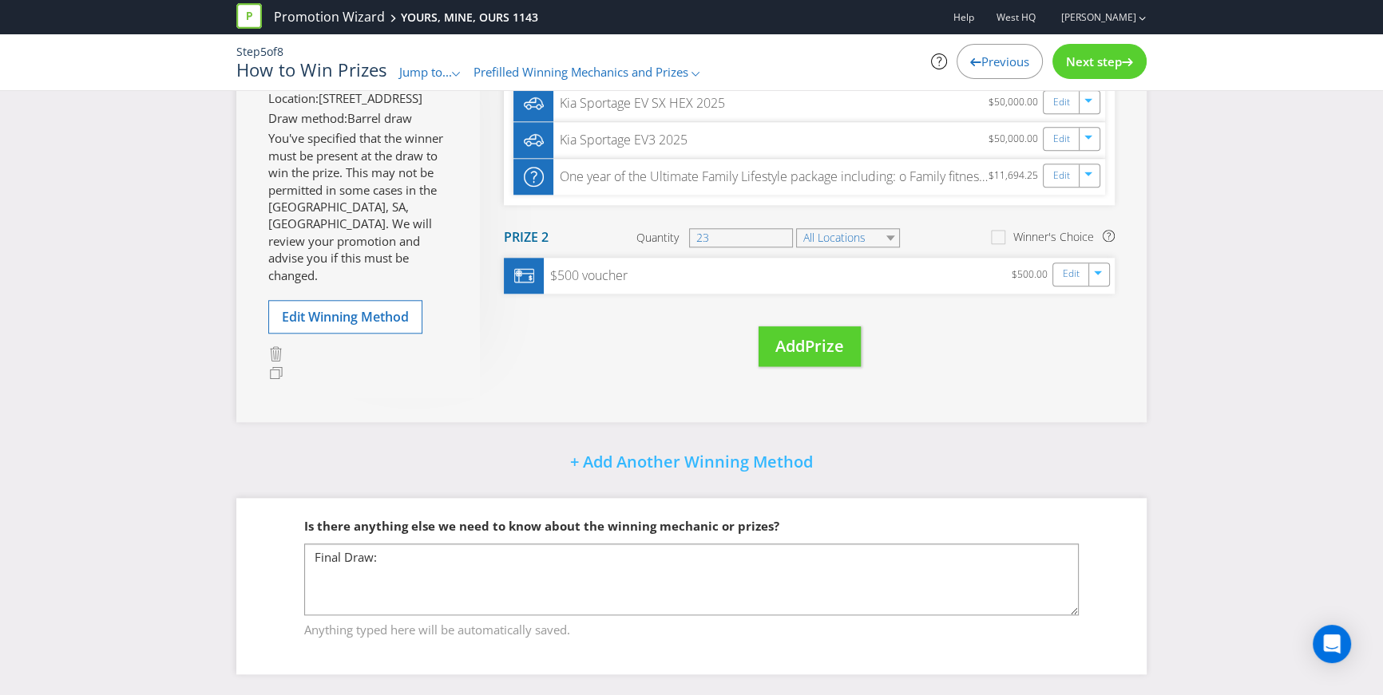
scroll to position [2032, 0]
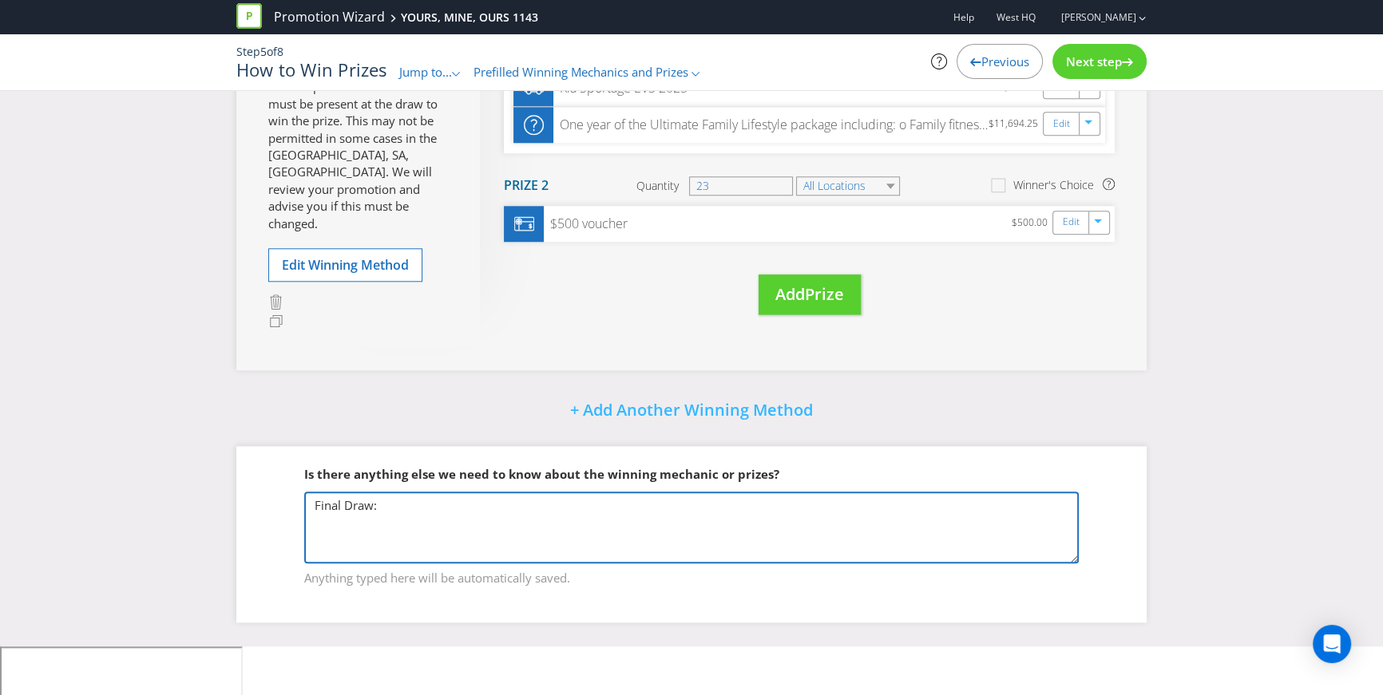
click at [830, 564] on textarea "Final Draw:" at bounding box center [691, 528] width 774 height 72
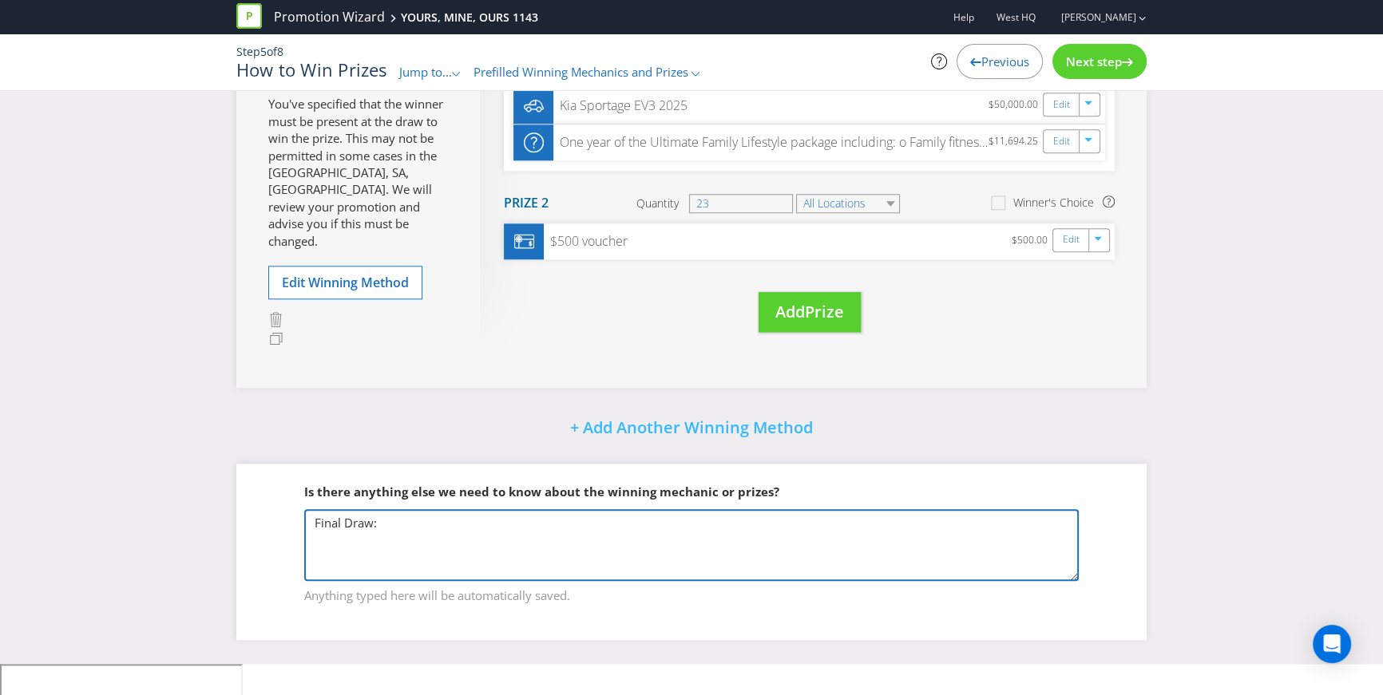
scroll to position [2017, 0]
drag, startPoint x: 413, startPoint y: 566, endPoint x: 271, endPoint y: 565, distance: 142.1
click at [271, 565] on fieldset "Is there anything else we need to know about the winning mechanic or prizes? Fi…" at bounding box center [691, 531] width 846 height 164
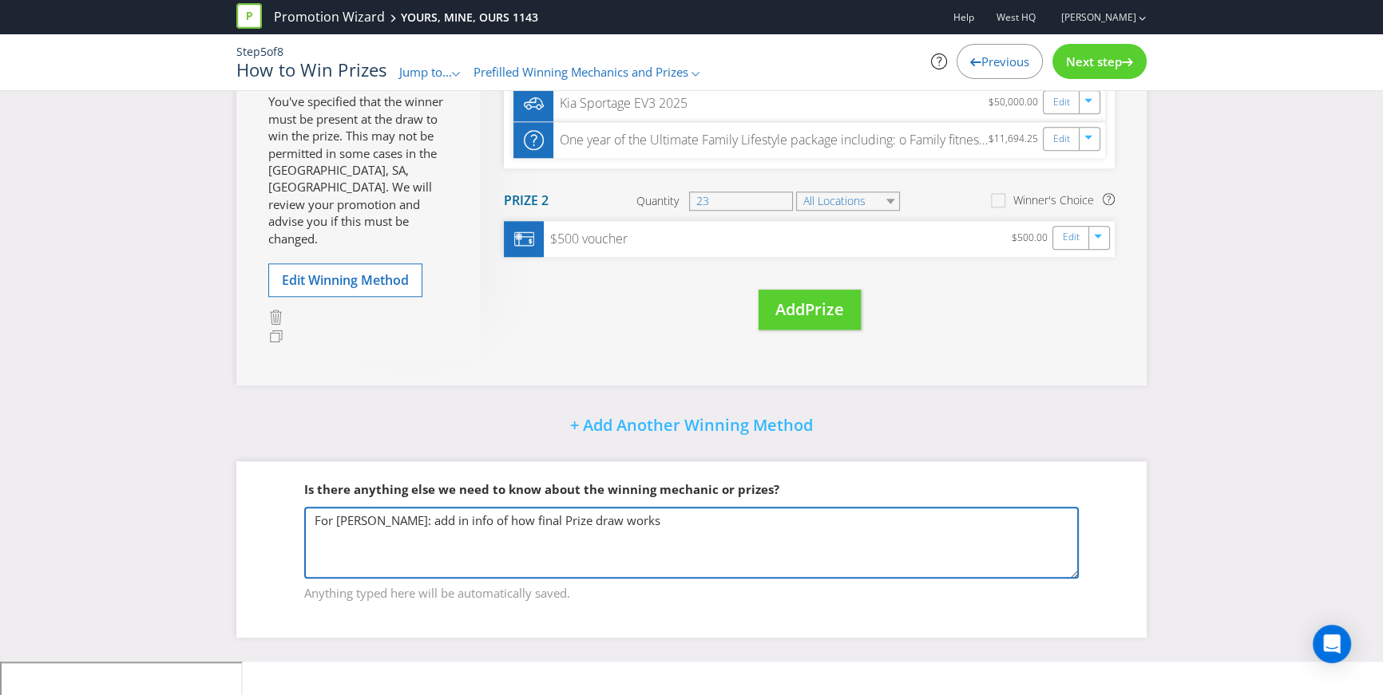
type textarea "For [PERSON_NAME]: add in info of how final Prize draw works"
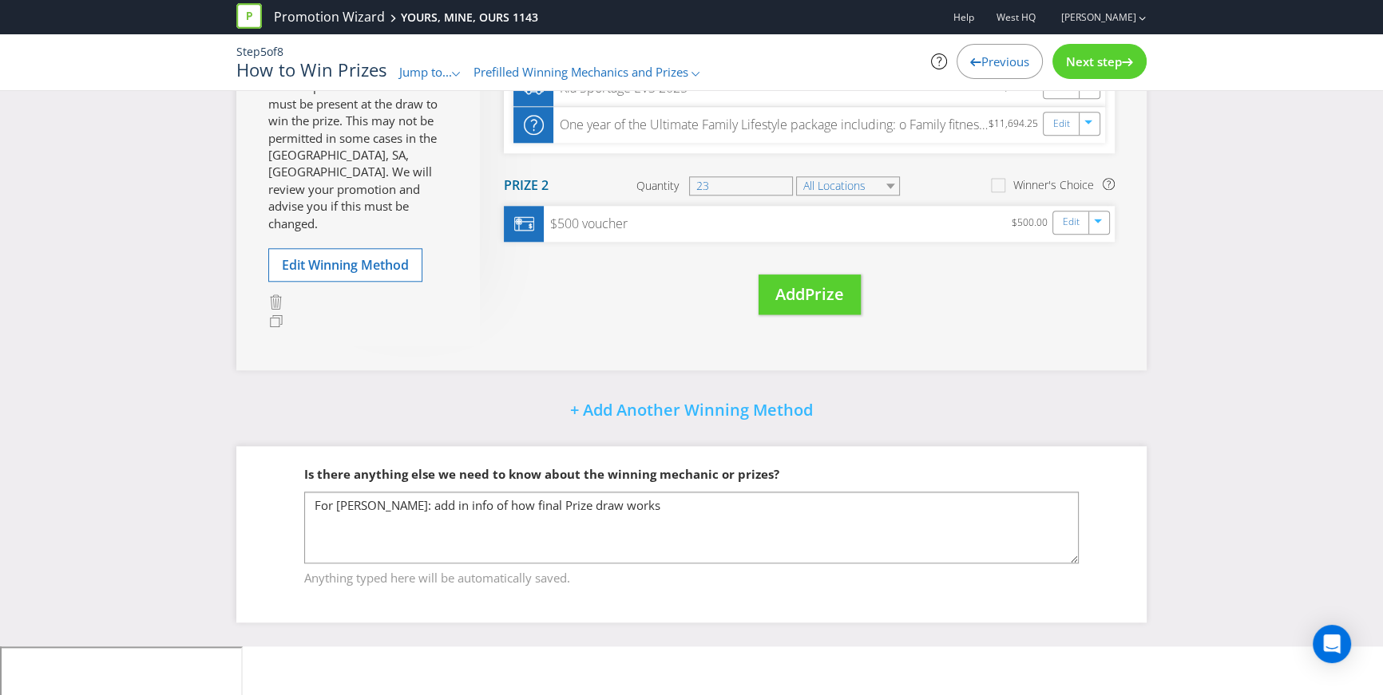
click at [609, 494] on fieldset "Is there anything else we need to know about the winning mechanic or prizes? Fi…" at bounding box center [691, 516] width 846 height 164
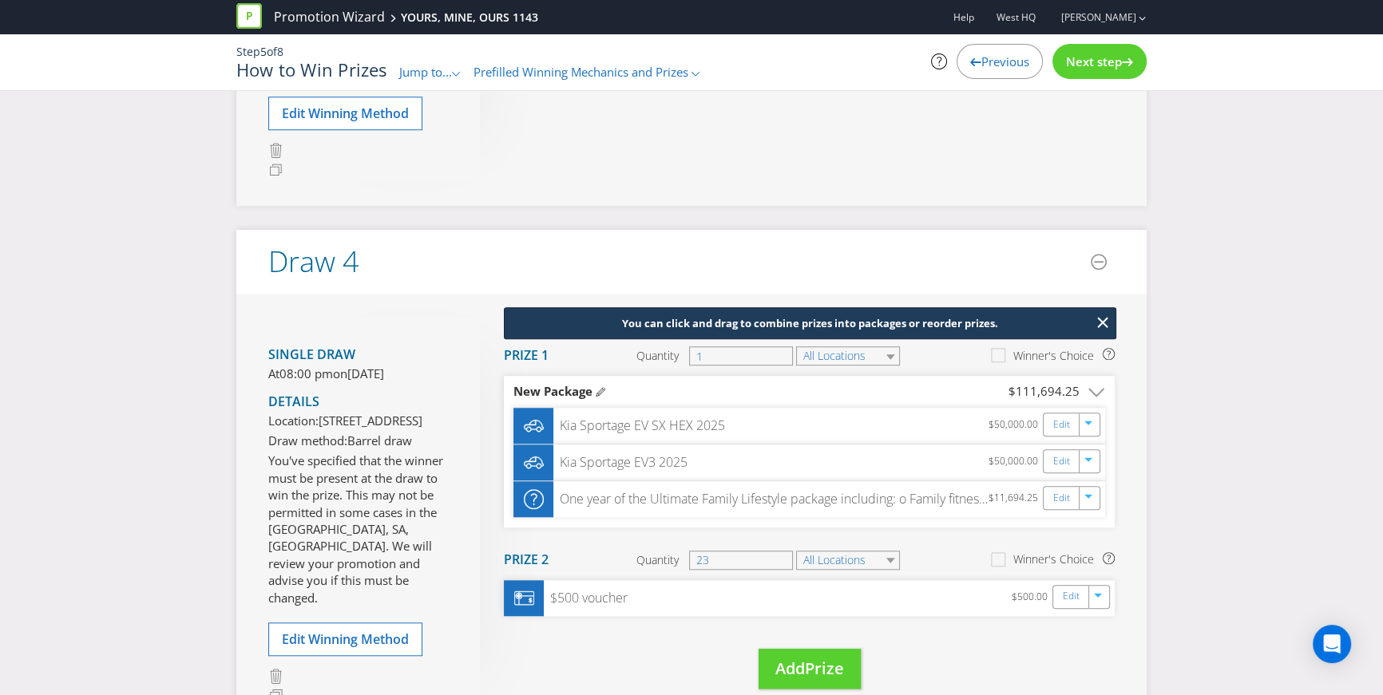
scroll to position [1628, 0]
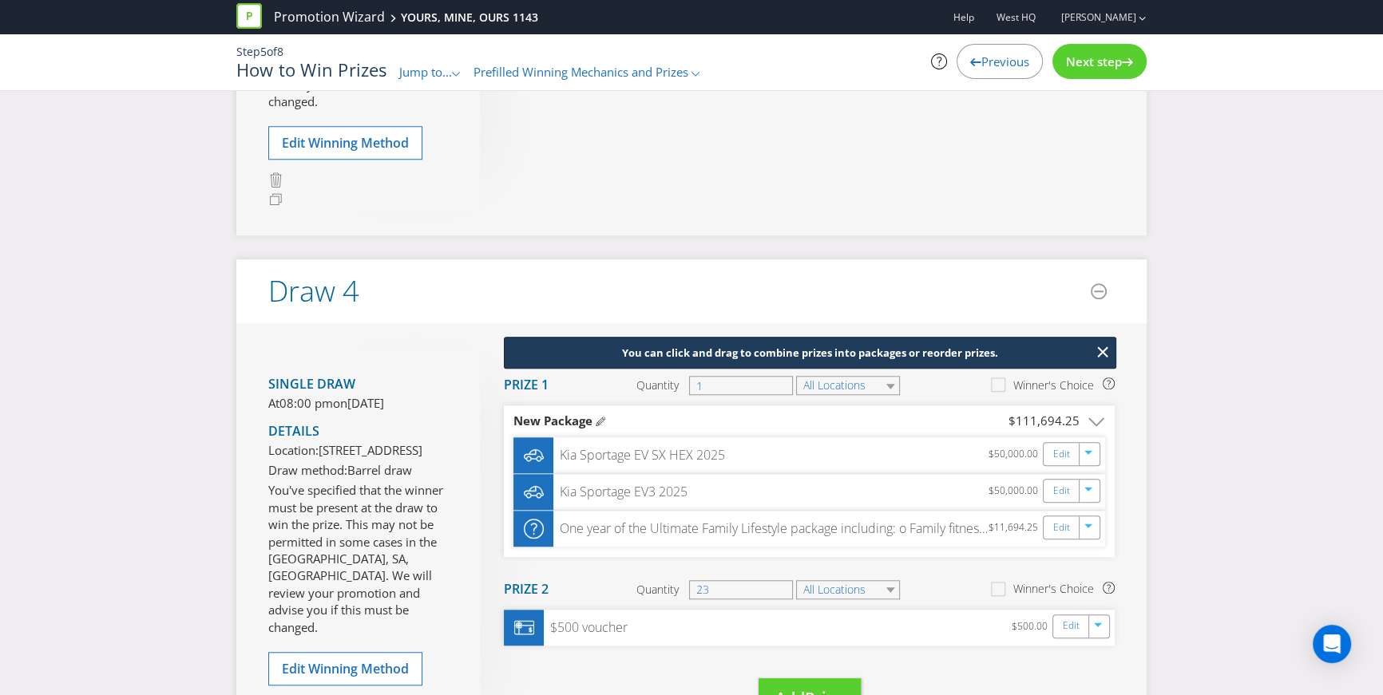
click at [1110, 63] on span "Next step" at bounding box center [1094, 61] width 56 height 16
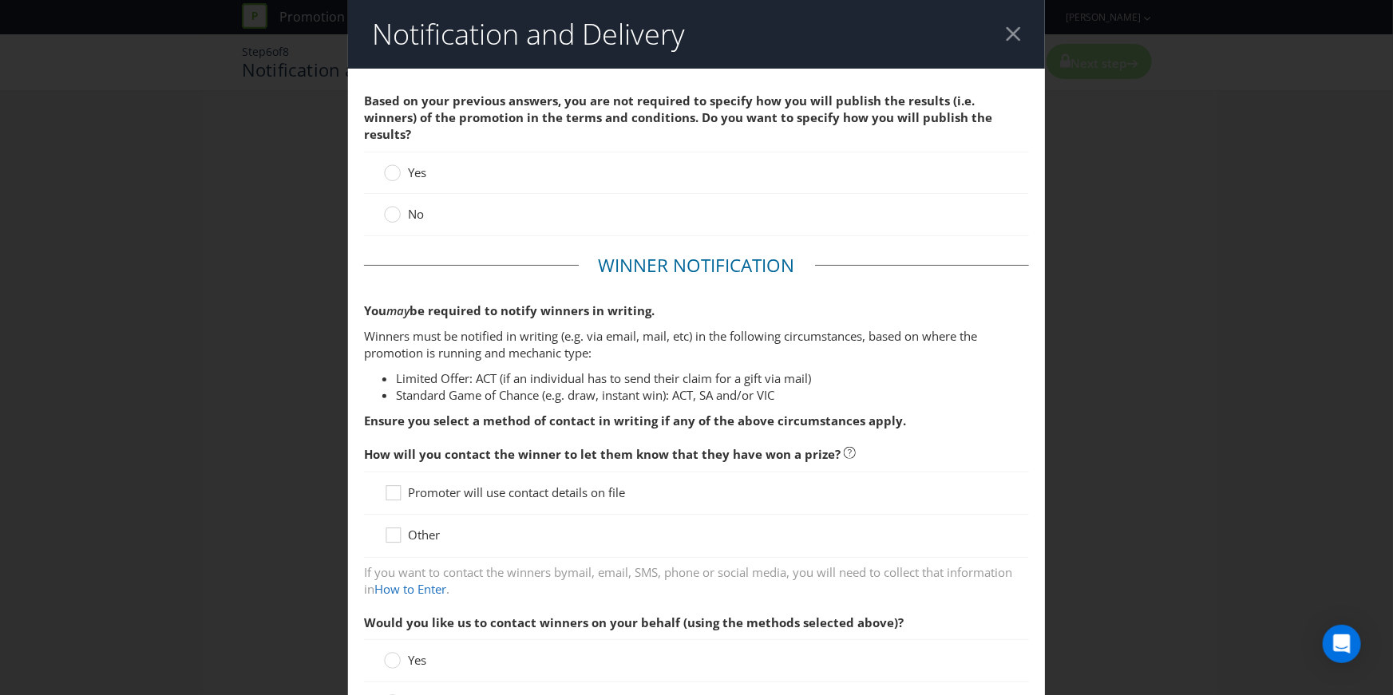
click at [1019, 35] on header "Notification and Delivery" at bounding box center [696, 34] width 697 height 69
click at [1009, 35] on div at bounding box center [1013, 33] width 15 height 15
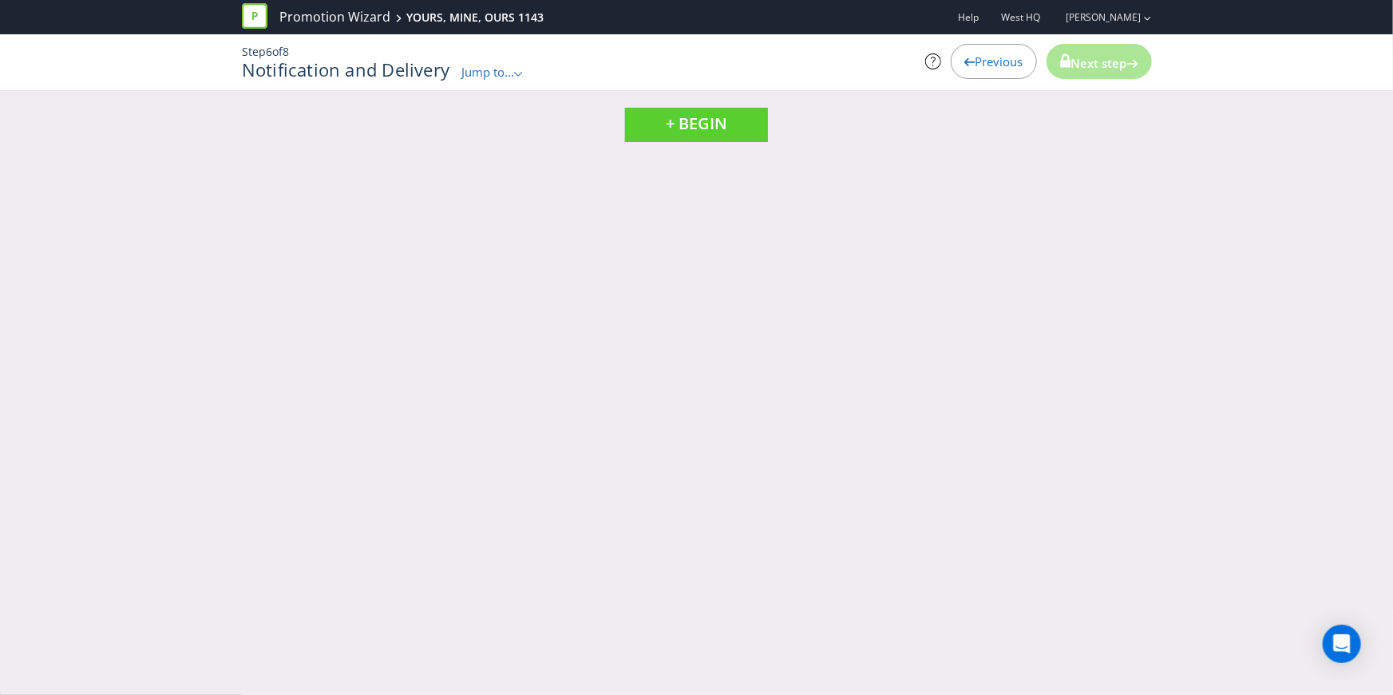
click at [489, 82] on div "Step 6 of 8 Notification and Delivery Jump to... .st0{fill-rule:evenodd;clip-ru…" at bounding box center [697, 62] width 934 height 56
click at [498, 71] on span "Jump to..." at bounding box center [487, 72] width 53 height 16
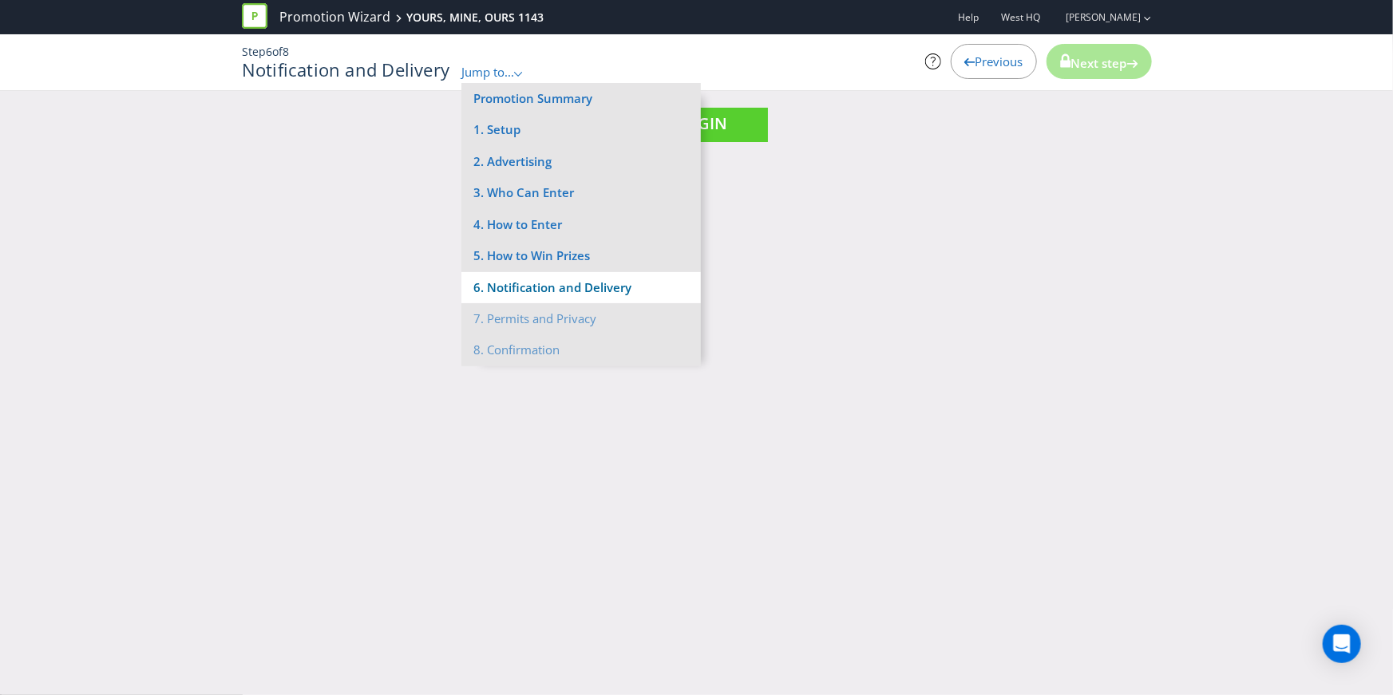
click at [533, 287] on li "6. Notification and Delivery" at bounding box center [580, 287] width 239 height 31
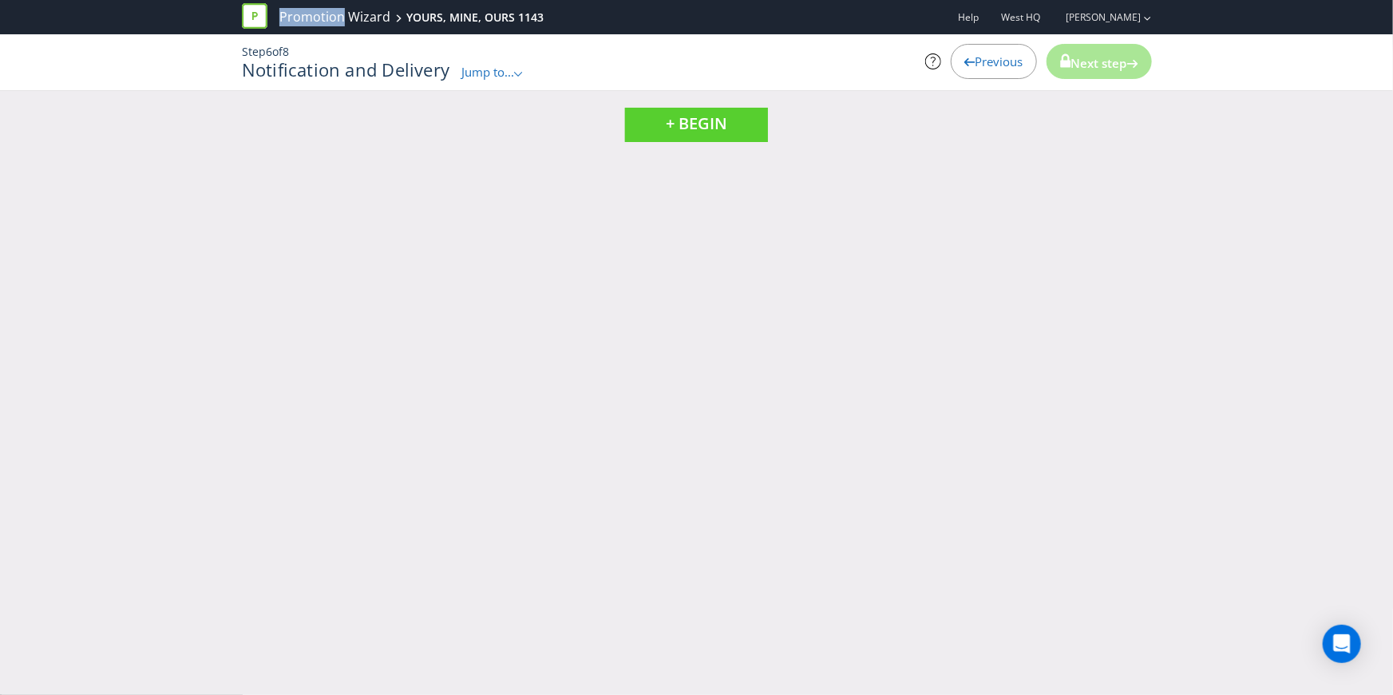
click at [533, 287] on div "Promotion Wizard YOURS, MINE, OURS 1143 Help West HQ [PERSON_NAME] Step 6 of 8 …" at bounding box center [696, 347] width 1393 height 695
click at [496, 66] on span "Jump to..." at bounding box center [487, 72] width 53 height 16
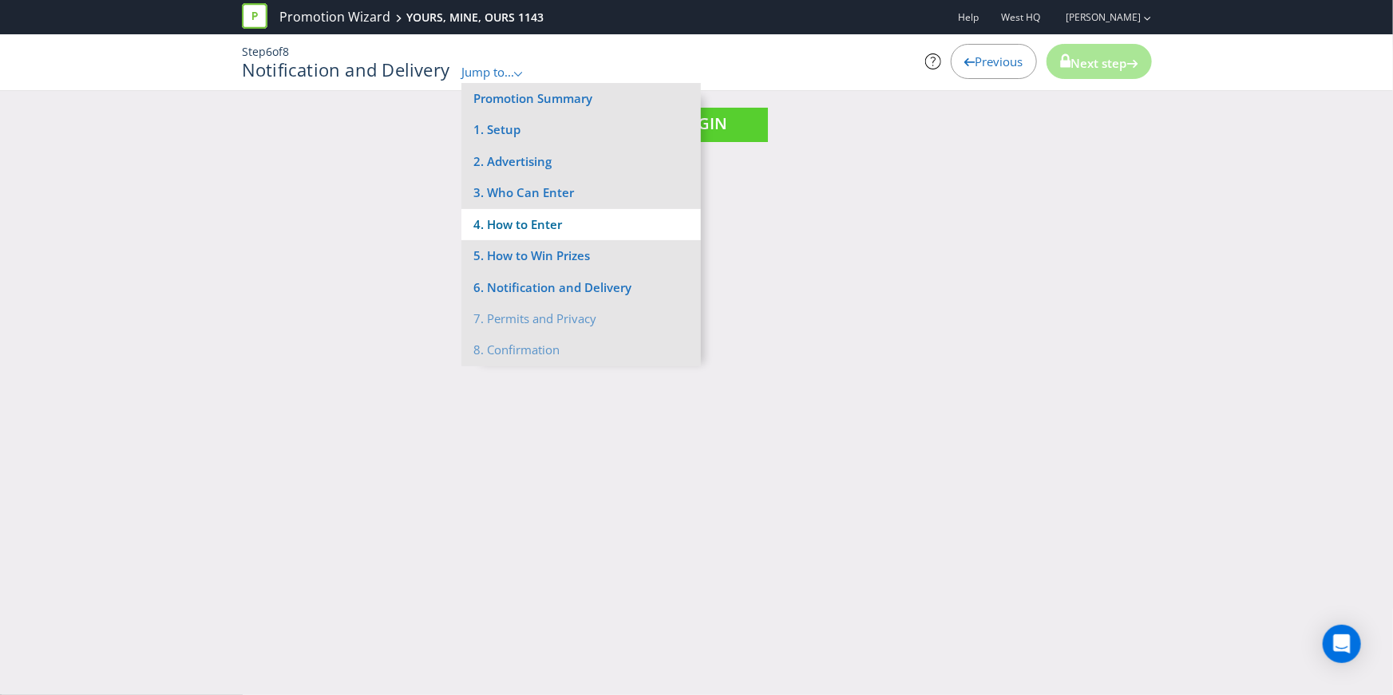
click at [530, 238] on li "4. How to Enter" at bounding box center [580, 224] width 239 height 31
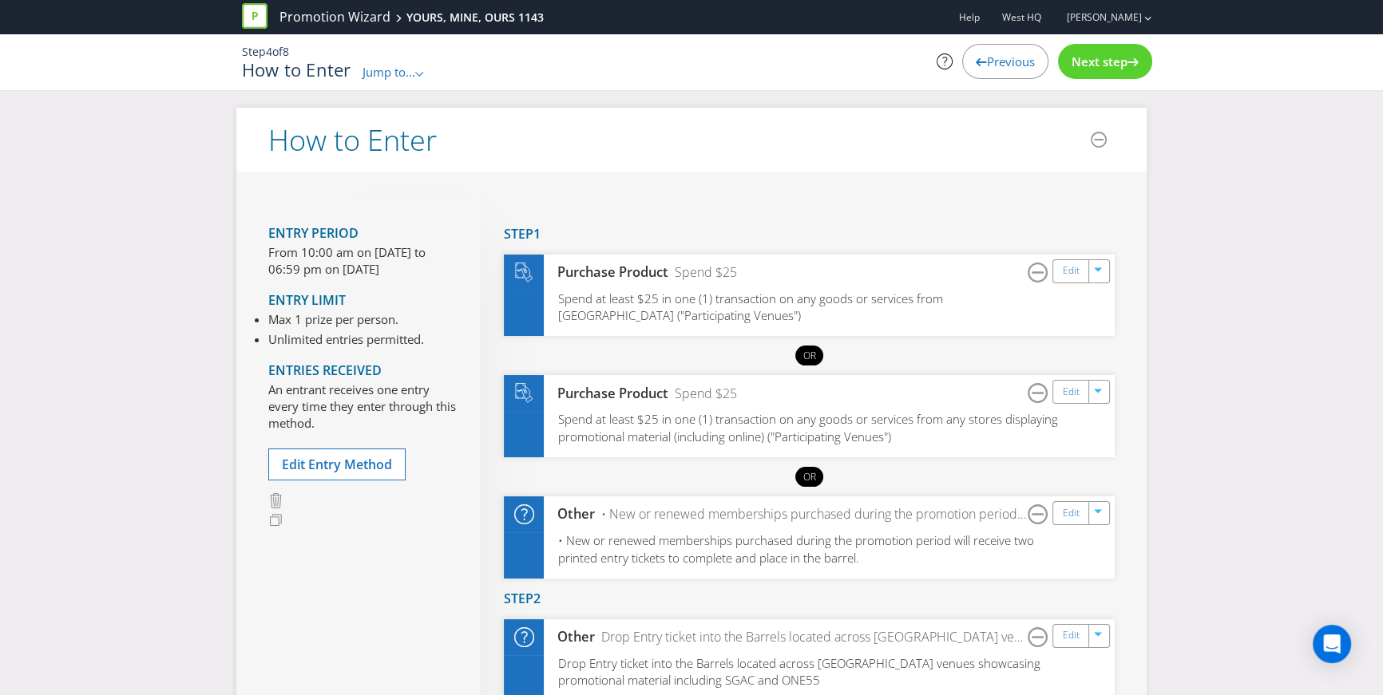
click at [1118, 61] on span "Next step" at bounding box center [1099, 61] width 56 height 16
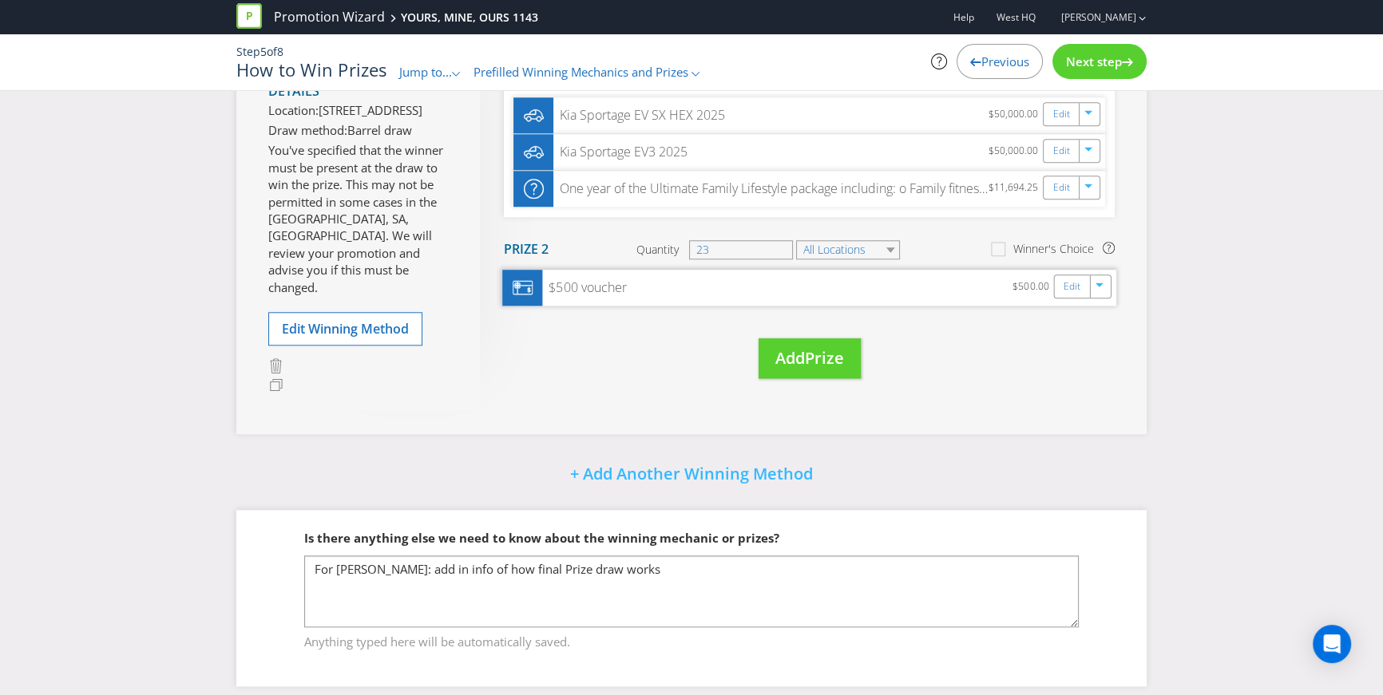
scroll to position [1897, 0]
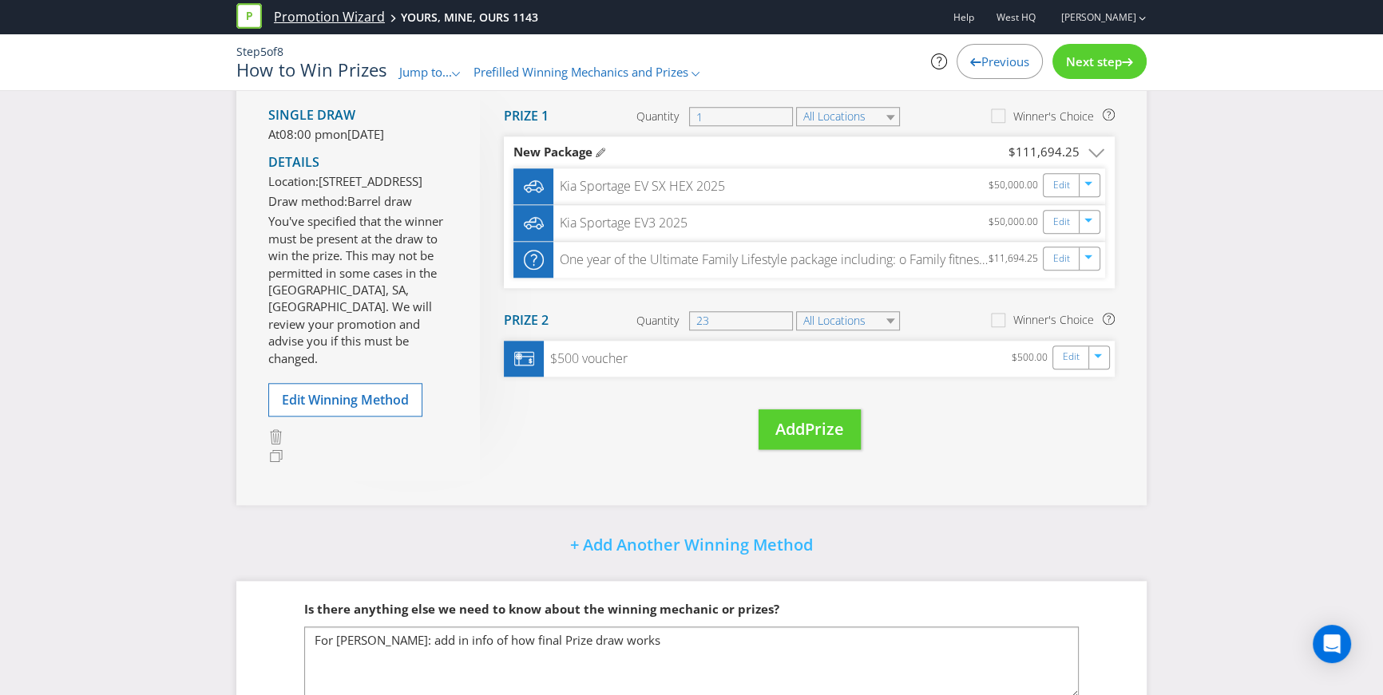
click at [322, 19] on link "Promotion Wizard" at bounding box center [329, 17] width 111 height 18
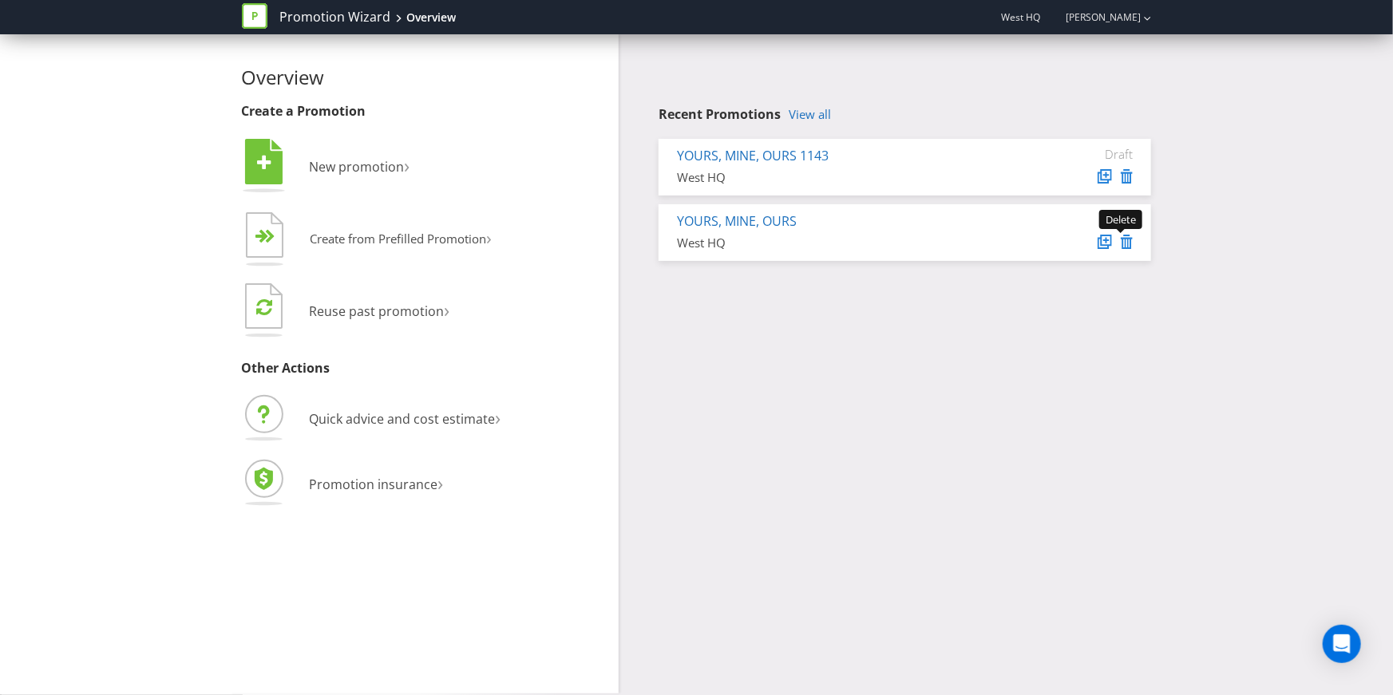
click at [1126, 244] on icon at bounding box center [1127, 242] width 12 height 14
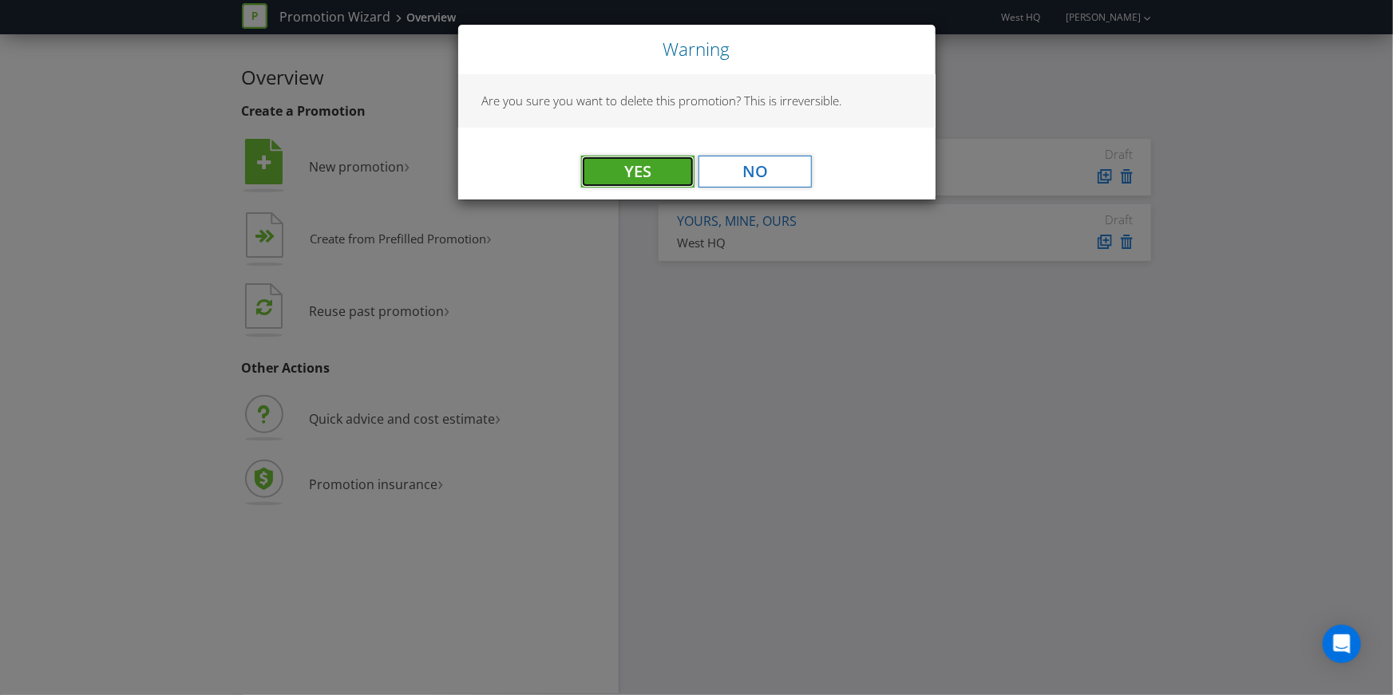
click at [642, 169] on button "Yes" at bounding box center [637, 172] width 113 height 32
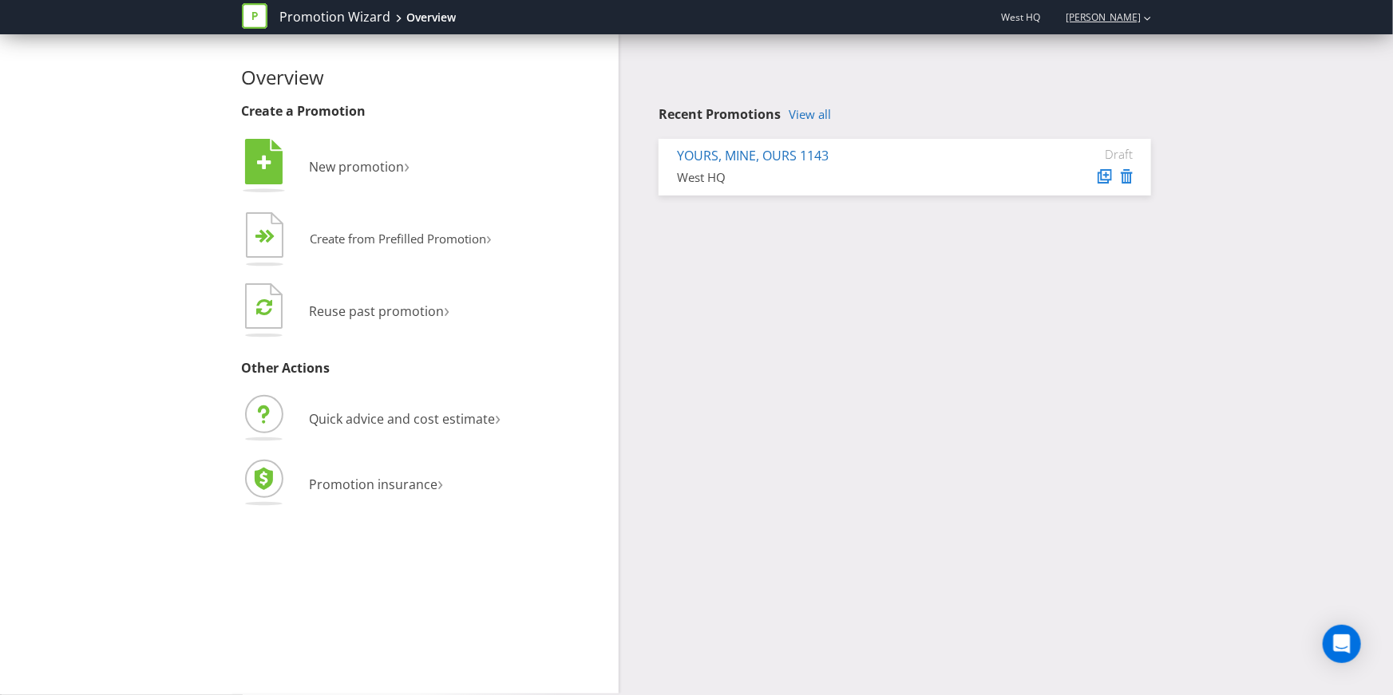
click at [1125, 27] on div "[PERSON_NAME]" at bounding box center [1101, 17] width 101 height 28
click at [1151, 55] on strong "Logout" at bounding box center [1139, 50] width 41 height 16
